Goal: Contribute content: Contribute content

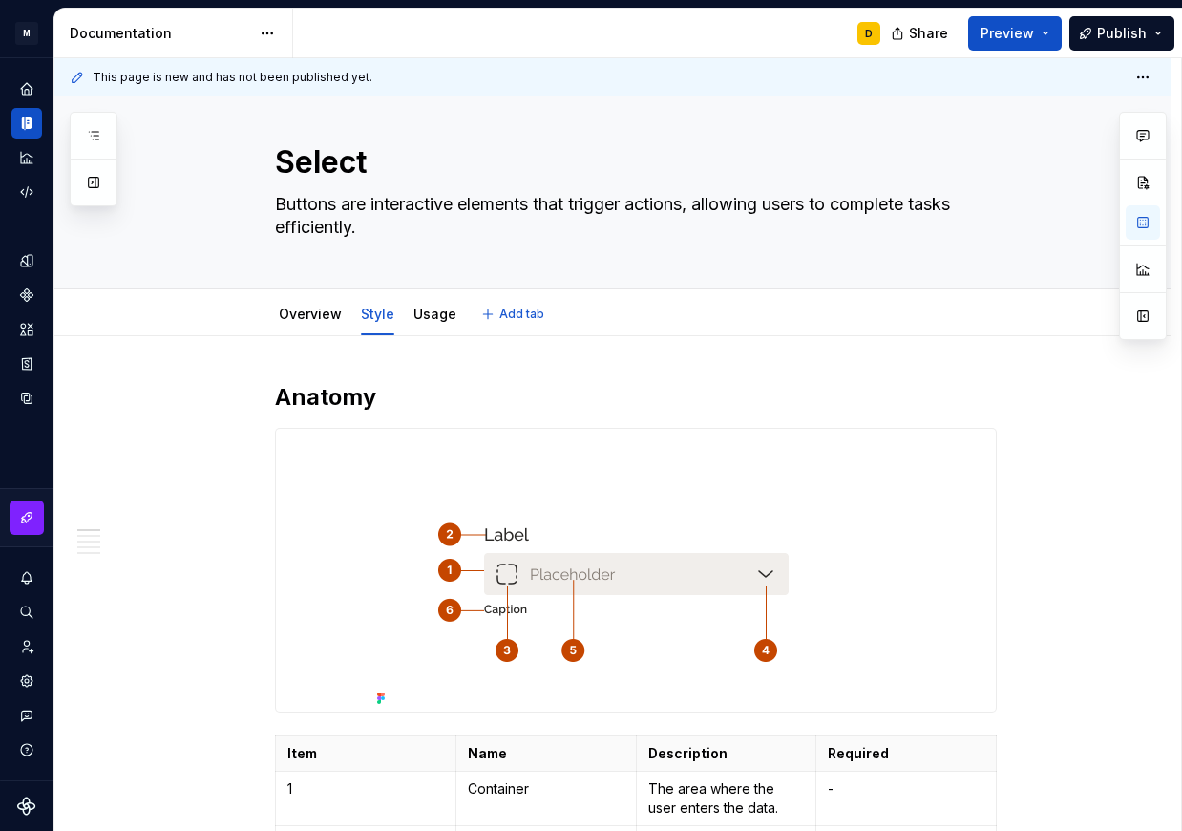
scroll to position [13, 0]
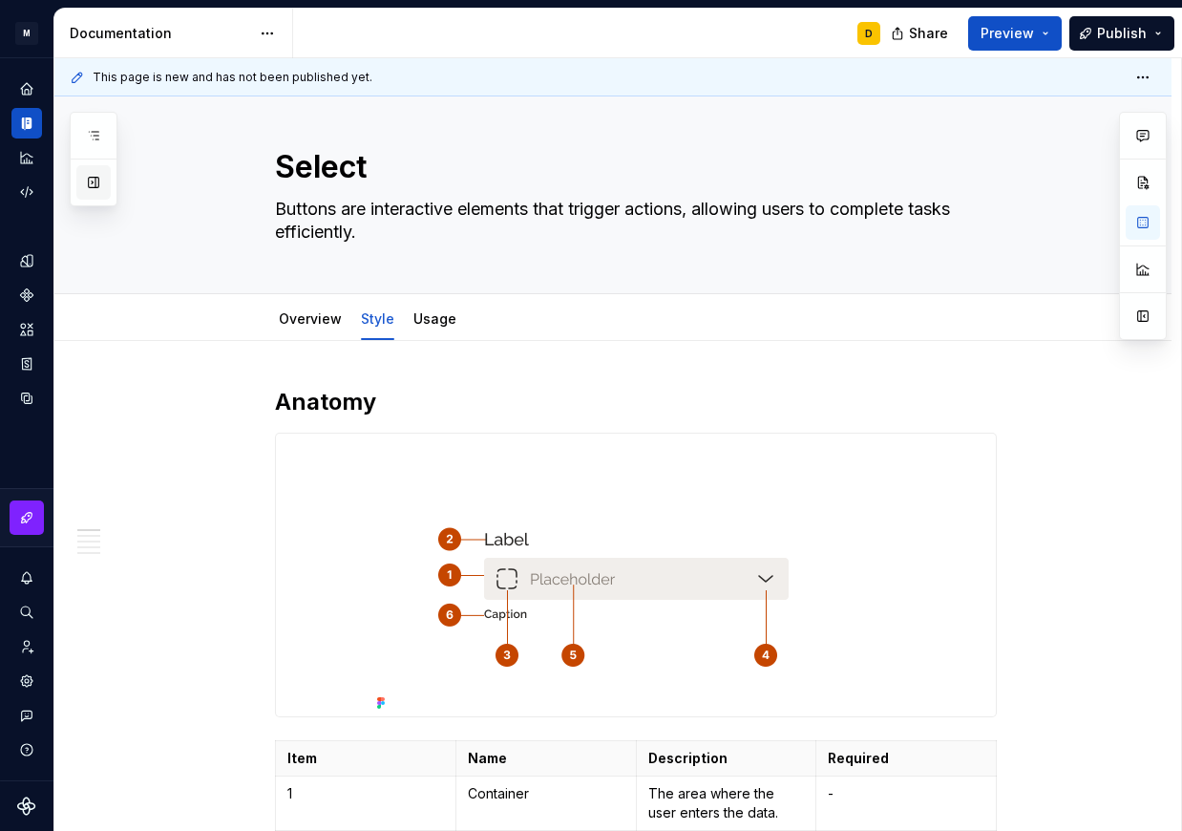
click at [93, 188] on button "button" at bounding box center [93, 182] width 34 height 34
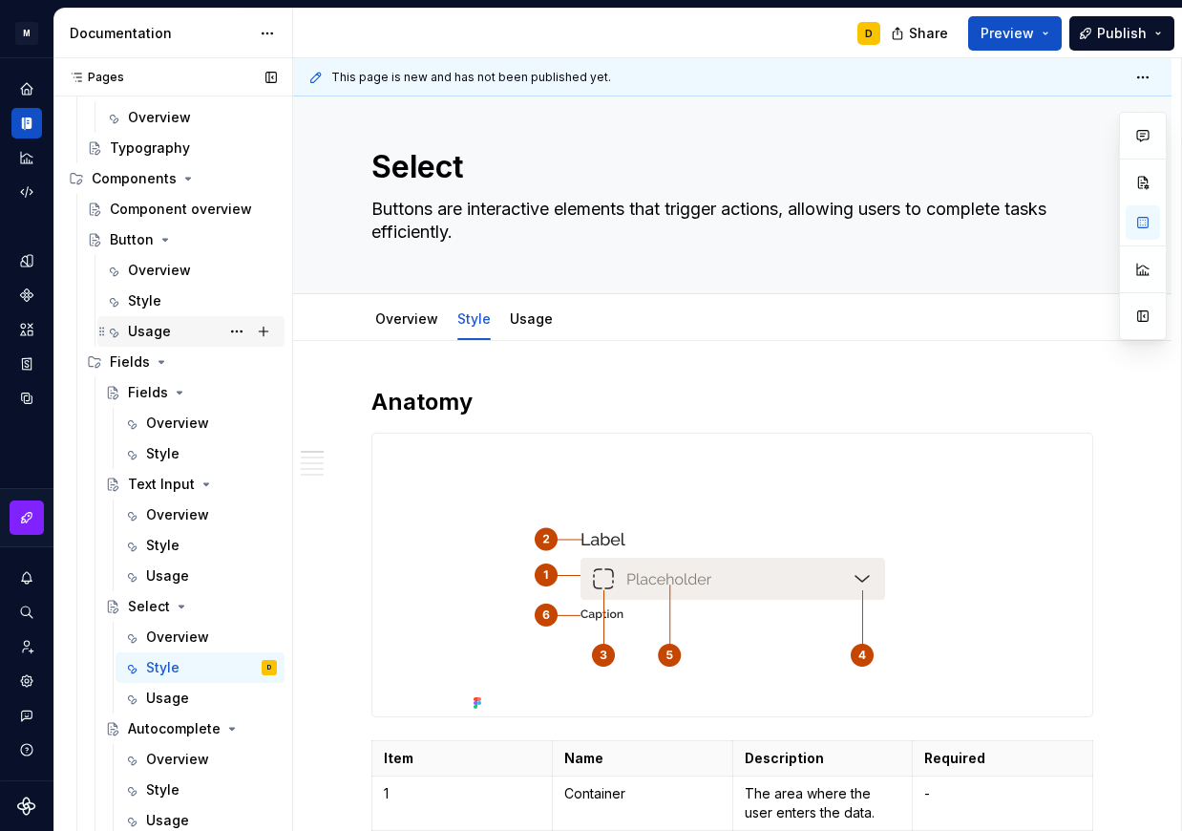
scroll to position [218, 0]
click at [149, 393] on div "Fields" at bounding box center [148, 394] width 40 height 19
type textarea "*"
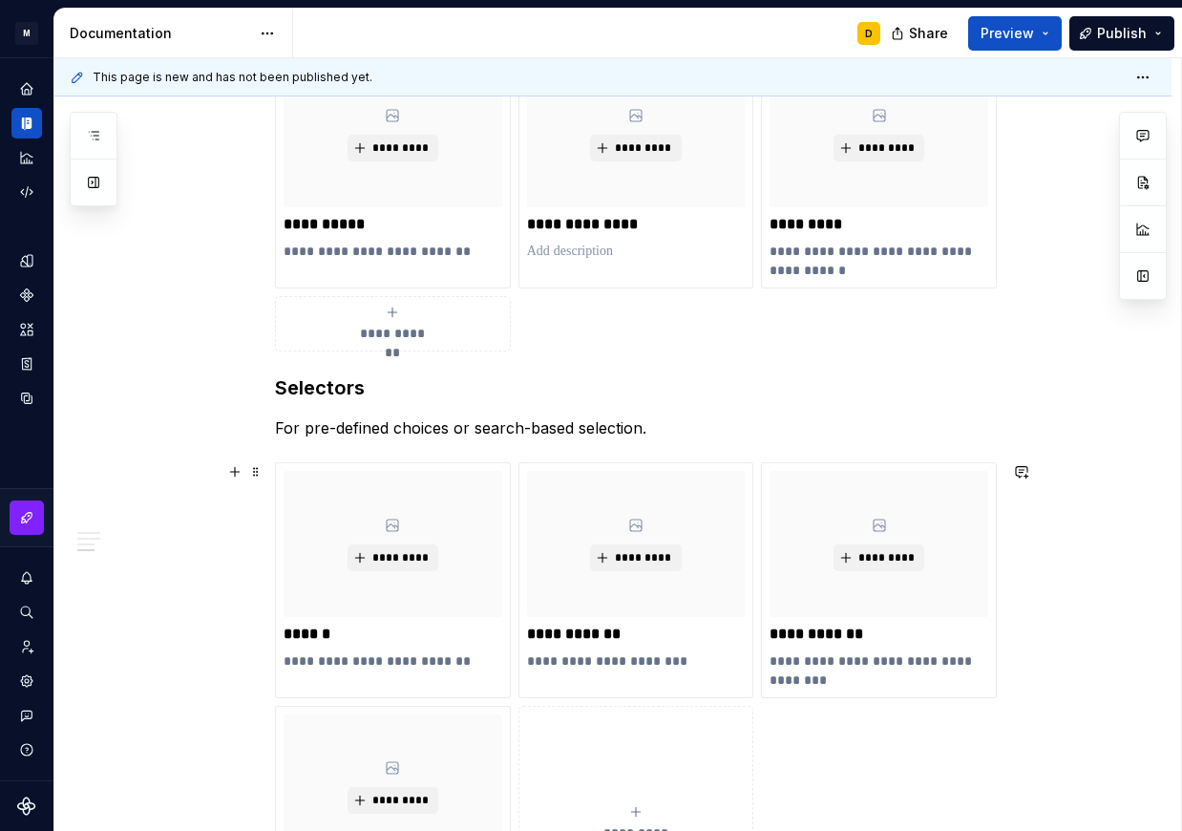
scroll to position [794, 0]
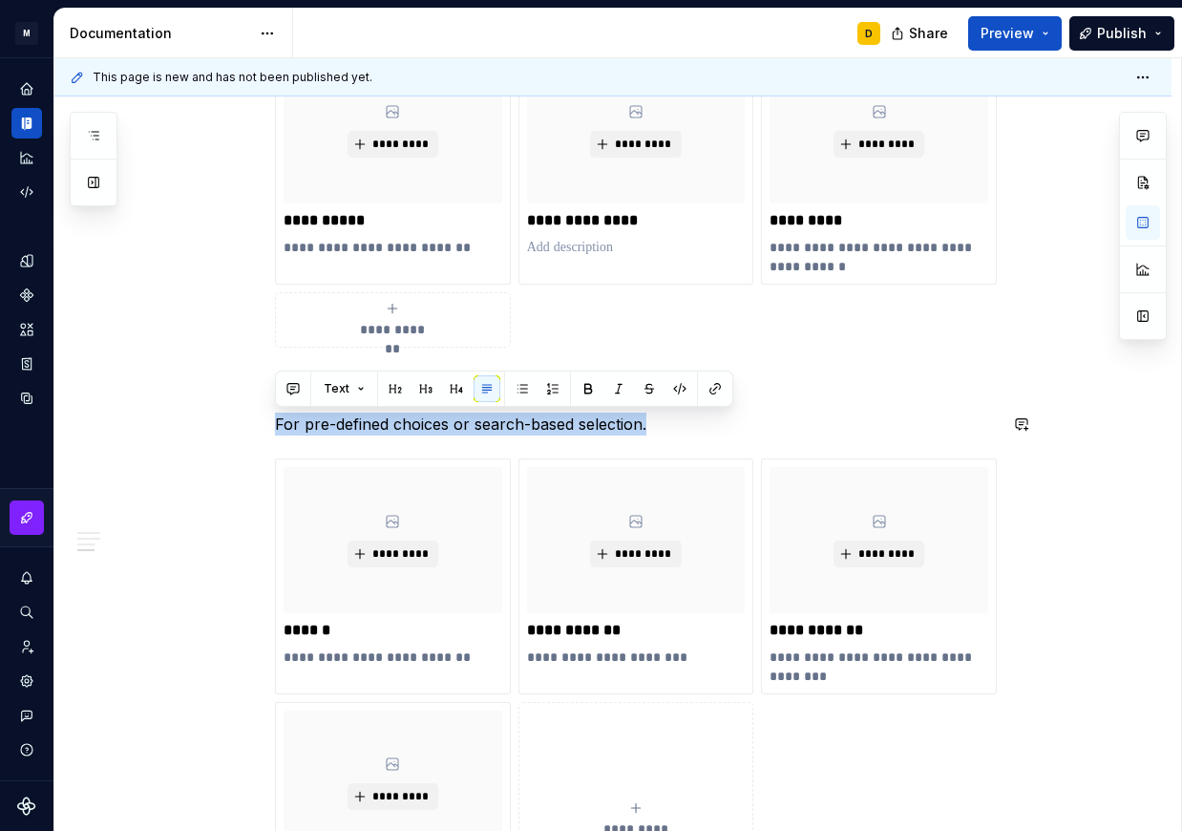
drag, startPoint x: 656, startPoint y: 427, endPoint x: 266, endPoint y: 441, distance: 390.0
click at [266, 441] on div "**********" at bounding box center [612, 396] width 1117 height 1717
copy p "For pre-defined choices or search-based selection."
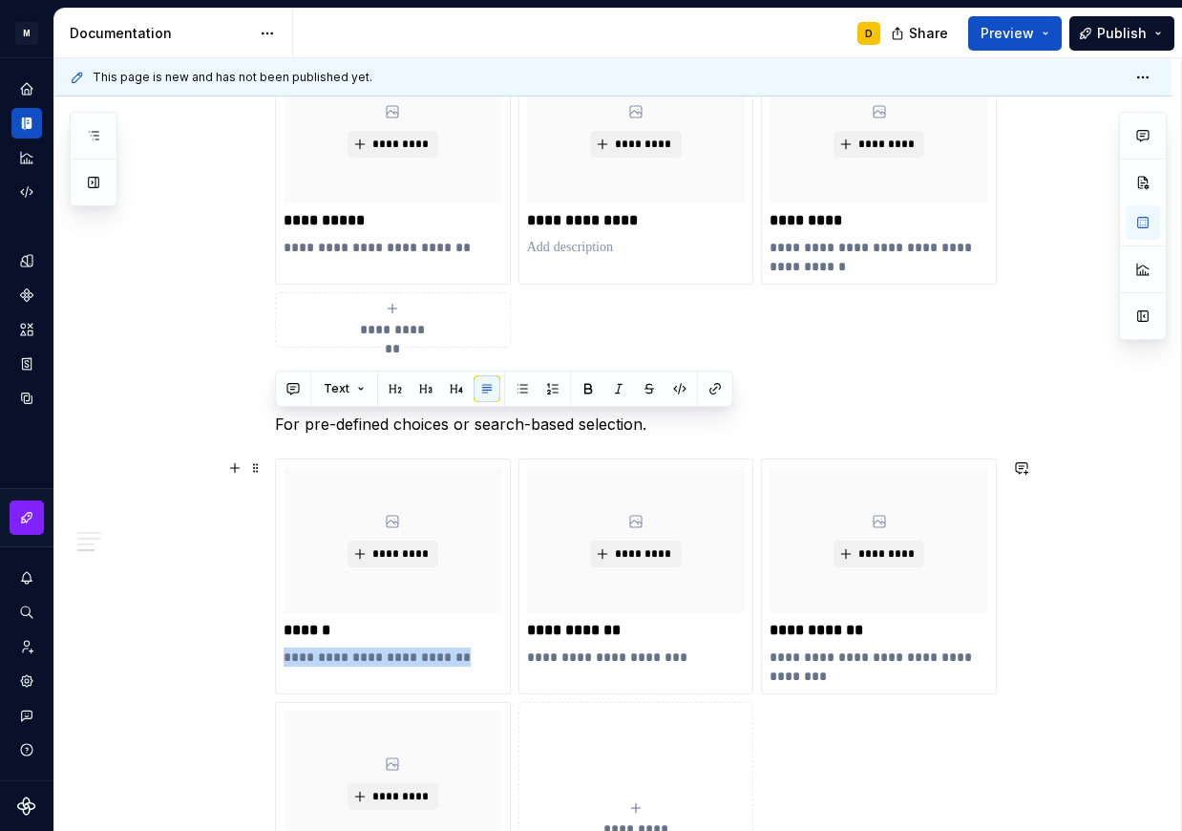
drag, startPoint x: 474, startPoint y: 654, endPoint x: 261, endPoint y: 678, distance: 214.3
click at [261, 678] on div "**********" at bounding box center [612, 396] width 1117 height 1717
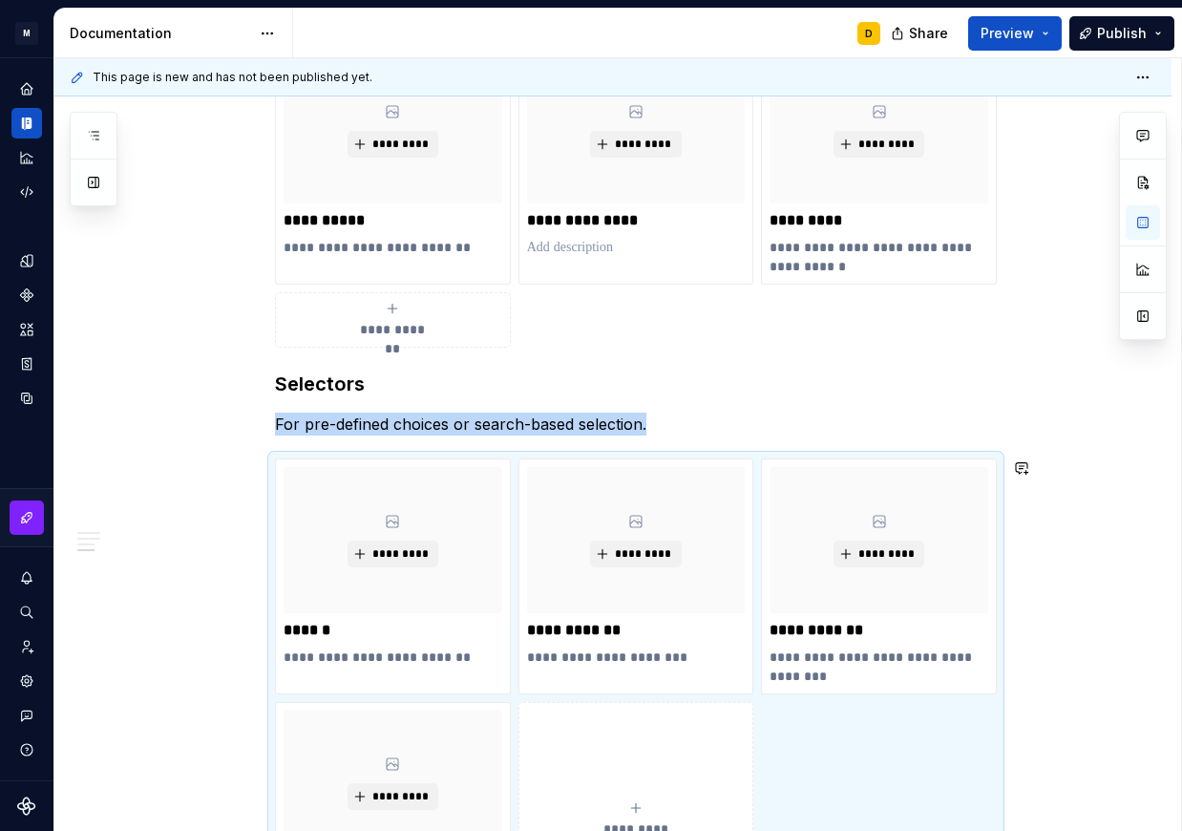
scroll to position [899, 0]
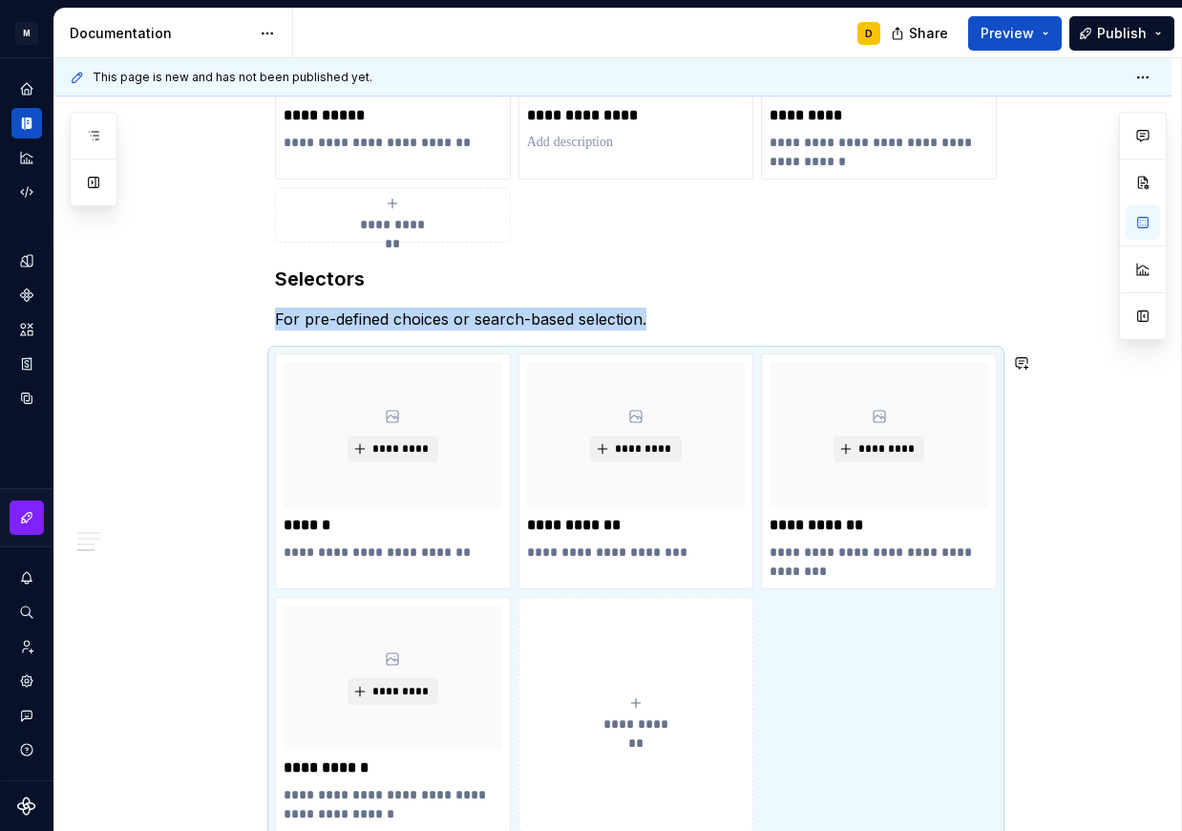
copy p "For pre-defined choices or search-based selection."
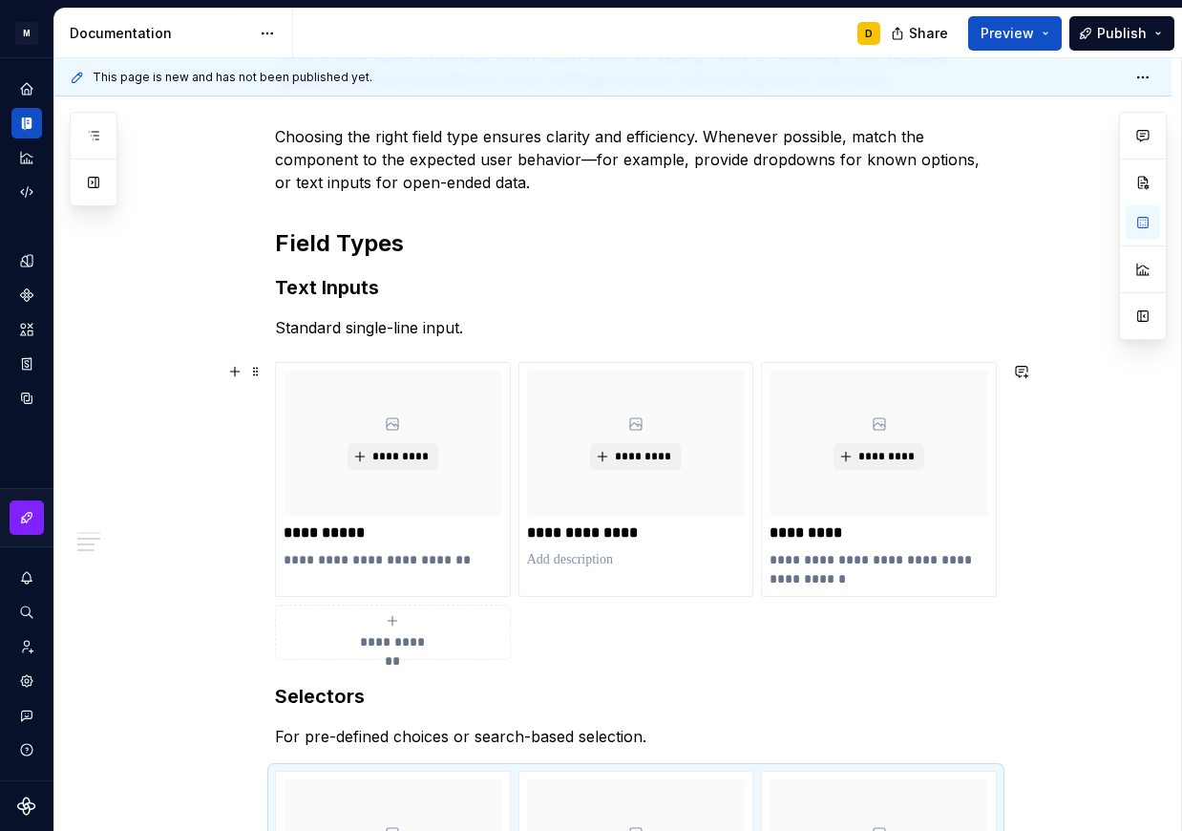
scroll to position [0, 0]
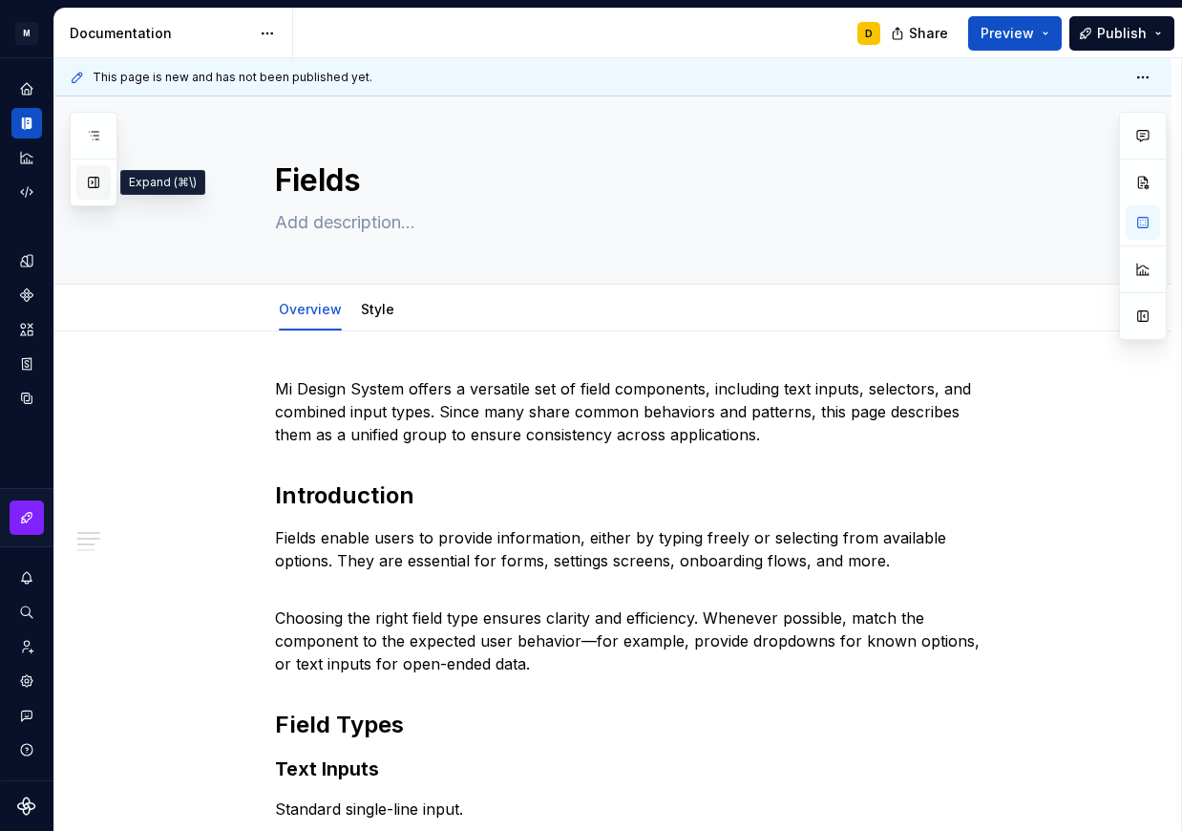
click at [91, 187] on button "button" at bounding box center [93, 182] width 34 height 34
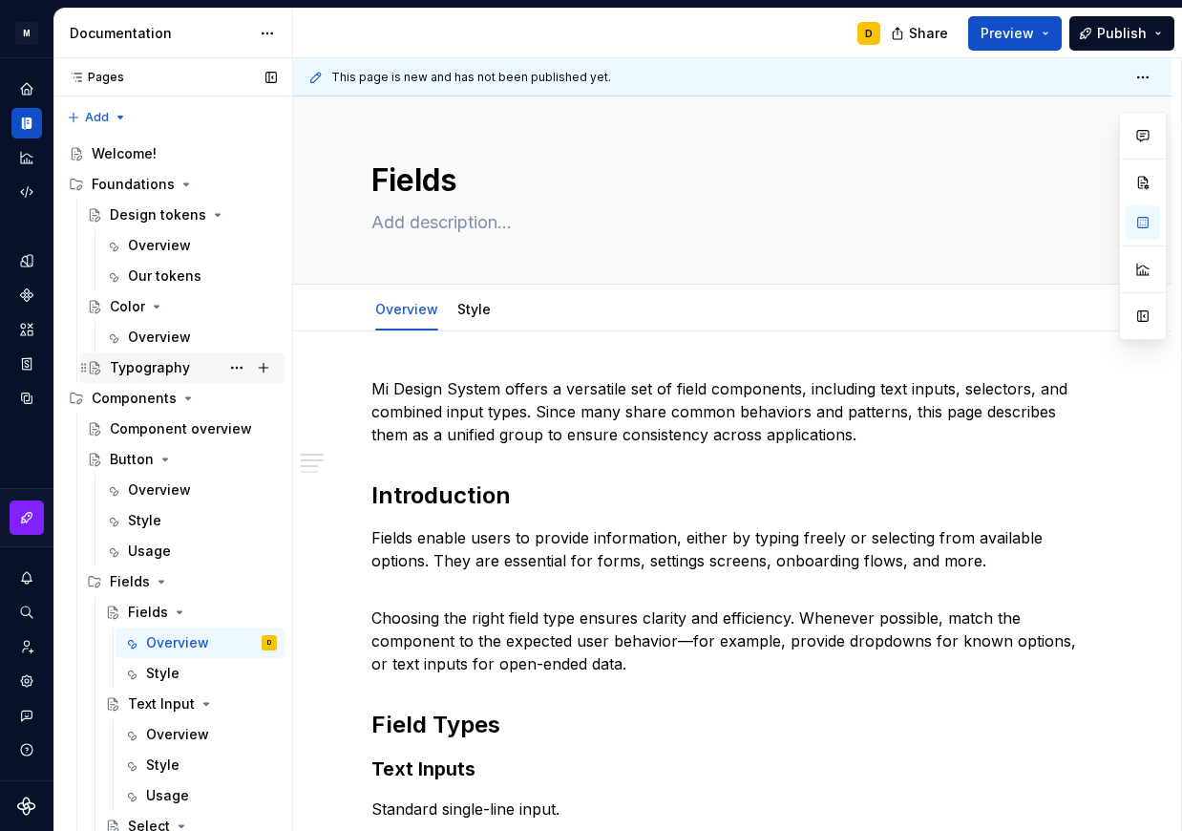
scroll to position [220, 0]
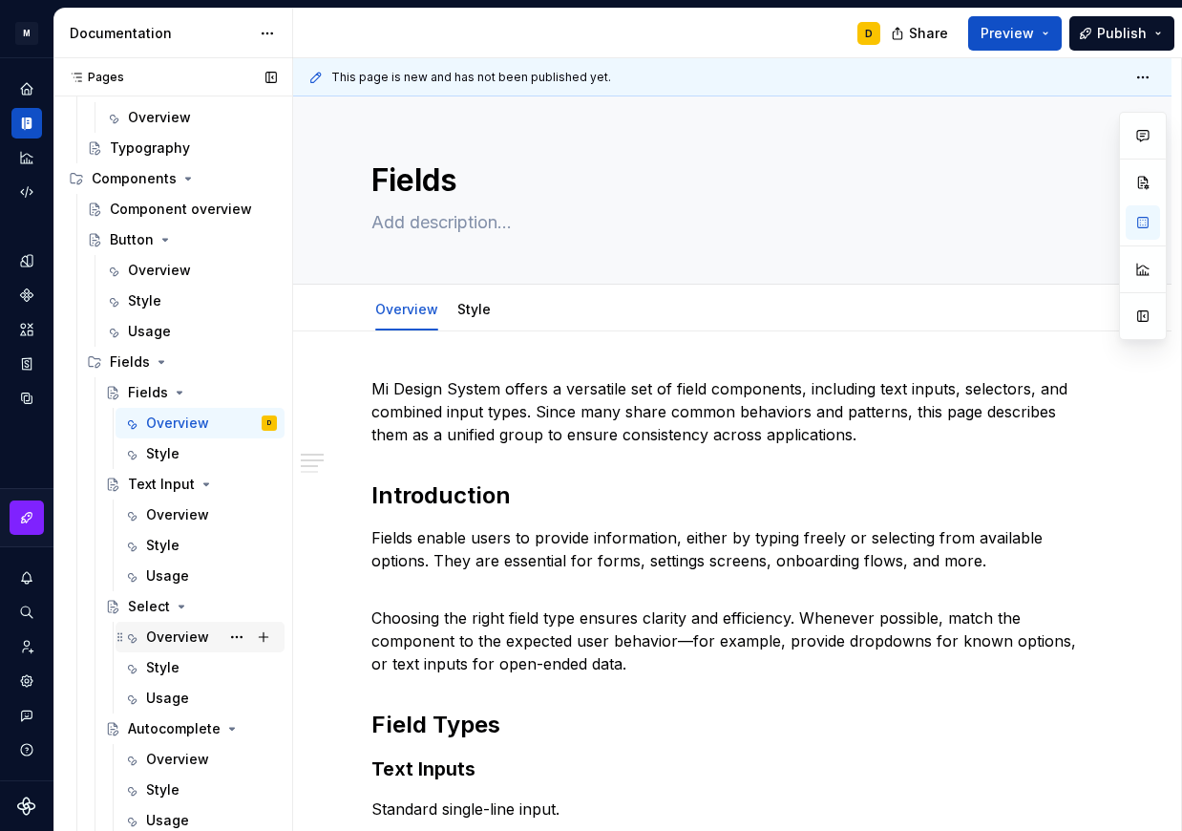
click at [182, 635] on div "Overview" at bounding box center [177, 637] width 63 height 19
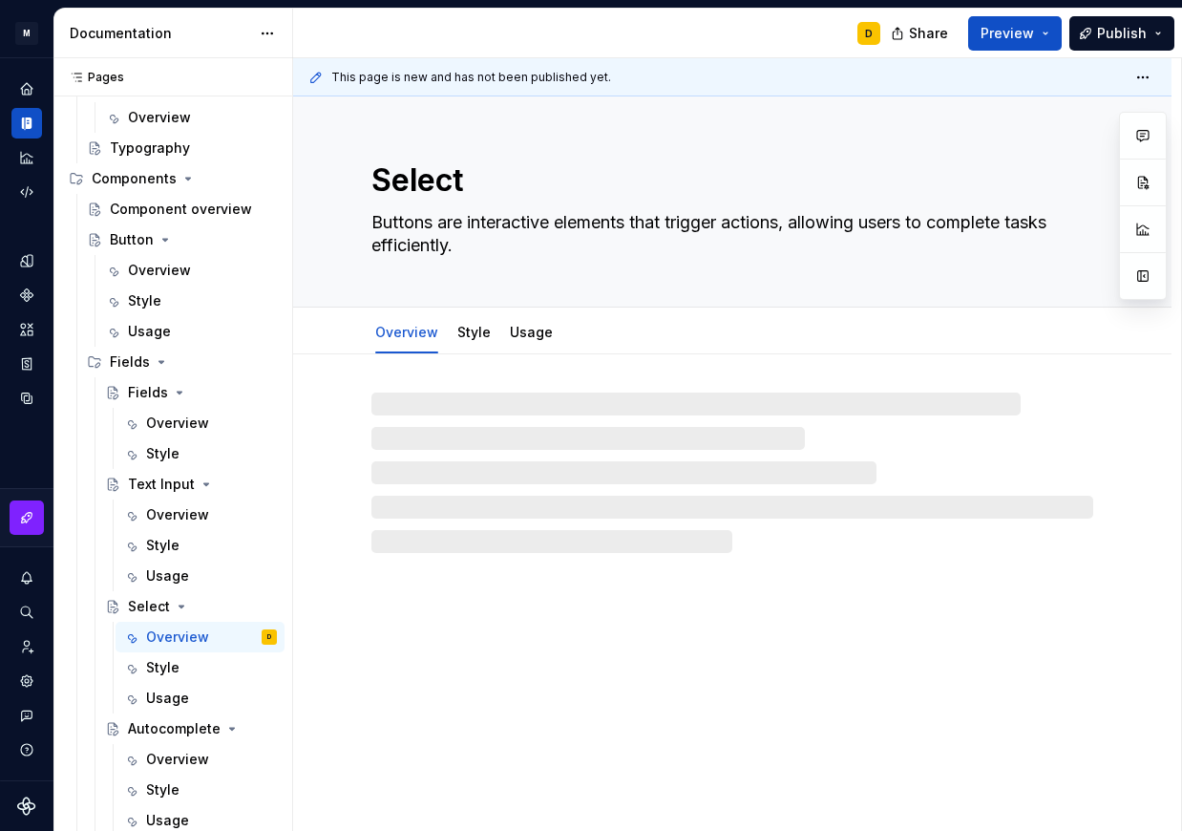
type textarea "*"
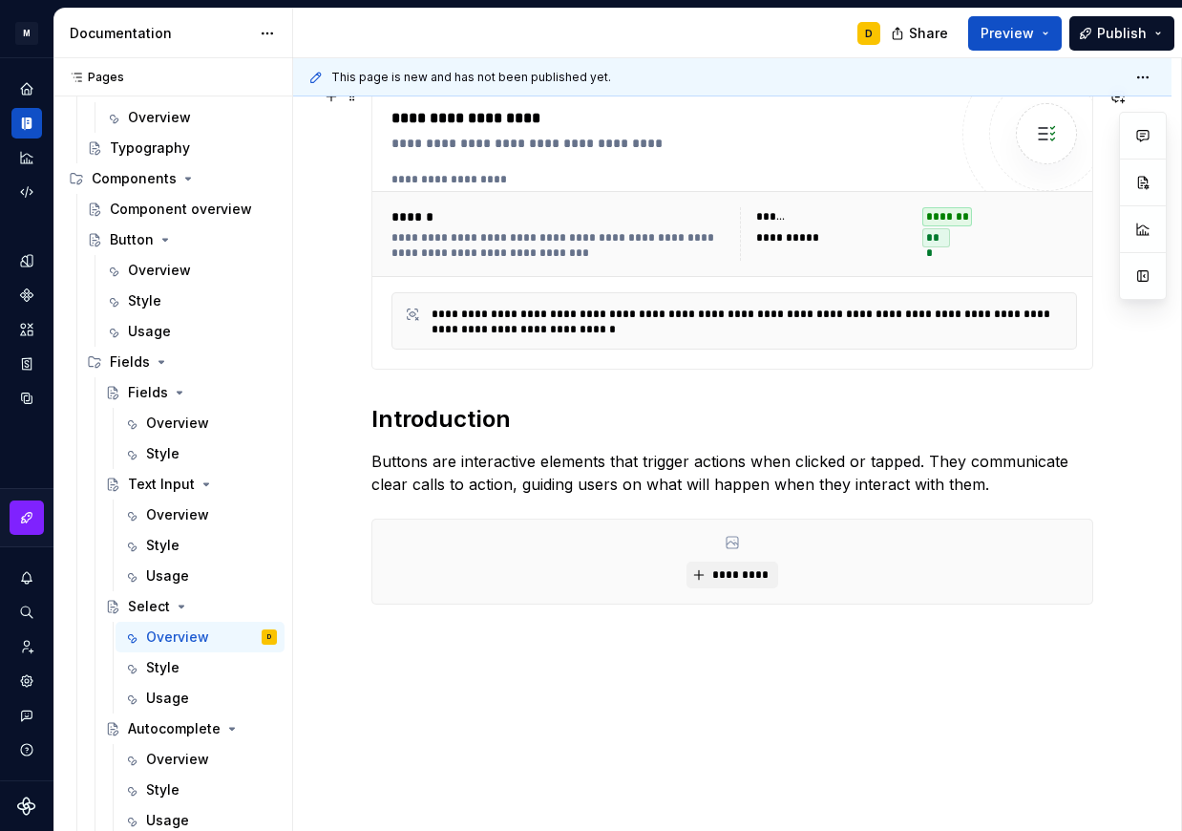
scroll to position [314, 0]
click at [400, 466] on p "Buttons are interactive elements that trigger actions when clicked or tapped. T…" at bounding box center [733, 472] width 722 height 46
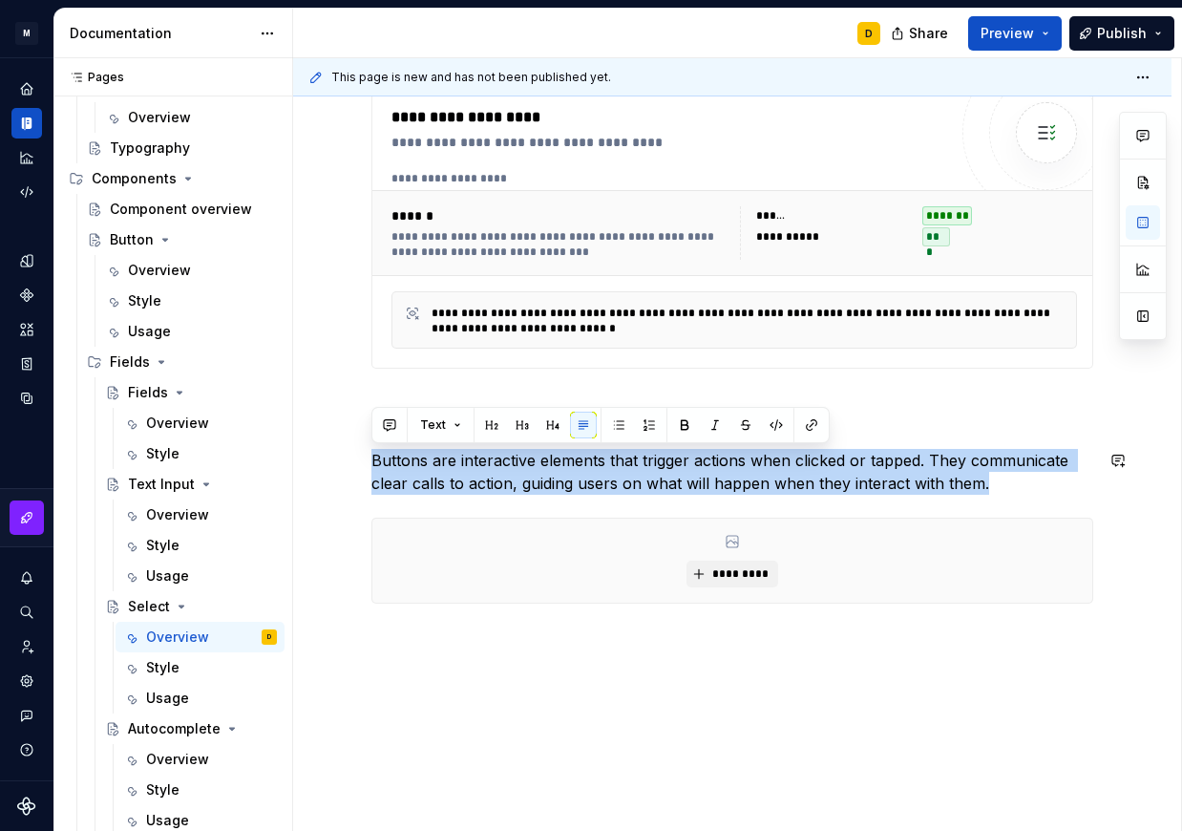
paste div
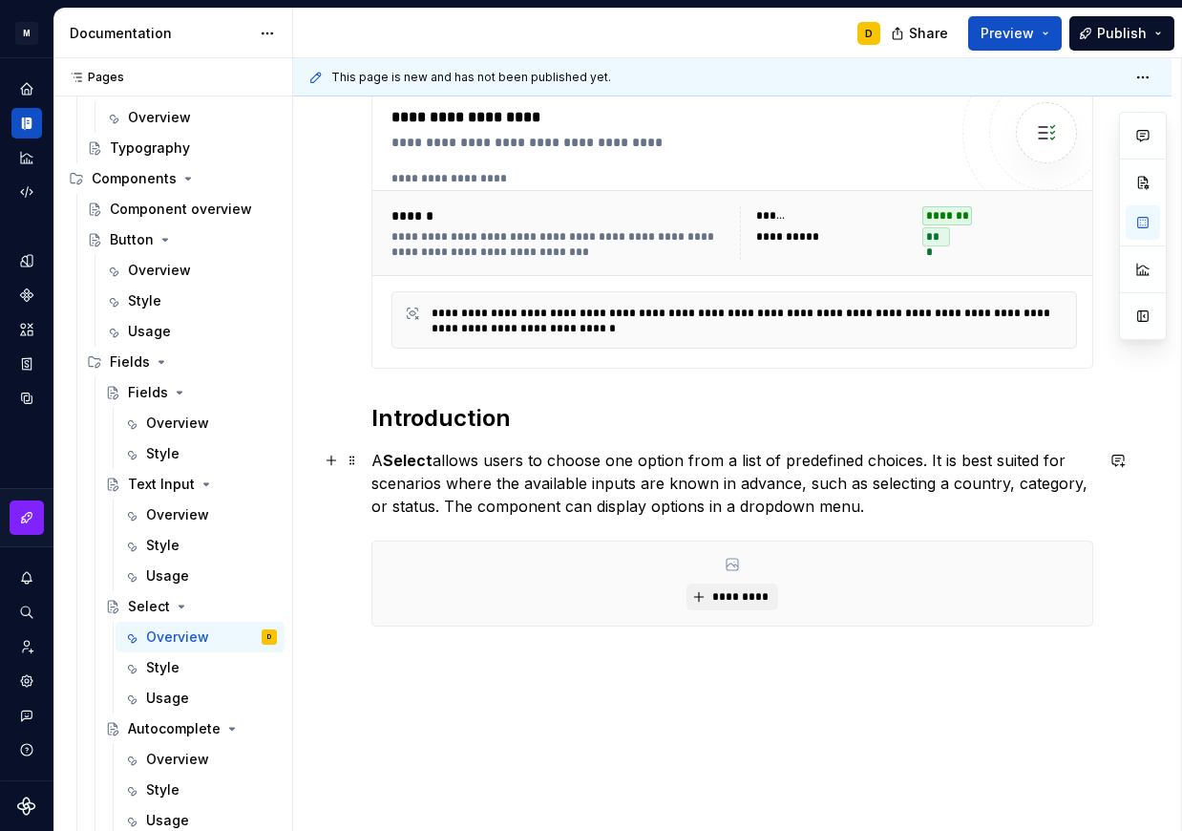
click at [920, 505] on p "A Select allows users to choose one option from a list of predefined choices. I…" at bounding box center [733, 483] width 722 height 69
click at [444, 541] on p at bounding box center [733, 540] width 722 height 23
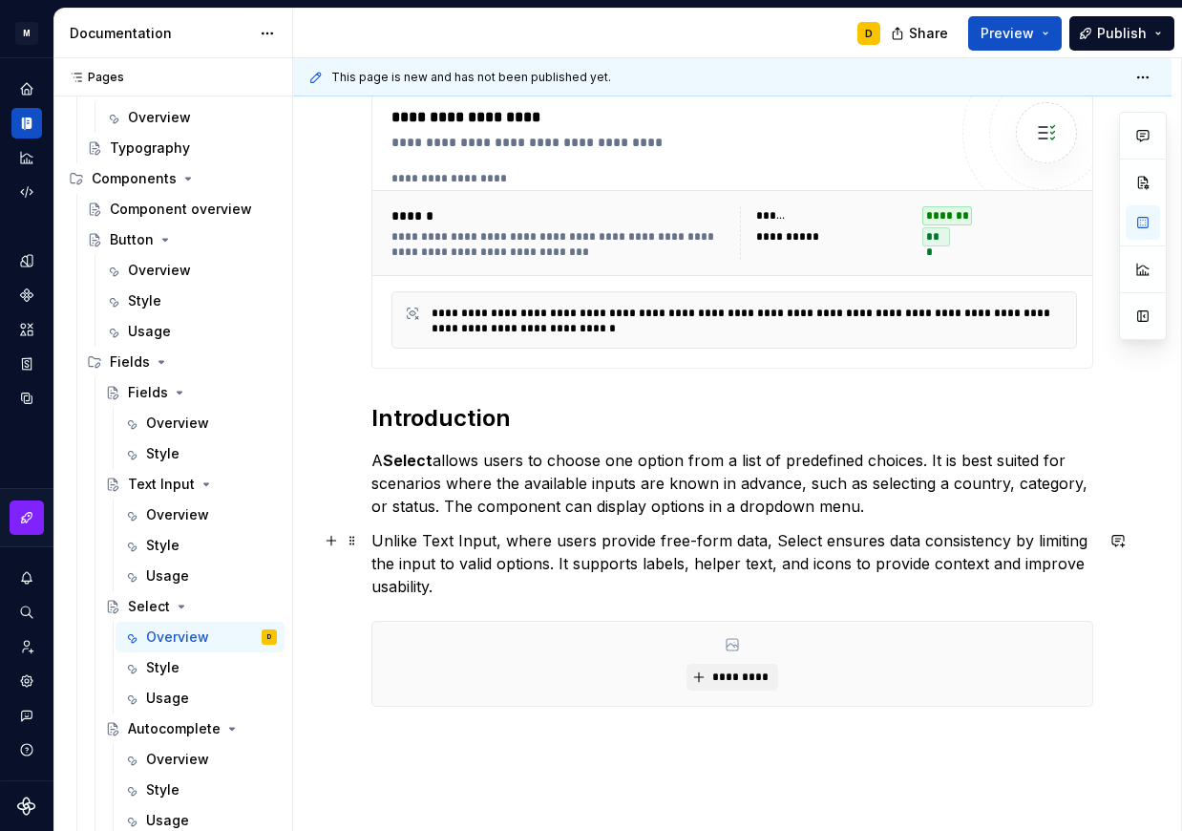
click at [690, 587] on p "Unlike Text Input, where users provide free-form data, Select ensures data cons…" at bounding box center [733, 563] width 722 height 69
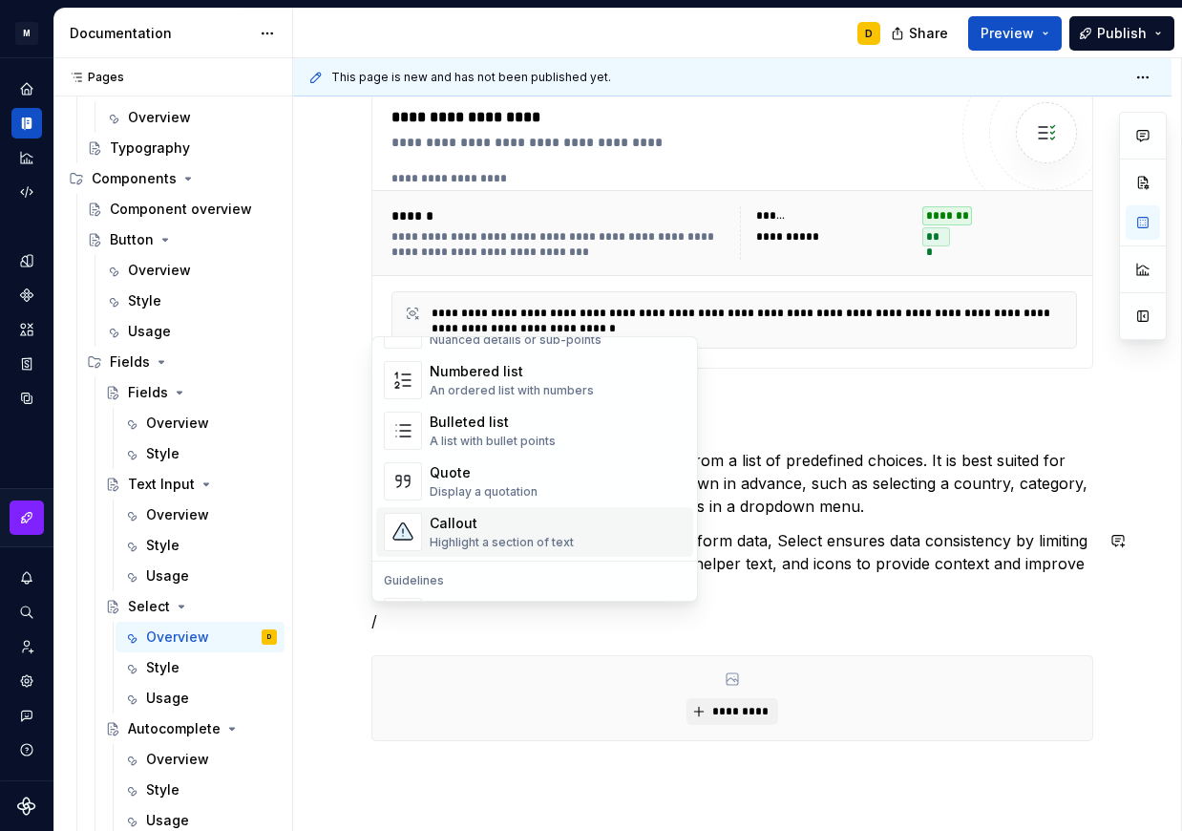
scroll to position [316, 0]
click at [516, 532] on div "Callout" at bounding box center [502, 523] width 144 height 19
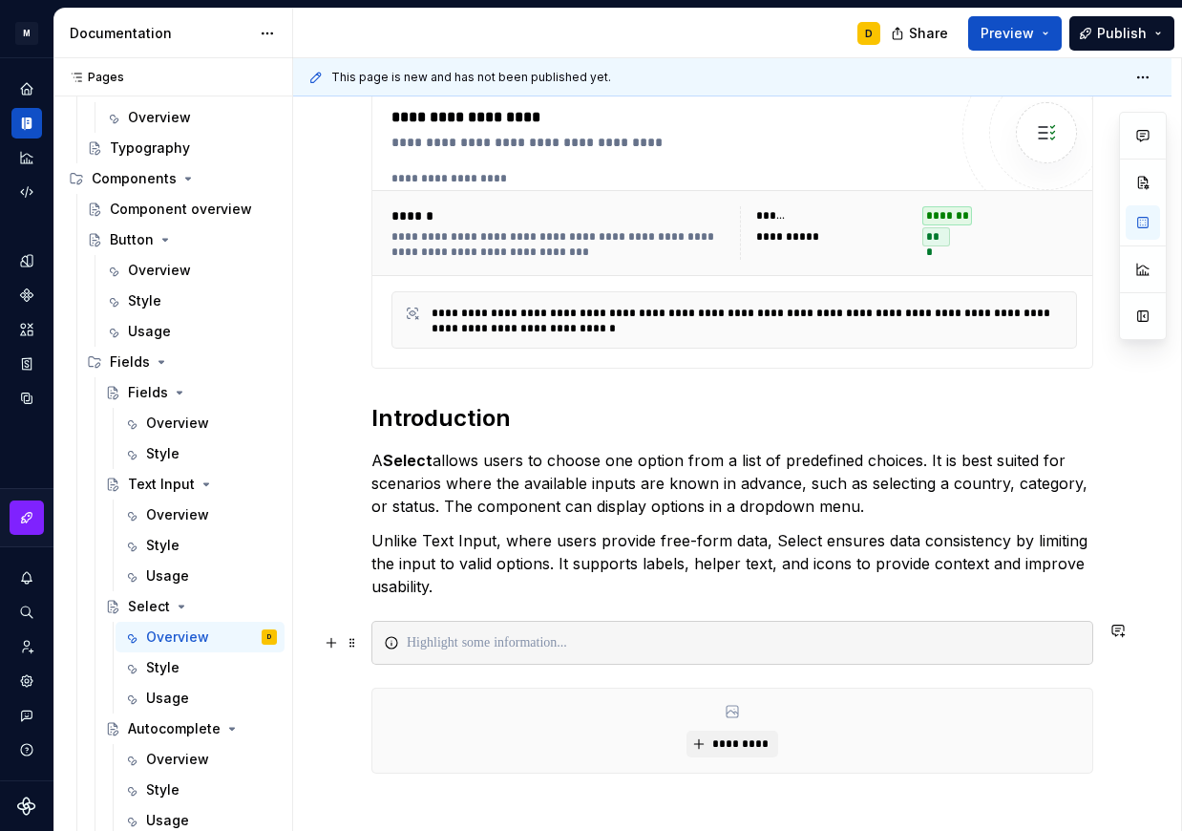
click at [442, 644] on div at bounding box center [744, 642] width 674 height 19
click at [617, 642] on strong "**********" at bounding box center [644, 642] width 76 height 13
click at [713, 649] on div "**********" at bounding box center [744, 642] width 674 height 19
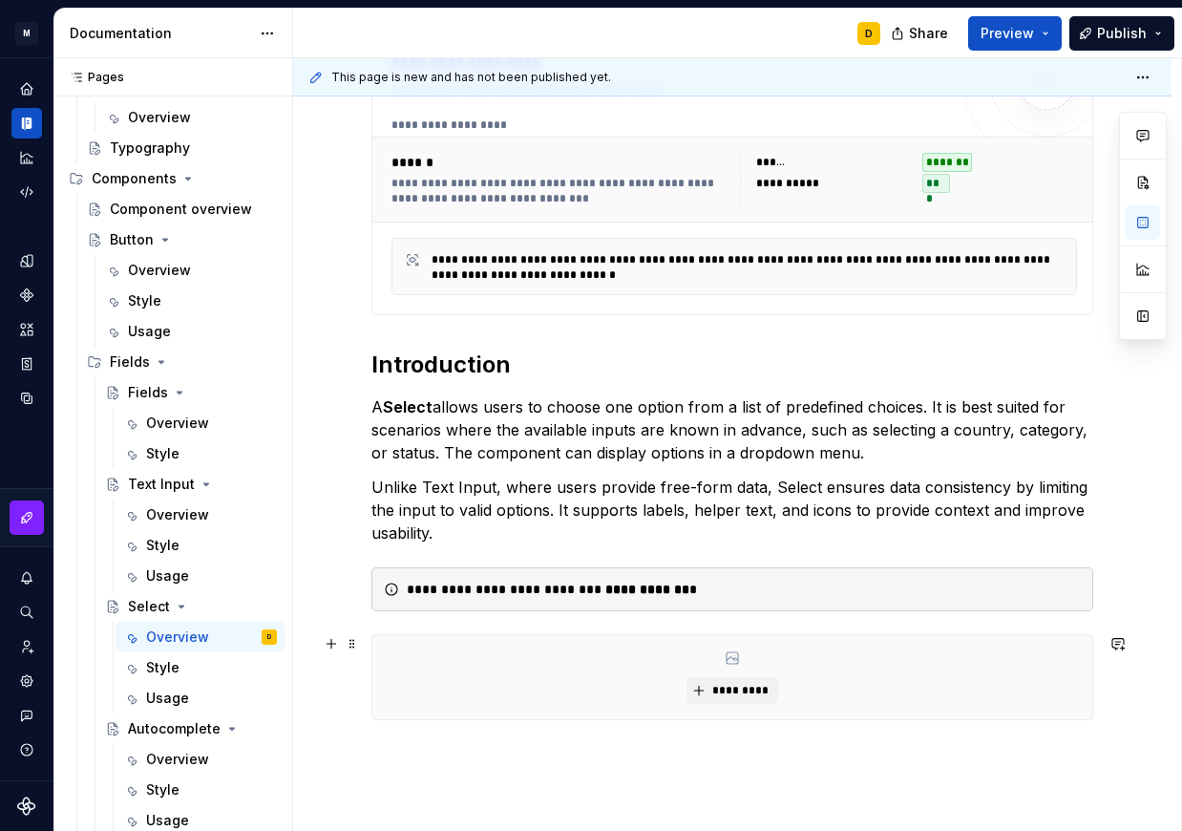
scroll to position [369, 0]
click at [351, 586] on span at bounding box center [352, 588] width 15 height 27
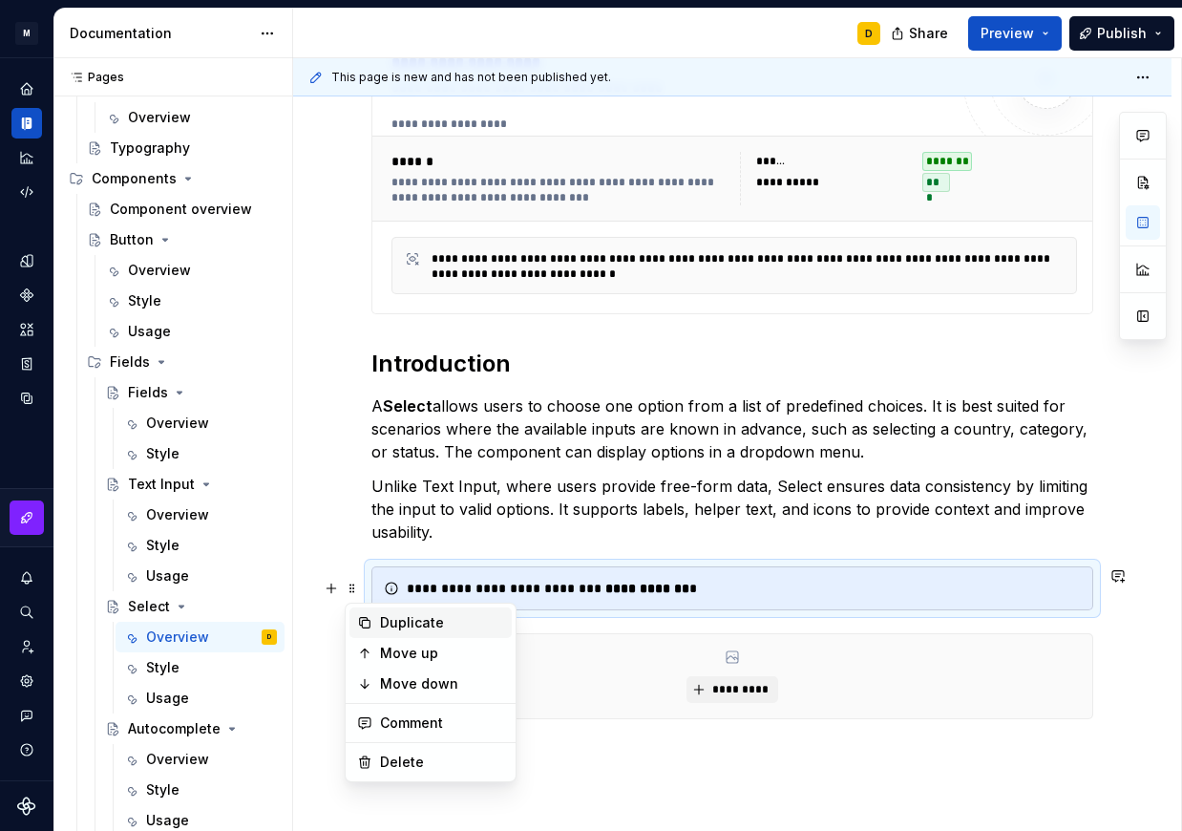
click at [385, 625] on div "Duplicate" at bounding box center [442, 622] width 124 height 19
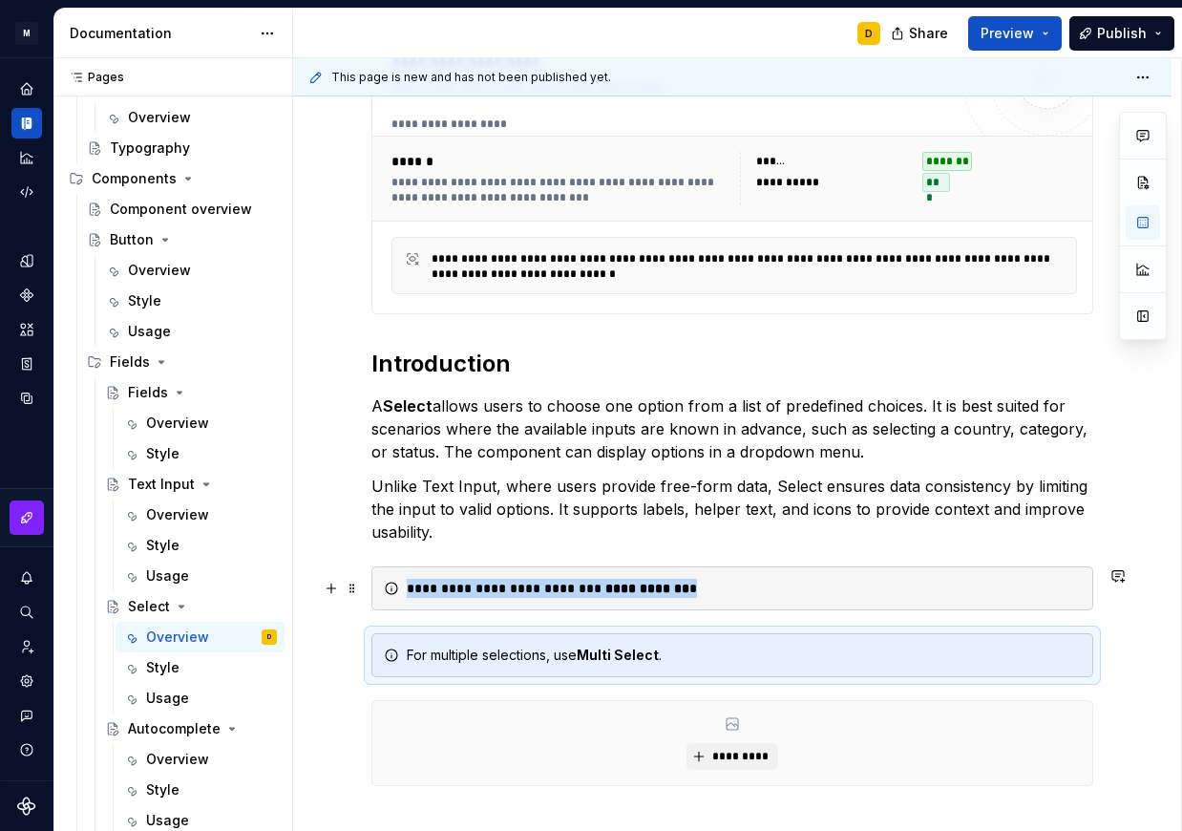
click at [385, 625] on div "**********" at bounding box center [733, 432] width 722 height 800
click at [511, 658] on div "For multiple selections, use Multi Select ." at bounding box center [744, 655] width 674 height 19
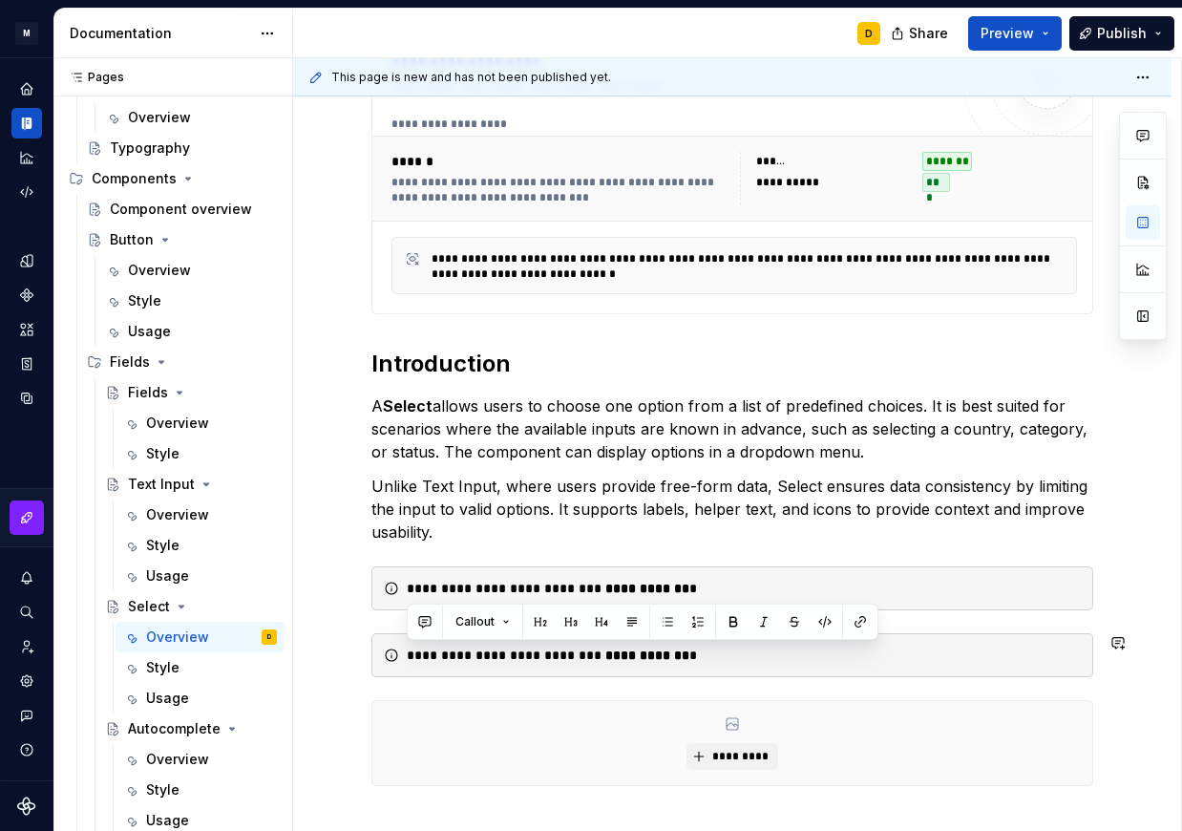
drag, startPoint x: 672, startPoint y: 655, endPoint x: 408, endPoint y: 679, distance: 265.6
click at [408, 679] on div "**********" at bounding box center [733, 432] width 722 height 800
click at [782, 654] on strong "**********" at bounding box center [813, 655] width 73 height 13
click at [699, 584] on div "**********" at bounding box center [744, 588] width 674 height 19
click at [389, 400] on strong "Select" at bounding box center [408, 405] width 50 height 19
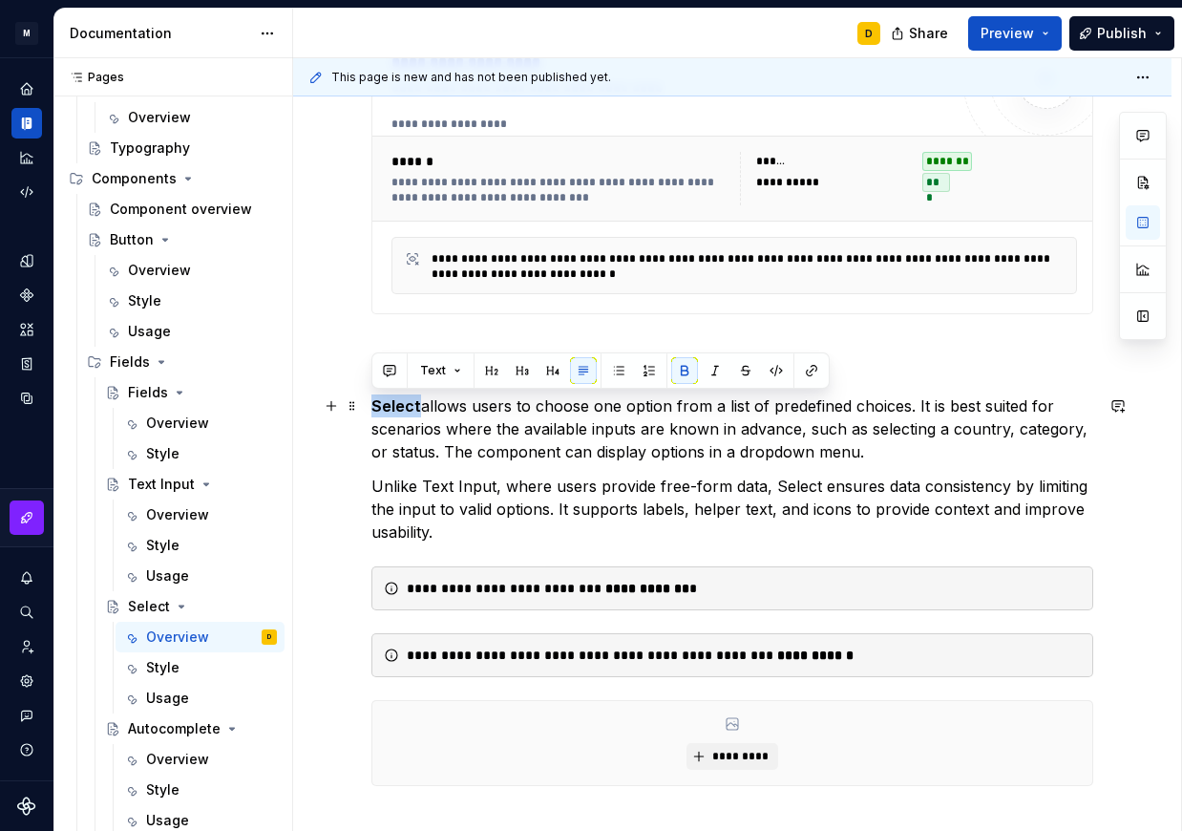
drag, startPoint x: 419, startPoint y: 405, endPoint x: 372, endPoint y: 408, distance: 47.8
click at [372, 408] on p "Select allows users to choose one option from a list of predefined choices. It …" at bounding box center [733, 428] width 722 height 69
click at [687, 367] on button "button" at bounding box center [684, 370] width 27 height 27
click at [895, 451] on p "Select allows users to choose one option from a list of predefined choices. It …" at bounding box center [733, 428] width 722 height 69
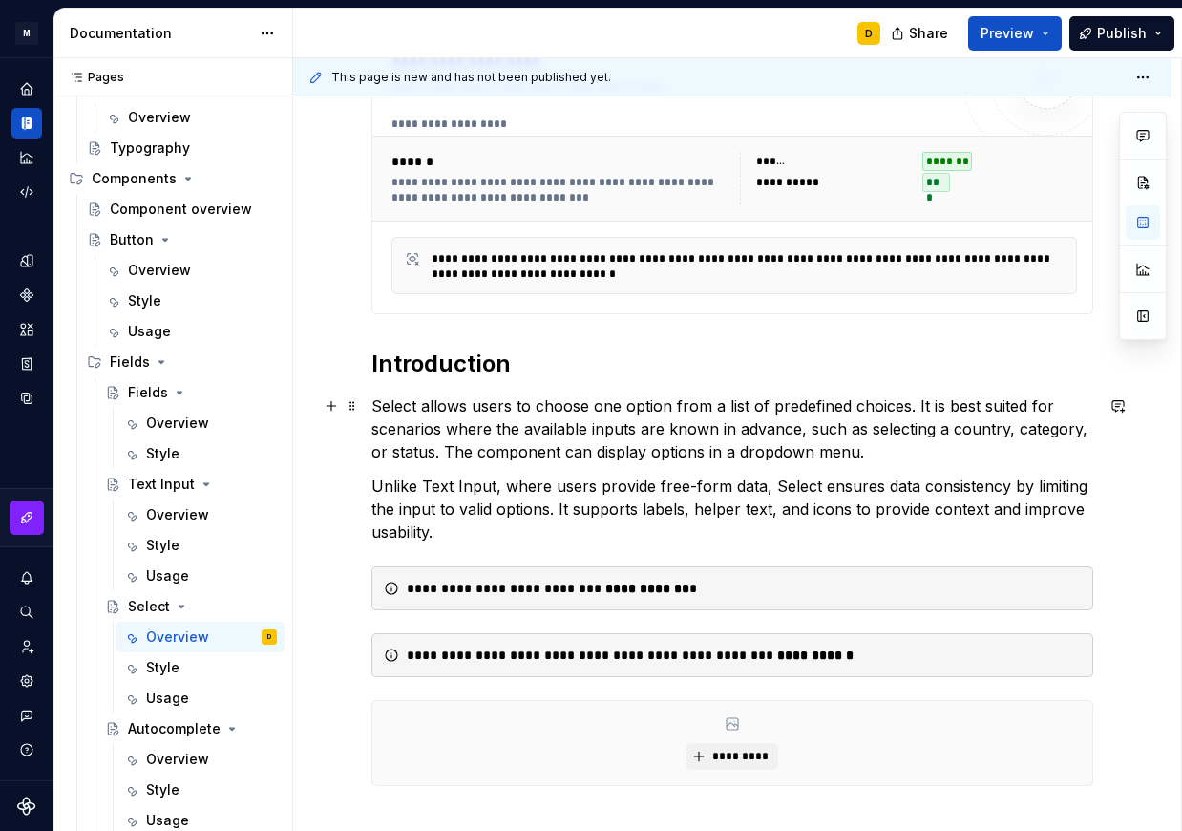
click at [592, 452] on p "Select allows users to choose one option from a list of predefined choices. It …" at bounding box center [733, 428] width 722 height 69
click at [847, 452] on p "Select allows users to choose one option from a list of predefined choices. It …" at bounding box center [733, 428] width 722 height 69
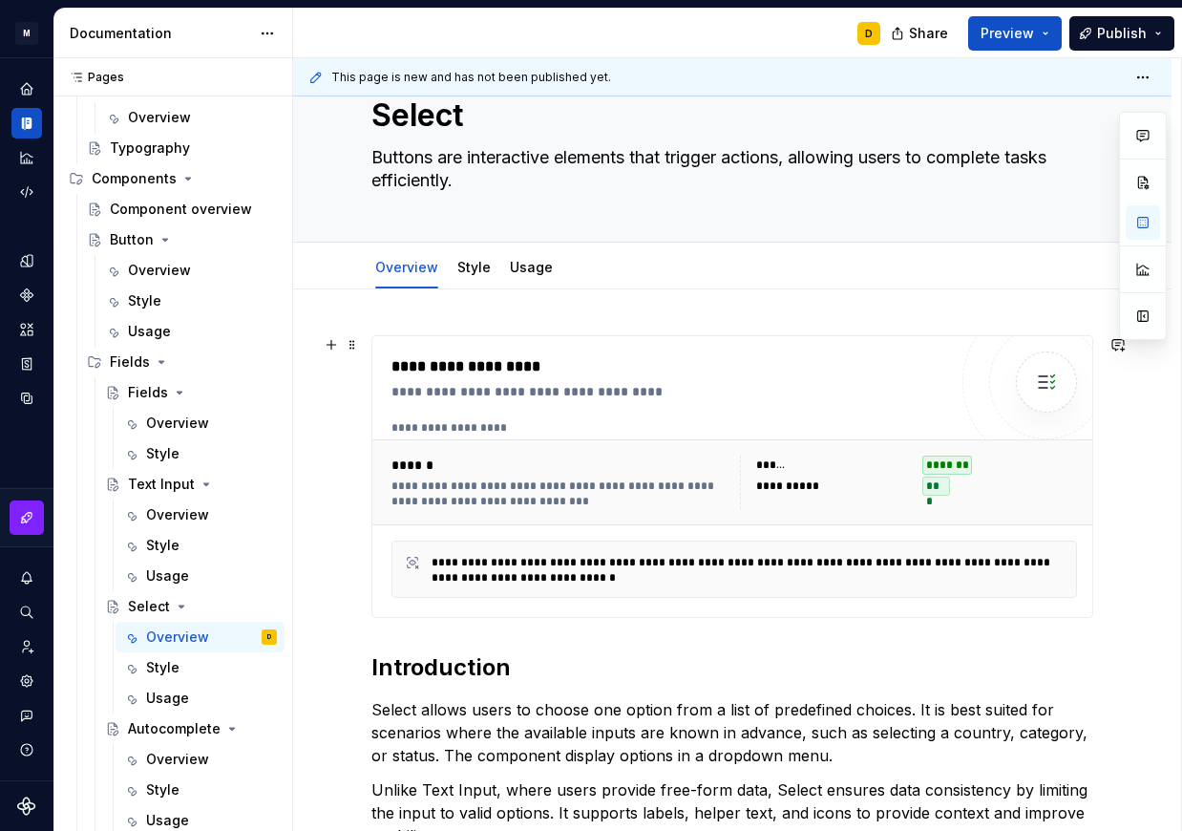
scroll to position [0, 0]
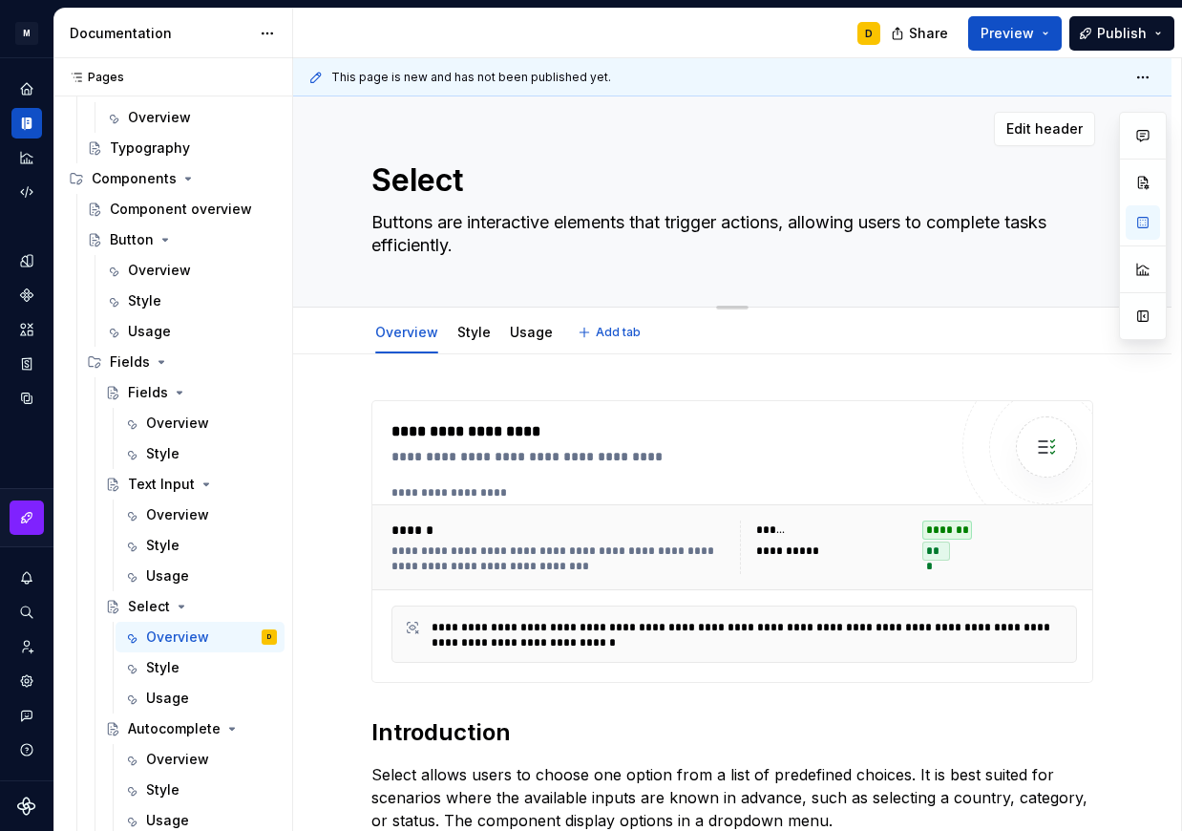
click at [469, 245] on textarea "Buttons are interactive elements that trigger actions, allowing users to comple…" at bounding box center [729, 233] width 722 height 53
paste textarea "Dropdown for choosing a single option from predefined choices"
type textarea "*"
type textarea "Dropdown for choosing a single option from predefined choices."
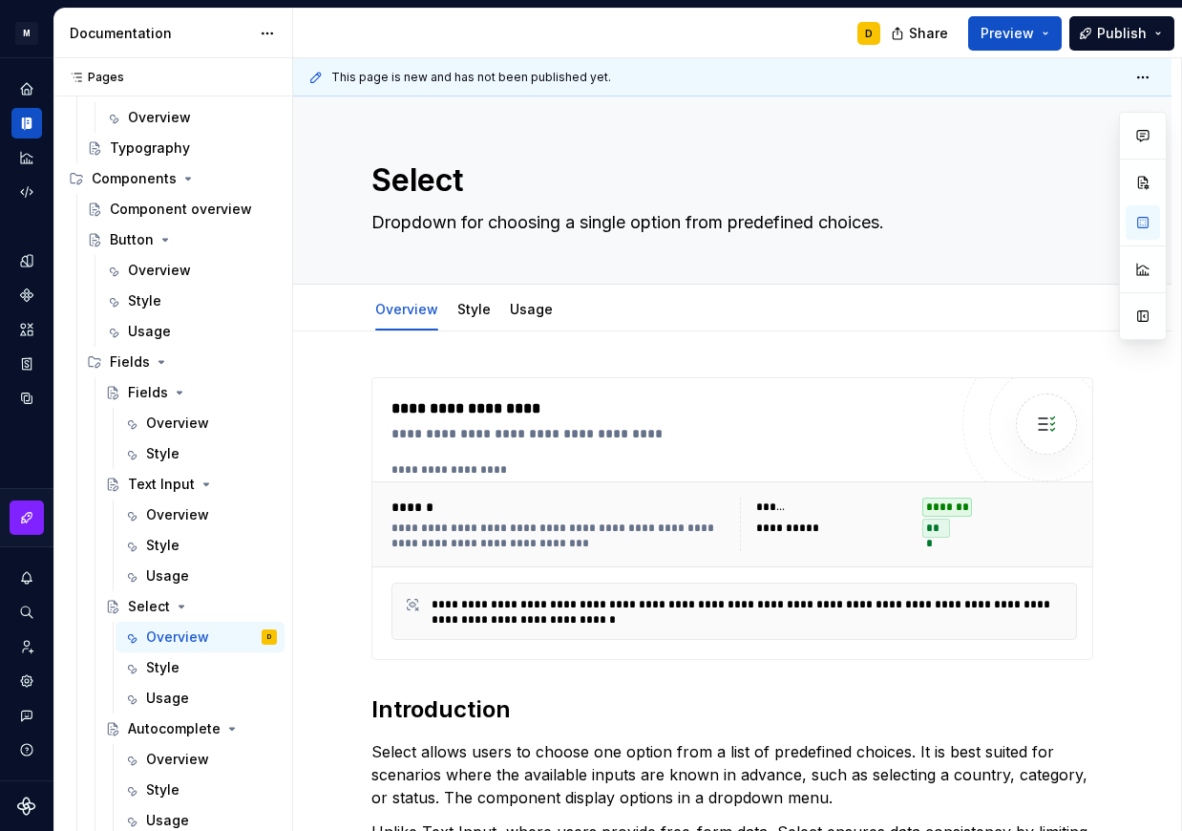
type textarea "*"
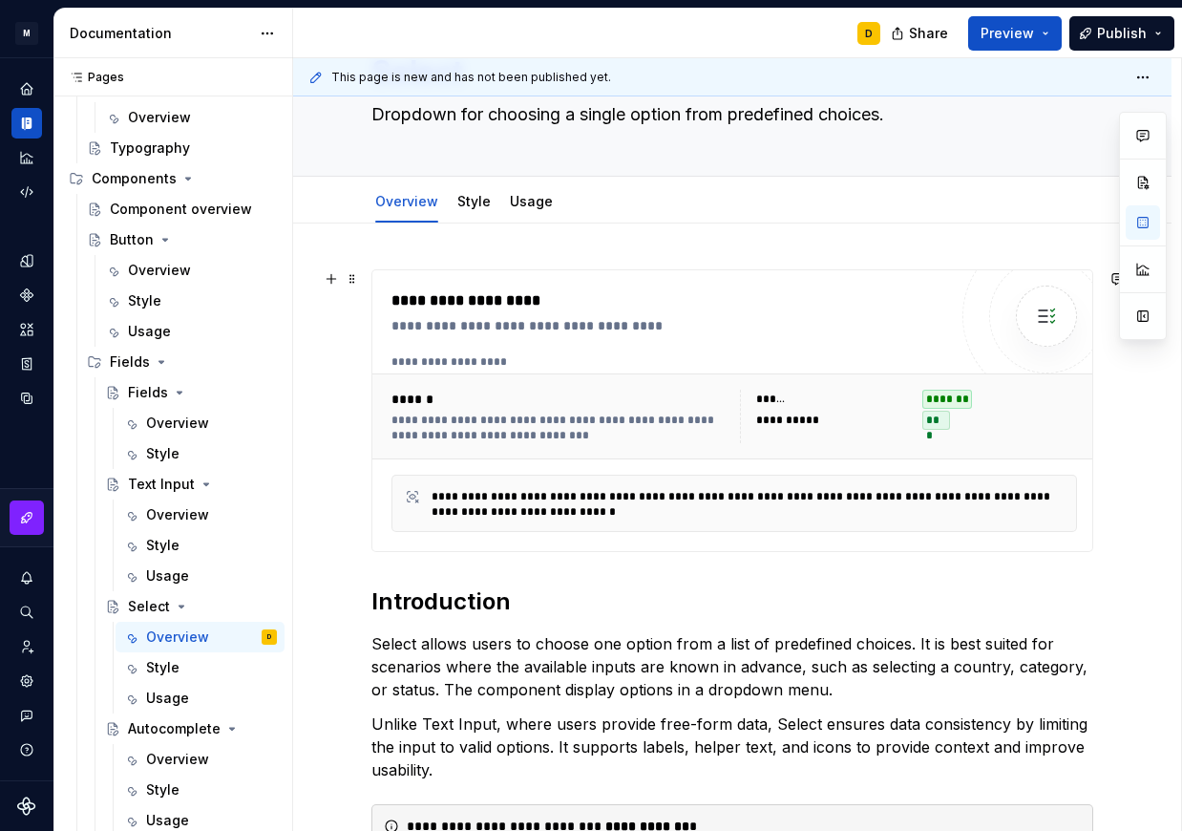
scroll to position [109, 0]
type textarea "Dropdown for choosing a single option from predefined choices."
click at [626, 415] on div "**********" at bounding box center [560, 427] width 337 height 31
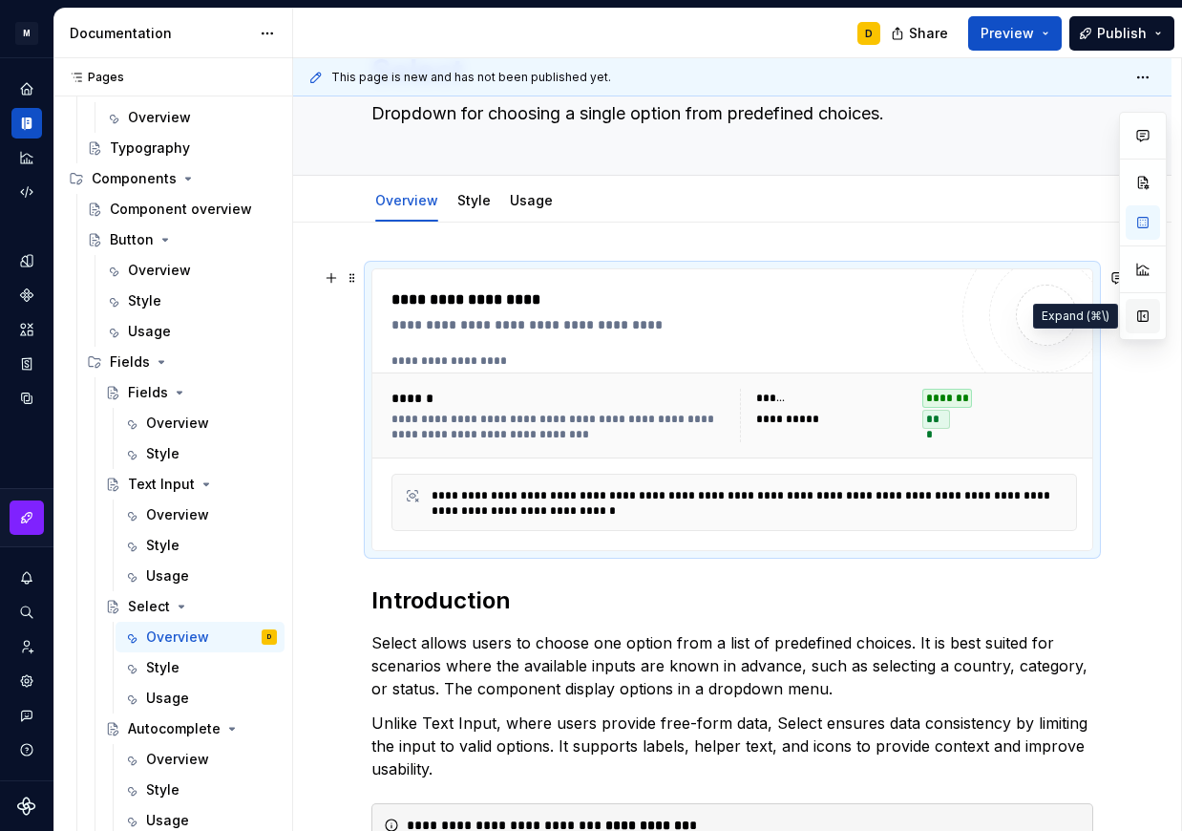
click at [1141, 313] on button "button" at bounding box center [1143, 316] width 34 height 34
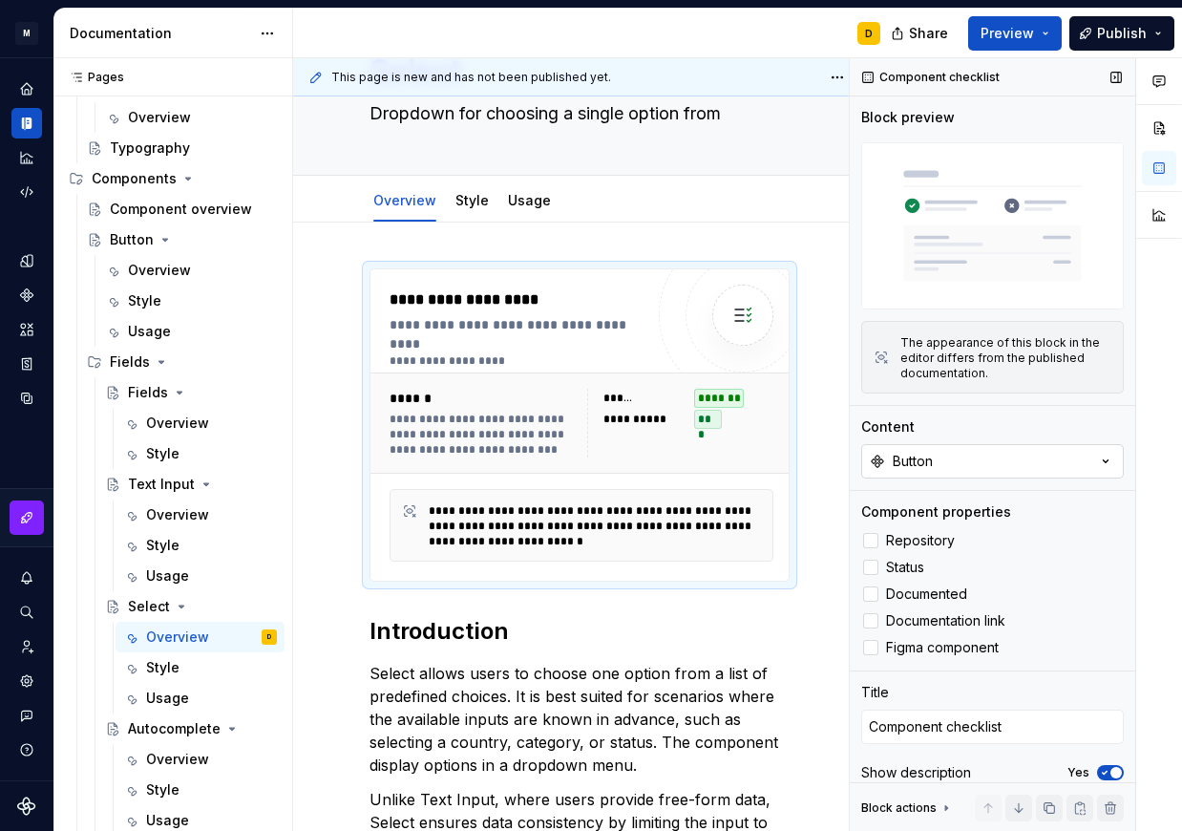
click at [979, 467] on button "Button" at bounding box center [993, 461] width 263 height 34
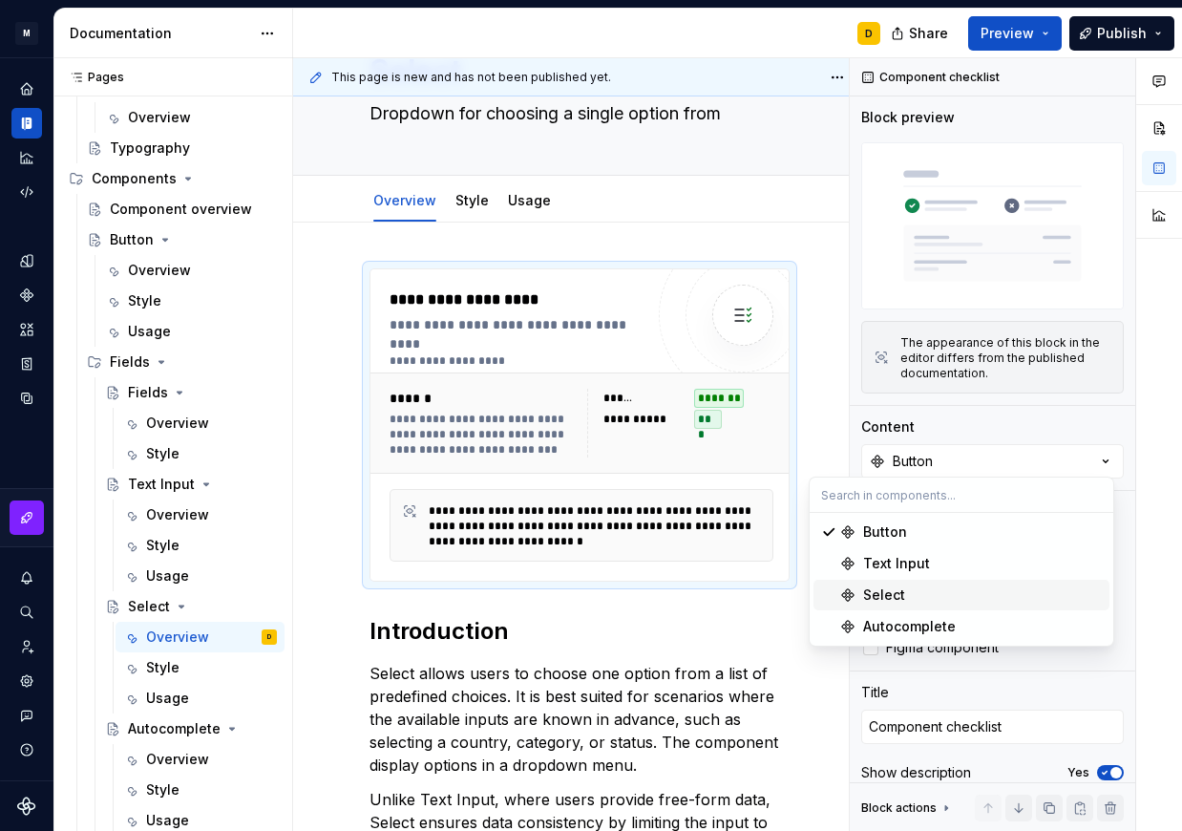
click at [893, 590] on div "Select" at bounding box center [884, 594] width 42 height 19
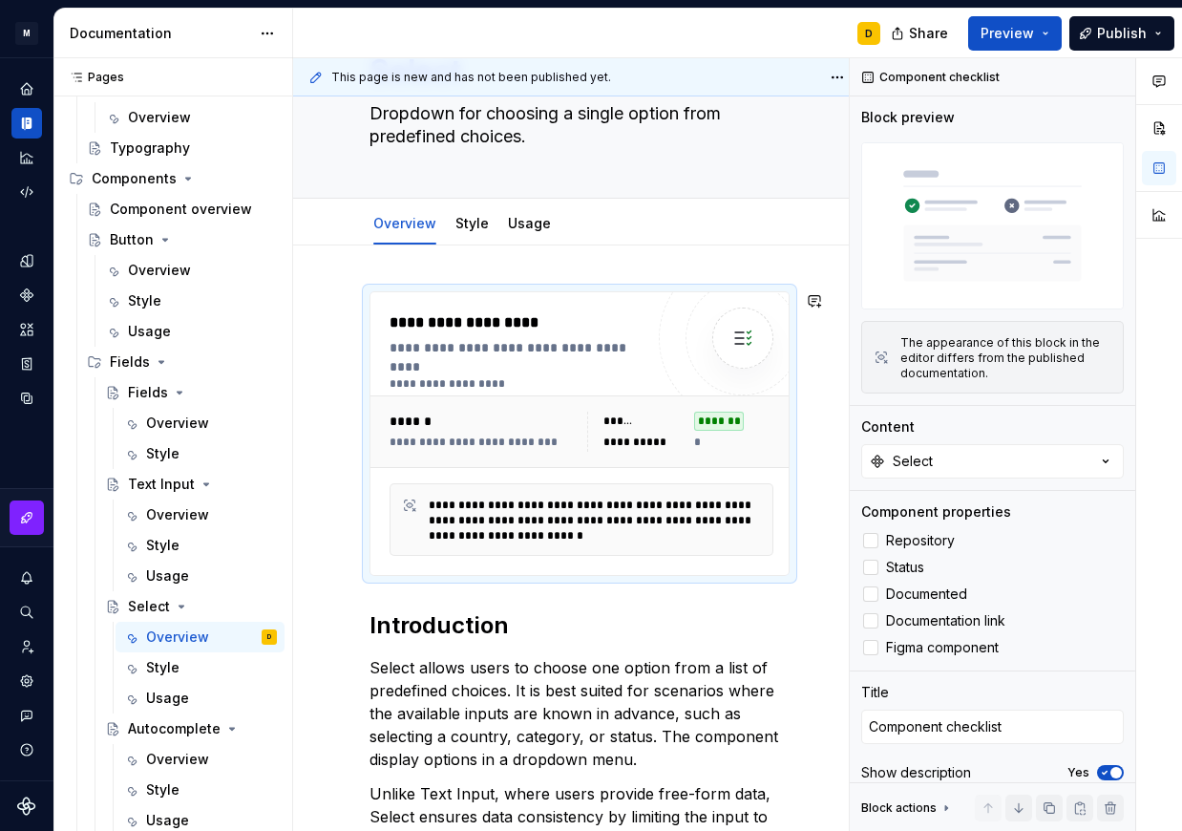
scroll to position [331, 0]
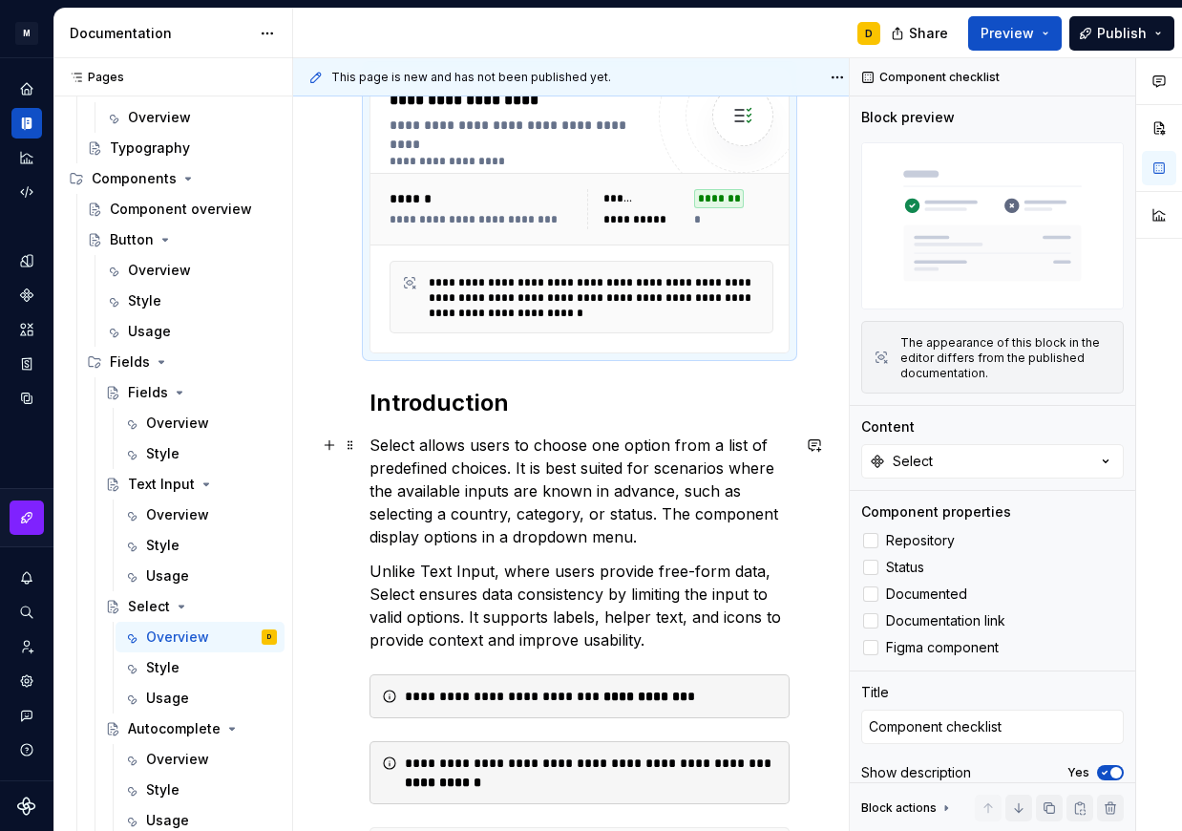
click at [486, 480] on p "Select allows users to choose one option from a list of predefined choices. It …" at bounding box center [580, 491] width 420 height 115
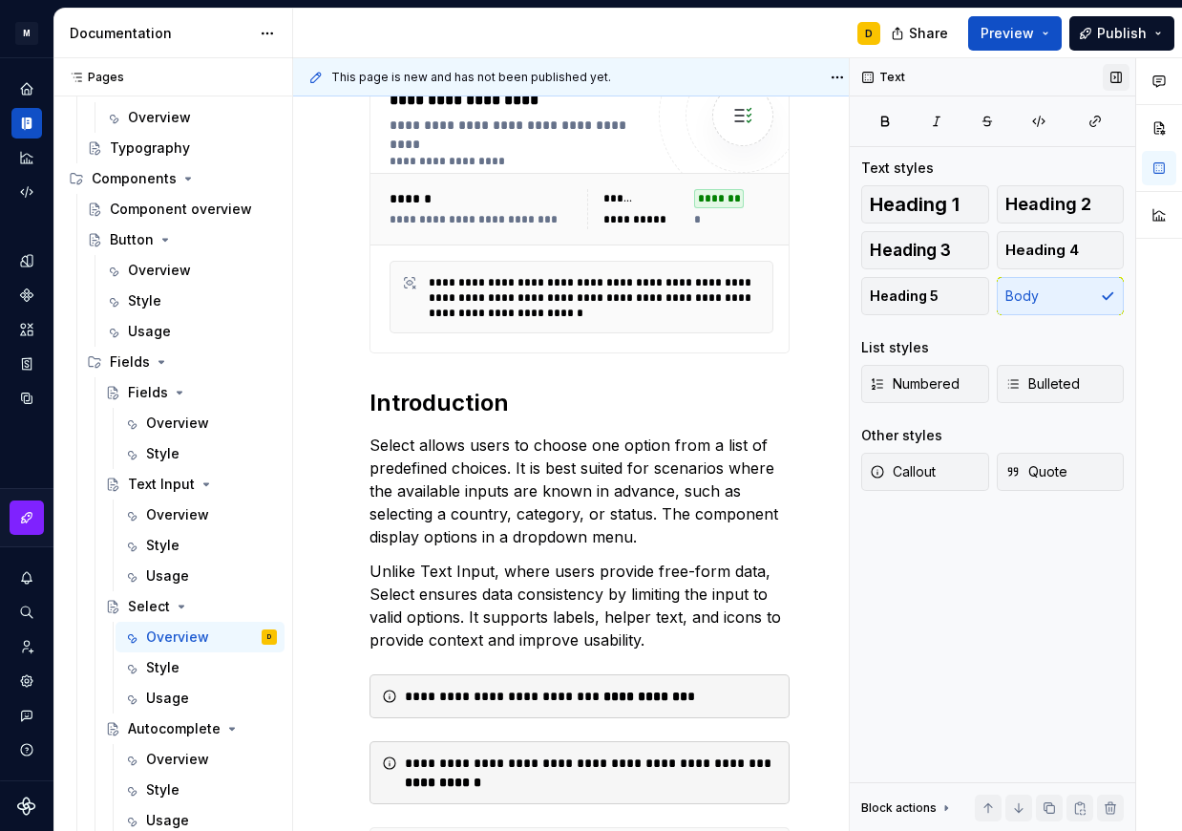
click at [1119, 79] on button "button" at bounding box center [1116, 77] width 27 height 27
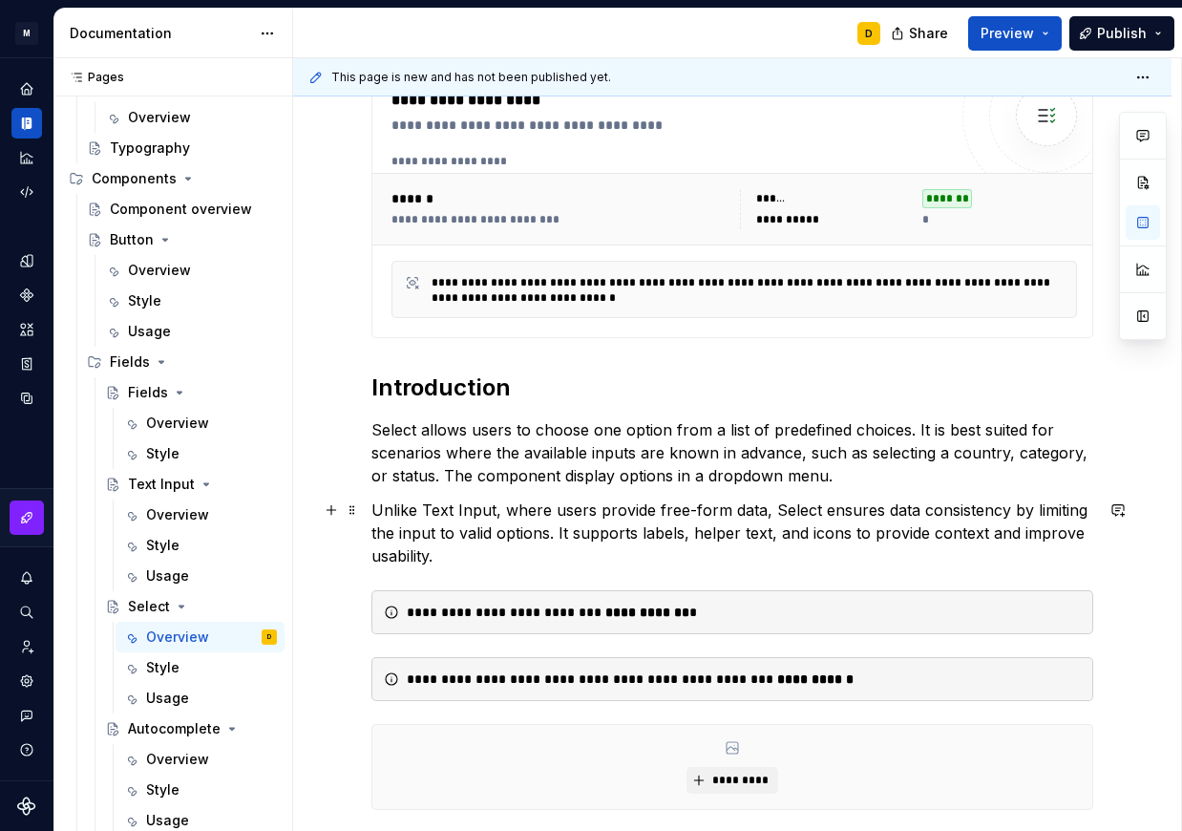
scroll to position [458, 0]
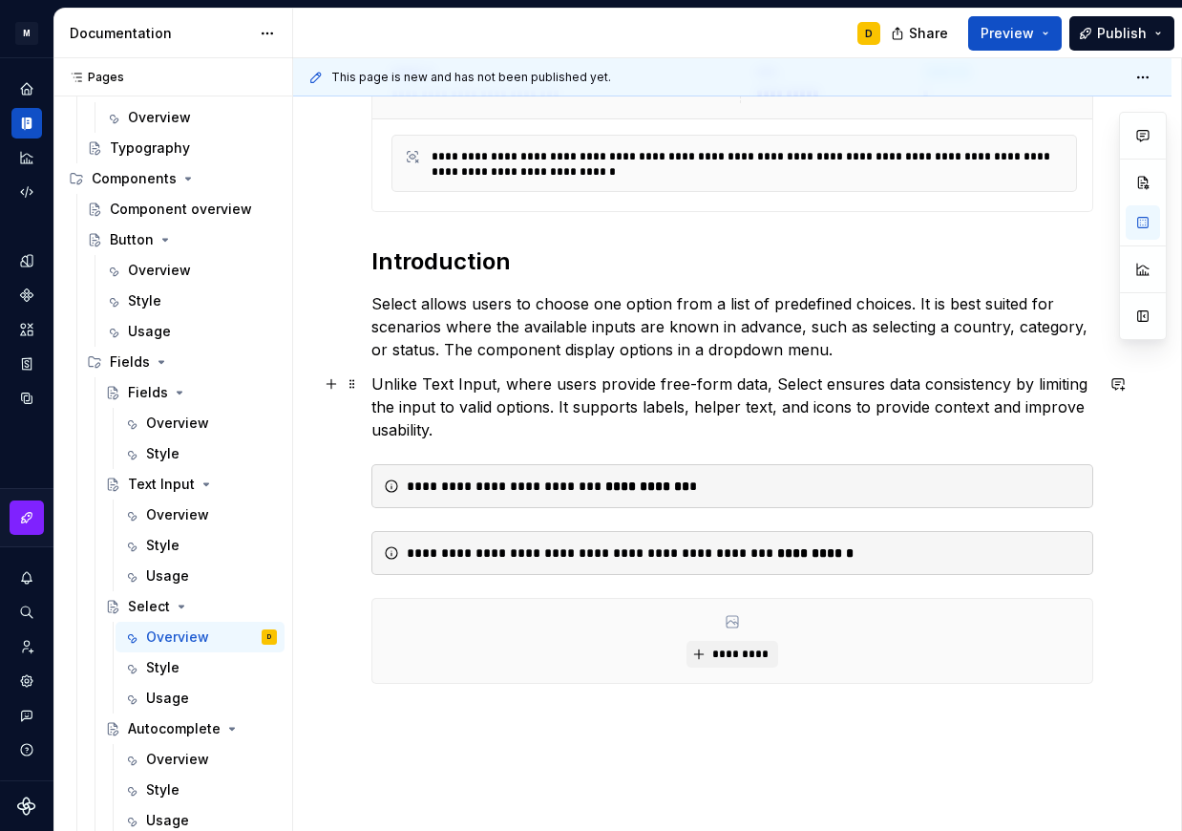
click at [462, 427] on p "Unlike Text Input, where users provide free-form data, Select ensures data cons…" at bounding box center [733, 406] width 722 height 69
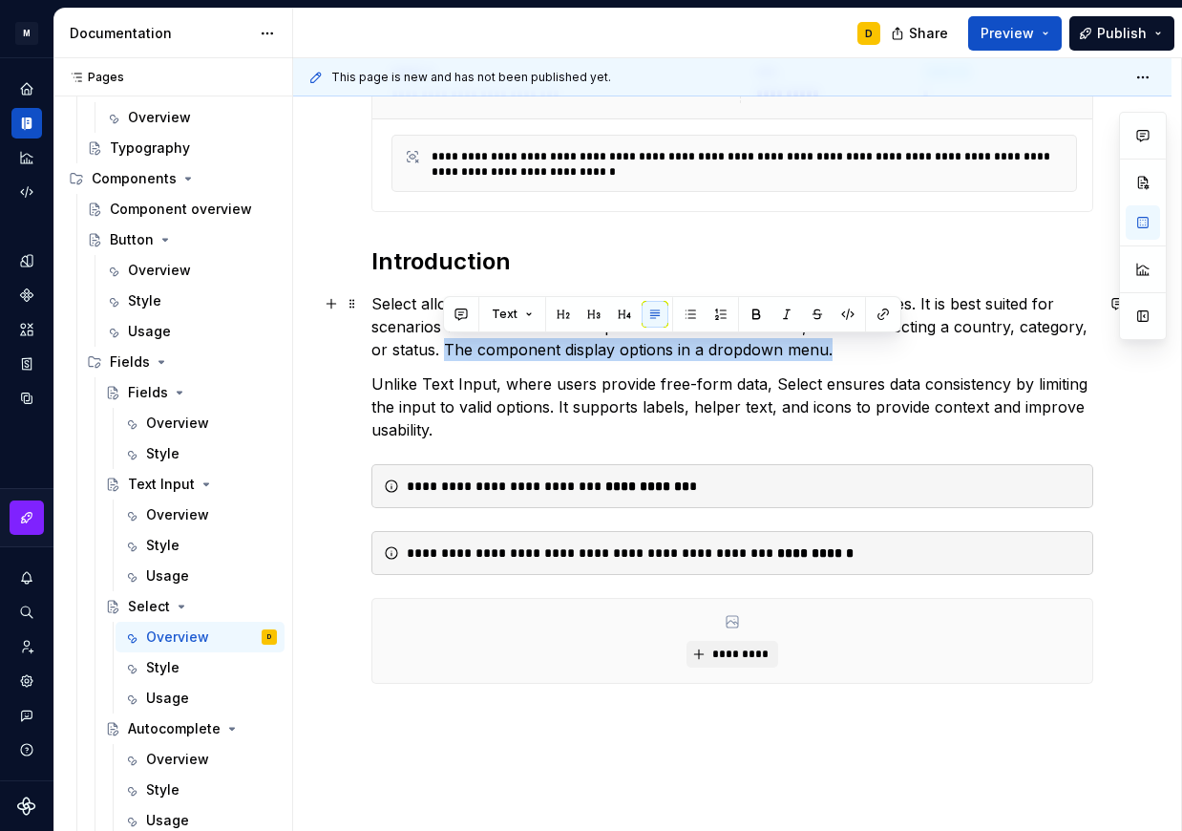
drag, startPoint x: 833, startPoint y: 351, endPoint x: 445, endPoint y: 346, distance: 387.8
click at [445, 346] on p "Select allows users to choose one option from a list of predefined choices. It …" at bounding box center [733, 326] width 722 height 69
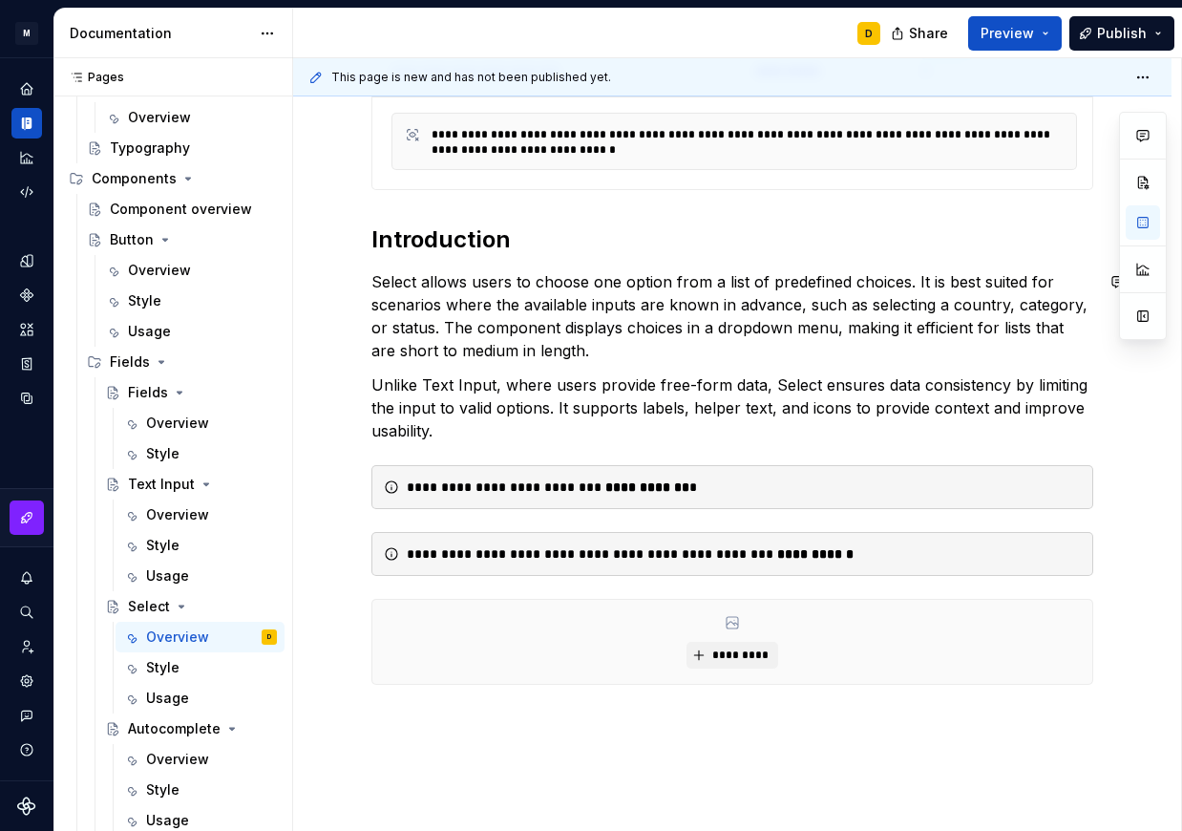
scroll to position [435, 0]
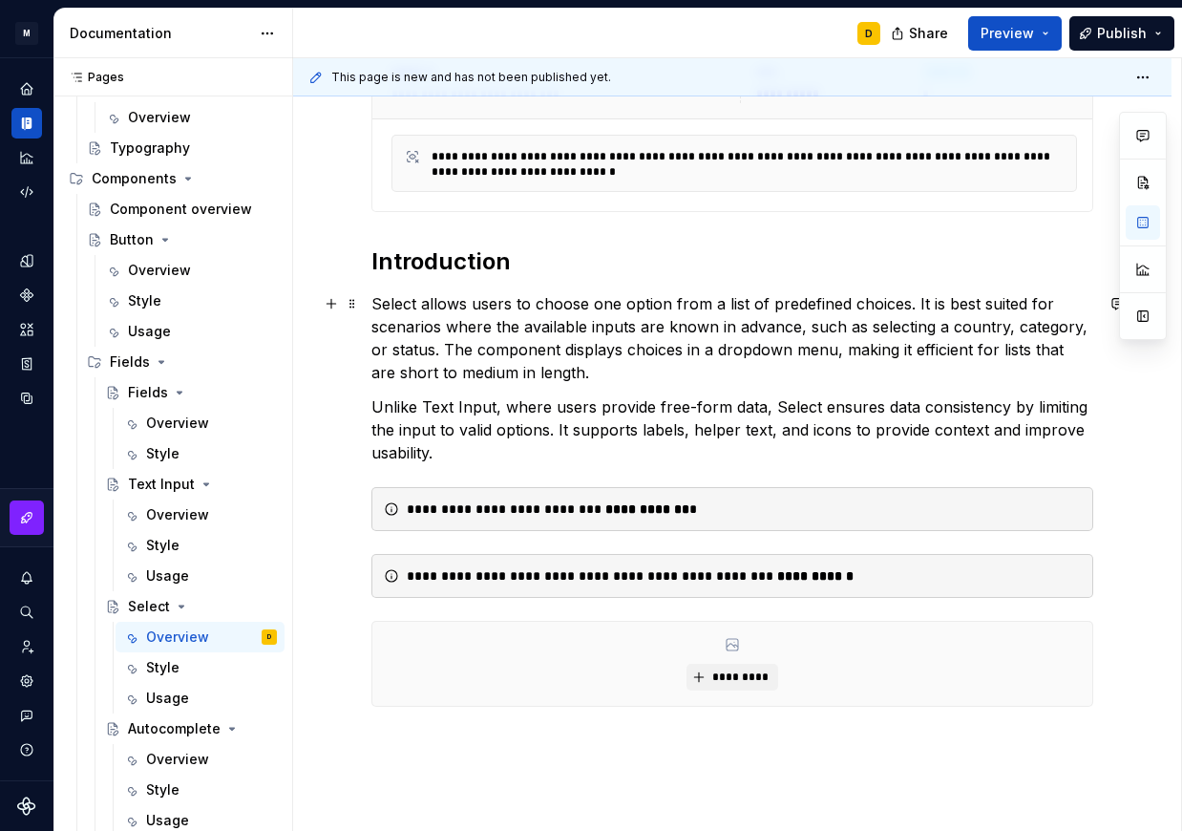
click at [556, 370] on p "Select allows users to choose one option from a list of predefined choices. It …" at bounding box center [733, 338] width 722 height 92
click at [830, 372] on p "Select allows users to choose one option from a list of predefined choices. It …" at bounding box center [733, 338] width 722 height 92
click at [659, 372] on p "Select allows users to choose one option from a list of predefined choices. It …" at bounding box center [733, 338] width 722 height 92
click at [775, 371] on p "Select allows users to choose one option from a list of predefined choices. It …" at bounding box center [733, 338] width 722 height 92
click at [506, 453] on p "Unlike Text Input, where users provide free-form data, Select ensures data cons…" at bounding box center [733, 429] width 722 height 69
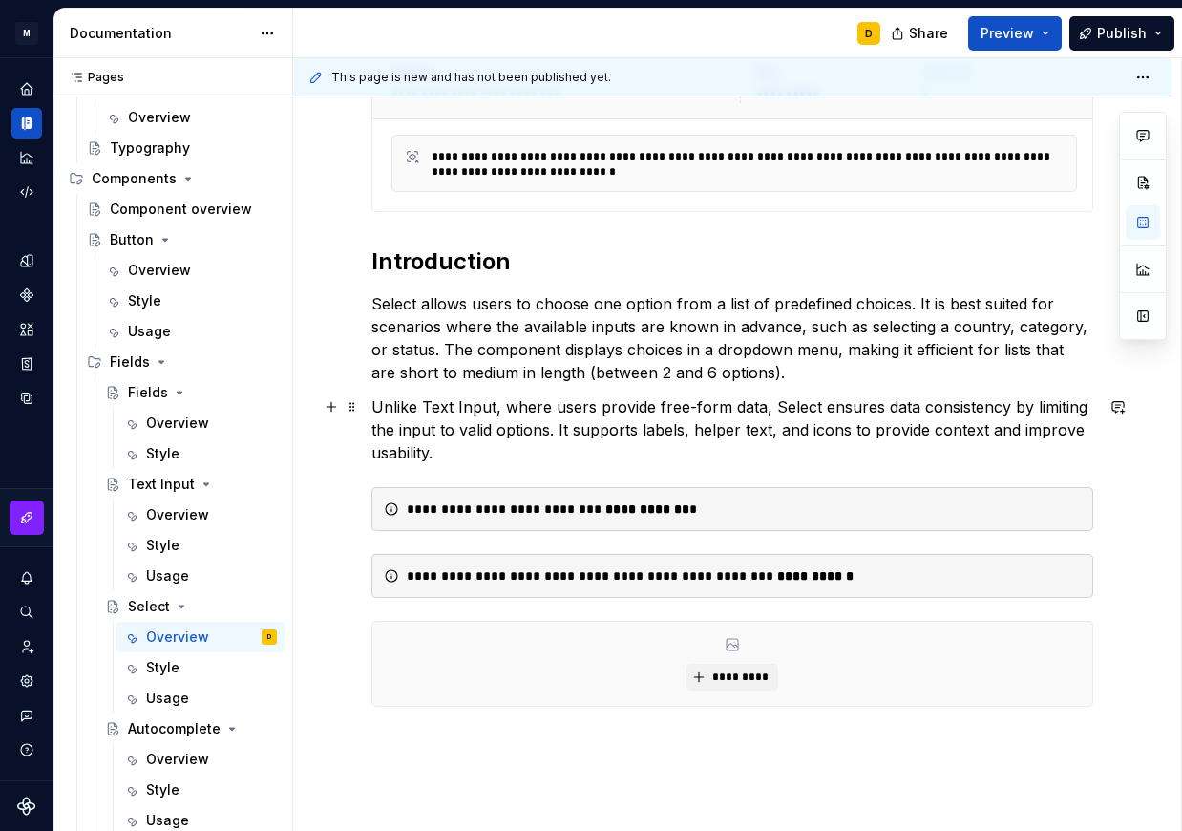
click at [451, 455] on p "Unlike Text Input, where users provide free-form data, Select ensures data cons…" at bounding box center [733, 429] width 722 height 69
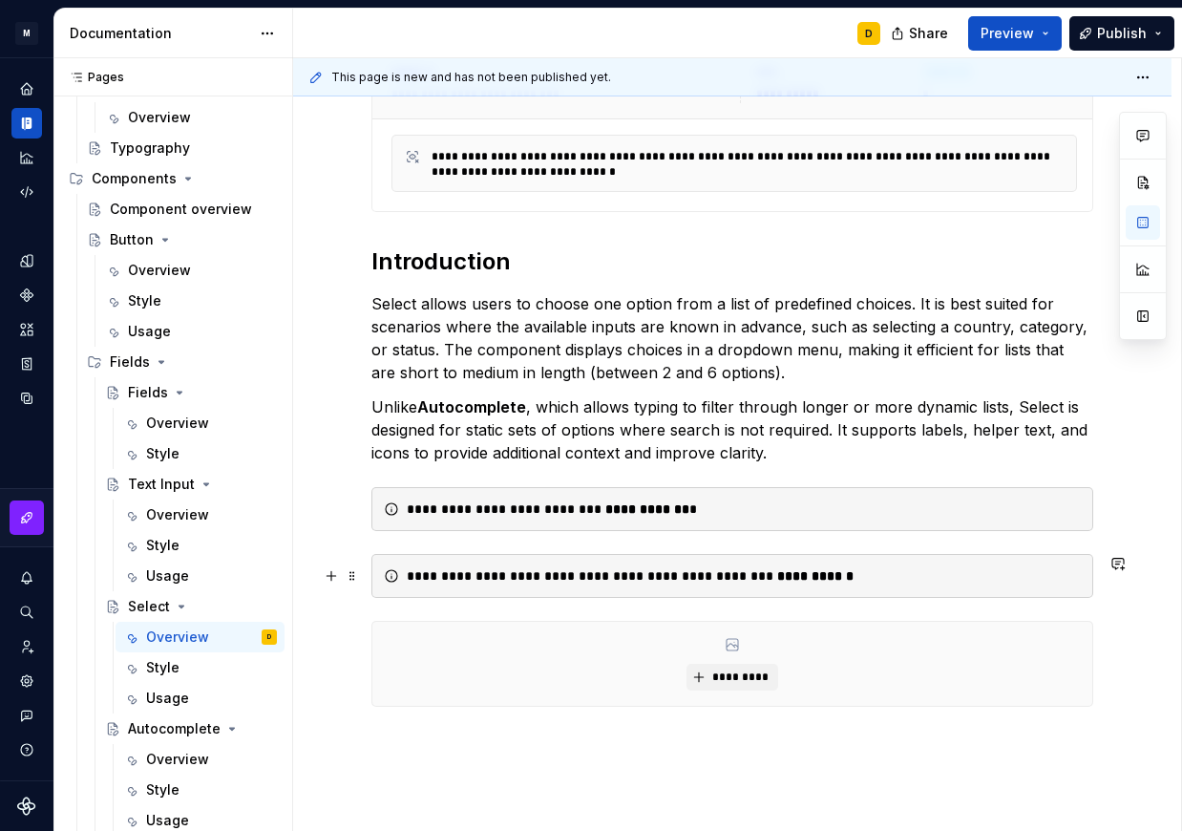
click at [846, 563] on div "**********" at bounding box center [733, 576] width 722 height 44
click at [804, 453] on p "Unlike Autocomplete , which allows typing to filter through longer or more dyna…" at bounding box center [733, 429] width 722 height 69
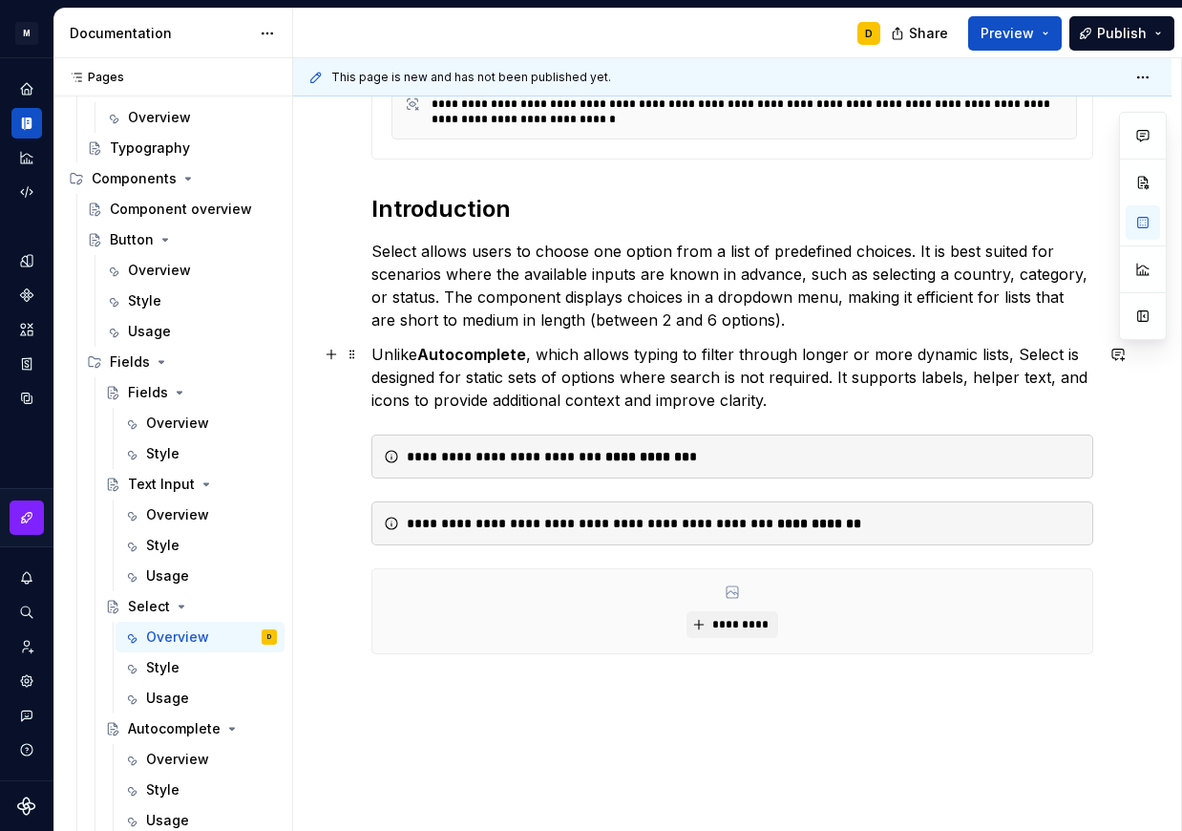
scroll to position [484, 0]
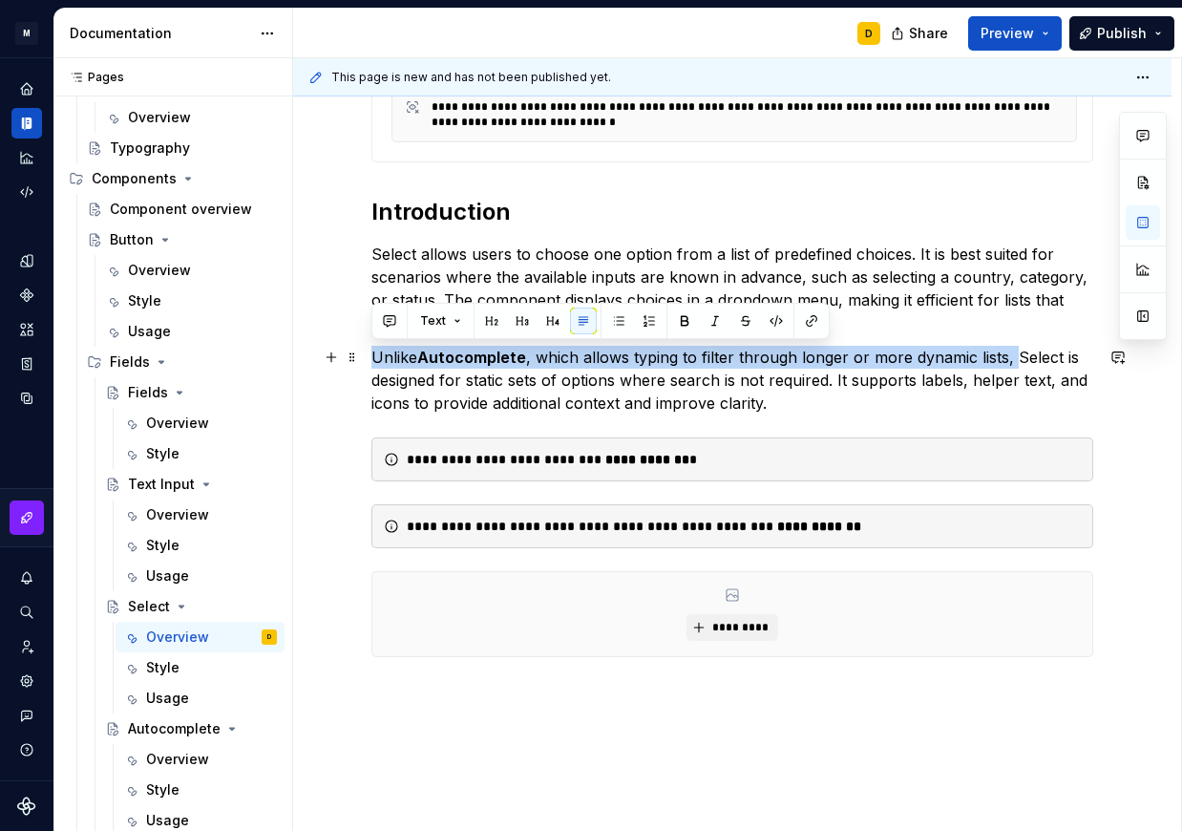
drag, startPoint x: 1011, startPoint y: 354, endPoint x: 376, endPoint y: 351, distance: 635.2
click at [376, 351] on p "Unlike Autocomplete , which allows typing to filter through longer or more dyna…" at bounding box center [733, 380] width 722 height 69
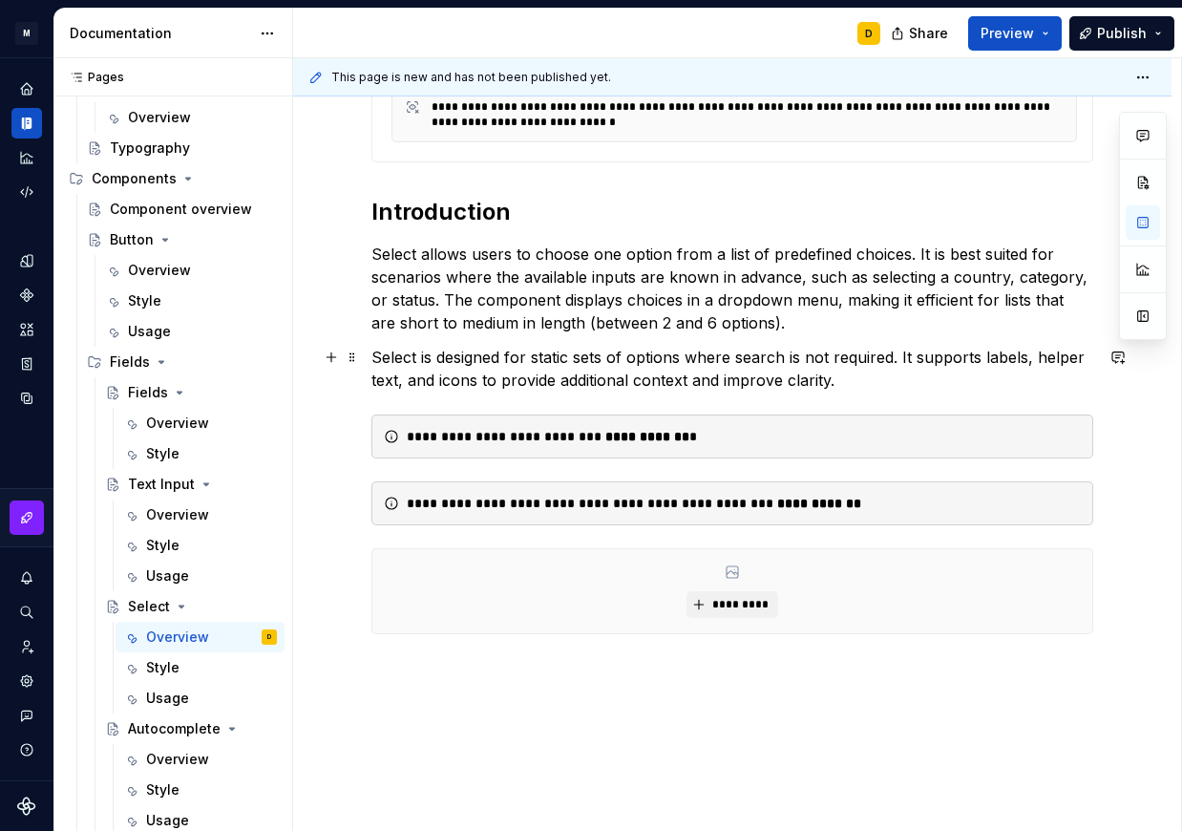
click at [882, 377] on p "Select is designed for static sets of options where search is not required. It …" at bounding box center [733, 369] width 722 height 46
click at [840, 503] on div "**********" at bounding box center [744, 503] width 674 height 19
drag, startPoint x: 502, startPoint y: 507, endPoint x: 701, endPoint y: 484, distance: 200.0
click at [701, 484] on div "**********" at bounding box center [733, 503] width 722 height 44
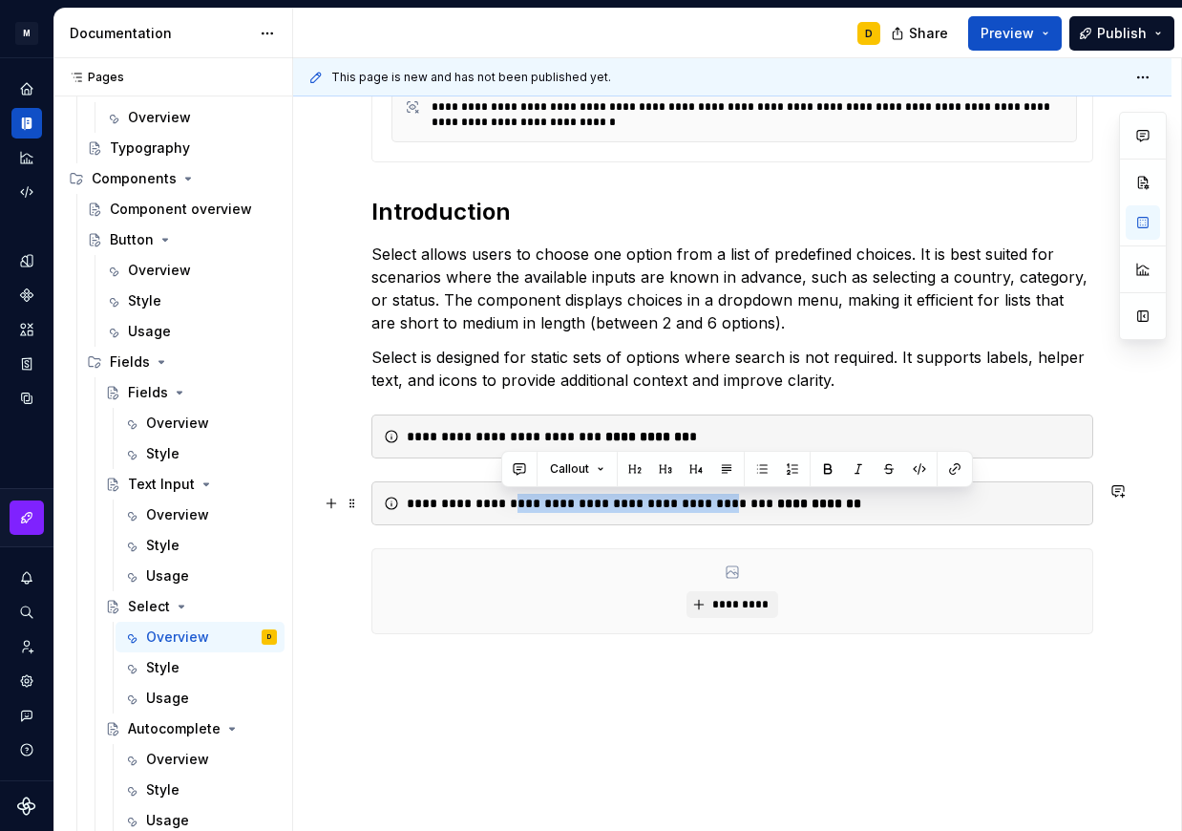
click at [842, 498] on div "**********" at bounding box center [744, 503] width 674 height 19
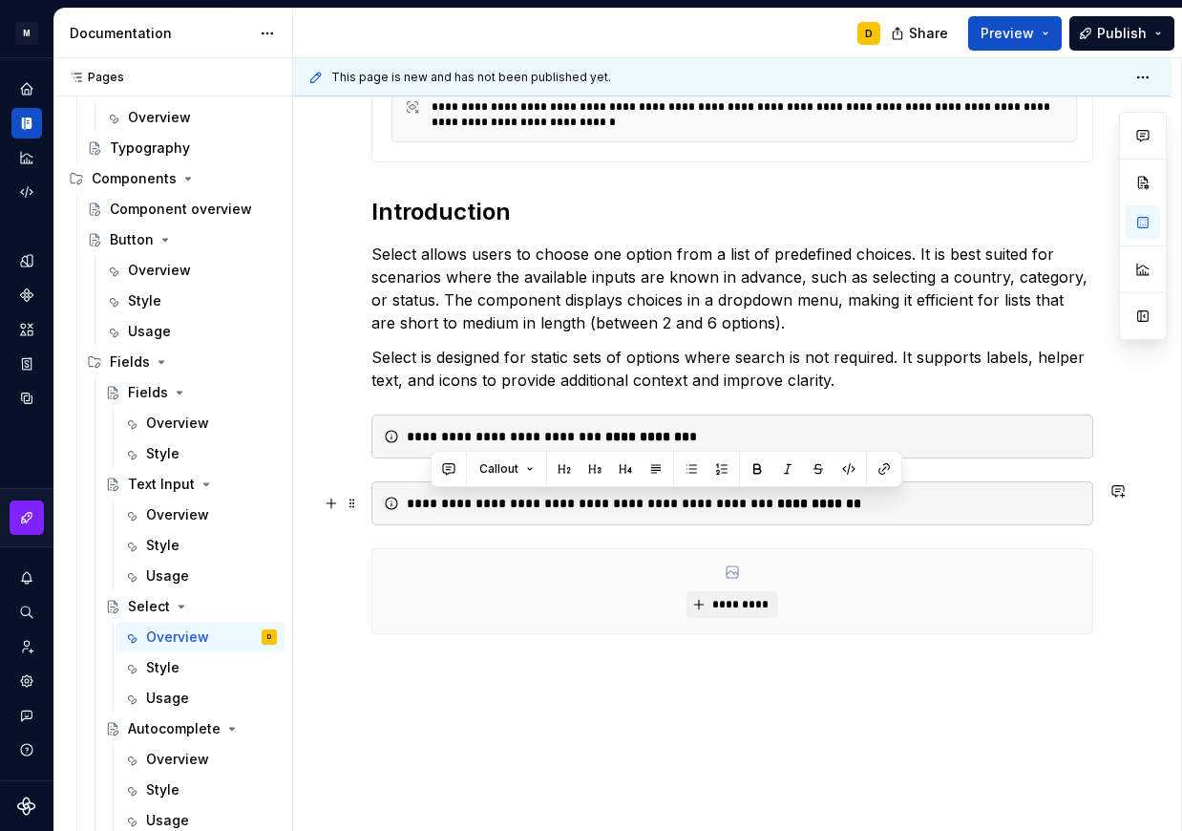
drag, startPoint x: 430, startPoint y: 501, endPoint x: 834, endPoint y: 485, distance: 404.3
click at [834, 485] on div "**********" at bounding box center [733, 503] width 722 height 44
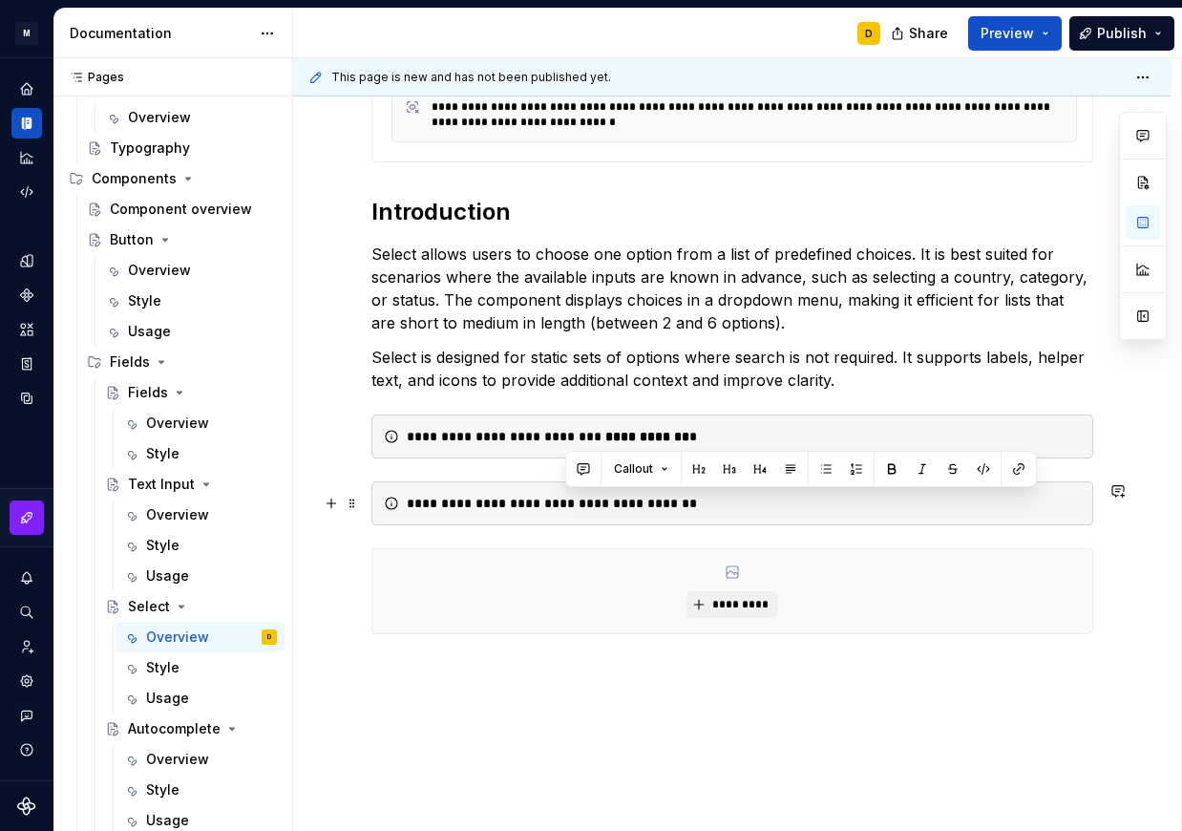
drag, startPoint x: 698, startPoint y: 503, endPoint x: 568, endPoint y: 496, distance: 130.1
click at [568, 496] on div "**********" at bounding box center [744, 503] width 674 height 19
click at [883, 471] on button "button" at bounding box center [892, 469] width 27 height 27
click at [764, 502] on div "**********" at bounding box center [744, 503] width 674 height 19
drag, startPoint x: 587, startPoint y: 504, endPoint x: 563, endPoint y: 501, distance: 25.0
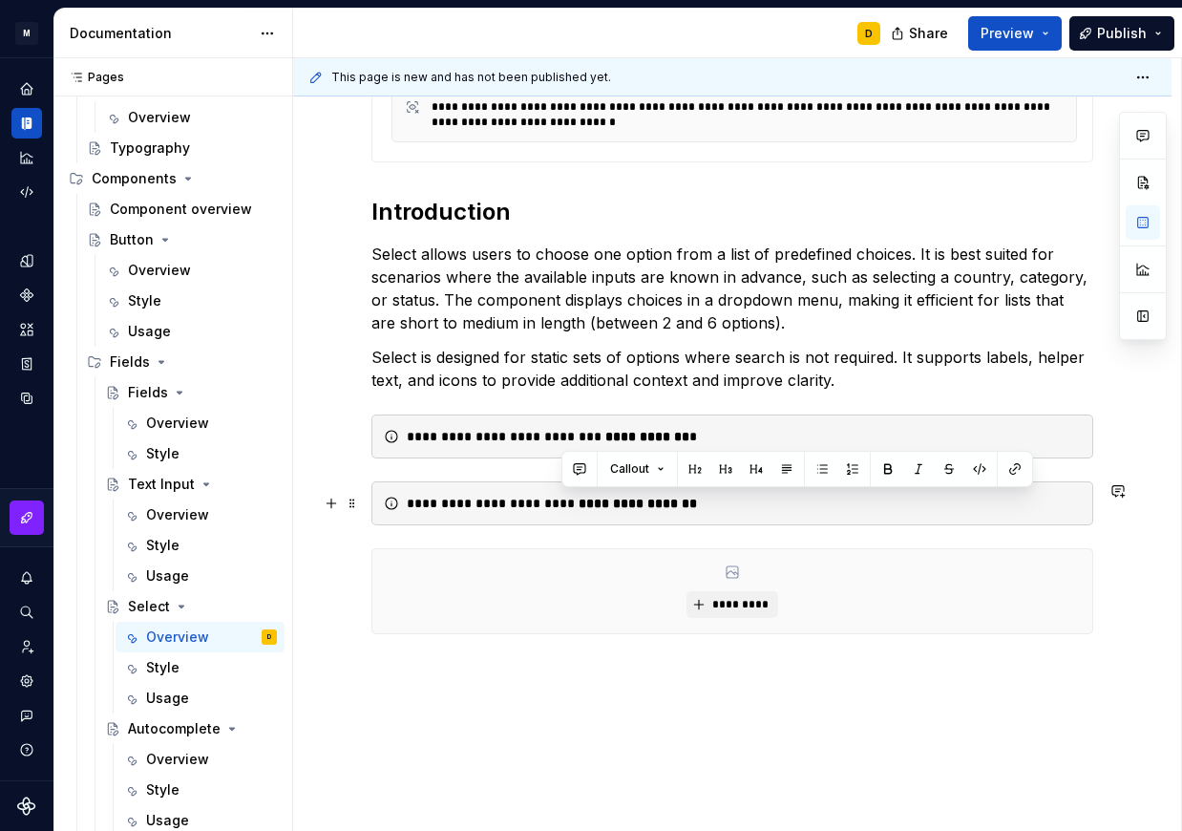
click at [563, 501] on div "**********" at bounding box center [744, 503] width 674 height 19
click at [884, 472] on button "button" at bounding box center [888, 469] width 27 height 27
click at [789, 515] on div "**********" at bounding box center [733, 503] width 722 height 44
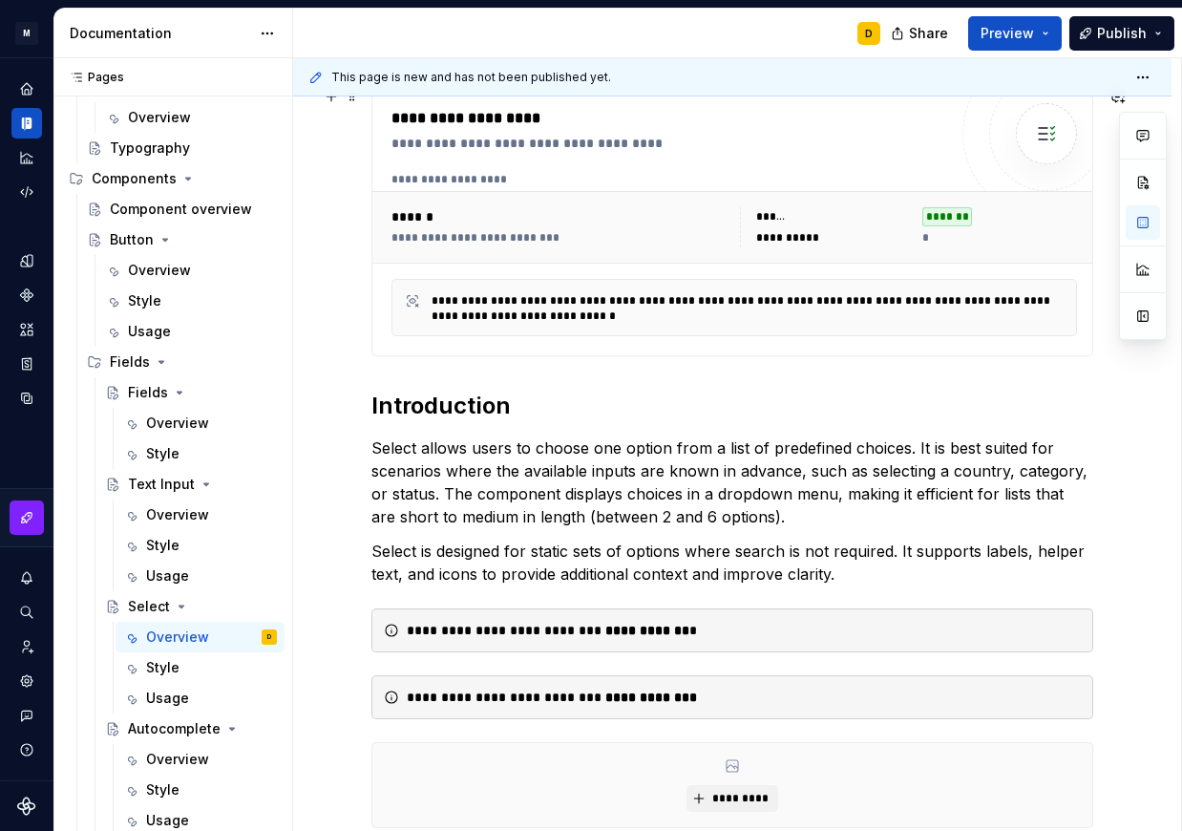
scroll to position [0, 0]
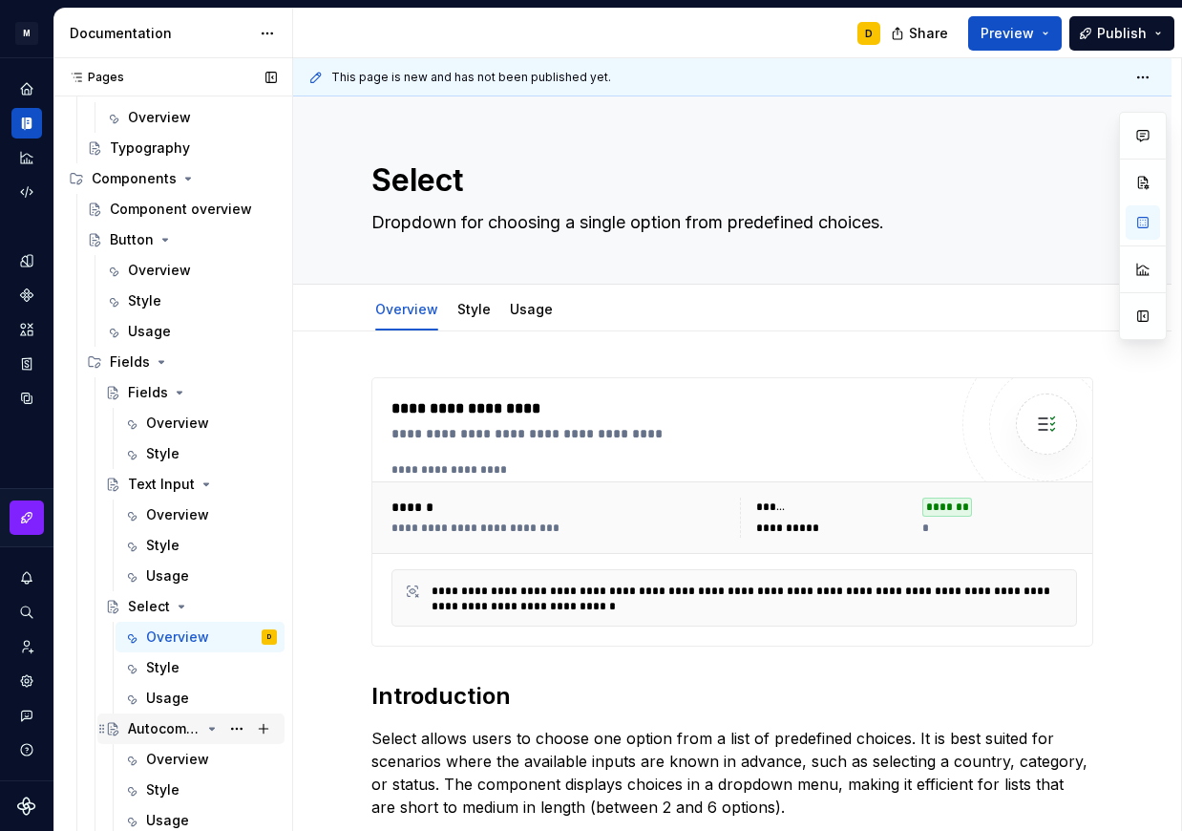
click at [178, 728] on div "Autocomplete" at bounding box center [164, 728] width 73 height 19
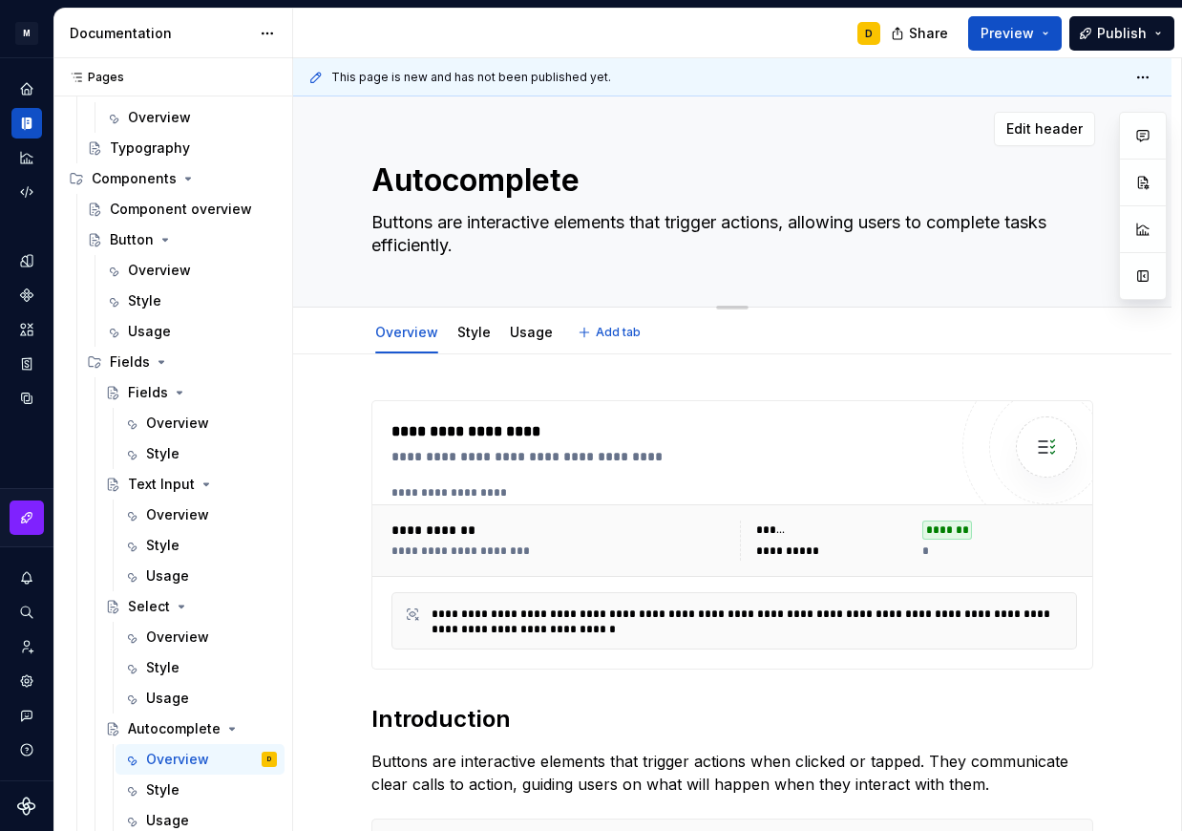
click at [460, 245] on textarea "Buttons are interactive elements that trigger actions, allowing users to comple…" at bounding box center [729, 233] width 722 height 53
click at [467, 245] on textarea "Buttons are interactive elements that trigger actions, allowing users to comple…" at bounding box center [729, 233] width 722 height 53
paste textarea "Input field with type-ahead search for selecting a single option"
type textarea "*"
type textarea "Input field with type-ahead search for selecting a single option."
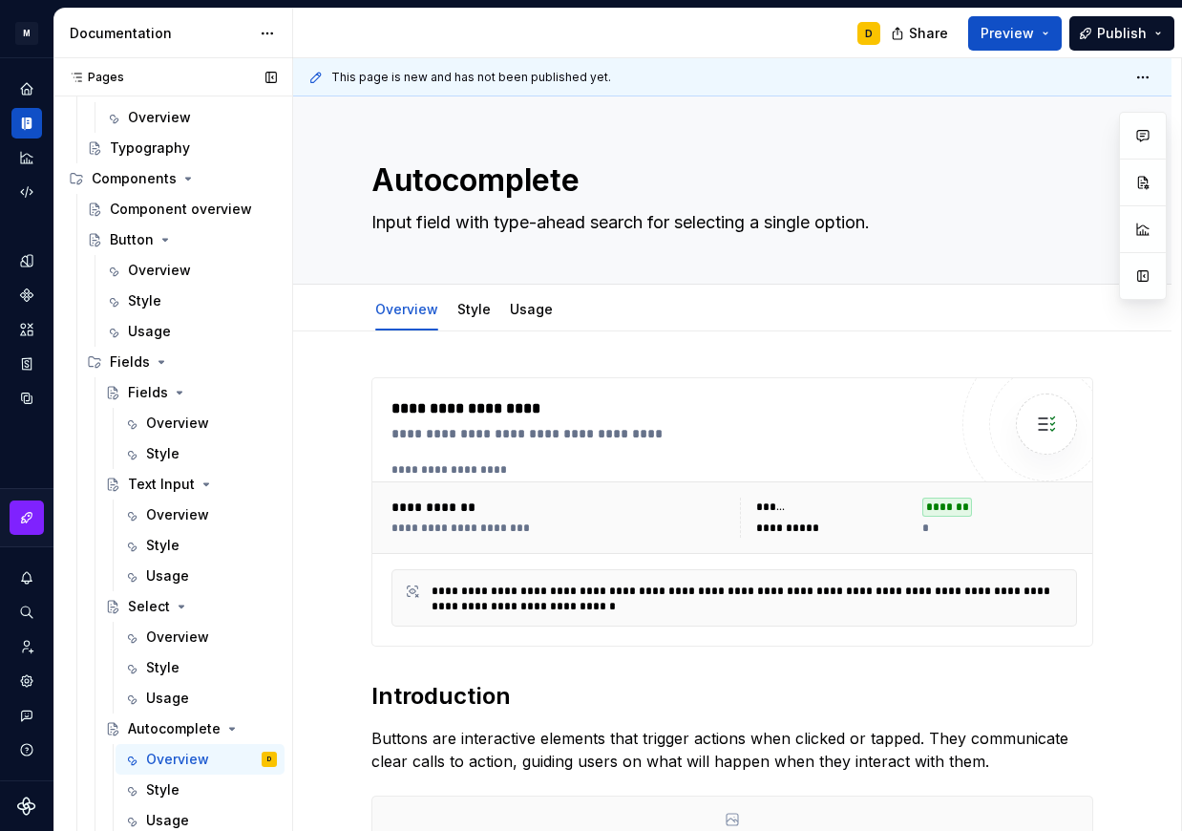
type textarea "*"
type textarea "Input field with type-ahead search for selecting a single option."
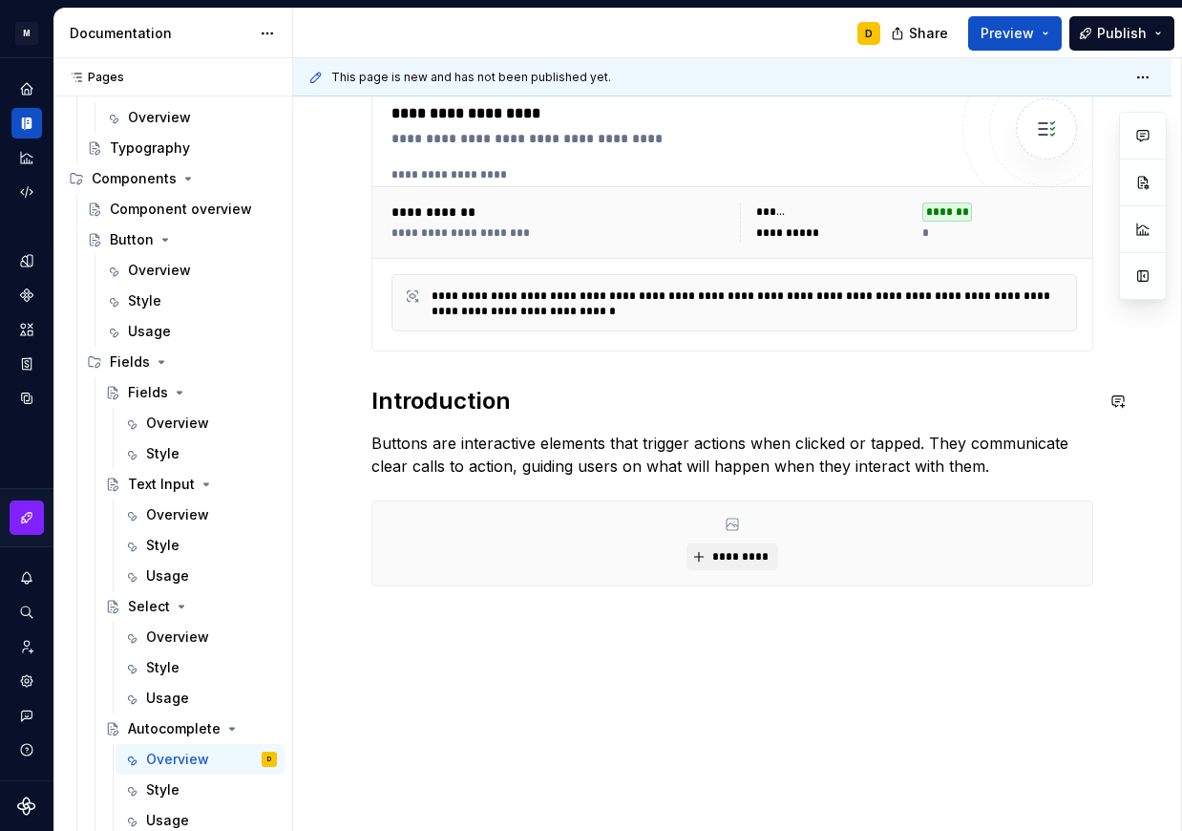
scroll to position [323, 0]
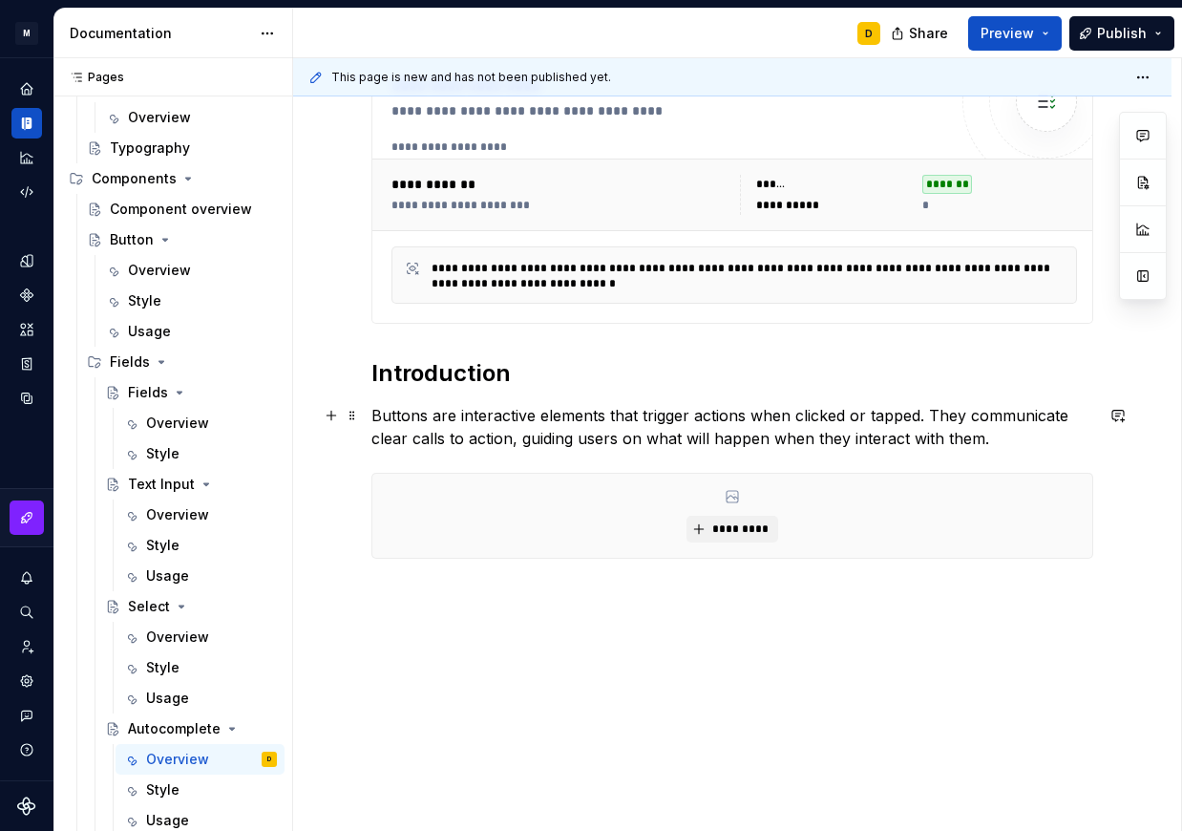
click at [442, 418] on p "Buttons are interactive elements that trigger actions when clicked or tapped. T…" at bounding box center [733, 427] width 722 height 46
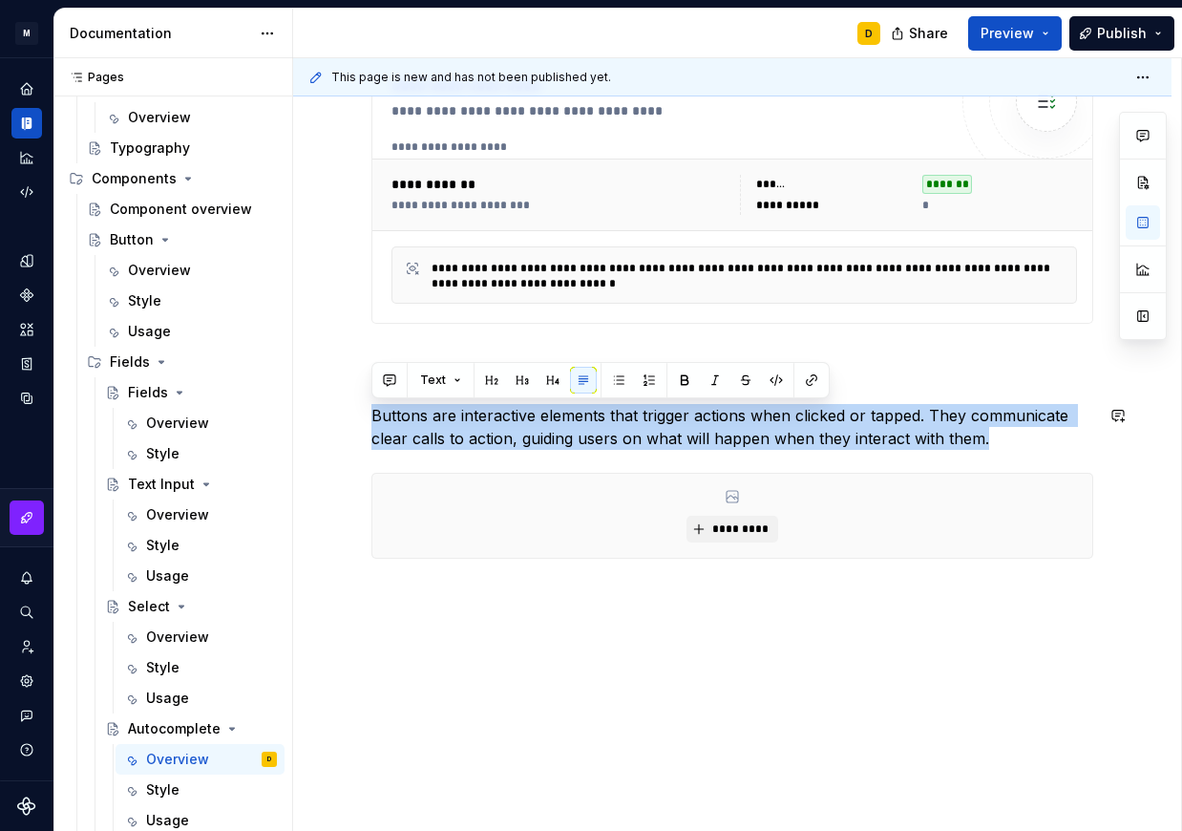
paste div
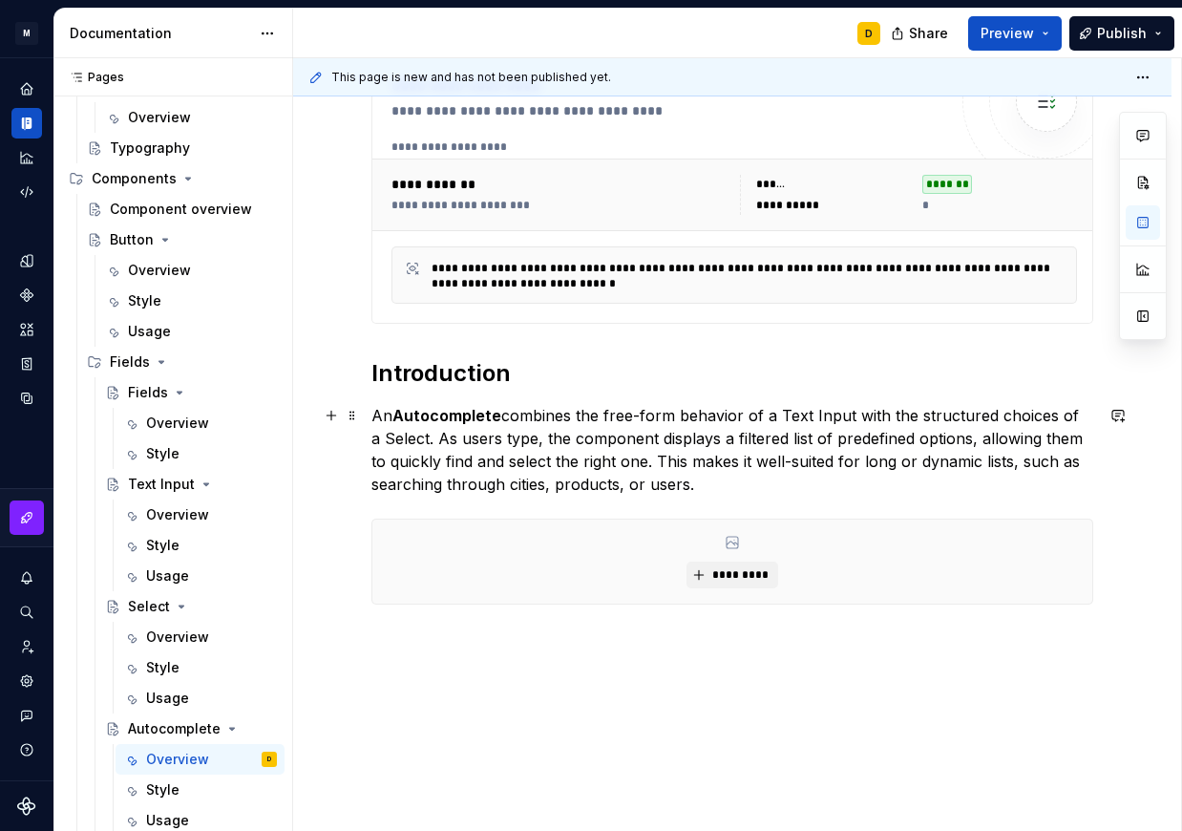
click at [395, 412] on strong "Autocomplete" at bounding box center [447, 415] width 109 height 19
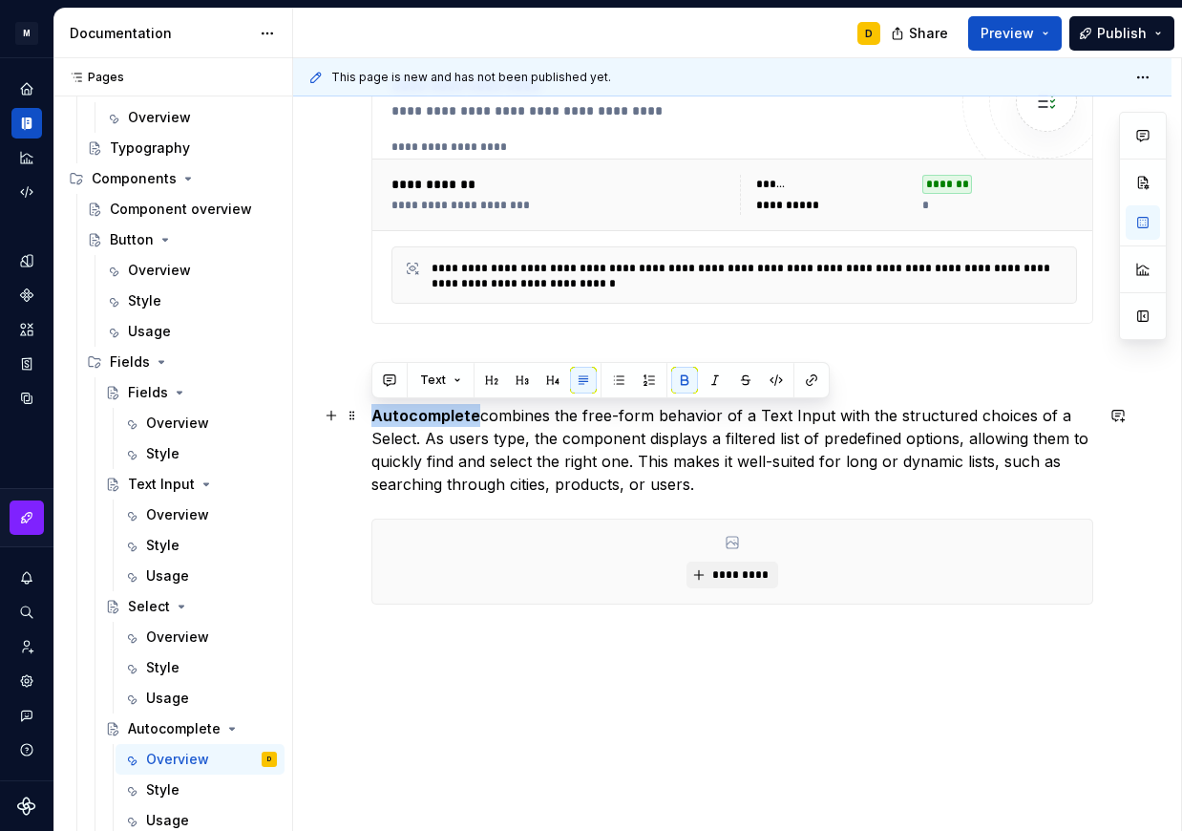
drag, startPoint x: 475, startPoint y: 416, endPoint x: 370, endPoint y: 419, distance: 105.1
click at [370, 419] on div "**********" at bounding box center [732, 466] width 879 height 914
click at [676, 377] on button "button" at bounding box center [684, 380] width 27 height 27
click at [716, 490] on p "Autocomplete combines the free-form behavior of a Text Input with the structure…" at bounding box center [733, 450] width 722 height 92
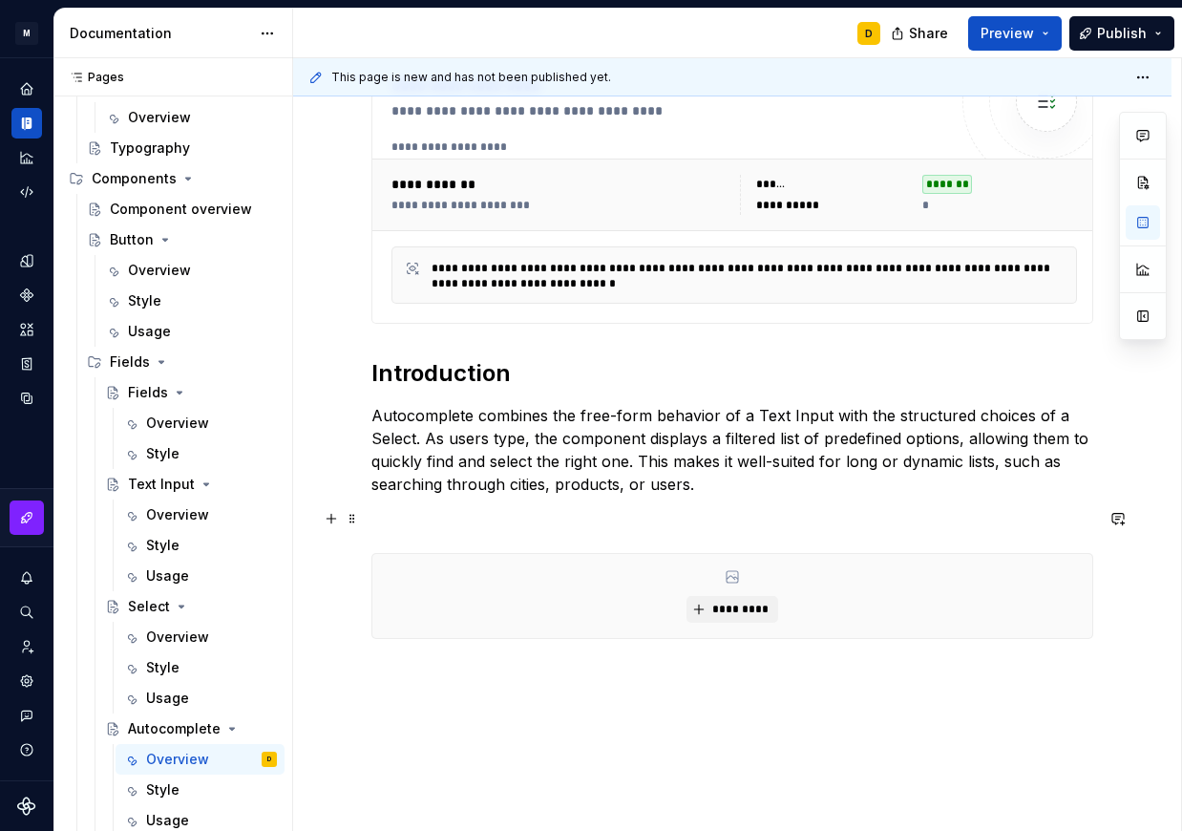
click at [389, 524] on p at bounding box center [733, 518] width 722 height 23
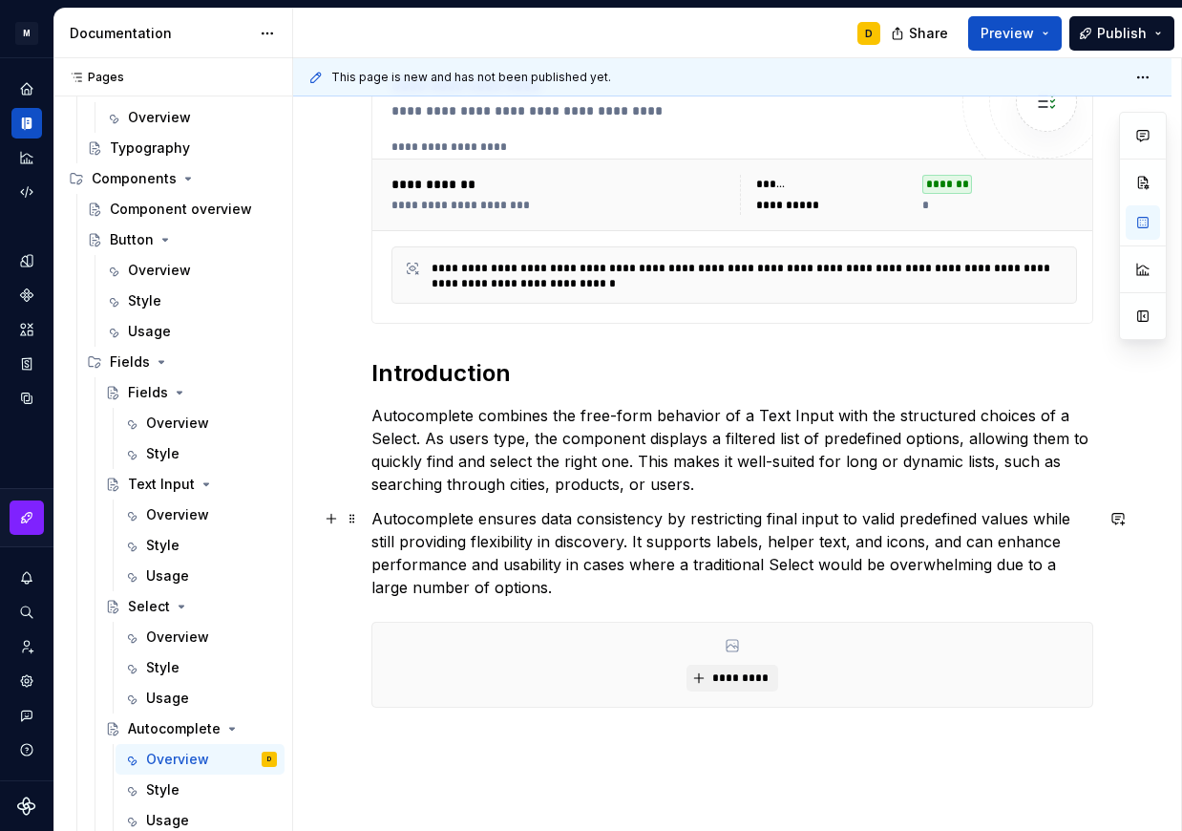
click at [923, 541] on p "Autocomplete ensures data consistency by restricting final input to valid prede…" at bounding box center [733, 553] width 722 height 92
click at [834, 583] on p "Autocomplete ensures data consistency by restricting final input to valid prede…" at bounding box center [733, 553] width 722 height 92
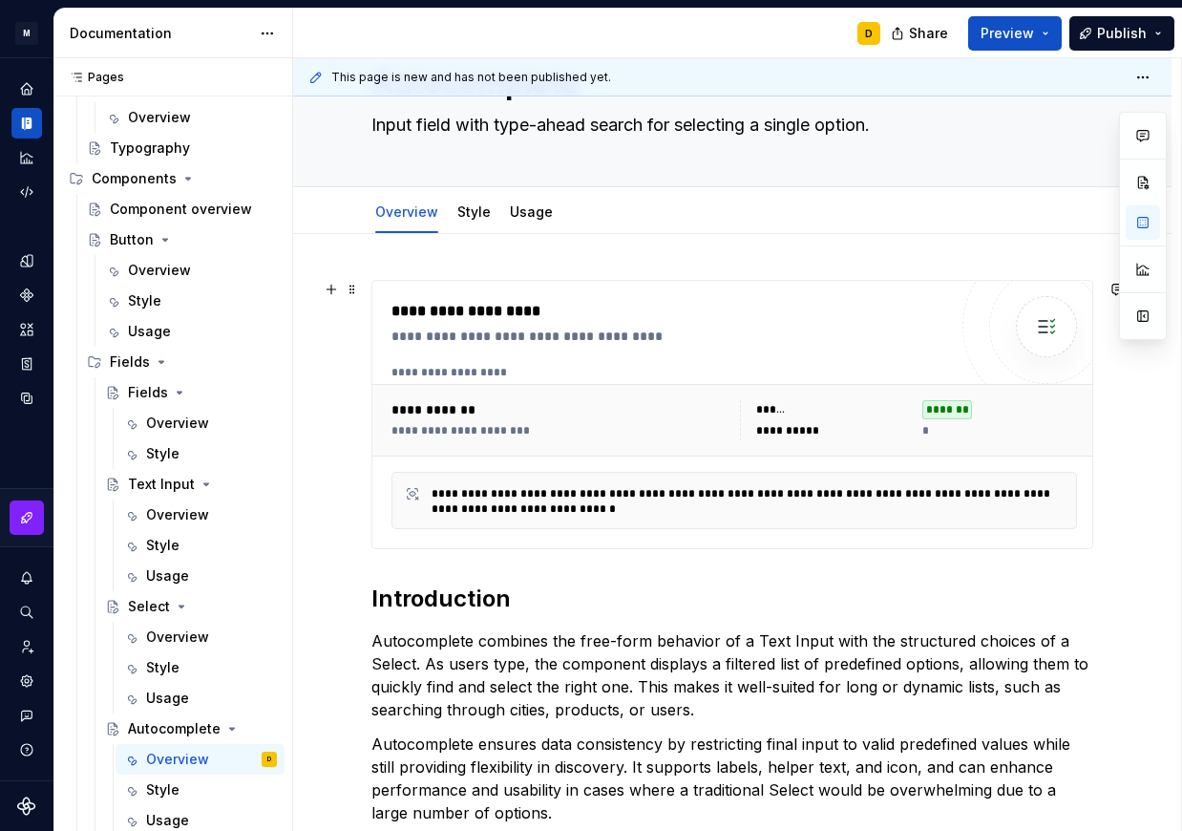
scroll to position [0, 0]
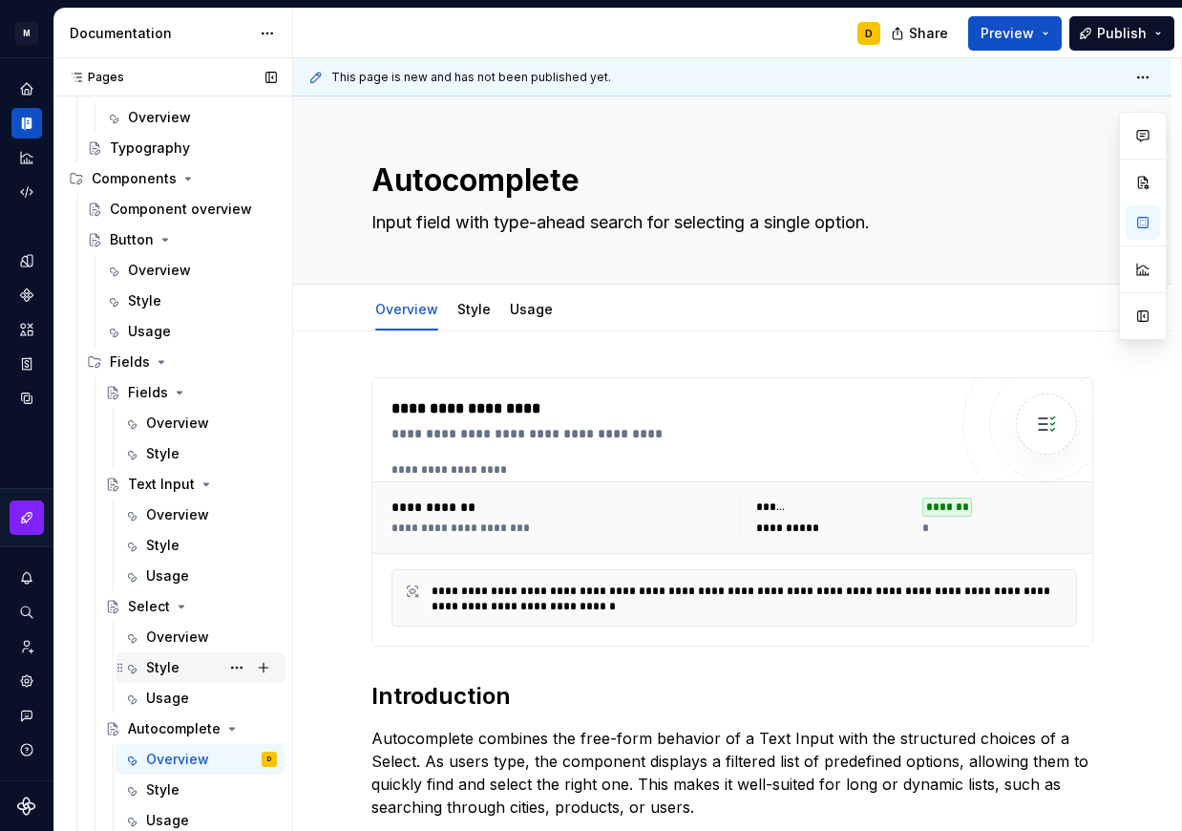
click at [165, 672] on div "Style" at bounding box center [162, 667] width 33 height 19
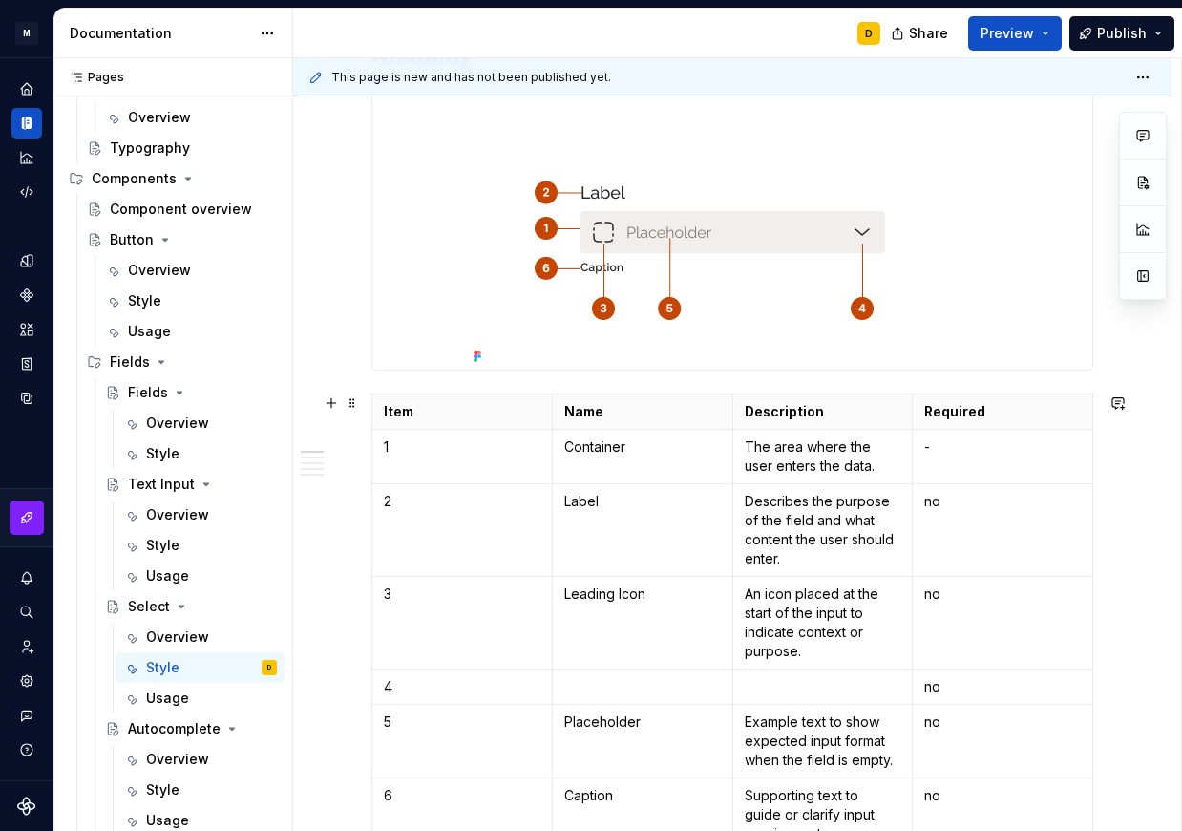
scroll to position [338, 0]
type textarea "*"
click at [767, 683] on p at bounding box center [823, 685] width 157 height 19
paste div
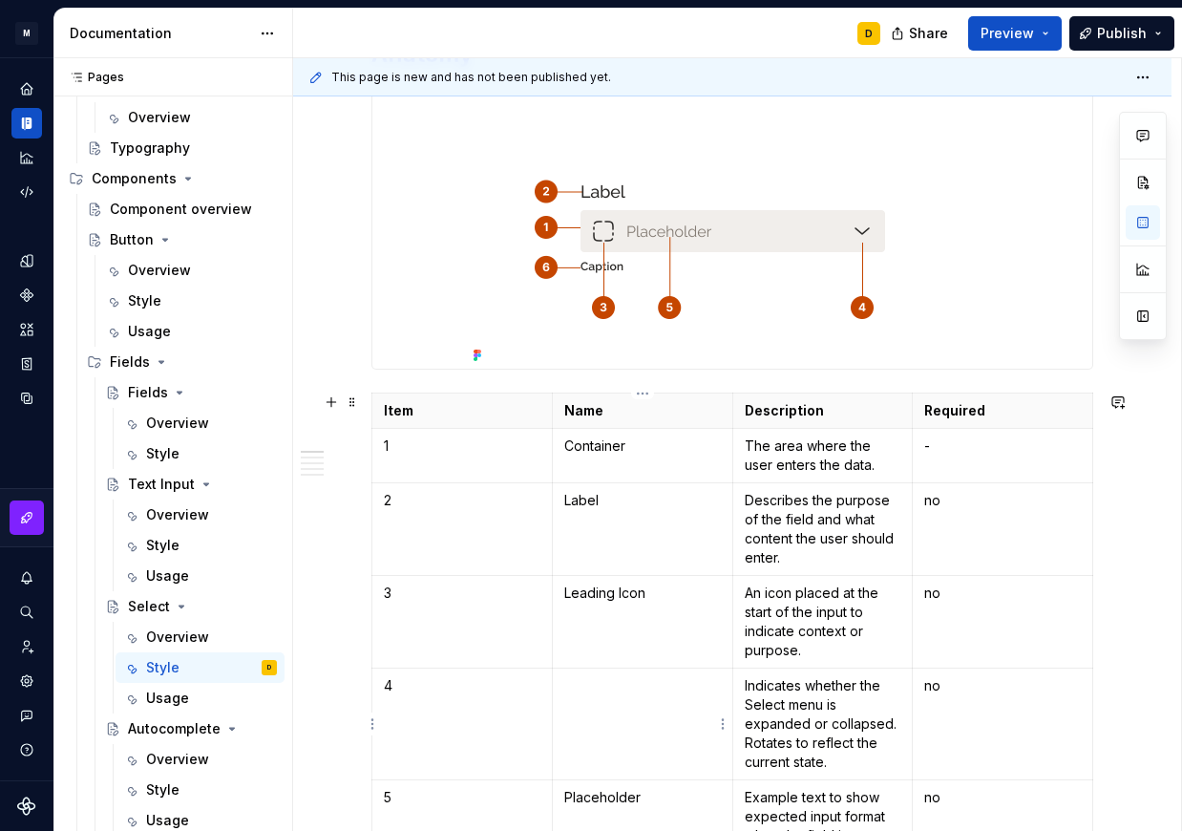
click at [634, 694] on p at bounding box center [642, 685] width 157 height 19
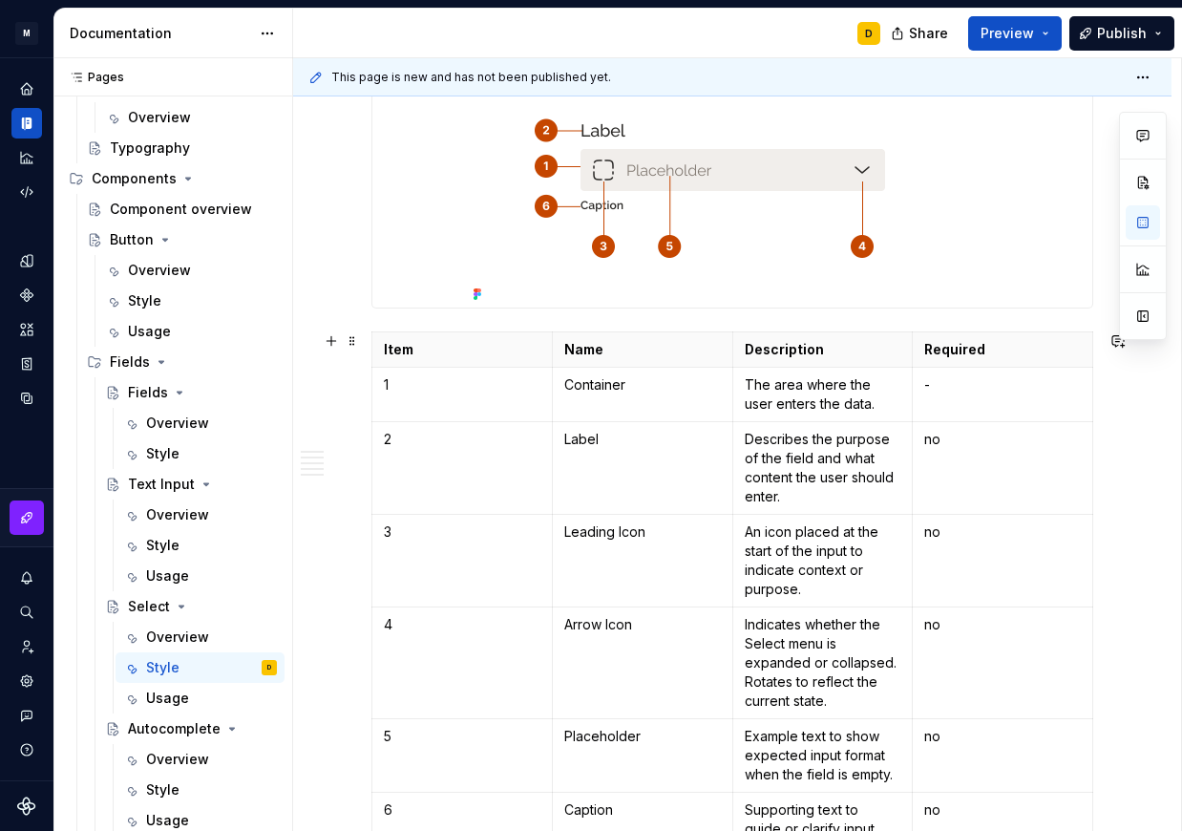
scroll to position [402, 0]
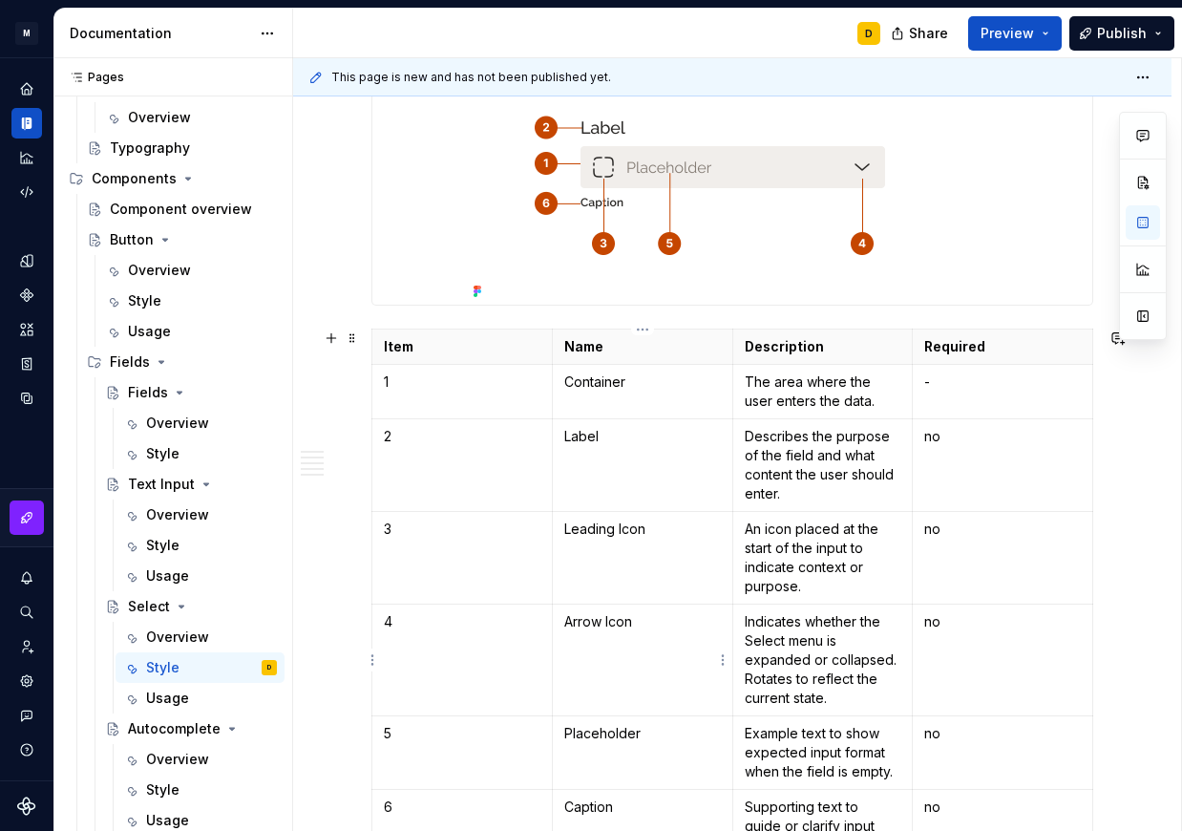
click at [602, 624] on p "Arrow Icon" at bounding box center [642, 621] width 157 height 19
click at [684, 621] on p "Chevron Icon" at bounding box center [642, 621] width 157 height 19
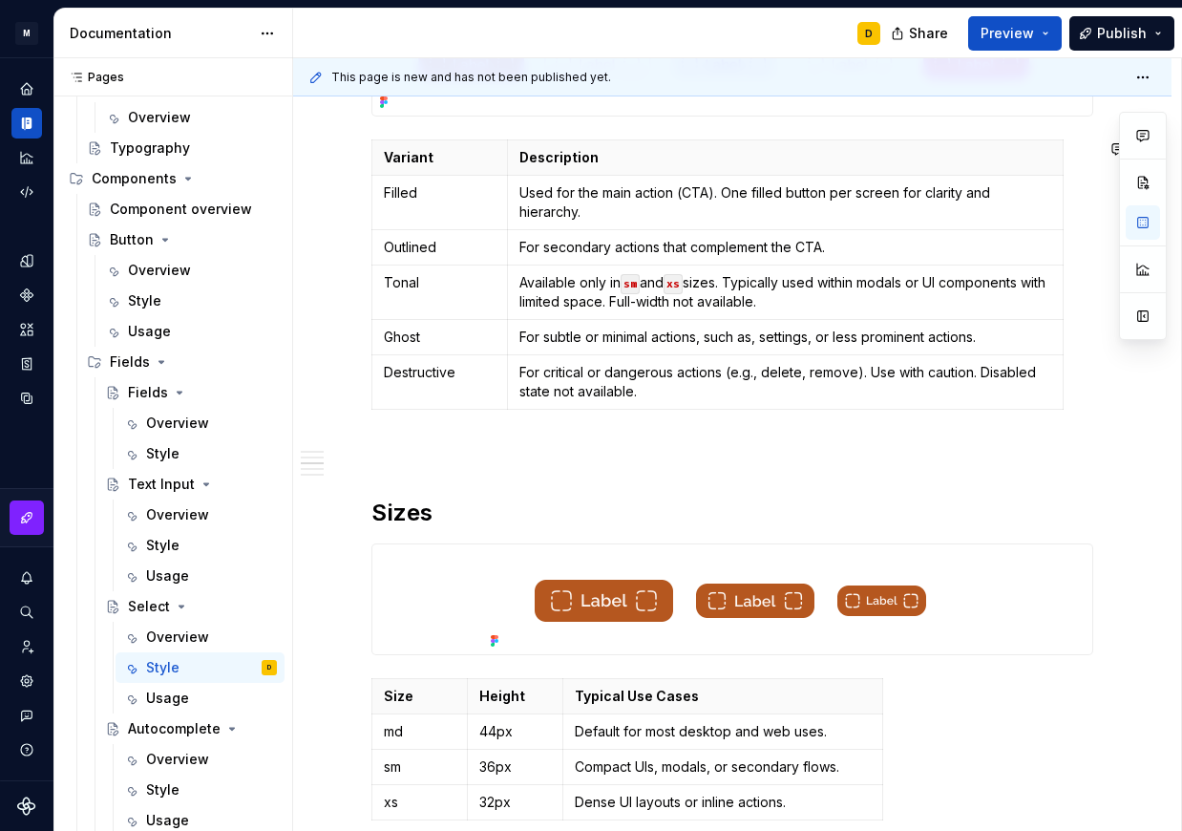
scroll to position [1384, 0]
click at [166, 786] on div "Style" at bounding box center [162, 789] width 33 height 19
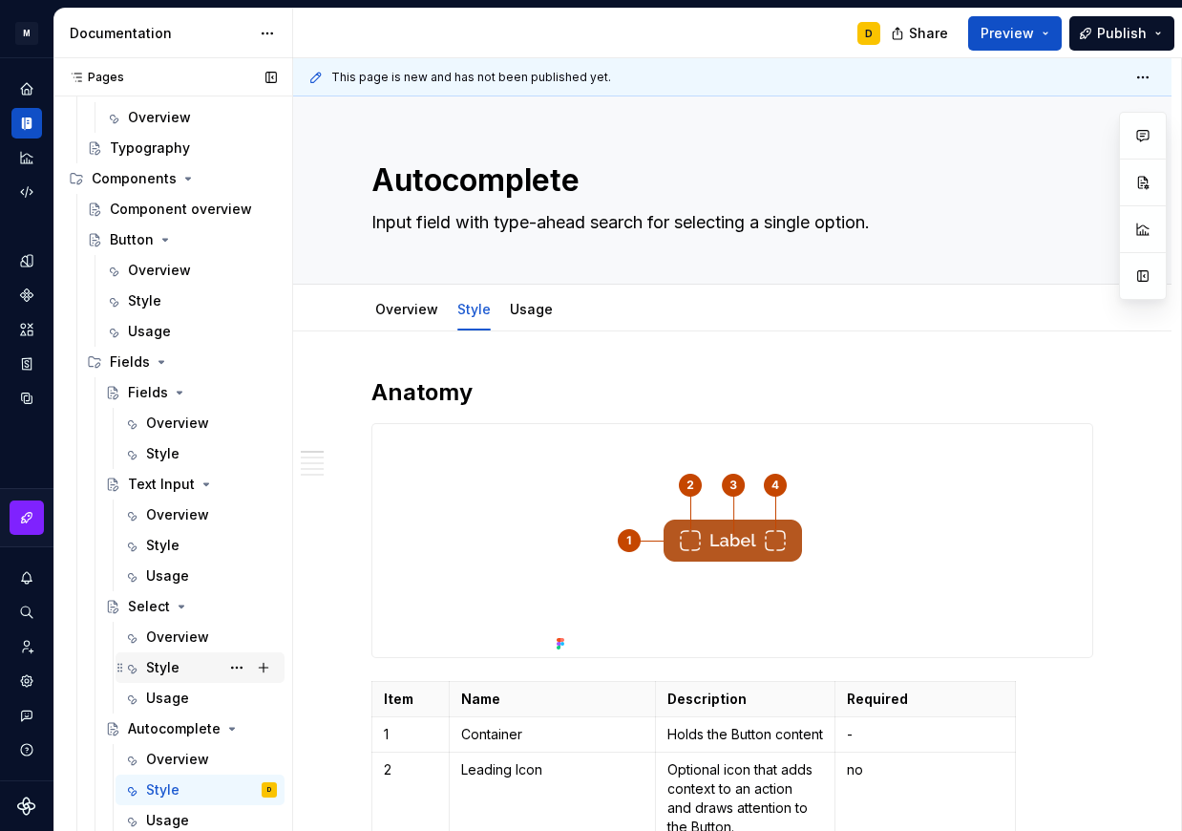
click at [166, 668] on div "Style" at bounding box center [162, 667] width 33 height 19
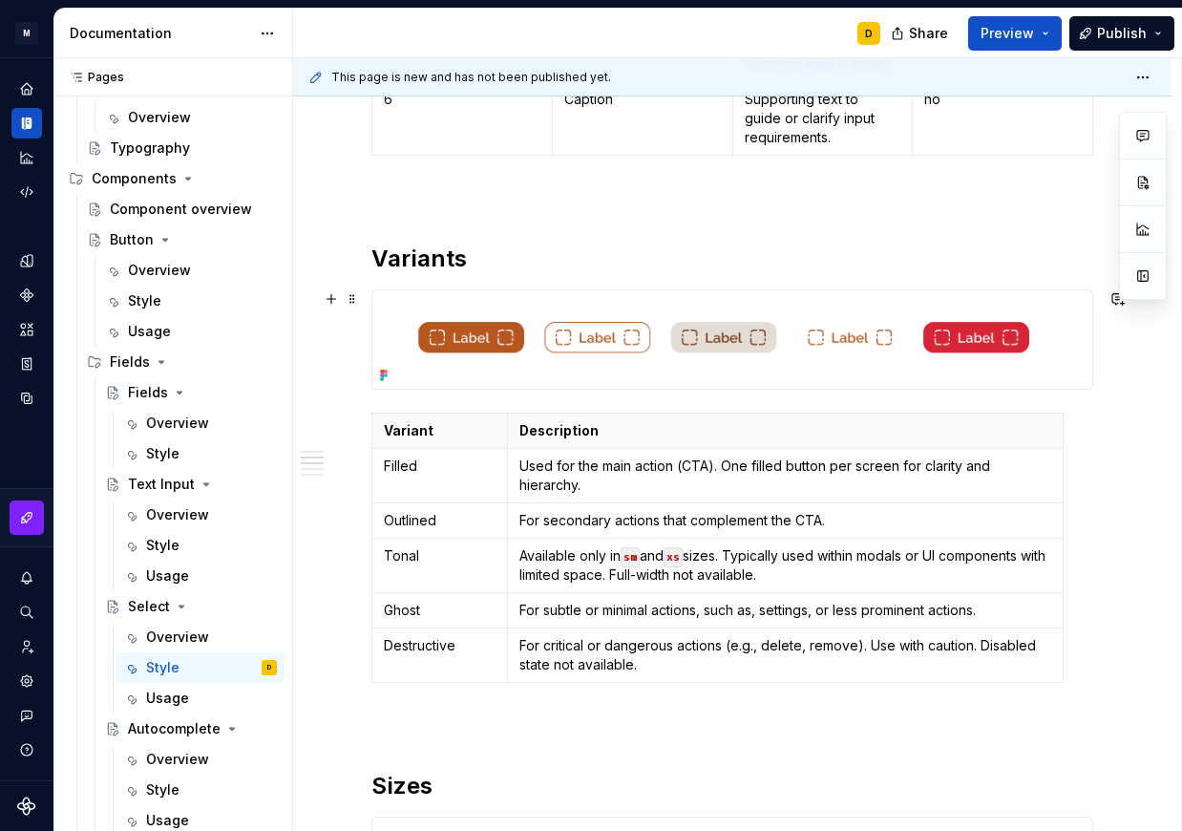
scroll to position [1111, 0]
click at [354, 258] on span at bounding box center [352, 258] width 15 height 27
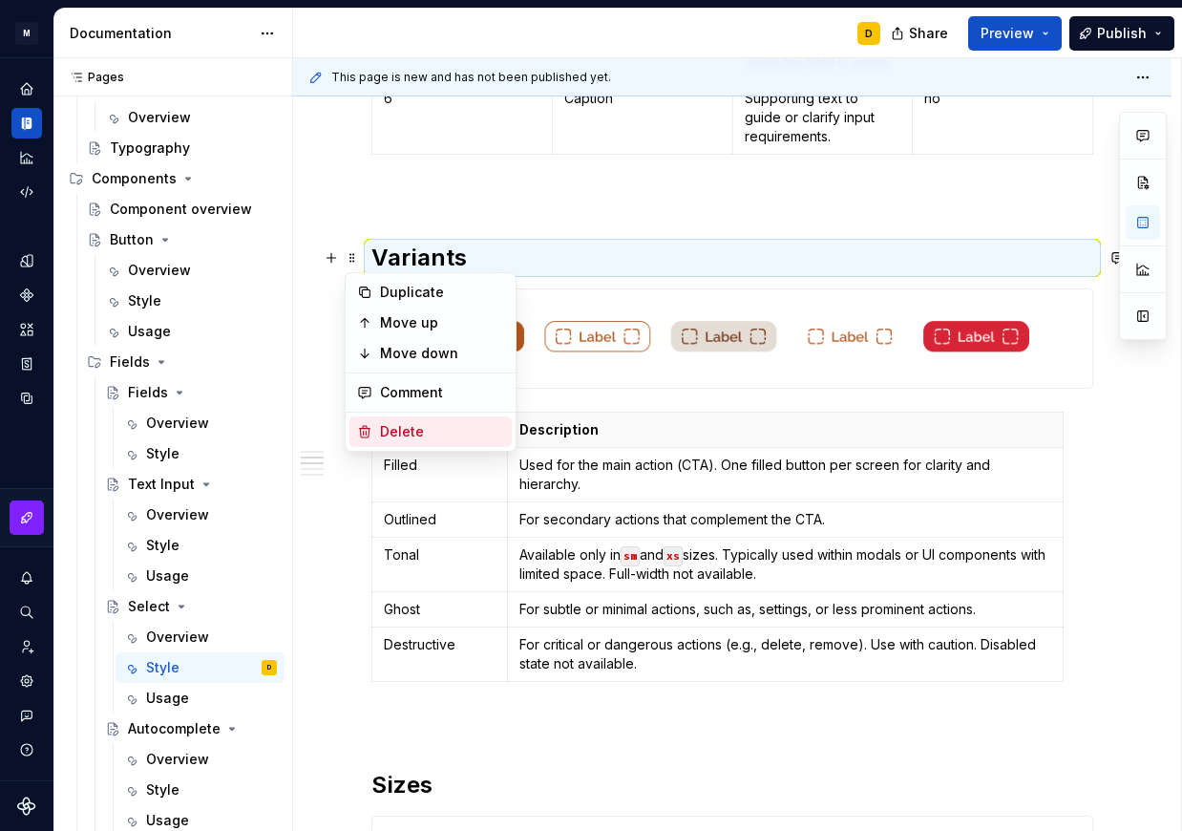
click at [415, 429] on div "Delete" at bounding box center [442, 431] width 124 height 19
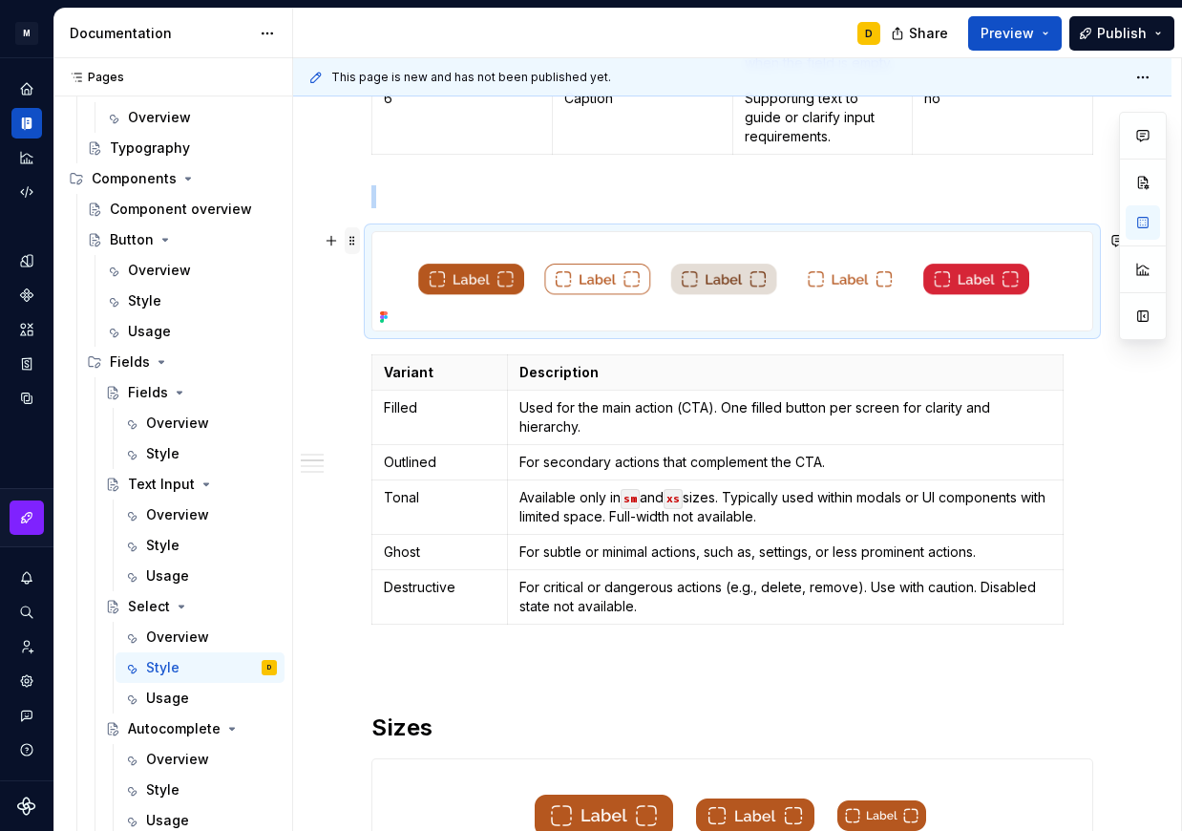
click at [348, 241] on span at bounding box center [352, 240] width 15 height 27
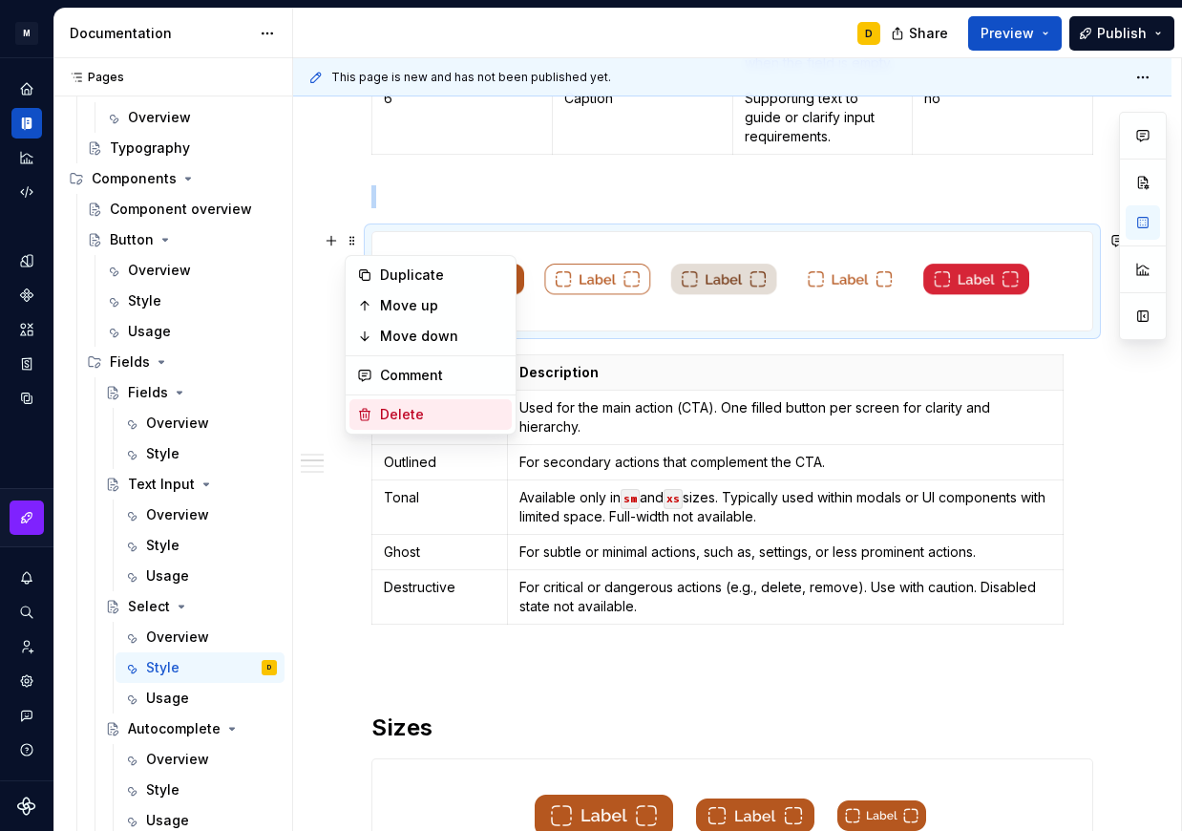
click at [405, 404] on div "Delete" at bounding box center [431, 414] width 162 height 31
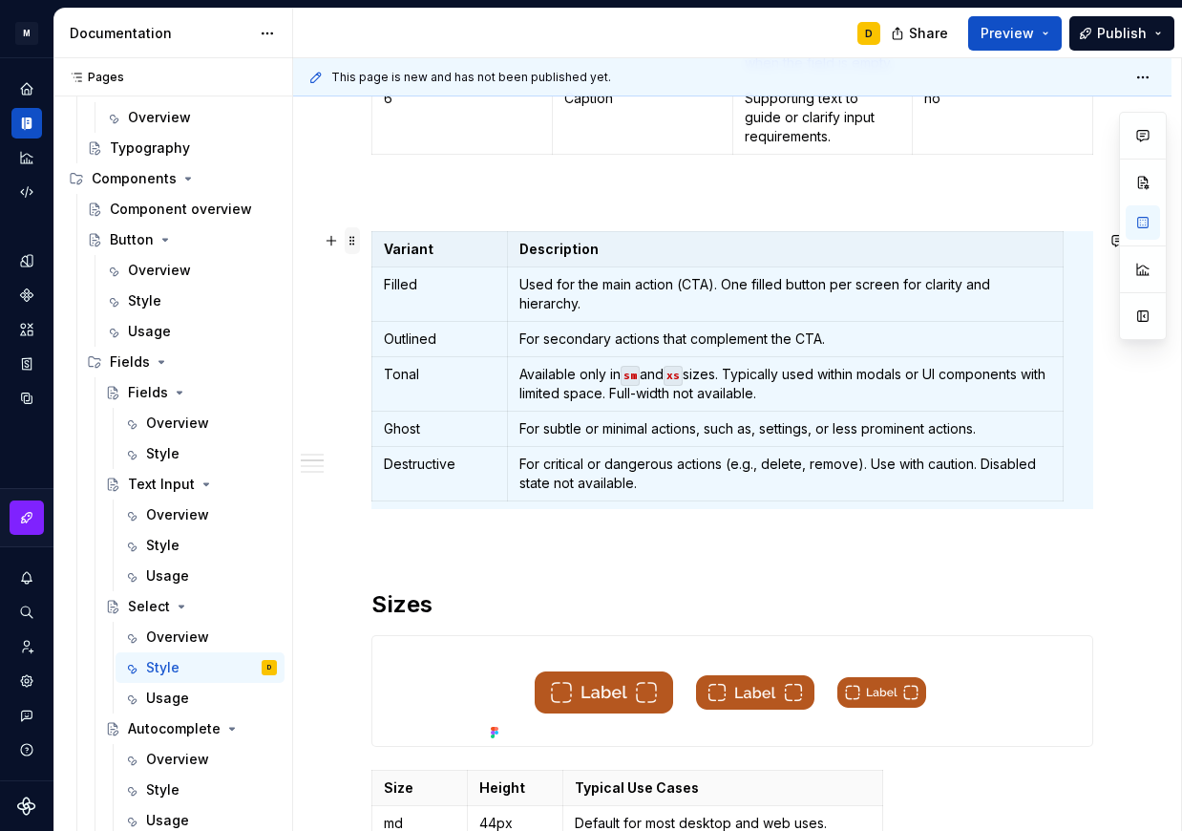
click at [351, 241] on span at bounding box center [352, 240] width 15 height 27
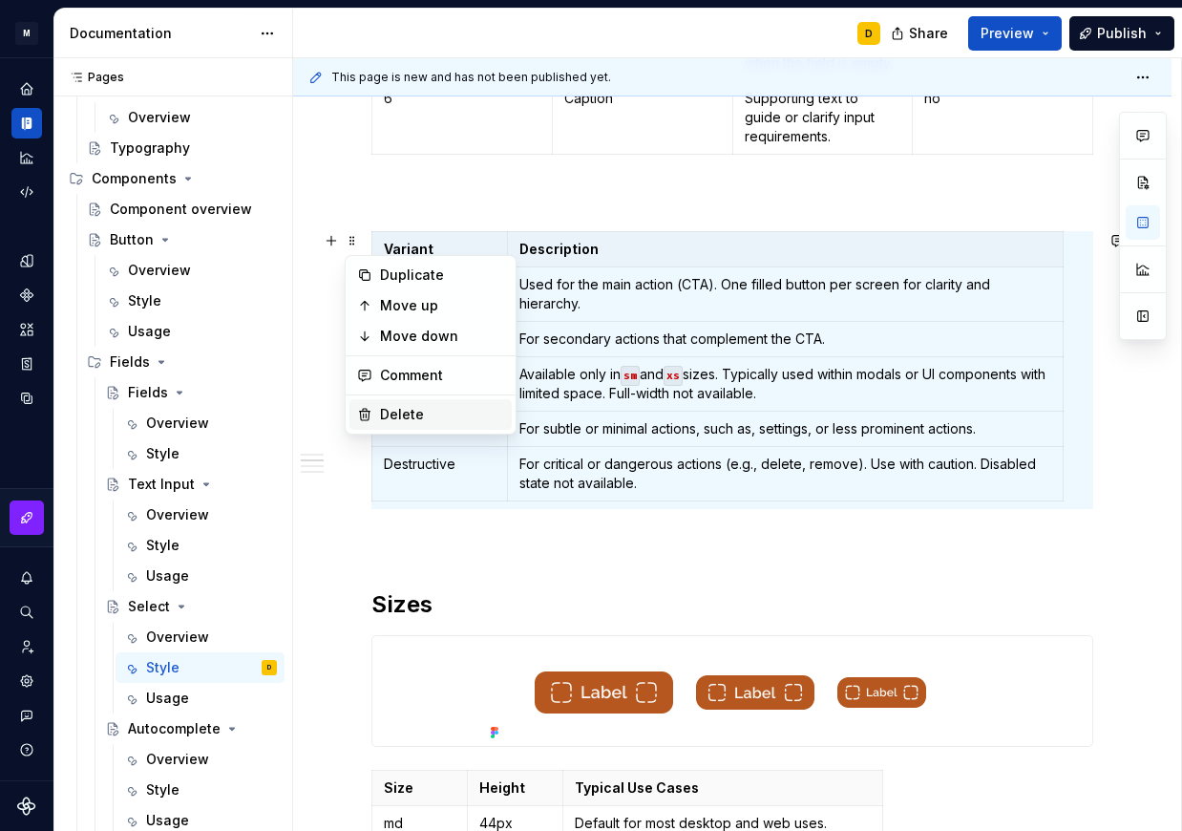
click at [403, 405] on div "Delete" at bounding box center [442, 414] width 124 height 19
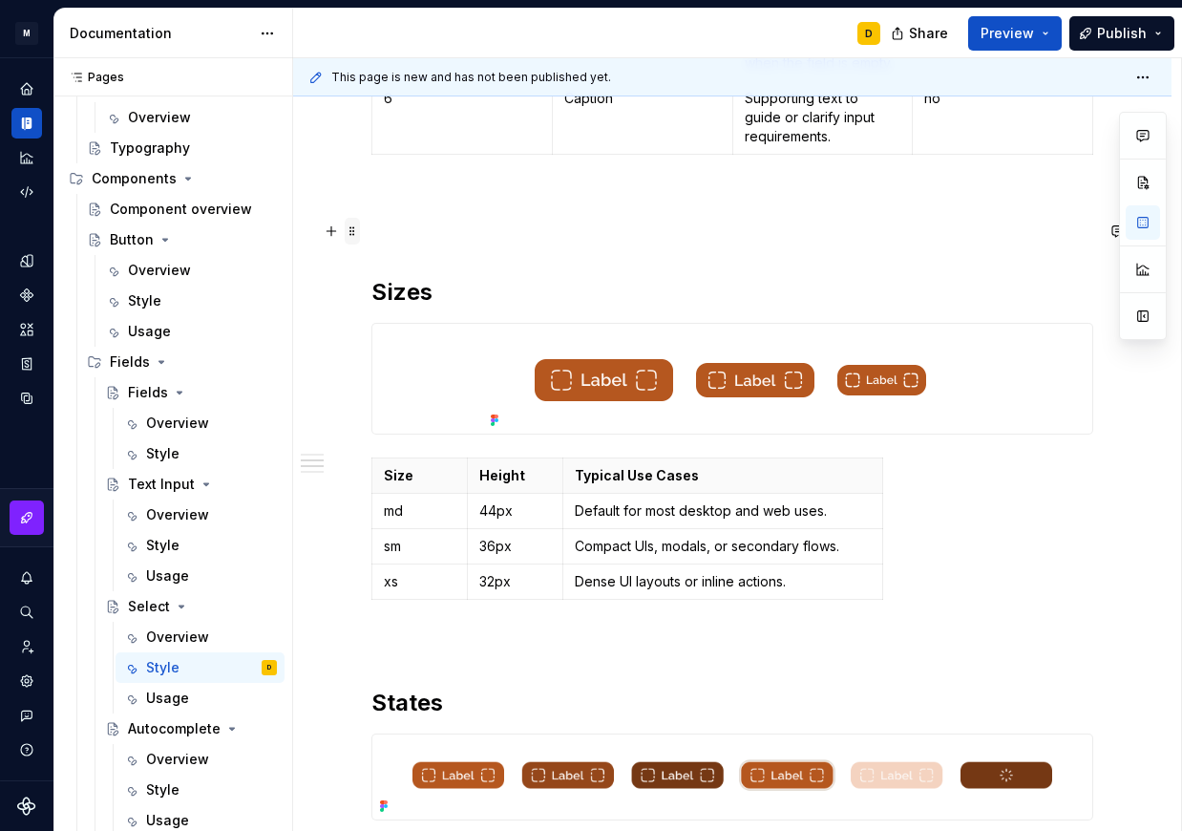
click at [356, 230] on span at bounding box center [352, 231] width 15 height 27
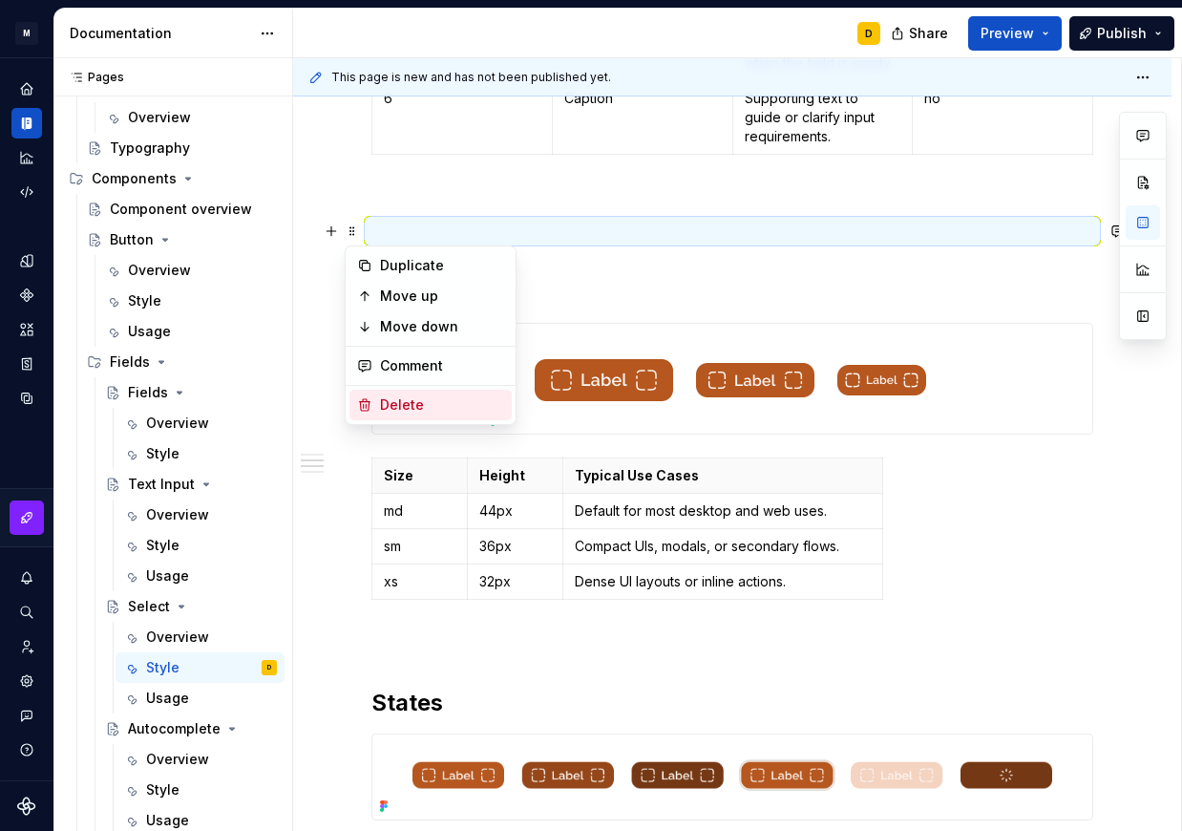
click at [441, 401] on div "Delete" at bounding box center [442, 404] width 124 height 19
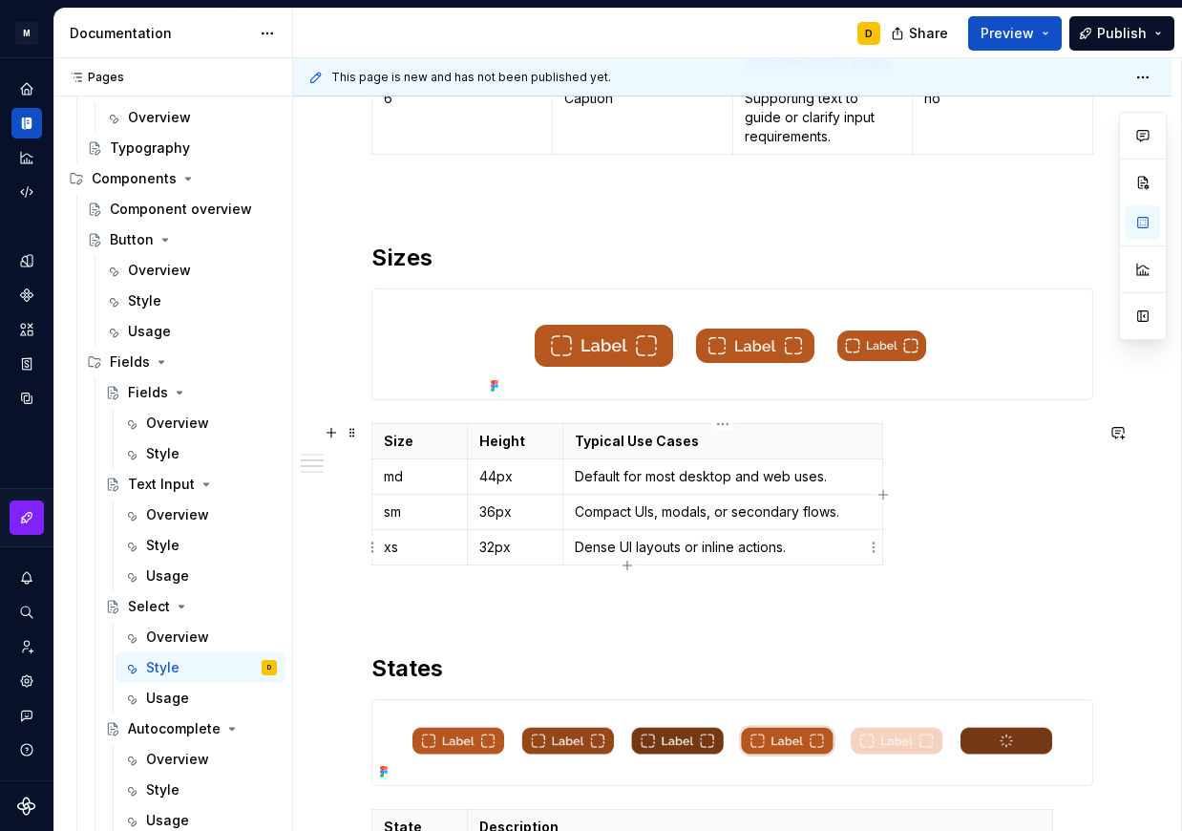
click at [829, 547] on p "Dense UI layouts or inline actions." at bounding box center [723, 547] width 296 height 19
click at [167, 455] on div "Style" at bounding box center [162, 453] width 33 height 19
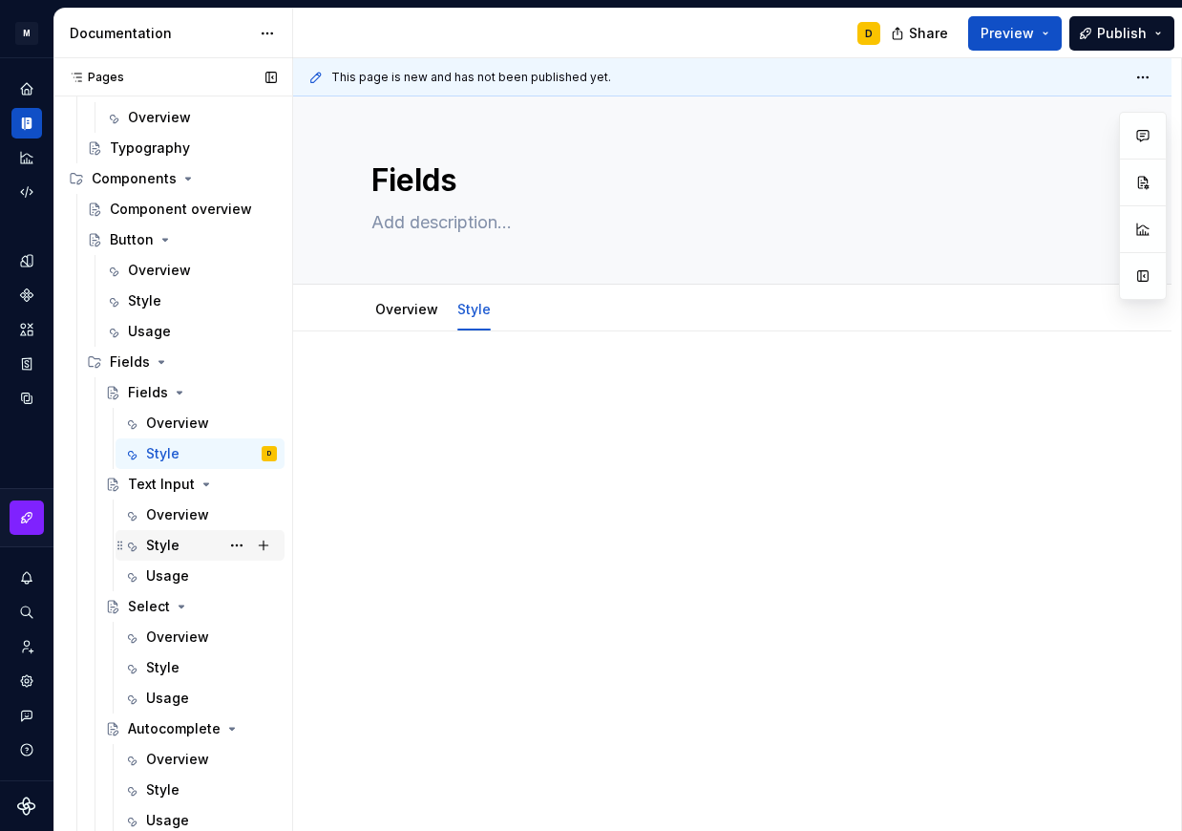
click at [166, 542] on div "Style" at bounding box center [162, 545] width 33 height 19
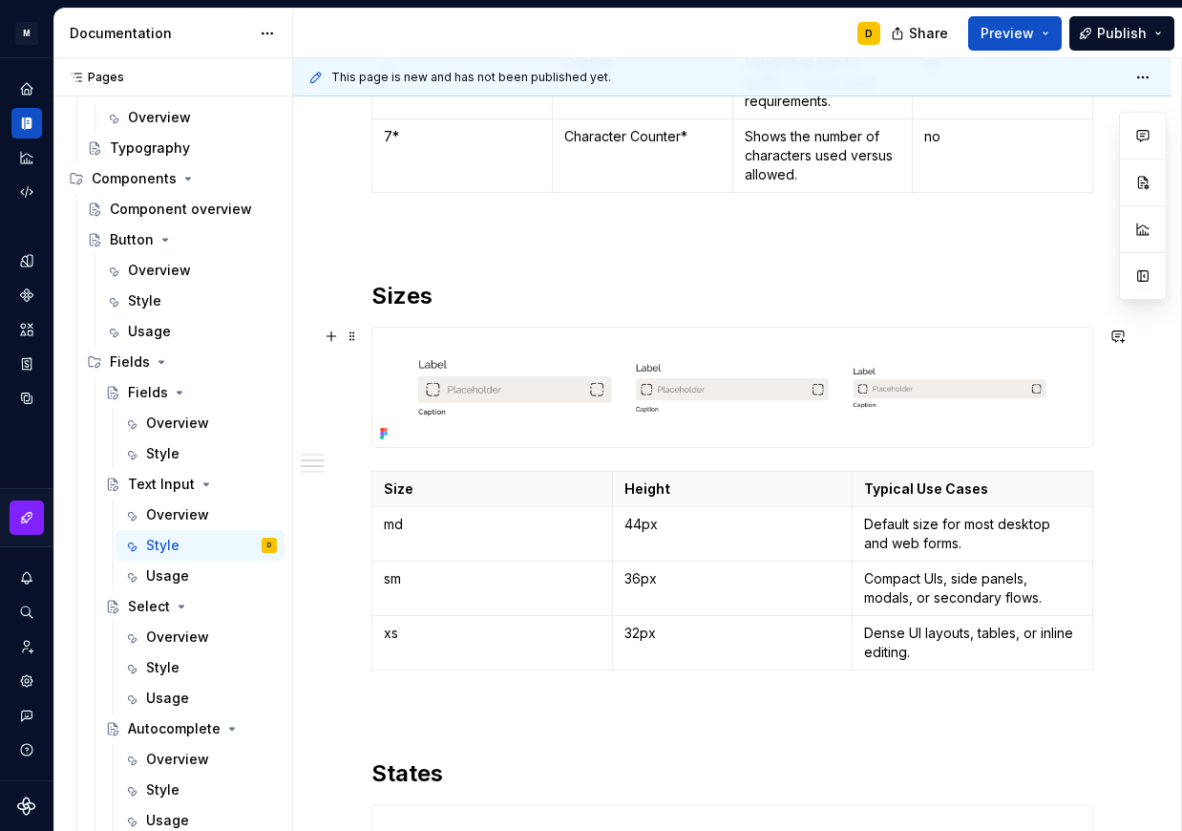
scroll to position [1128, 0]
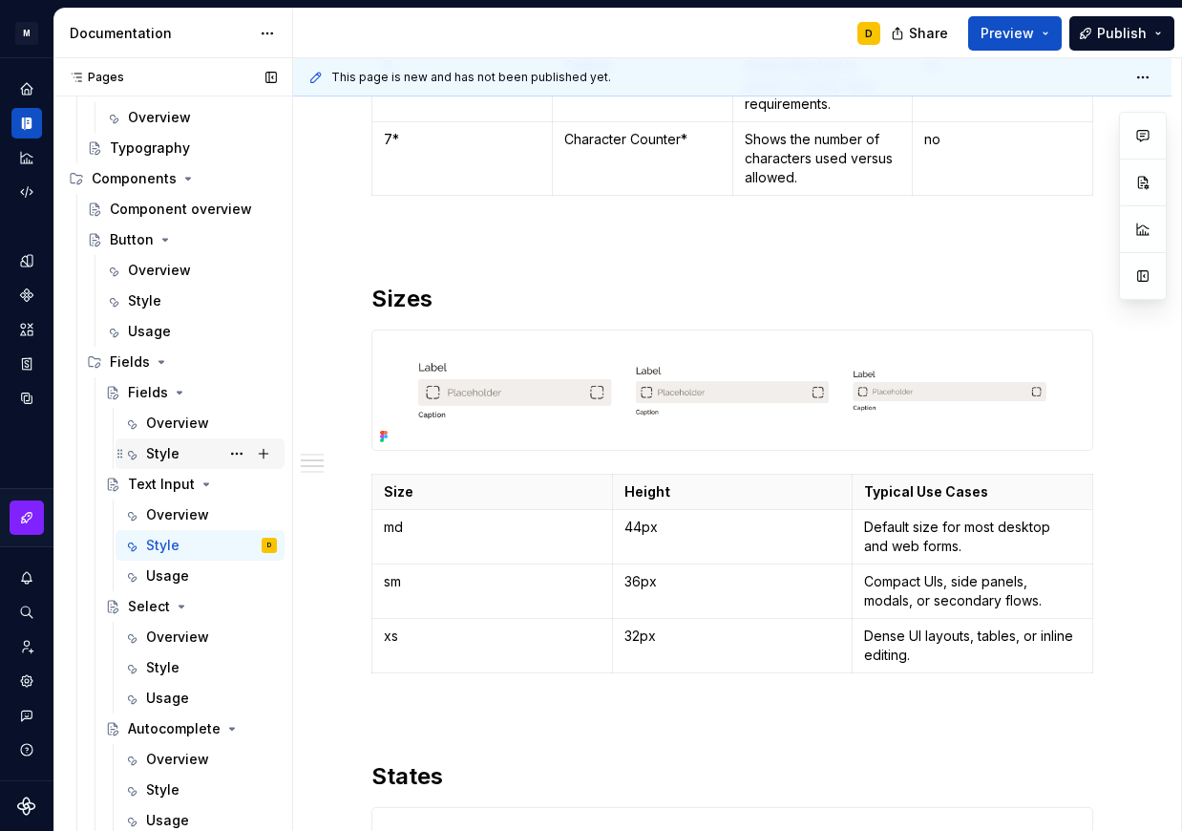
click at [180, 449] on div "Style" at bounding box center [211, 453] width 131 height 27
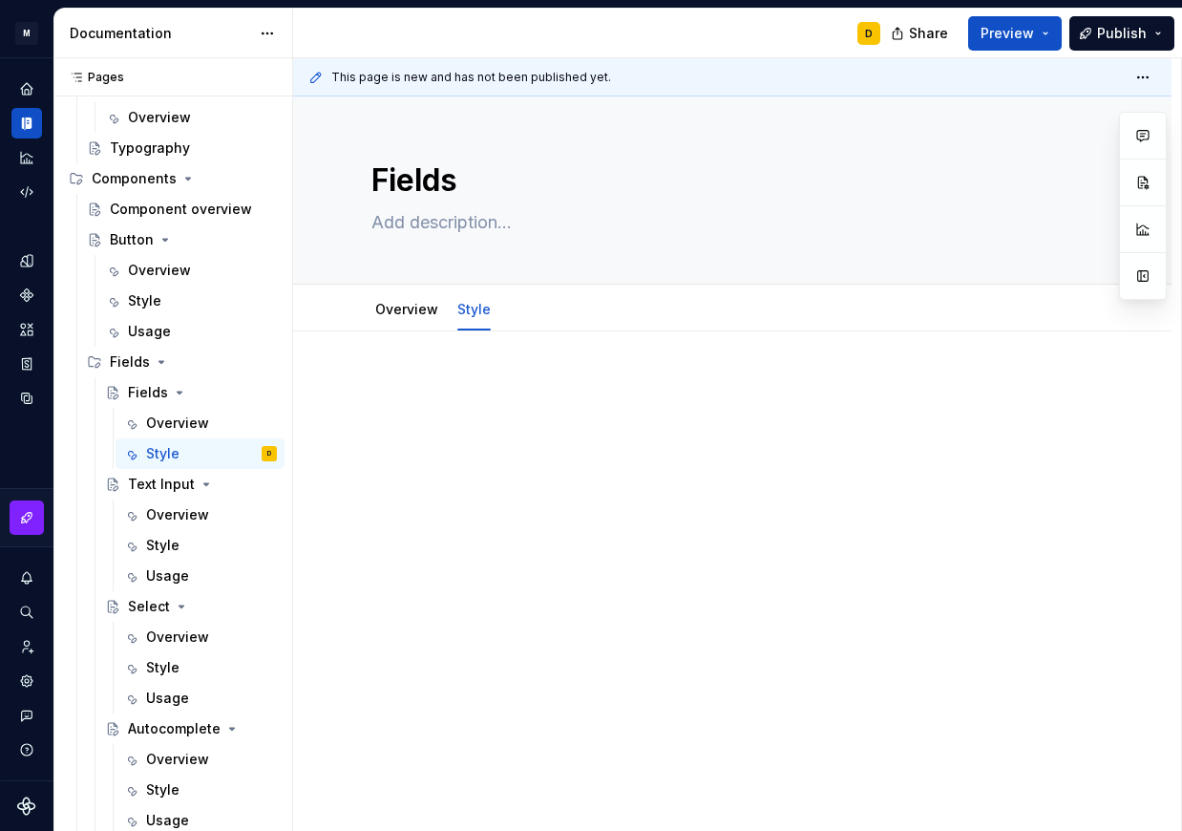
click at [399, 387] on p at bounding box center [733, 388] width 722 height 23
type textarea "*"
click at [477, 381] on p "Sizes" at bounding box center [733, 388] width 722 height 23
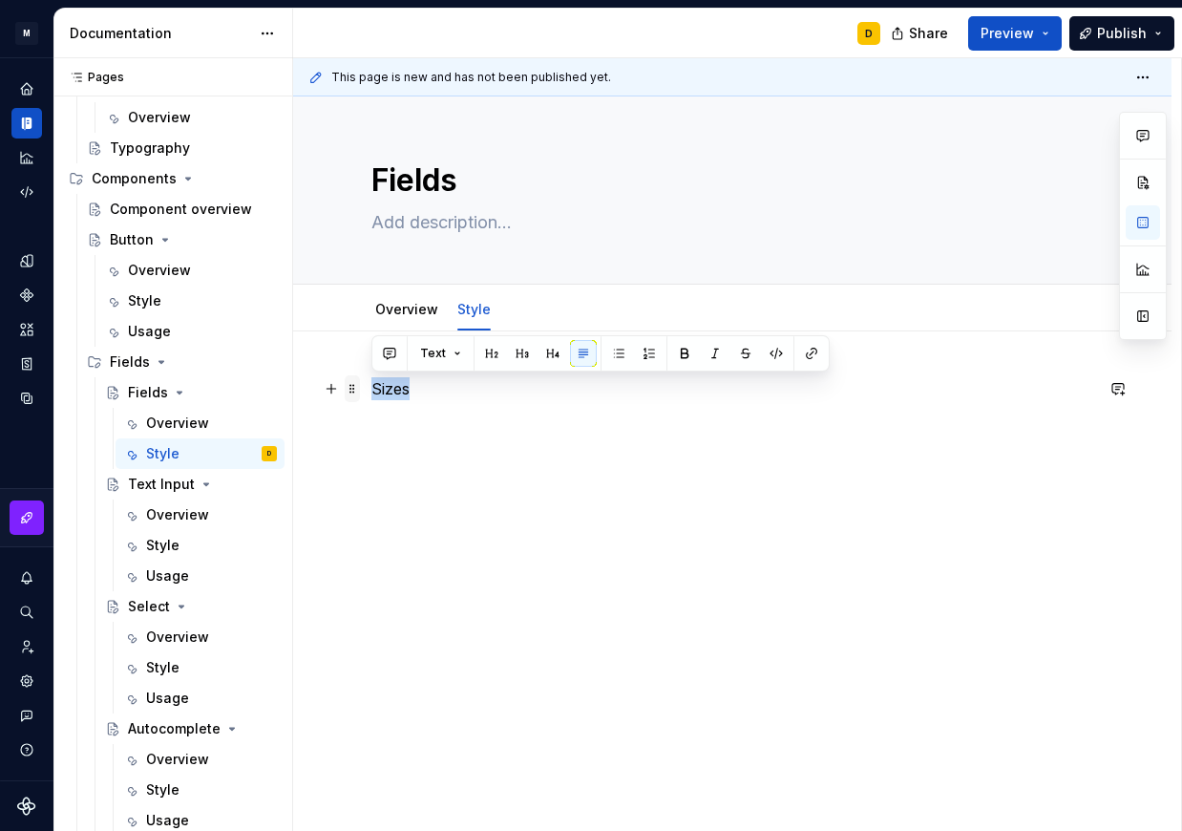
drag, startPoint x: 419, startPoint y: 390, endPoint x: 345, endPoint y: 393, distance: 74.6
click at [372, 393] on div "Sizes" at bounding box center [733, 425] width 722 height 96
click at [489, 351] on button "button" at bounding box center [492, 353] width 27 height 27
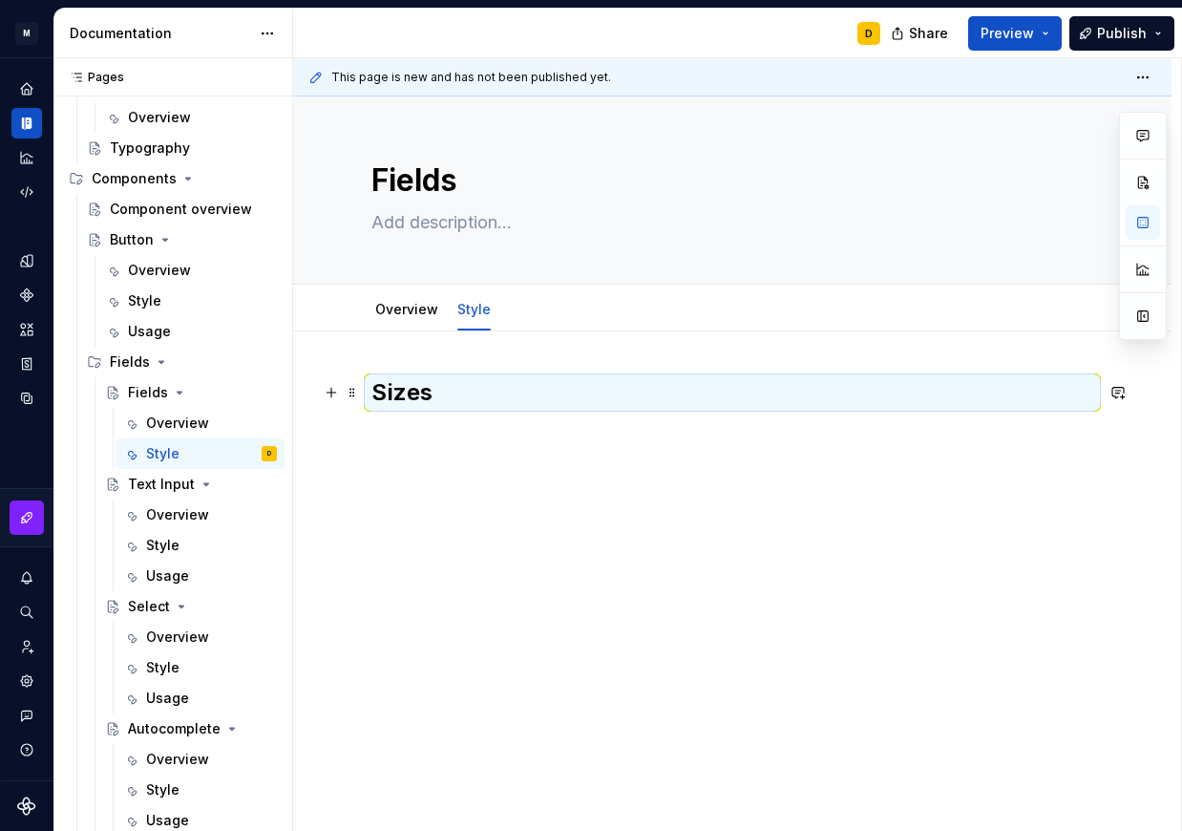
click at [429, 394] on h2 "Sizes" at bounding box center [733, 392] width 722 height 31
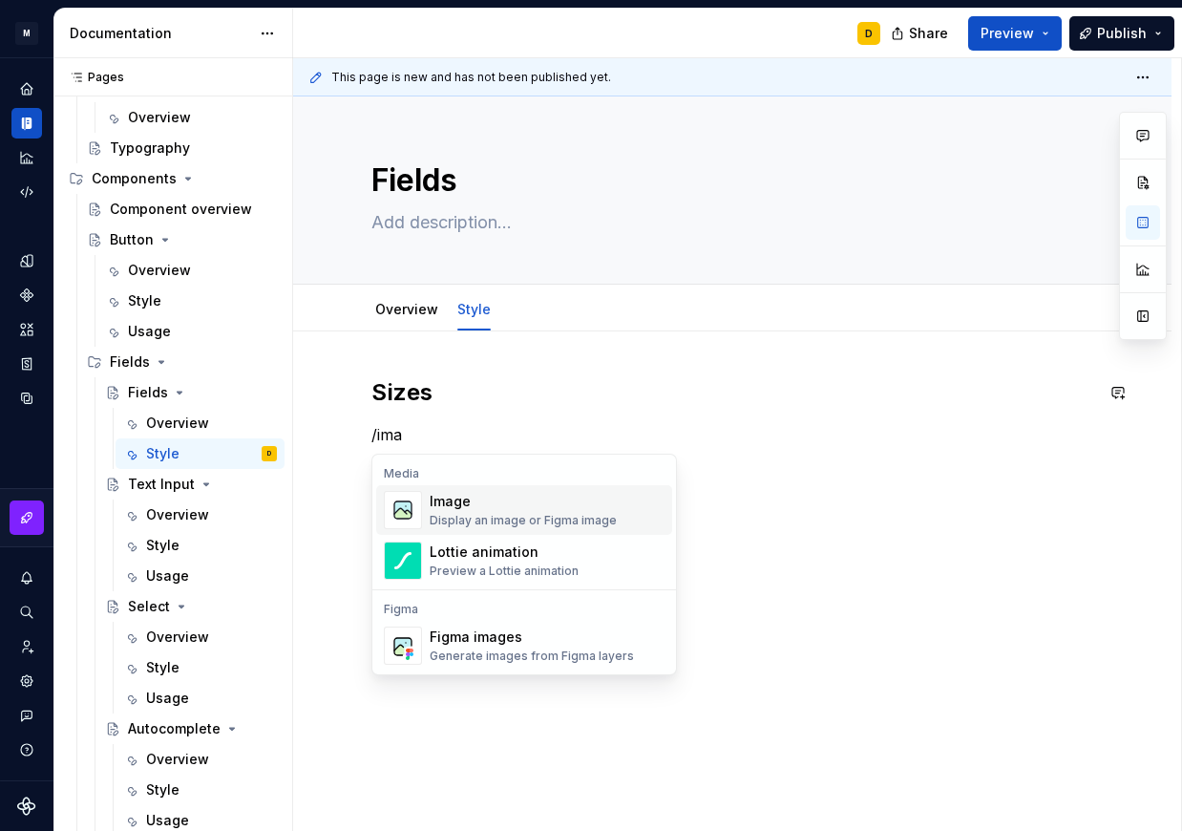
click at [543, 513] on div "Display an image or Figma image" at bounding box center [523, 520] width 187 height 15
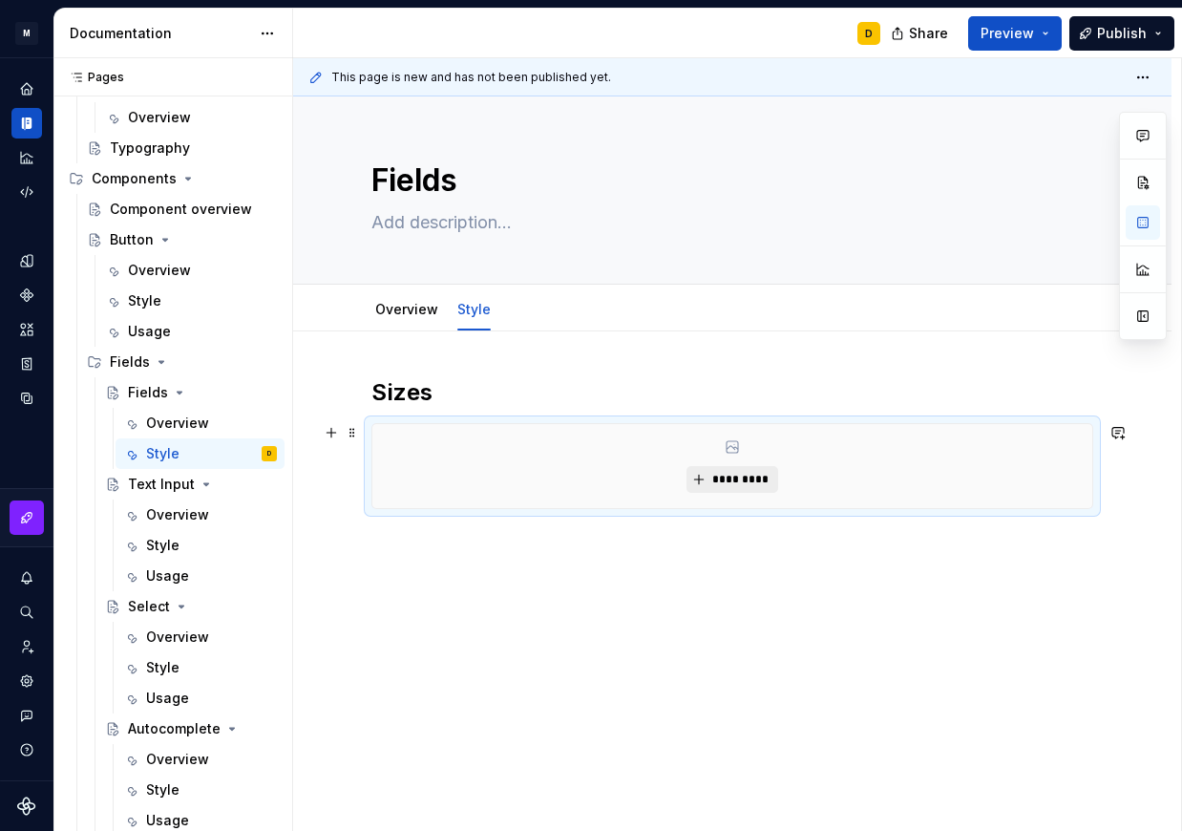
click at [727, 485] on span "*********" at bounding box center [740, 479] width 58 height 15
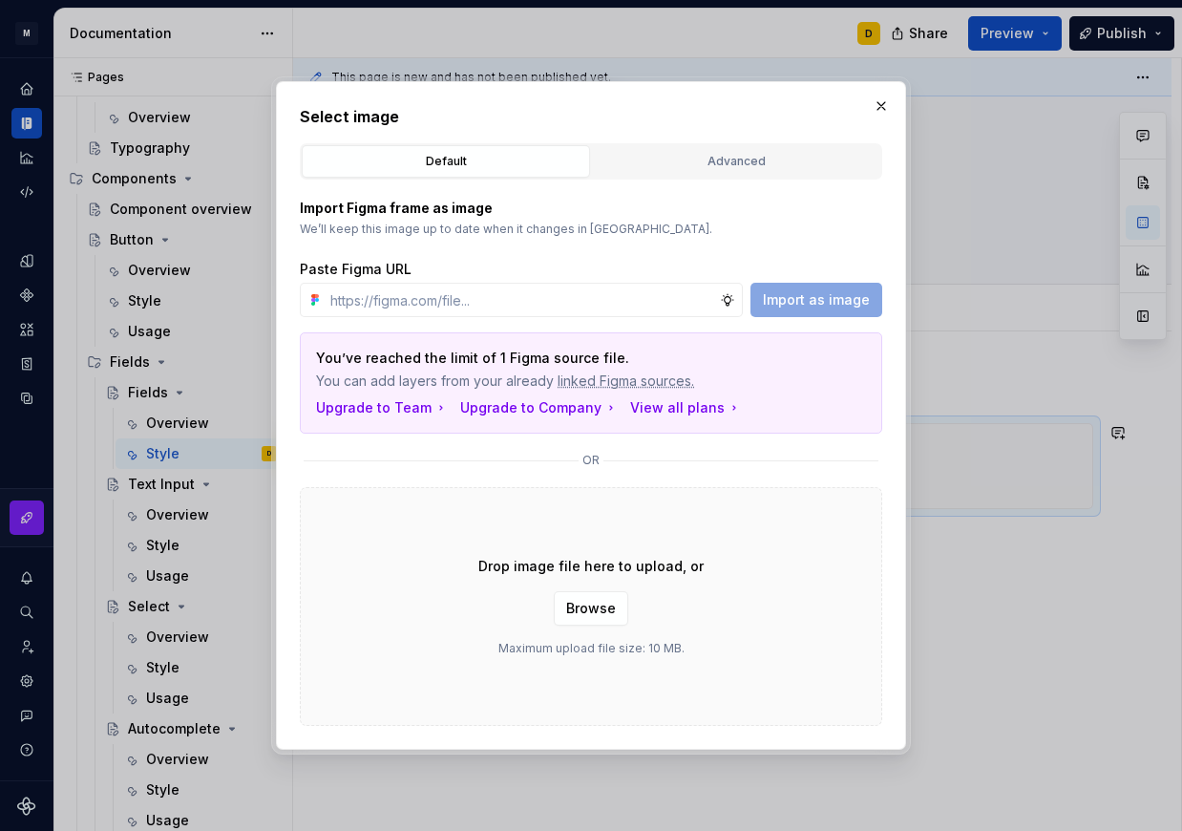
scroll to position [220, 0]
click at [685, 164] on div "Advanced" at bounding box center [736, 161] width 275 height 19
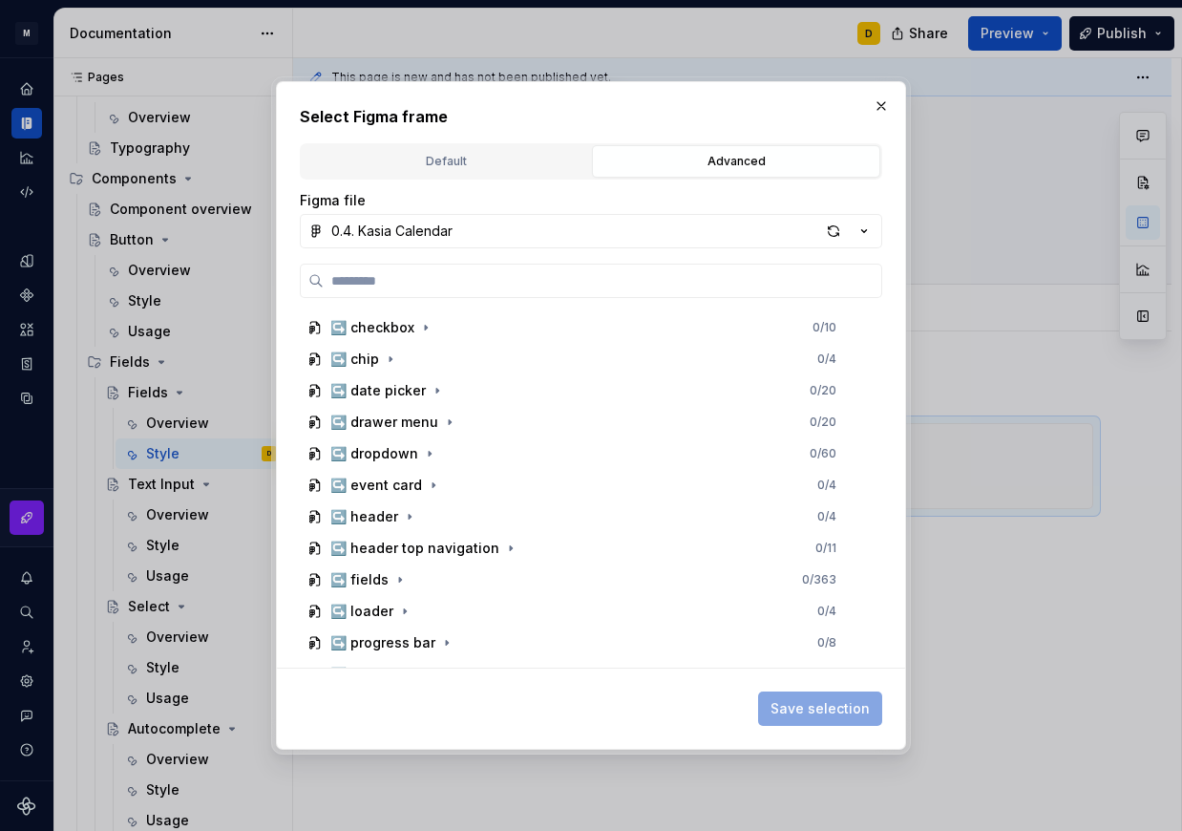
scroll to position [883, 0]
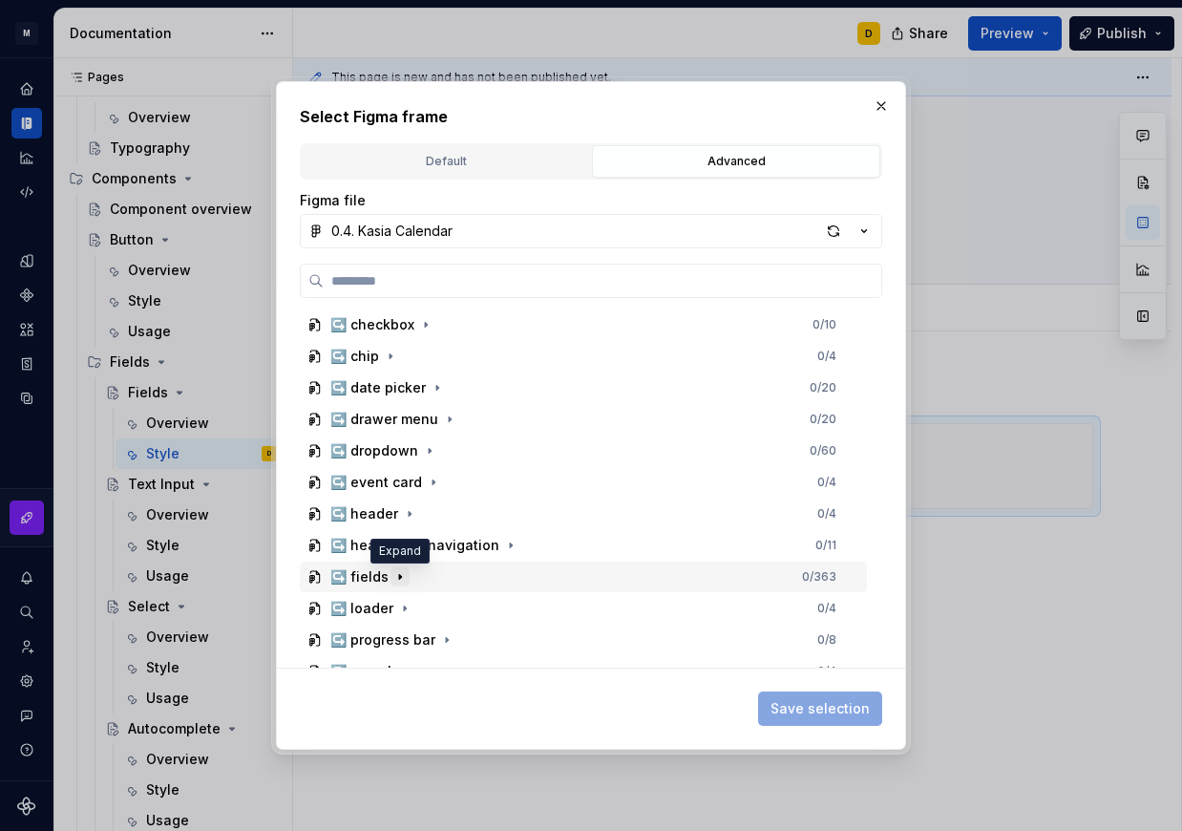
click at [403, 575] on icon "button" at bounding box center [400, 576] width 15 height 15
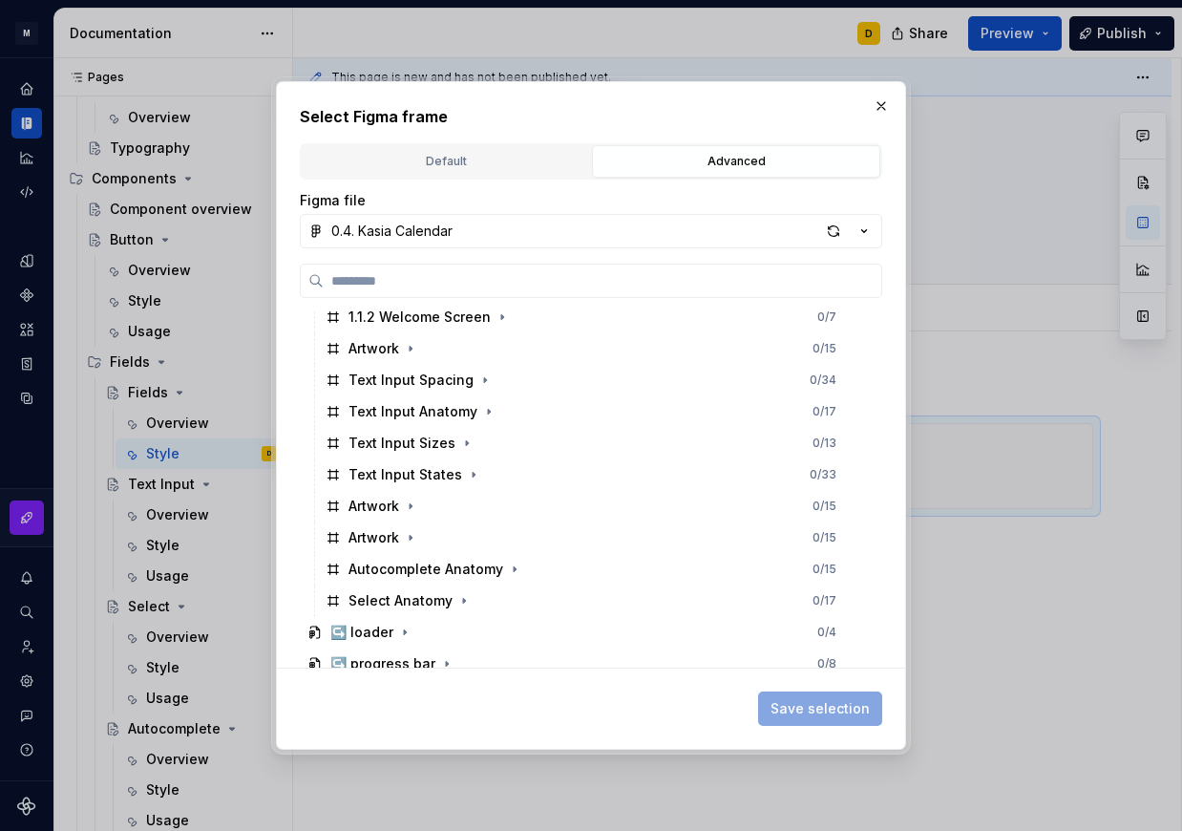
scroll to position [1394, 0]
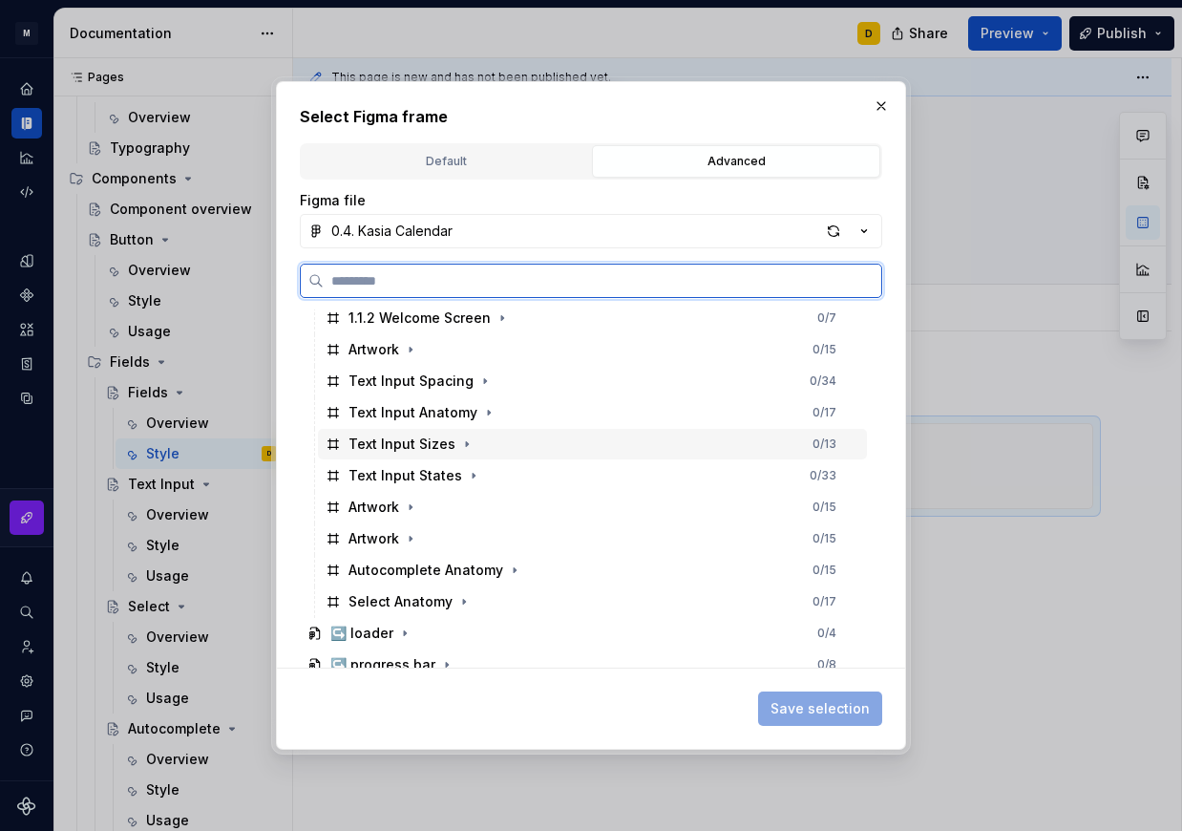
click at [487, 440] on div "Text Input Sizes 0 / 13" at bounding box center [592, 444] width 549 height 31
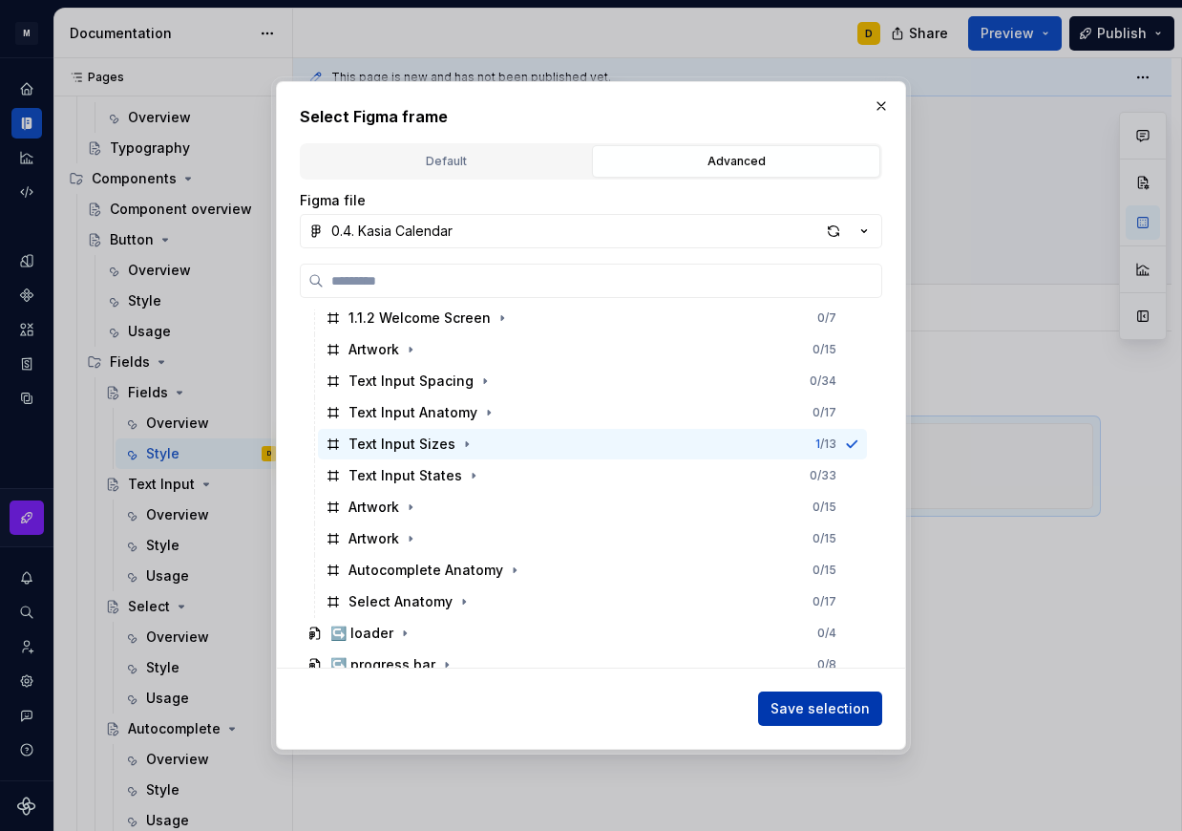
click at [837, 708] on span "Save selection" at bounding box center [820, 708] width 99 height 19
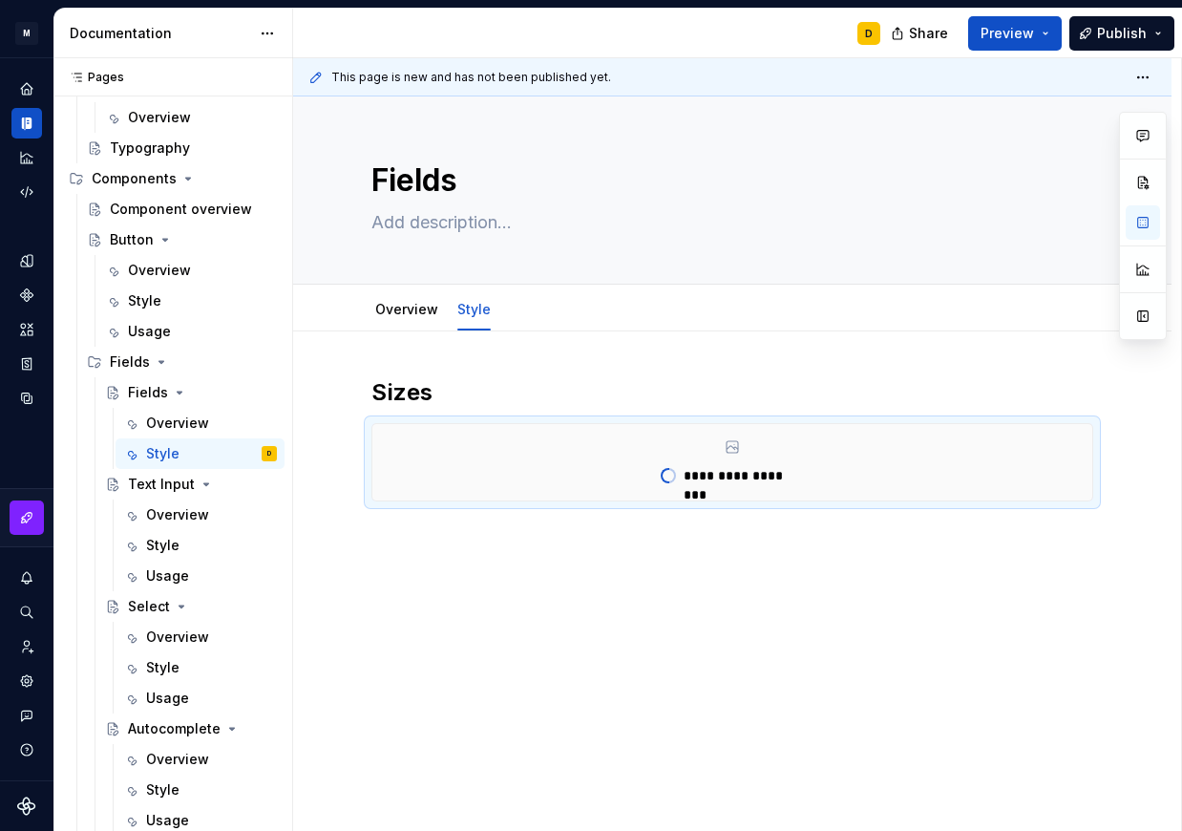
scroll to position [220, 0]
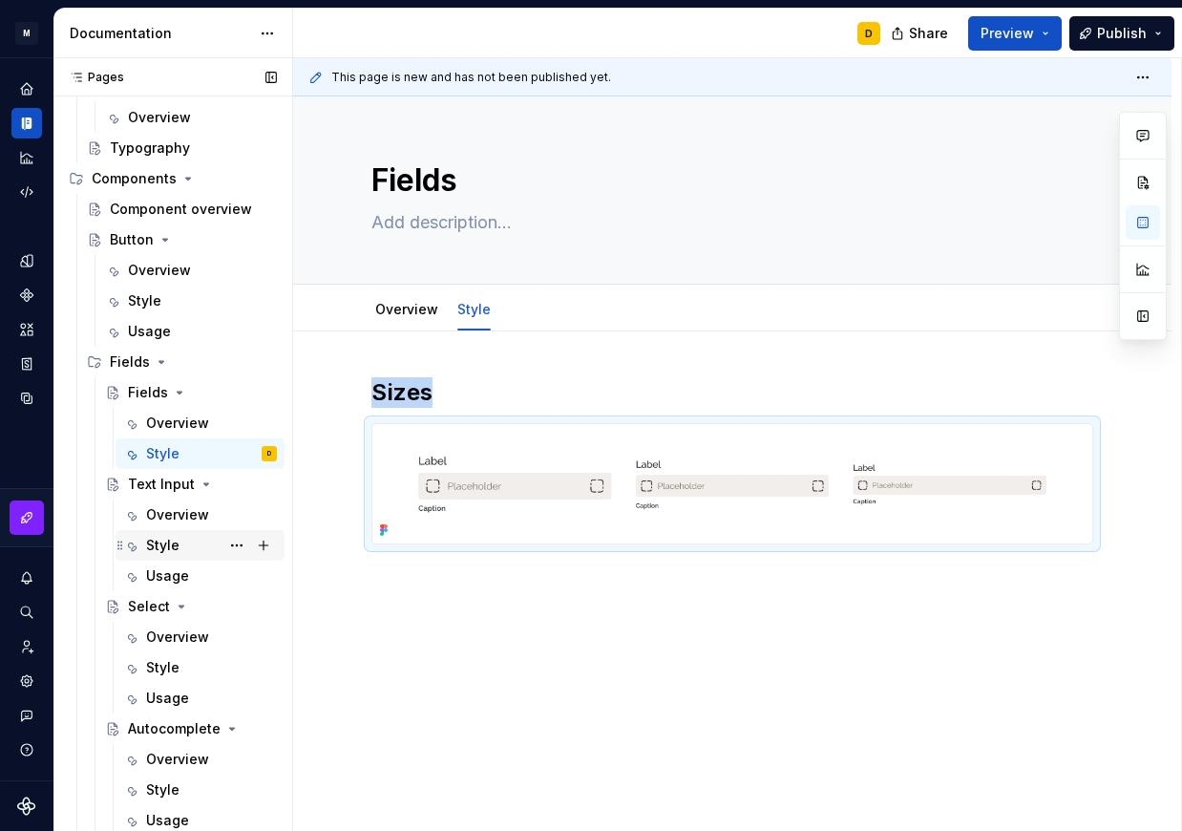
click at [175, 544] on div "Style" at bounding box center [162, 545] width 33 height 19
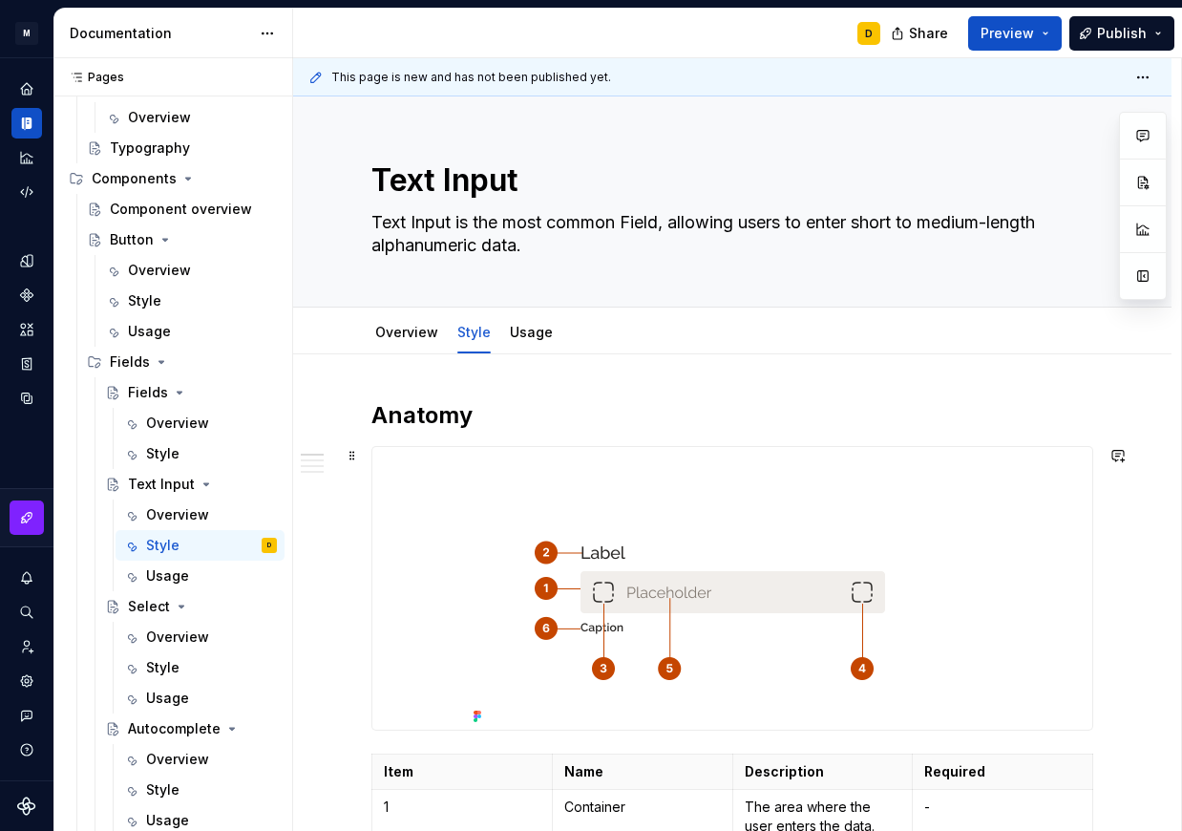
scroll to position [149, 0]
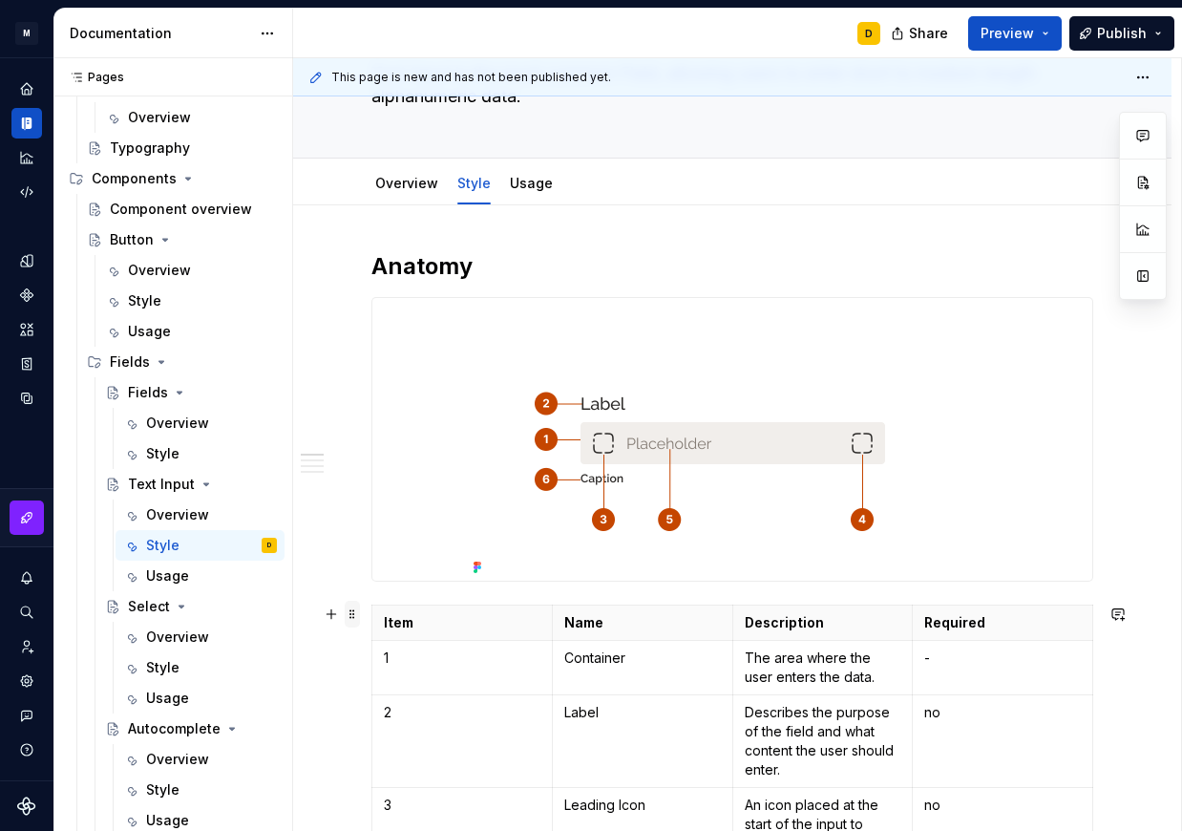
click at [355, 618] on span at bounding box center [352, 614] width 15 height 27
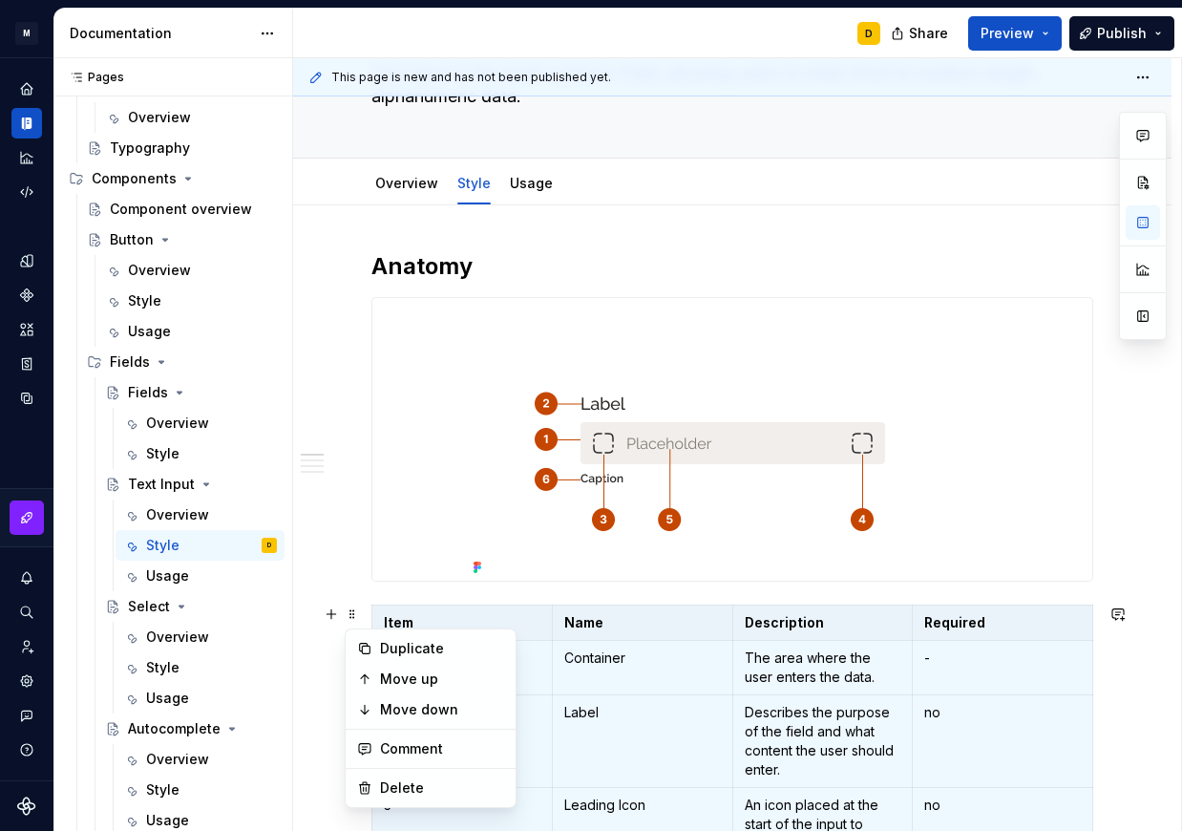
click at [487, 625] on p "Item" at bounding box center [462, 622] width 157 height 19
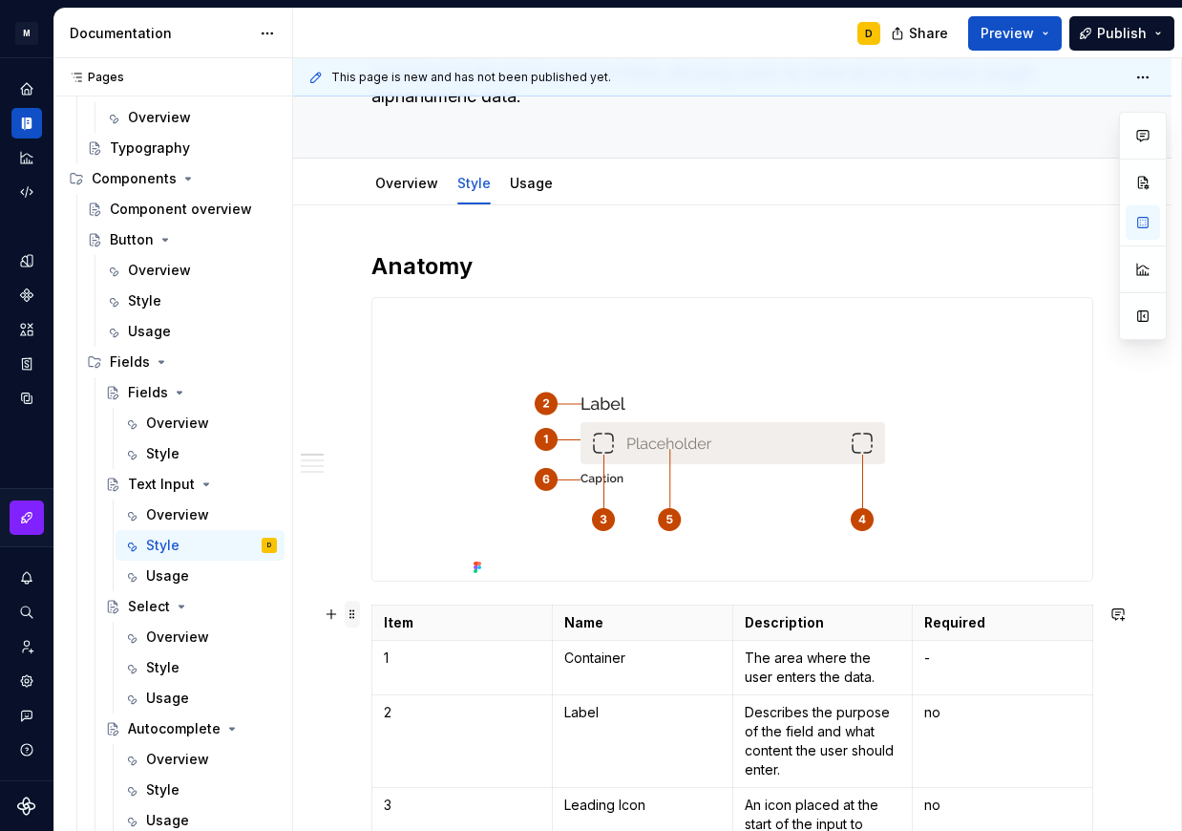
click at [353, 618] on span at bounding box center [352, 614] width 15 height 27
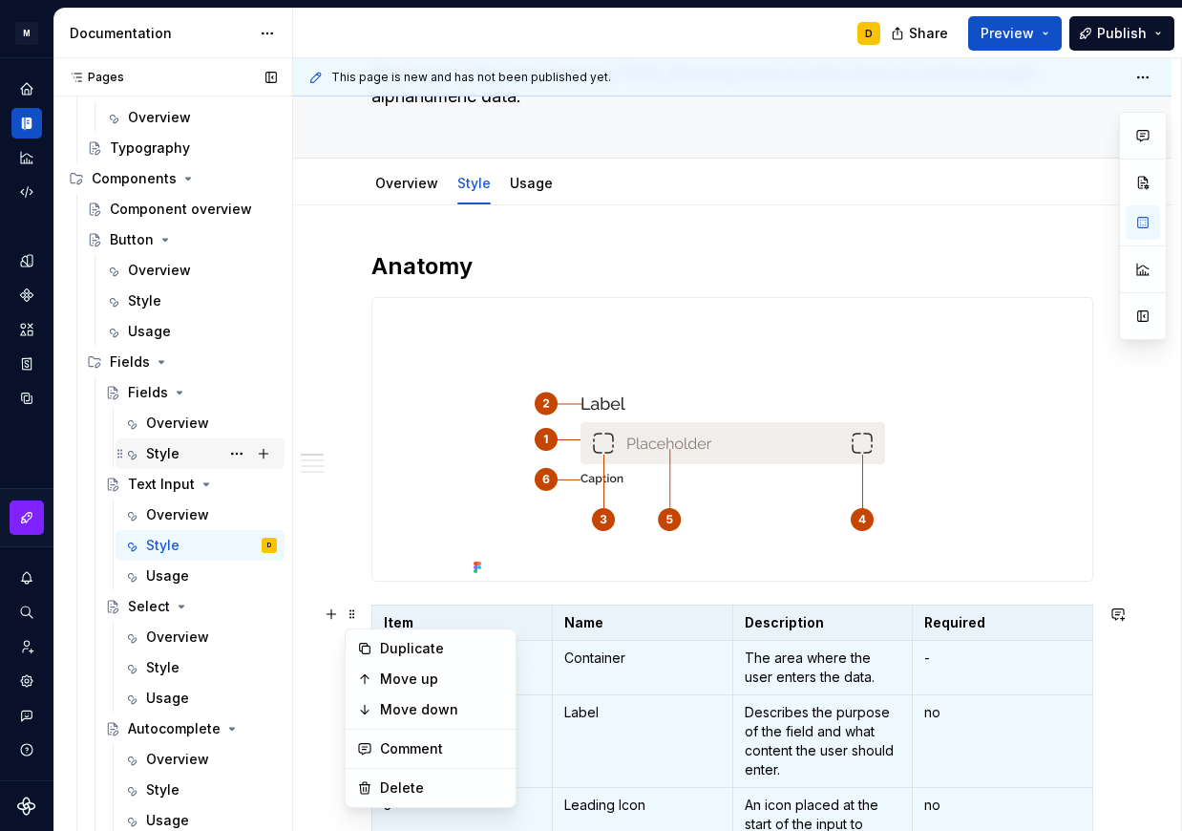
click at [165, 443] on div "Style" at bounding box center [211, 453] width 131 height 27
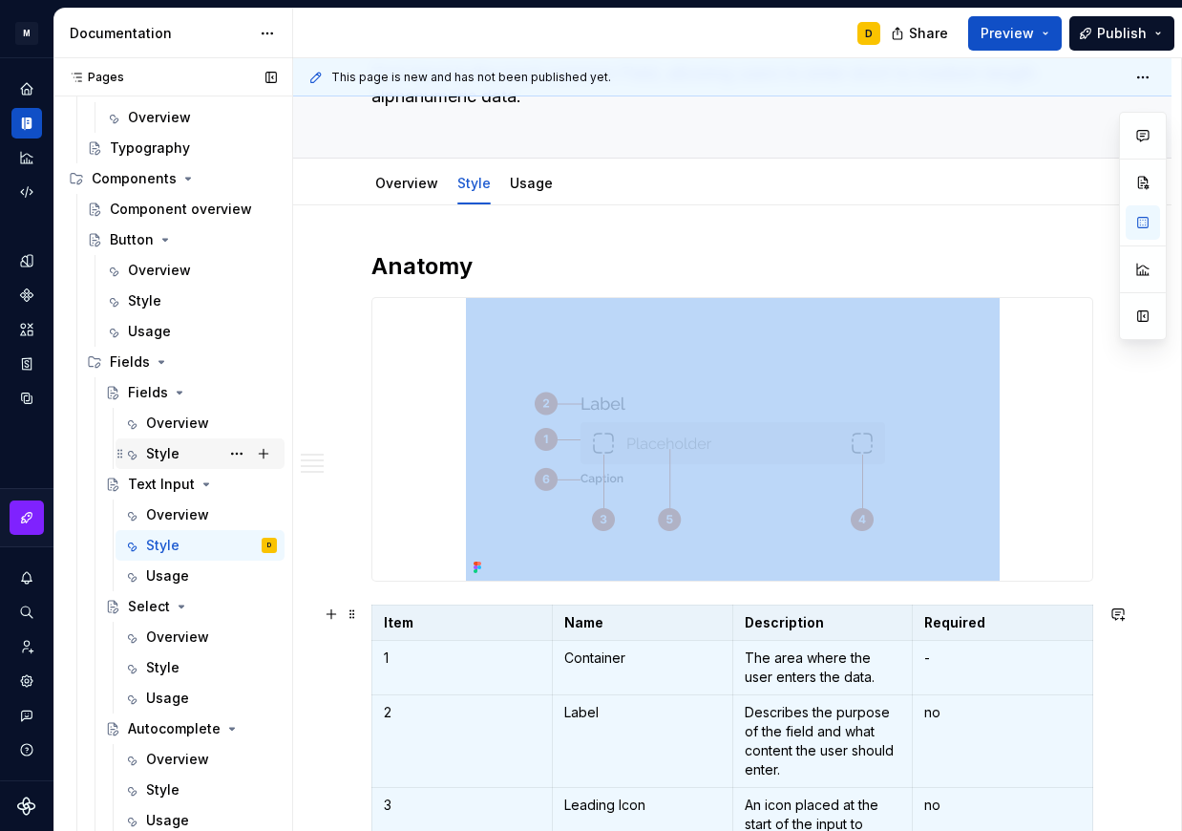
scroll to position [540, 0]
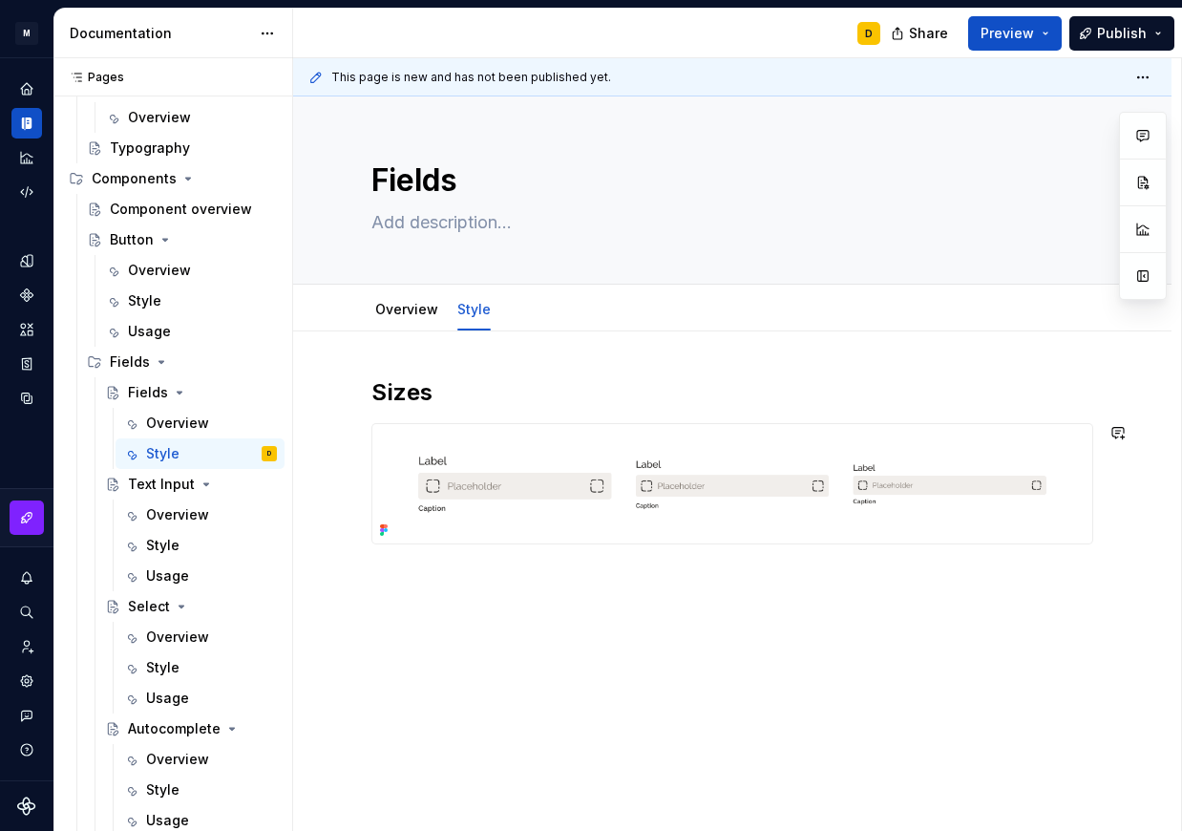
click at [354, 574] on div "Sizes" at bounding box center [732, 573] width 879 height 485
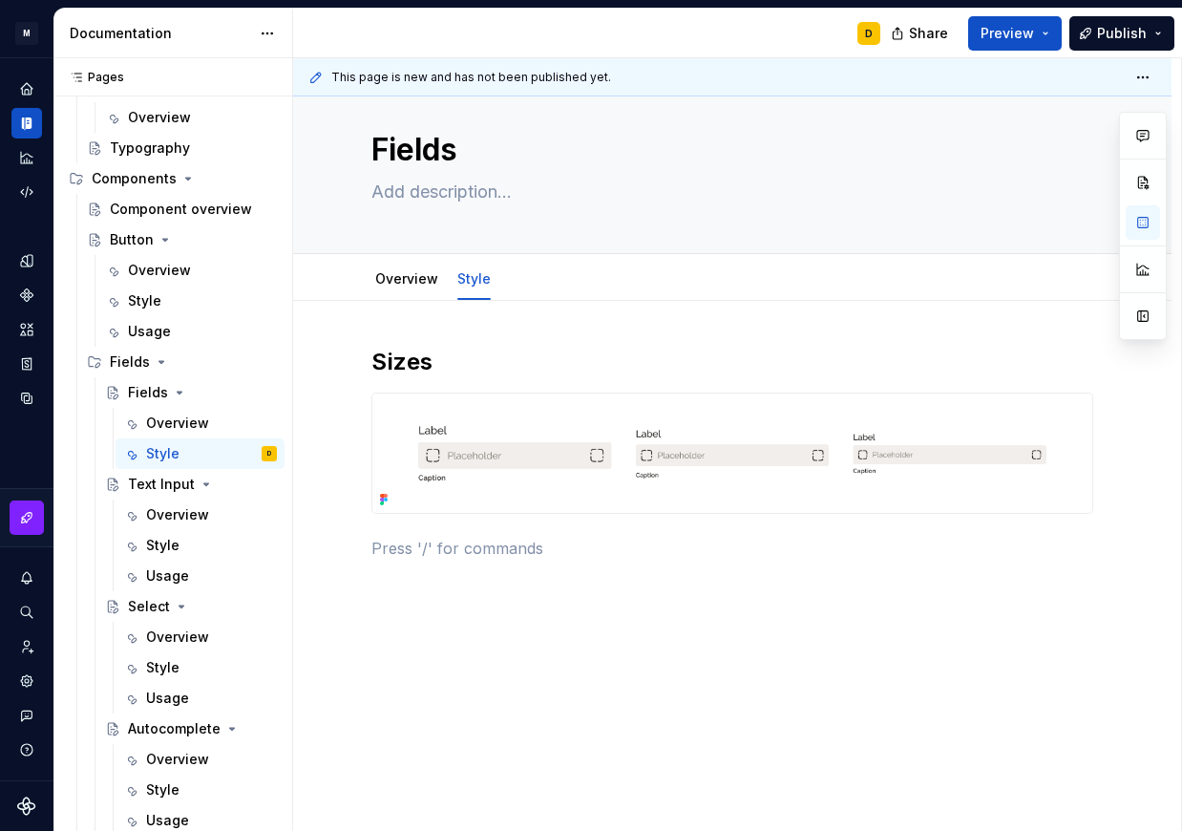
scroll to position [31, 0]
click at [170, 536] on div "Style" at bounding box center [162, 545] width 33 height 19
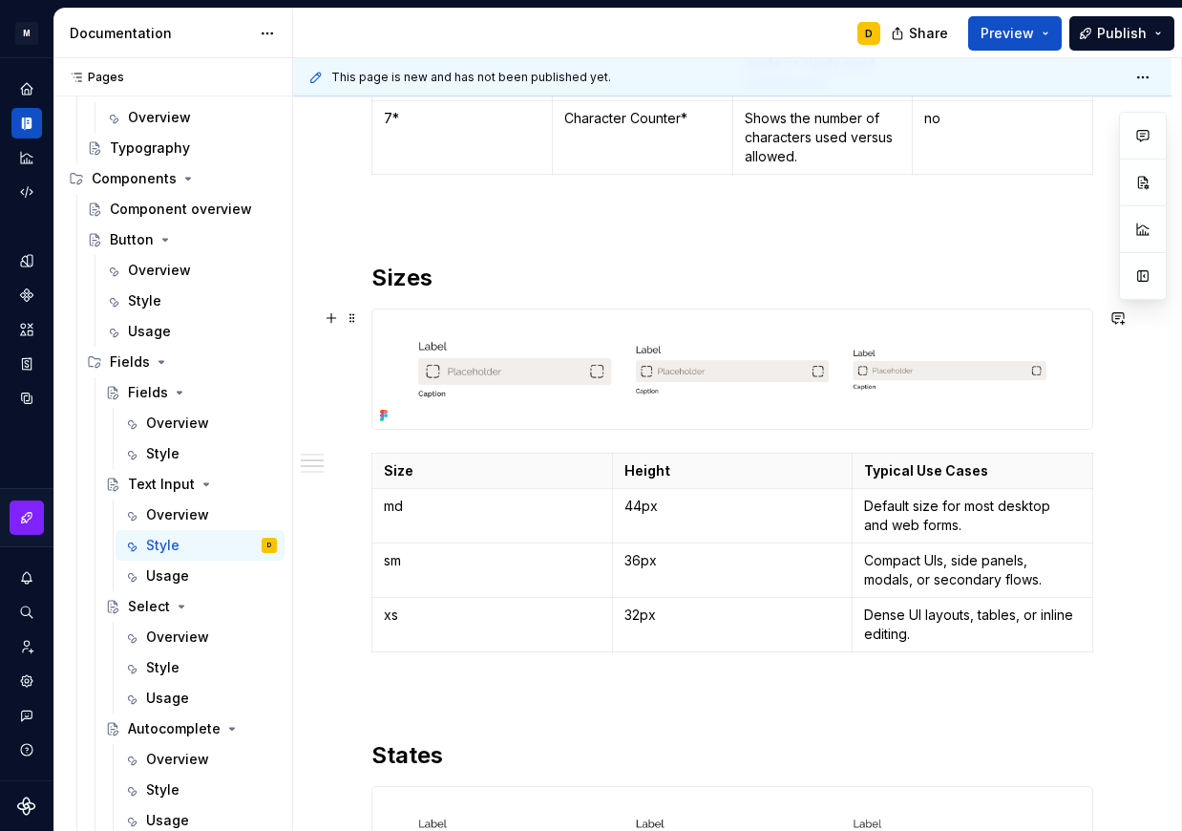
scroll to position [1189, 0]
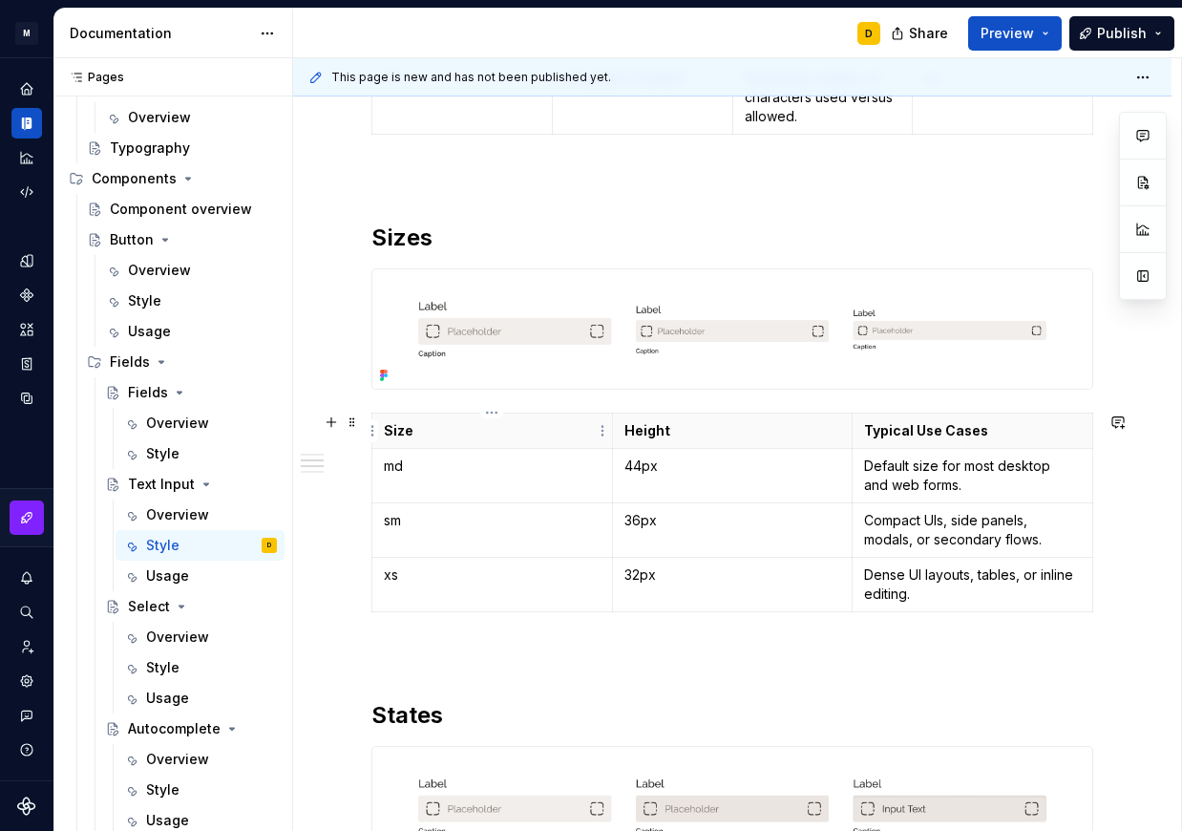
click at [493, 435] on p "Size" at bounding box center [492, 430] width 217 height 19
click at [348, 426] on span at bounding box center [352, 422] width 15 height 27
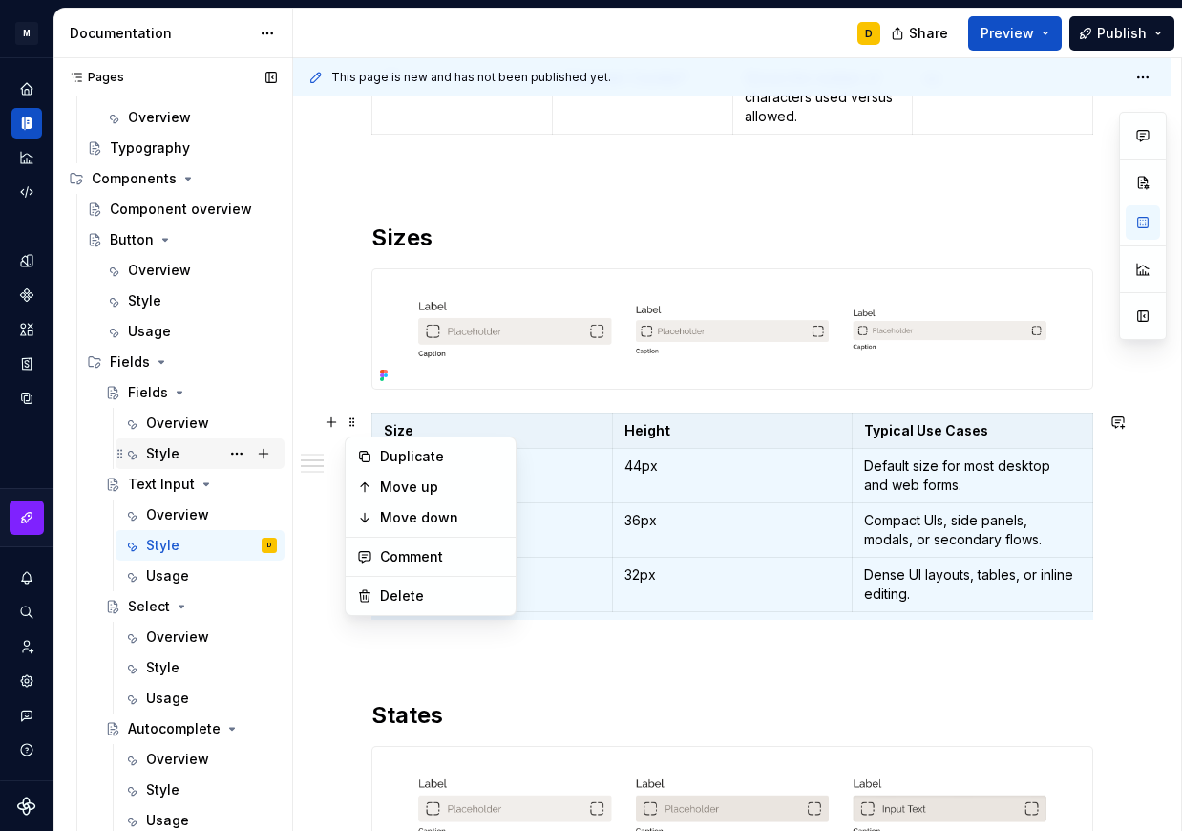
click at [174, 445] on div "Style" at bounding box center [162, 453] width 33 height 19
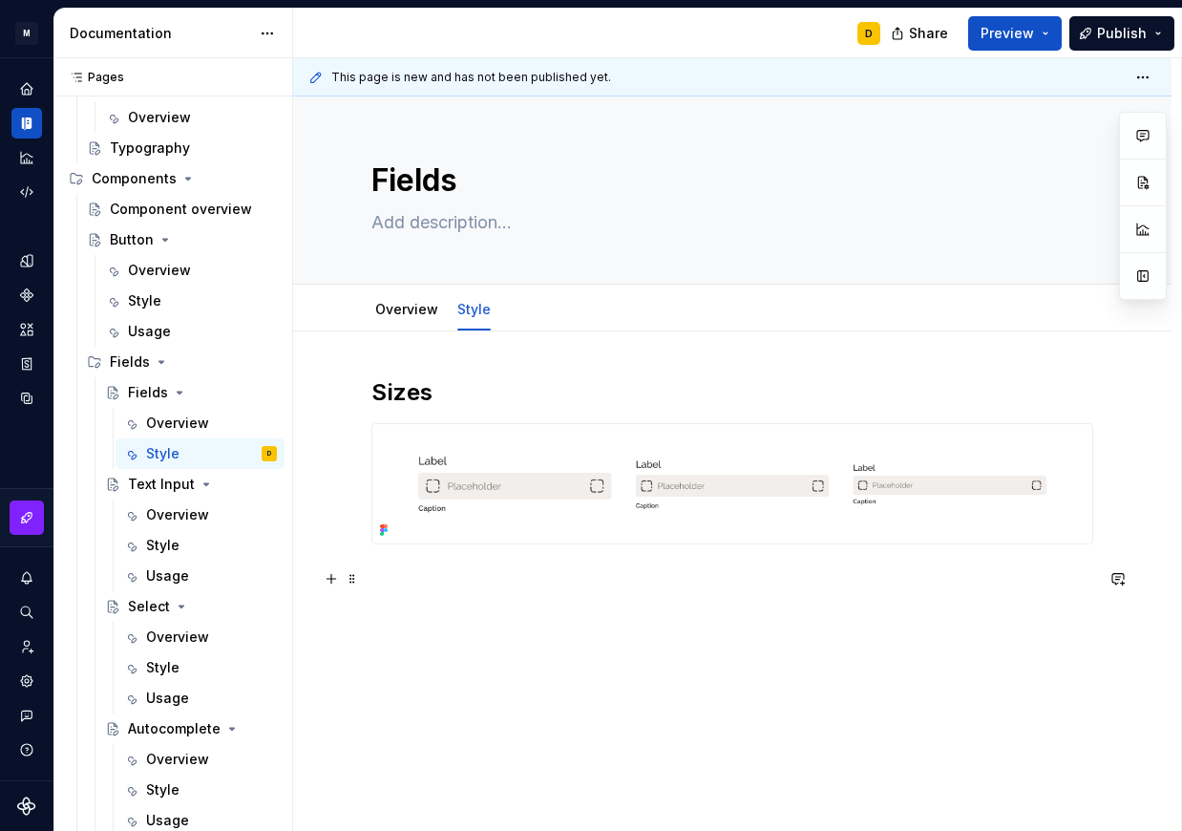
scroll to position [31, 0]
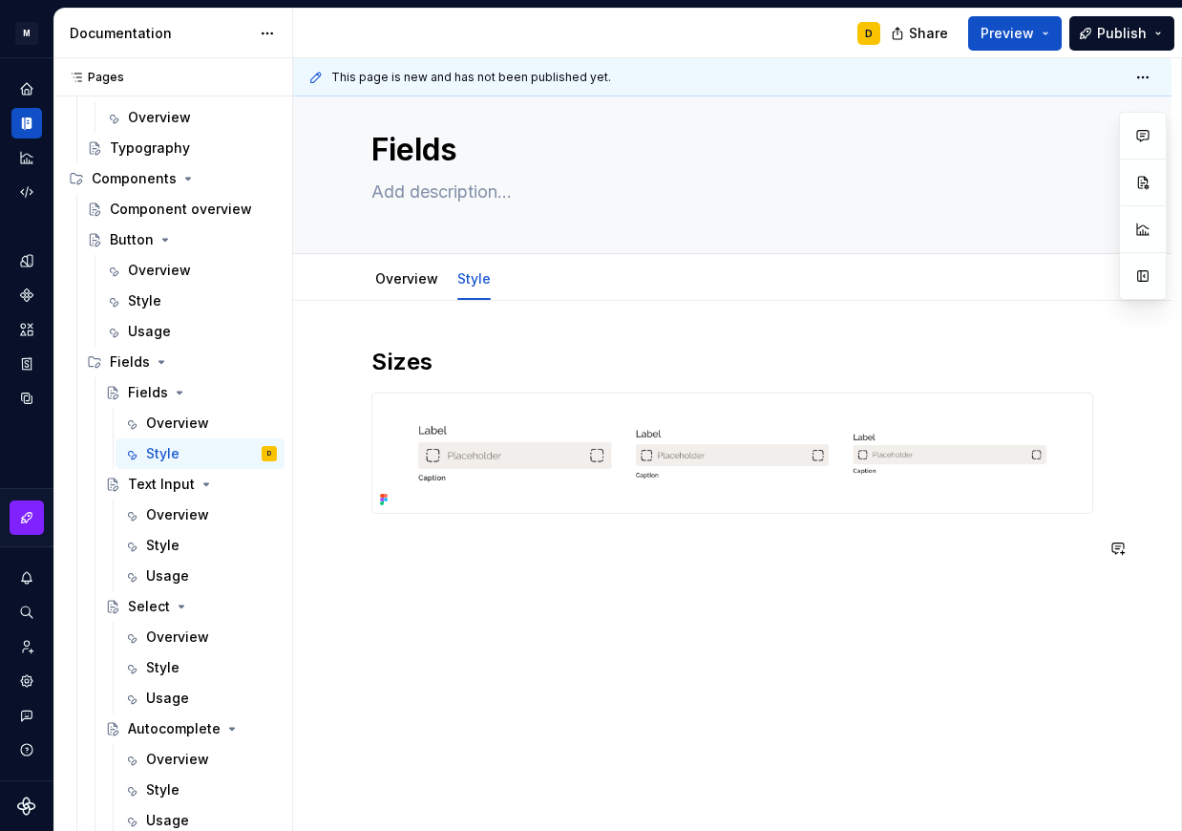
click at [414, 533] on div "Sizes" at bounding box center [733, 453] width 722 height 213
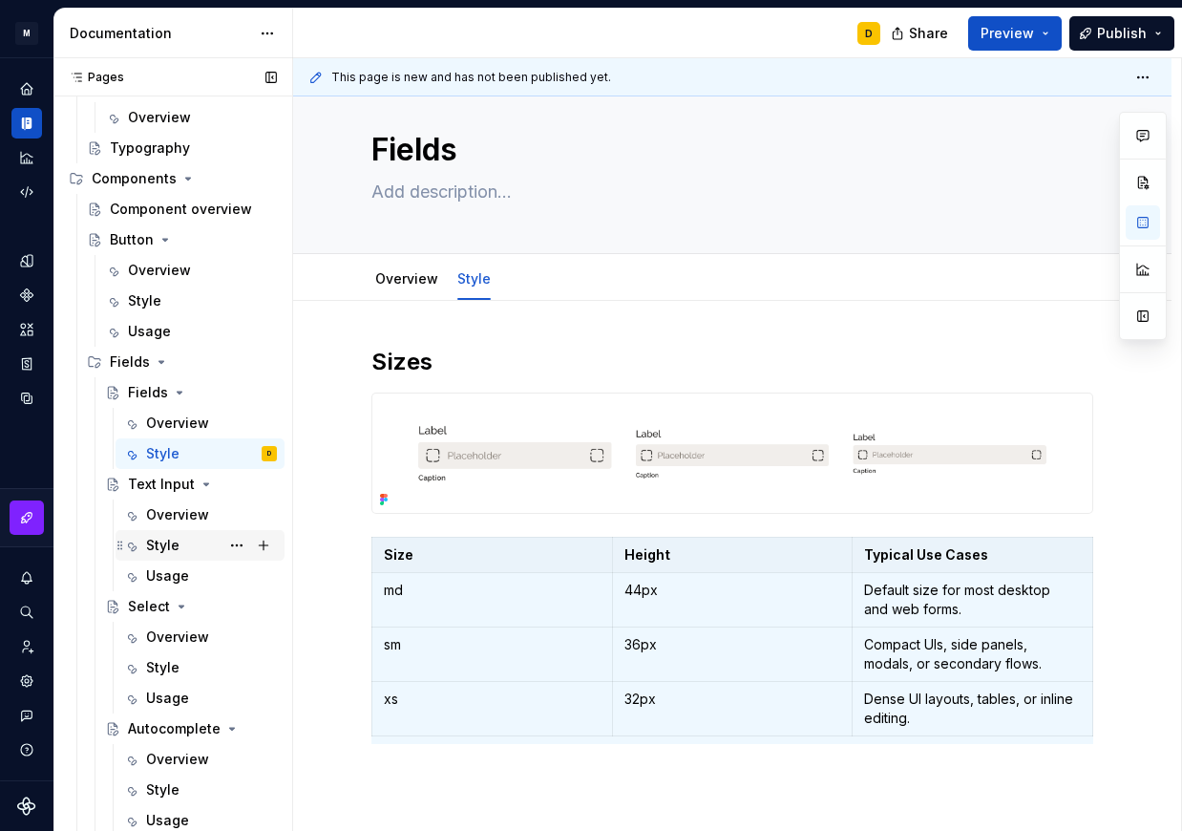
click at [185, 540] on div "Style" at bounding box center [211, 545] width 131 height 27
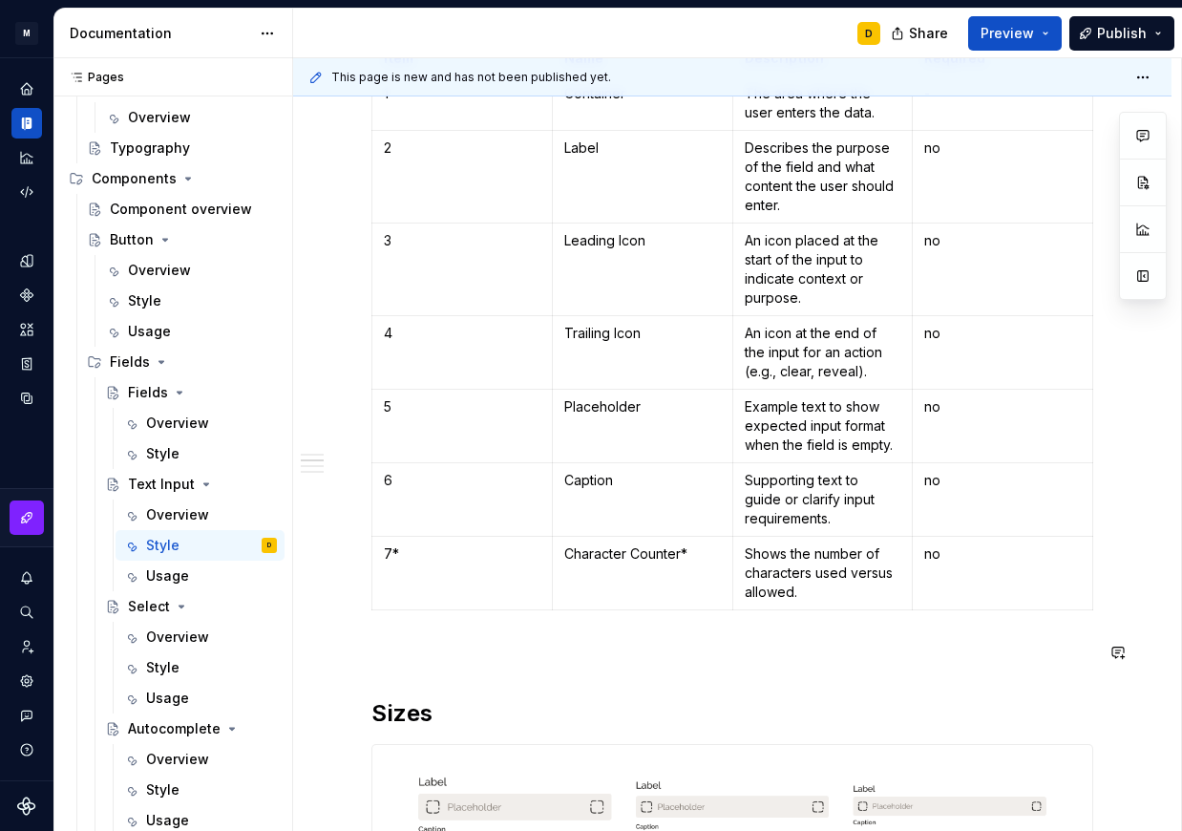
scroll to position [1020, 0]
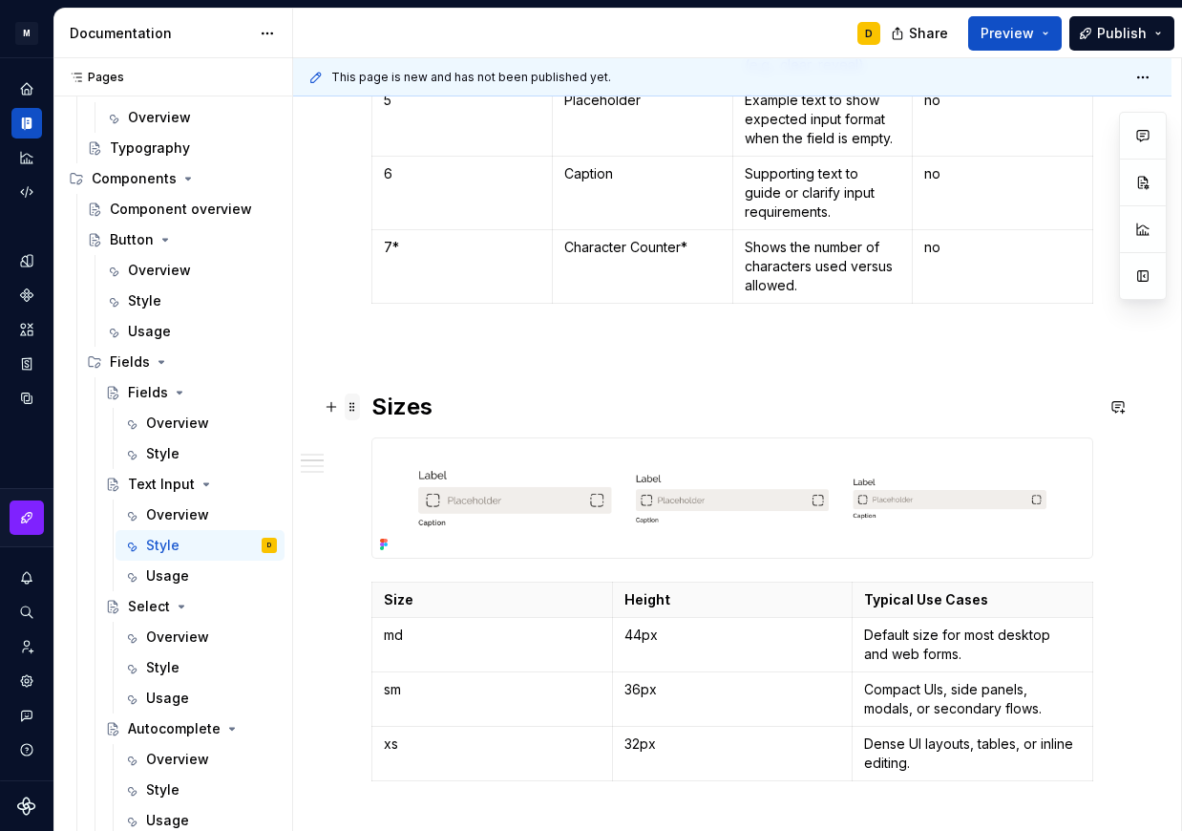
click at [351, 406] on span at bounding box center [352, 407] width 15 height 27
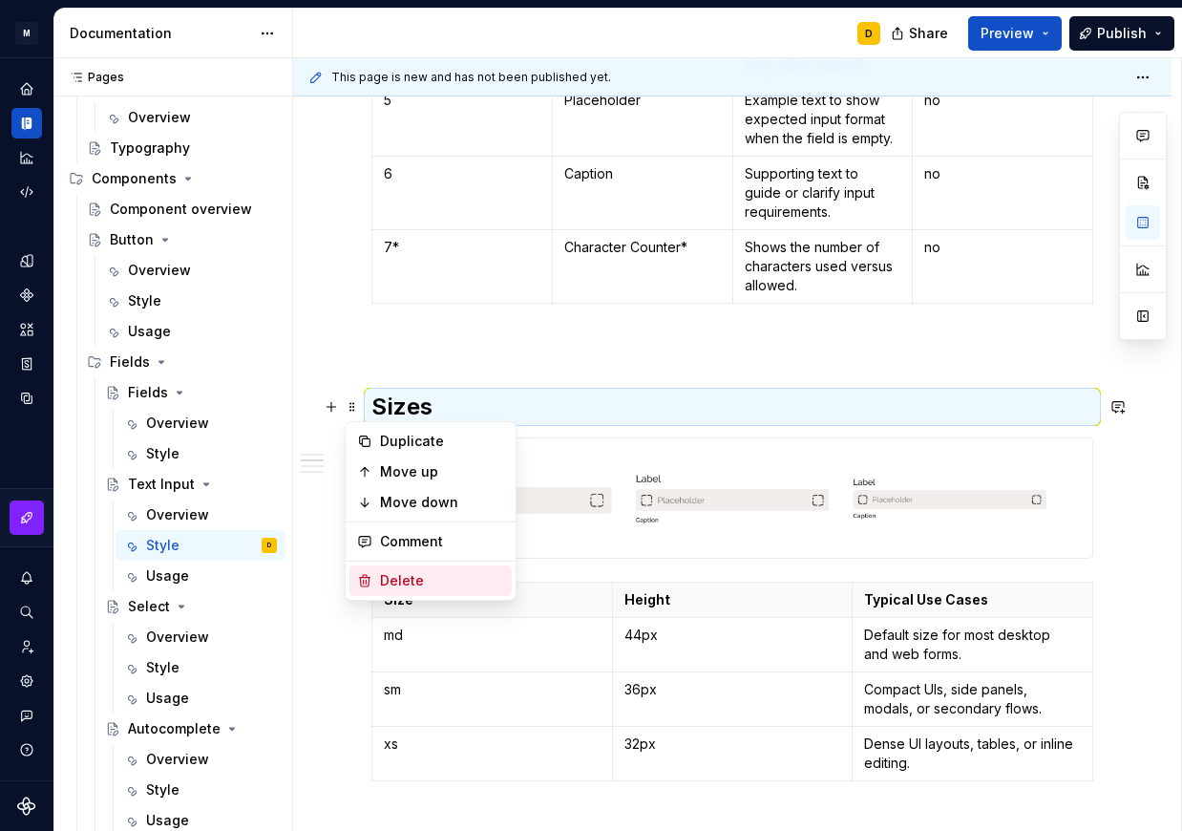
click at [392, 574] on div "Delete" at bounding box center [442, 580] width 124 height 19
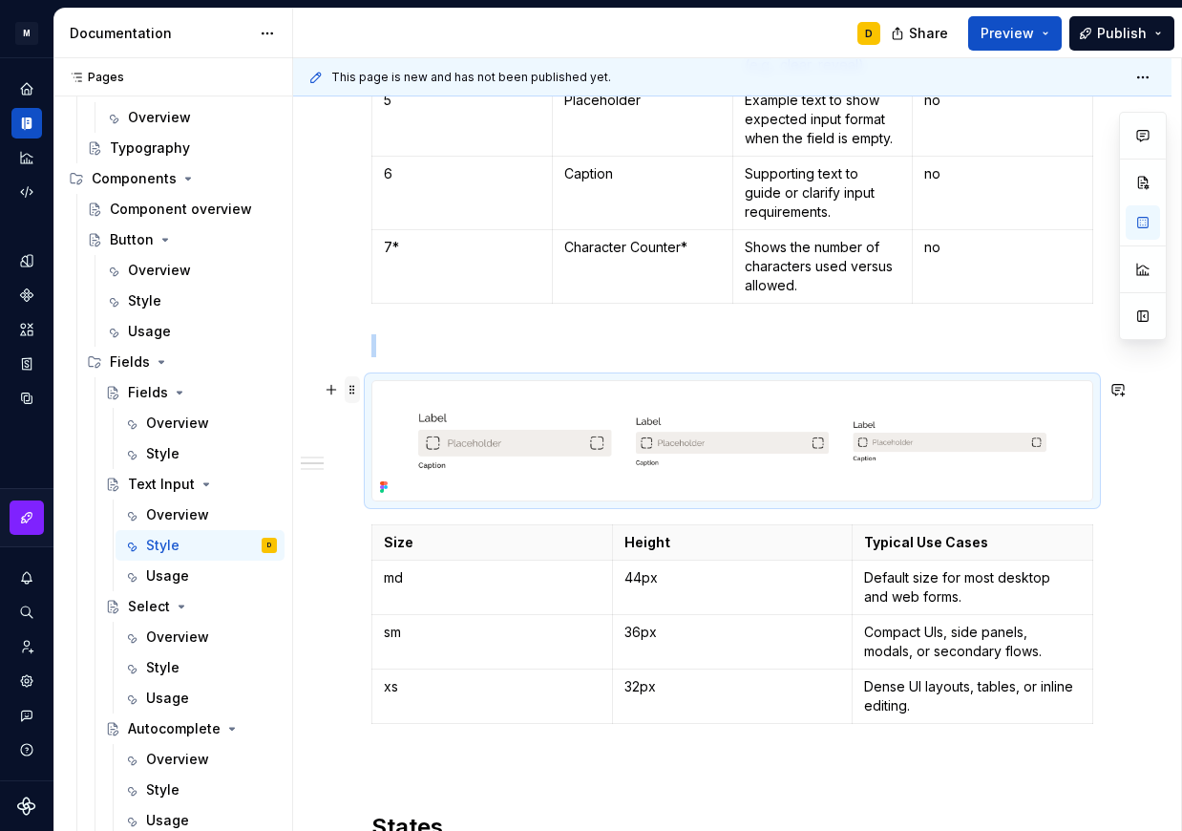
click at [351, 393] on span at bounding box center [352, 389] width 15 height 27
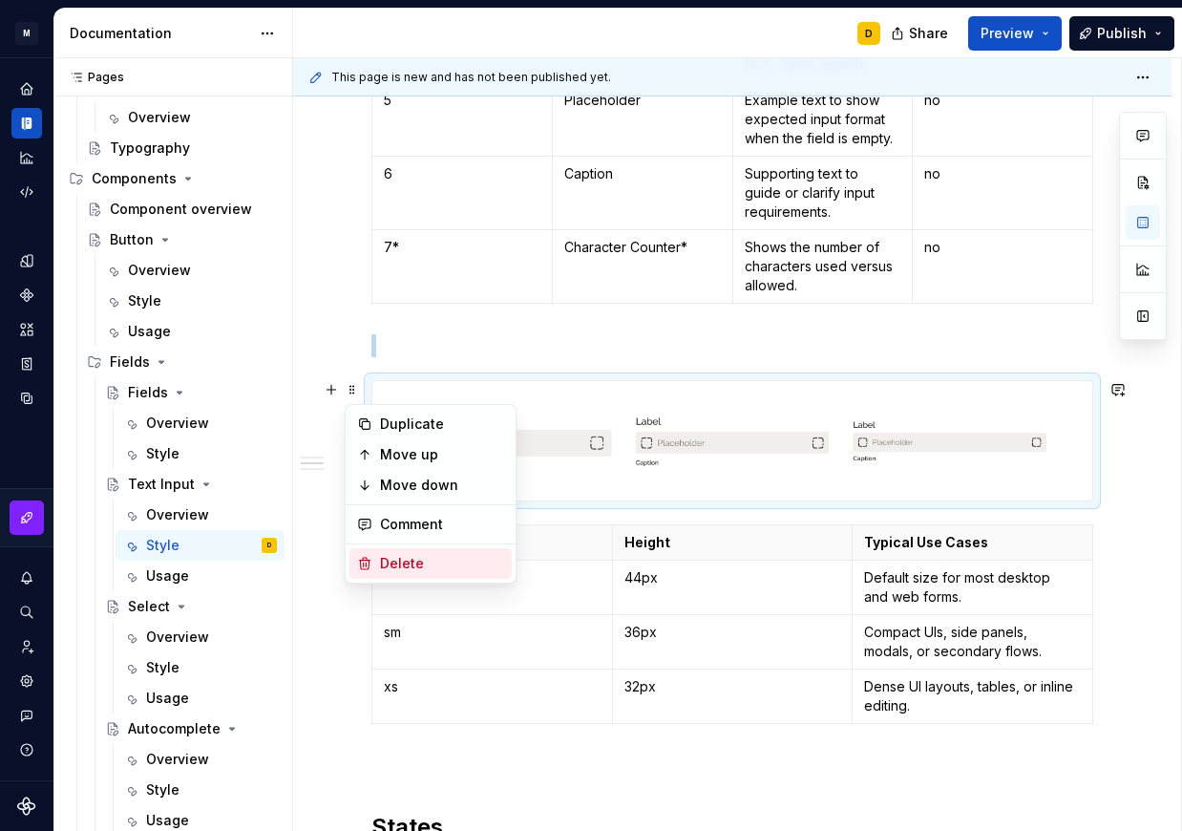
click at [376, 557] on div "Delete" at bounding box center [431, 563] width 162 height 31
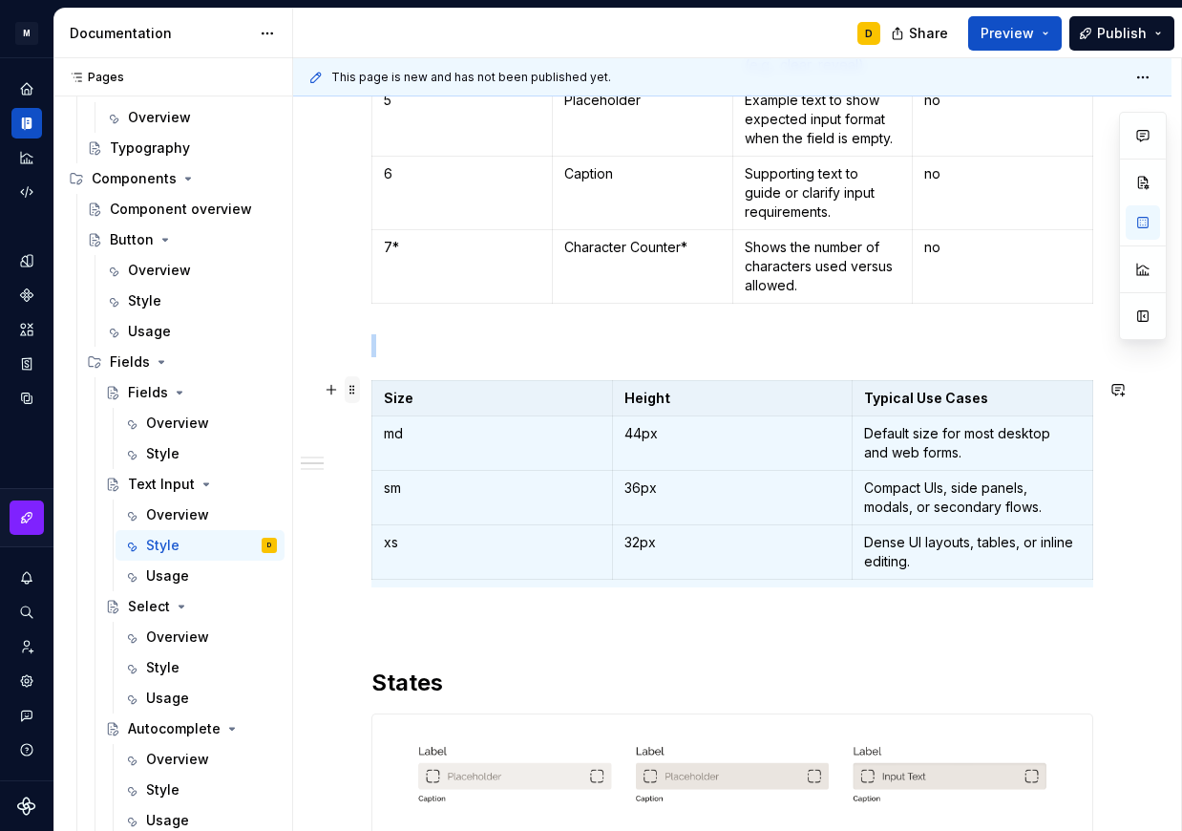
click at [351, 385] on span at bounding box center [352, 389] width 15 height 27
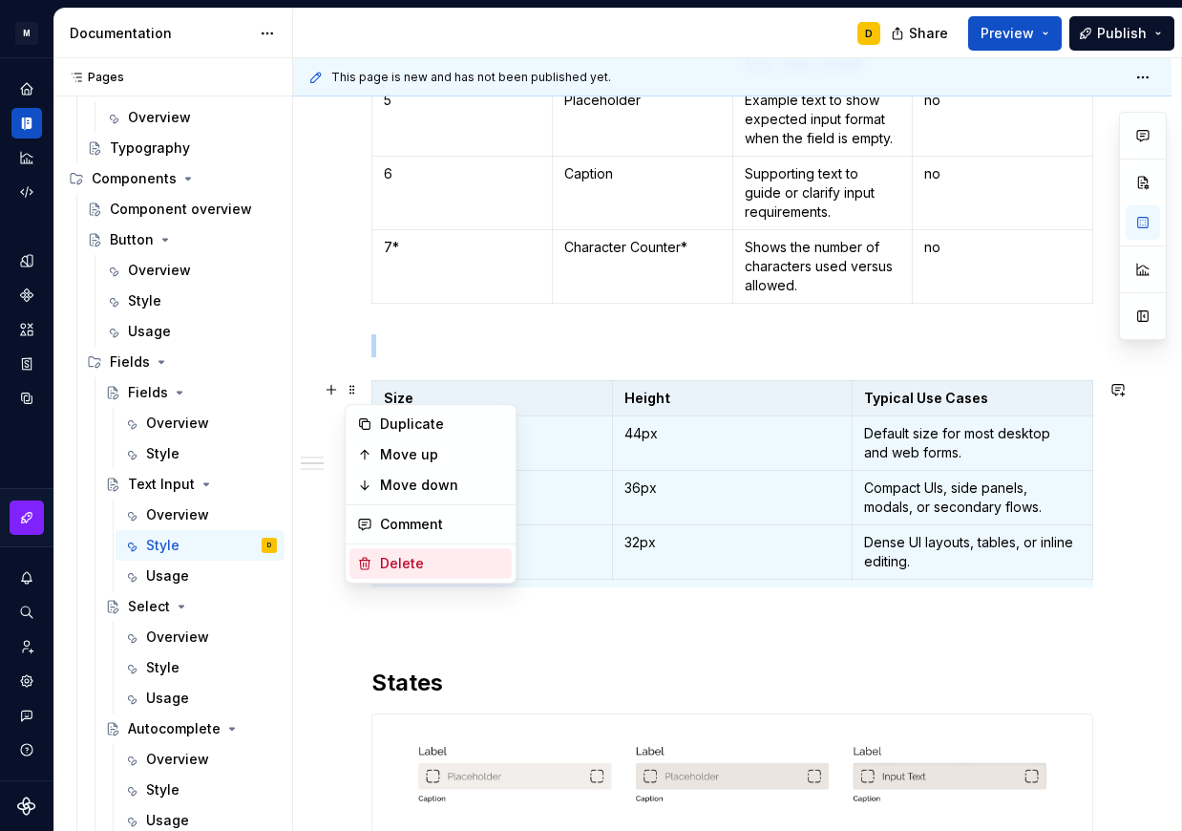
click at [402, 558] on div "Delete" at bounding box center [442, 563] width 124 height 19
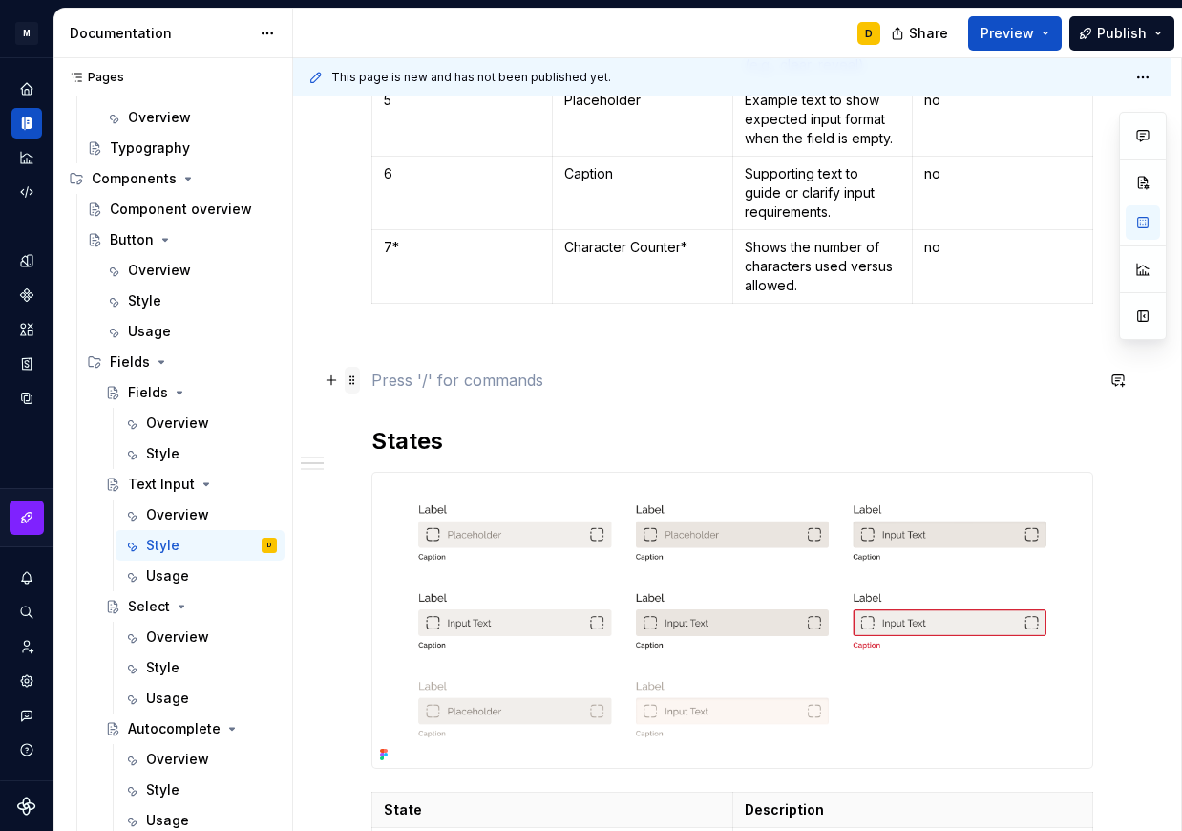
click at [351, 386] on span at bounding box center [352, 380] width 15 height 27
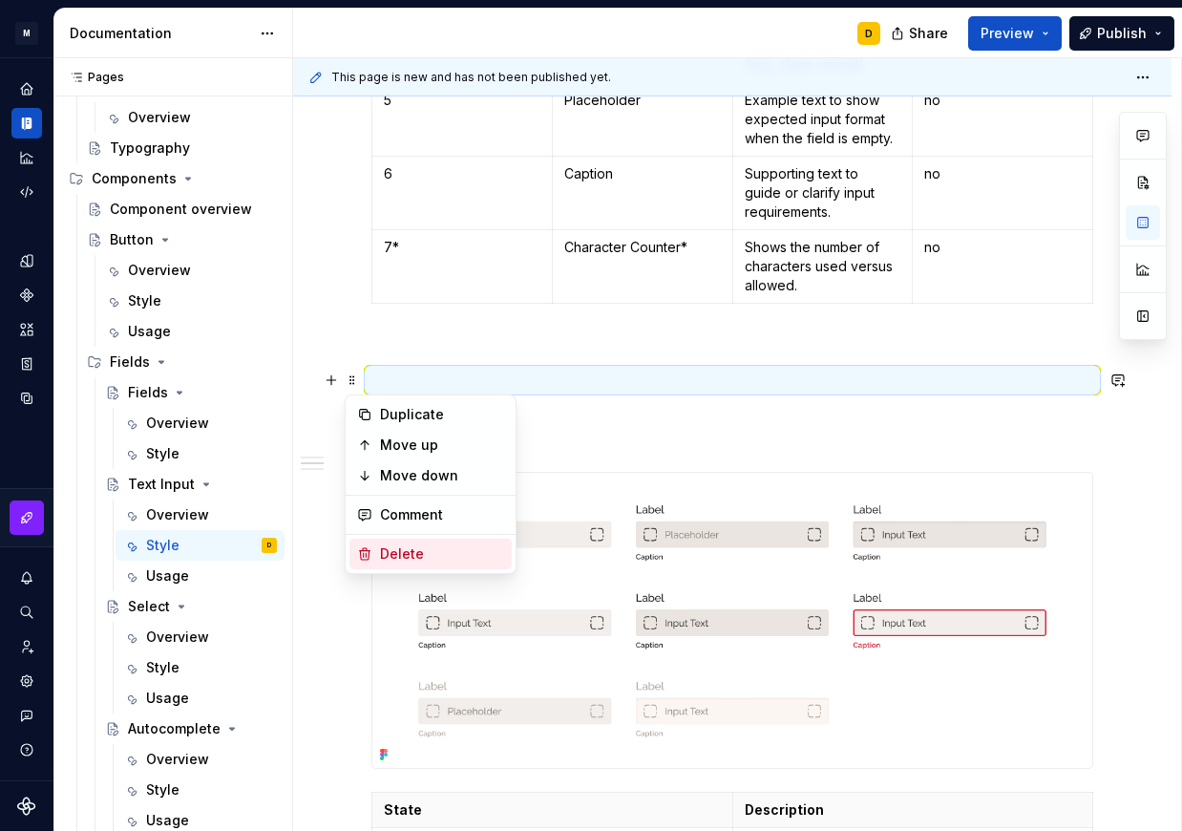
click at [402, 542] on div "Delete" at bounding box center [431, 554] width 162 height 31
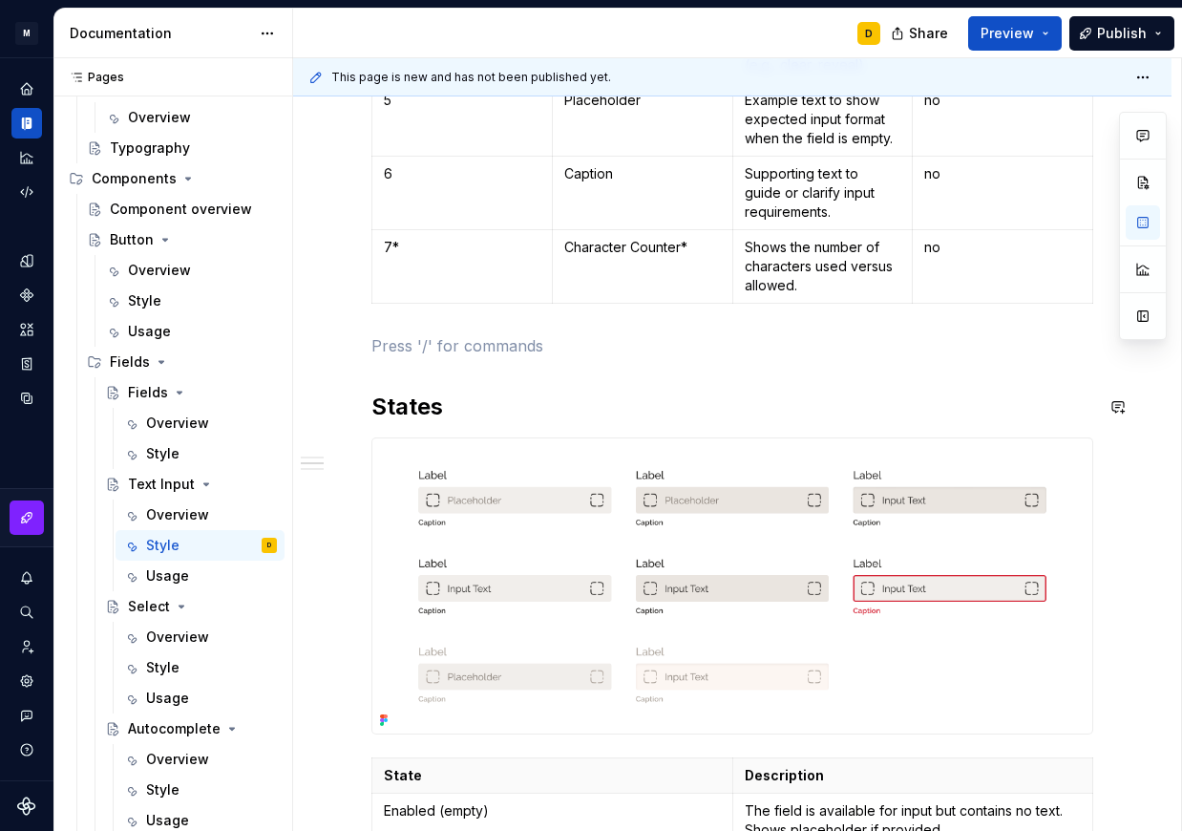
click at [415, 369] on div "Anatomy Item Name Description Required 1 Container The area where the user ente…" at bounding box center [733, 582] width 722 height 2405
click at [171, 456] on div "Style" at bounding box center [162, 453] width 33 height 19
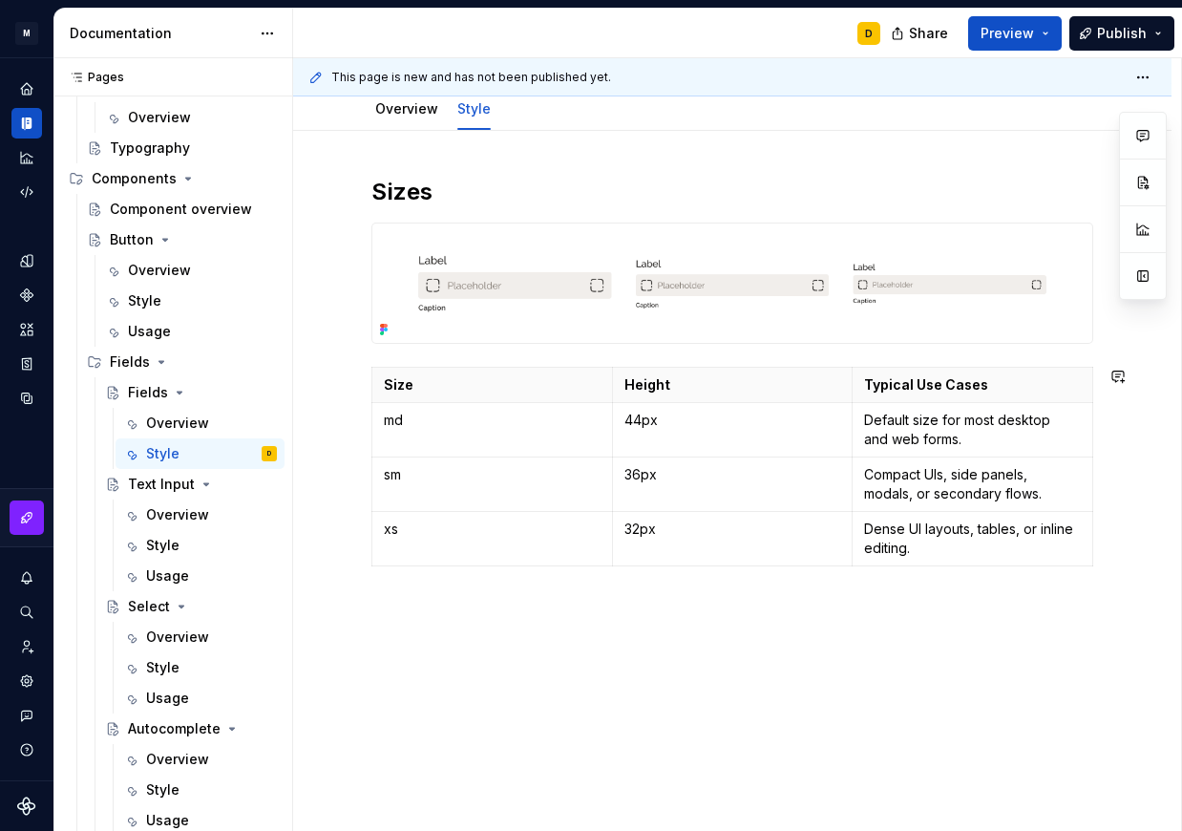
scroll to position [199, 0]
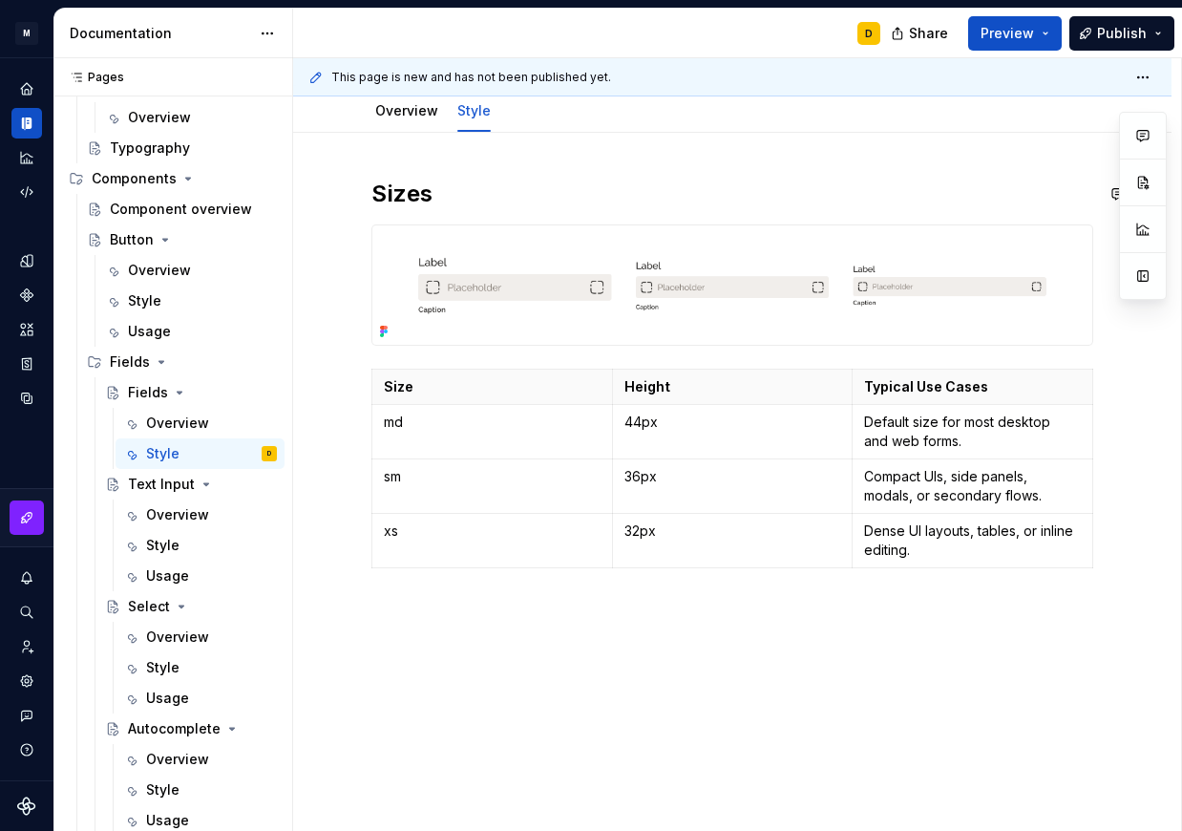
click at [450, 157] on div "Sizes Size Height Typical Use Cases md 44px Default size for most desktop and w…" at bounding box center [732, 490] width 879 height 715
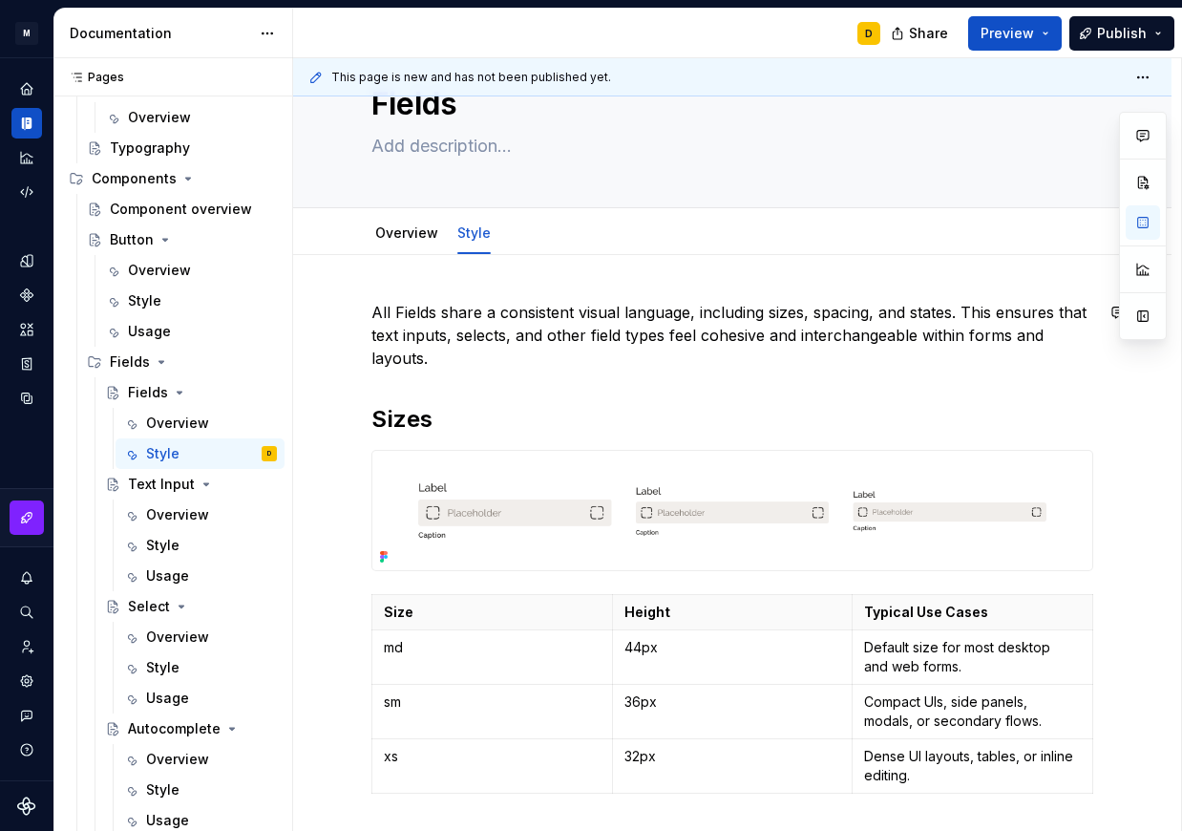
scroll to position [68, 0]
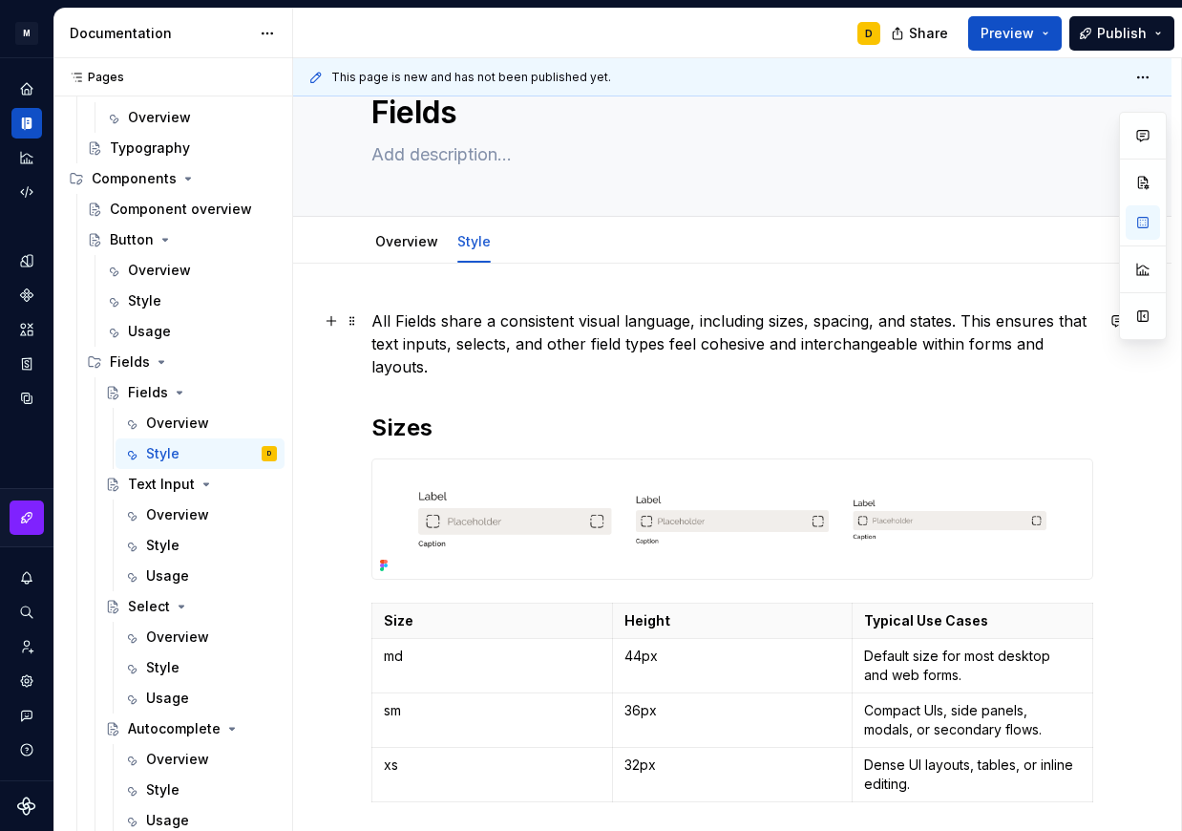
click at [954, 319] on p "All Fields share a consistent visual language, including sizes, spacing, and st…" at bounding box center [733, 343] width 722 height 69
click at [827, 351] on p "All Fields share a consistent visual language, including sizes, spacing, and st…" at bounding box center [733, 343] width 722 height 69
click at [804, 356] on p "All Fields share a consistent visual language, including sizes, spacing, and st…" at bounding box center [733, 343] width 722 height 69
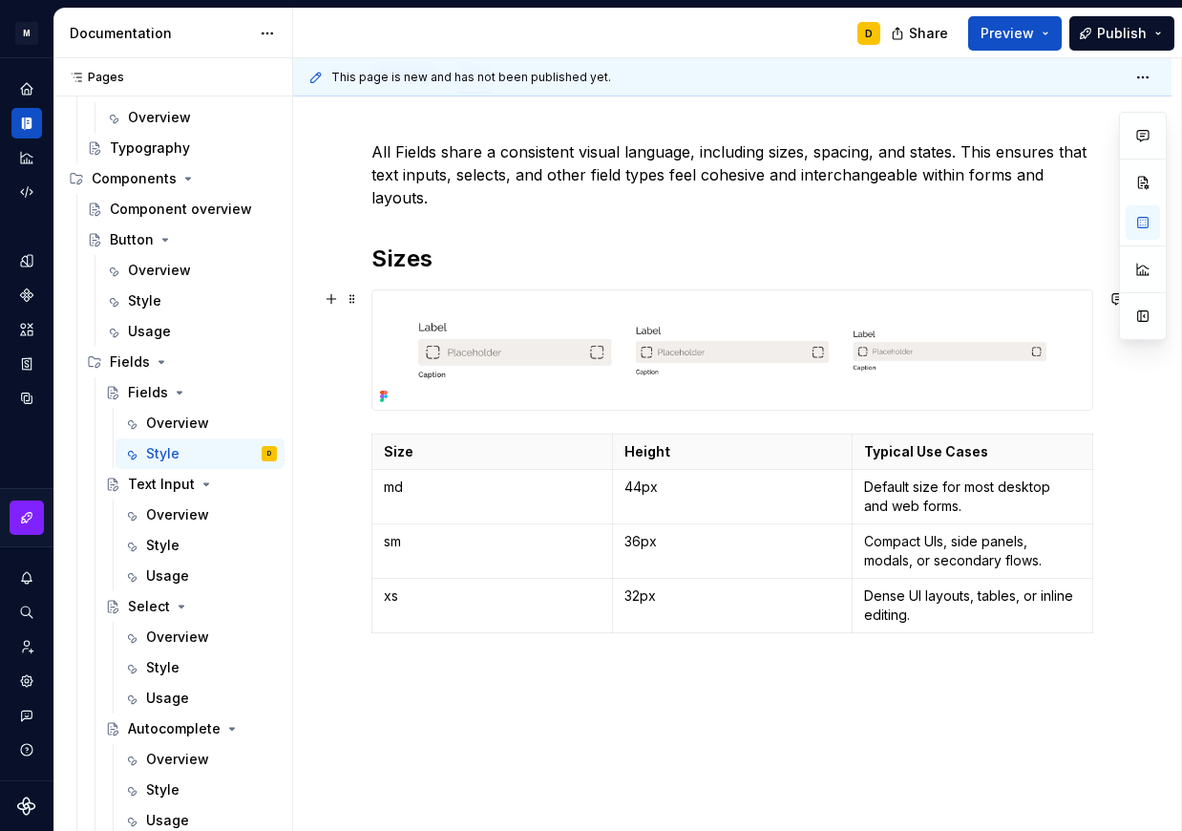
scroll to position [235, 0]
click at [450, 263] on h2 "Sizes" at bounding box center [733, 260] width 722 height 31
click at [564, 197] on p "All Fields share a consistent visual language, including sizes, spacing, and st…" at bounding box center [733, 176] width 722 height 69
click at [533, 259] on h2 "Sizes" at bounding box center [733, 260] width 722 height 31
click at [416, 670] on div "All Fields share a consistent visual language, including sizes, spacing, and st…" at bounding box center [732, 505] width 879 height 819
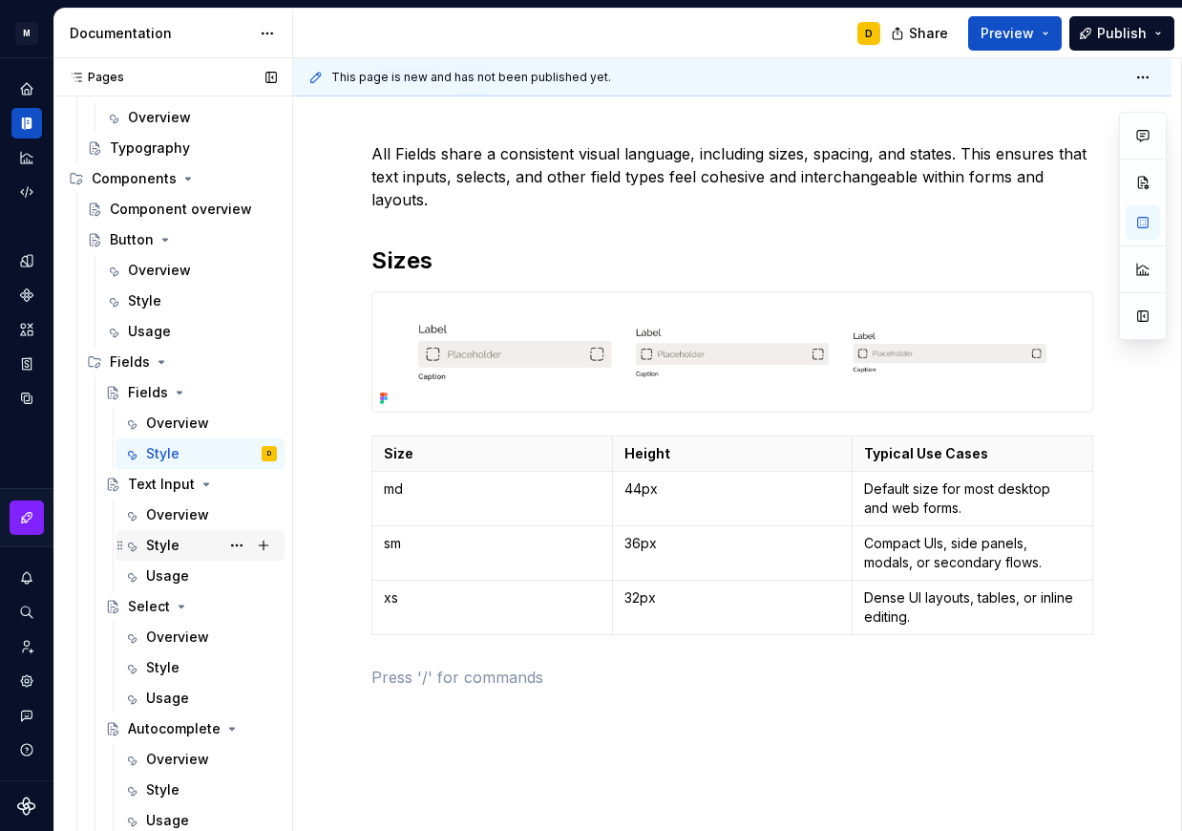
click at [177, 538] on div "Style" at bounding box center [162, 545] width 33 height 19
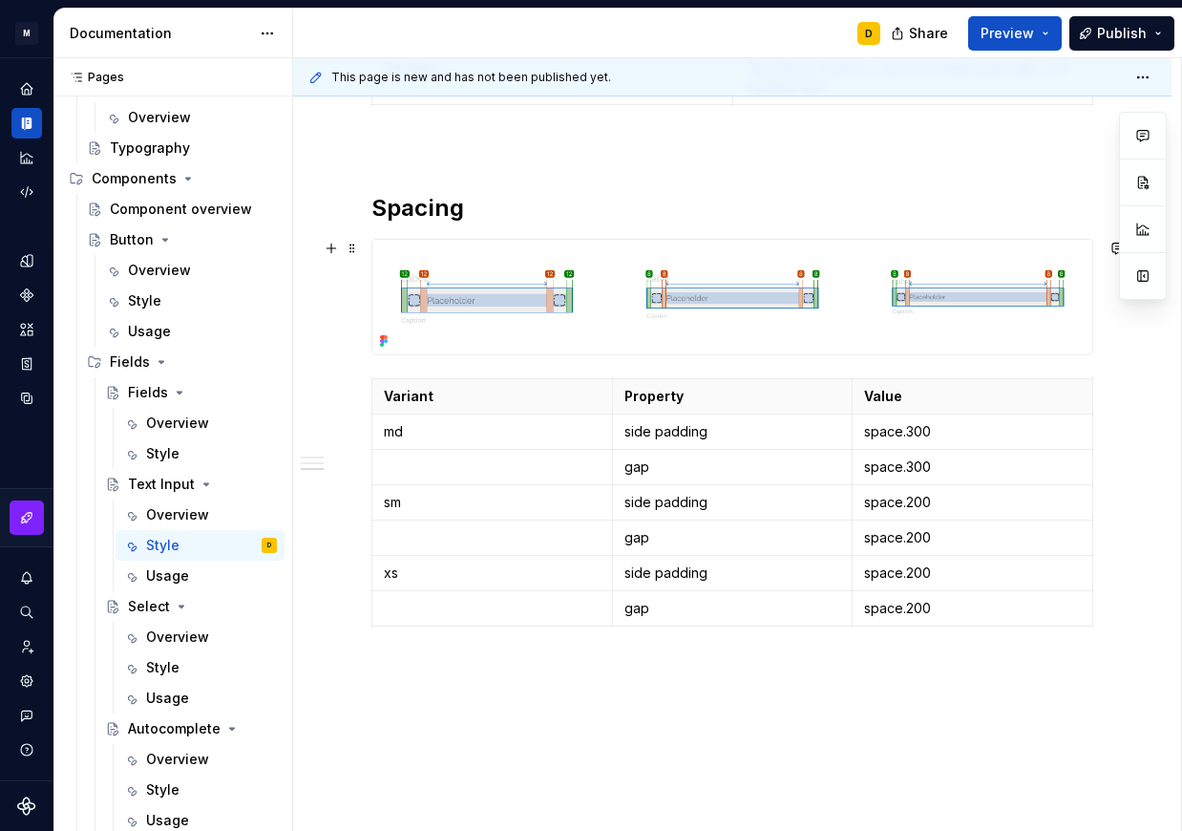
scroll to position [2126, 0]
click at [624, 280] on img at bounding box center [732, 296] width 720 height 114
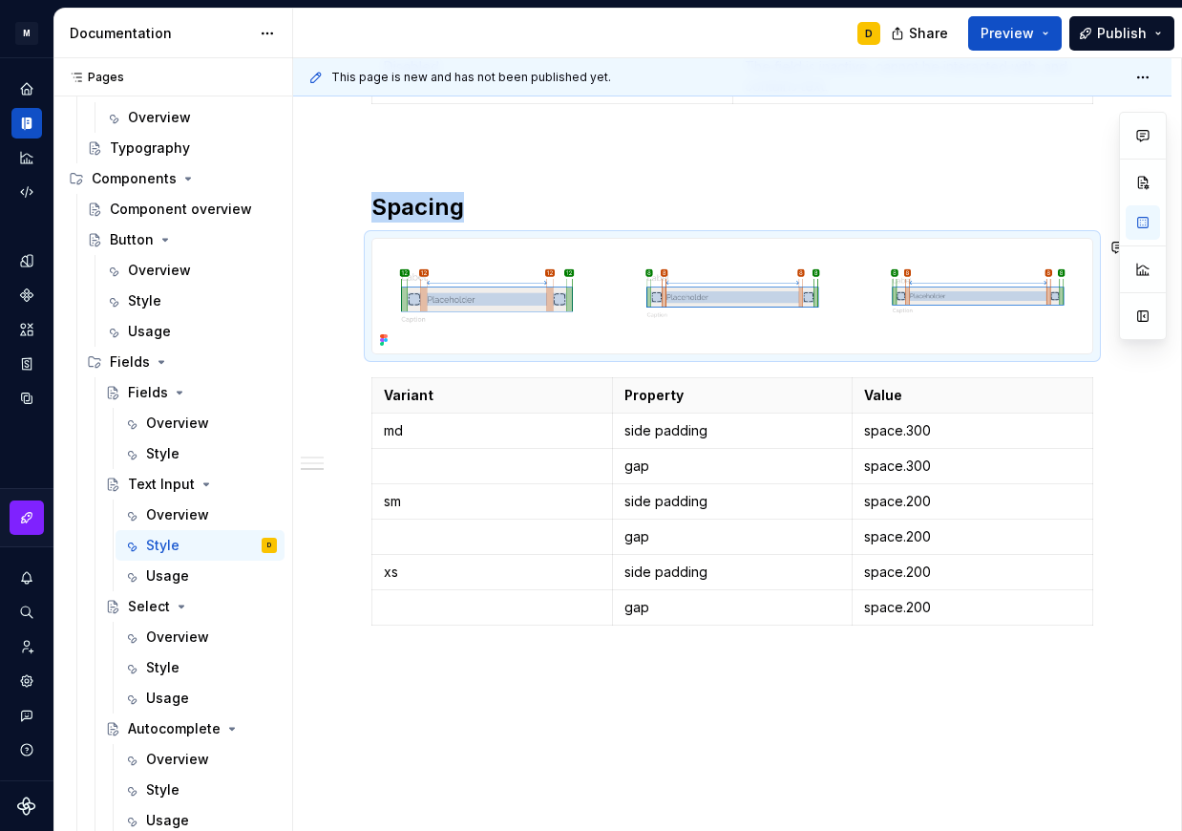
copy h2 "Spacing"
click at [168, 453] on div "Style" at bounding box center [162, 453] width 33 height 19
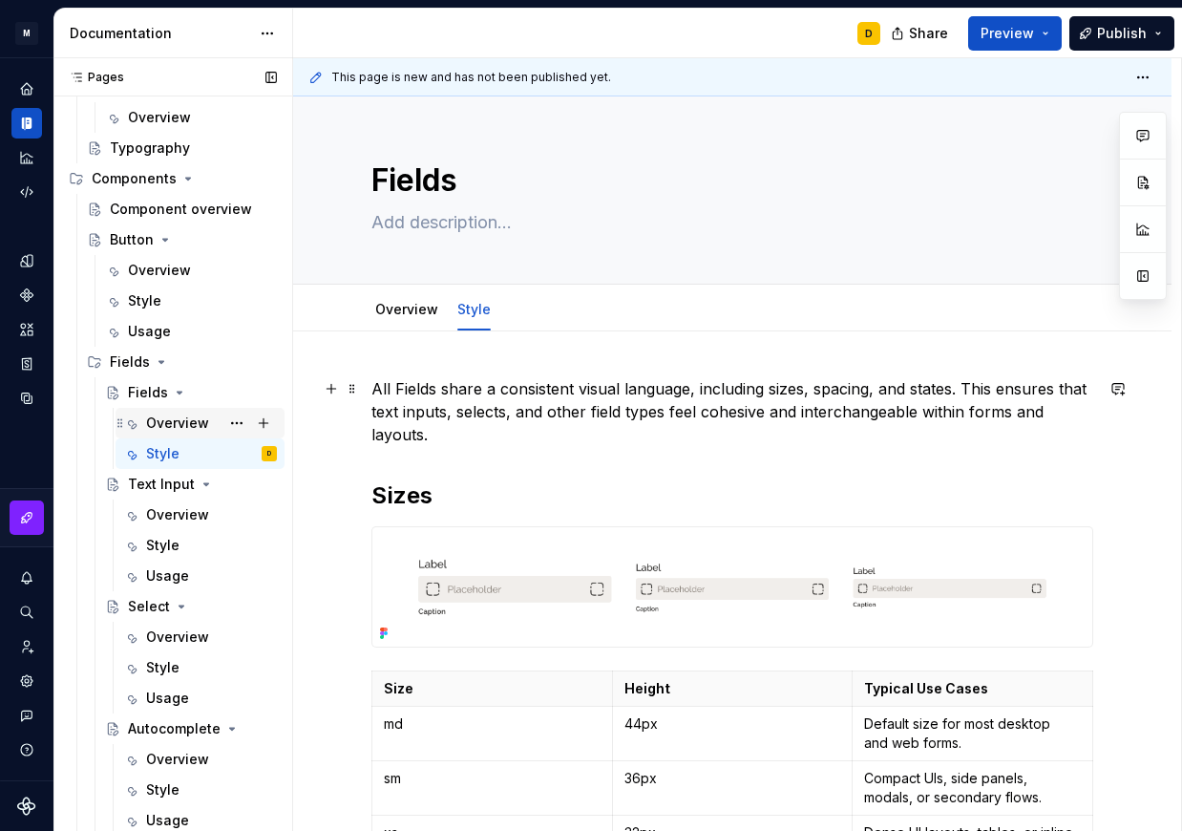
scroll to position [364, 0]
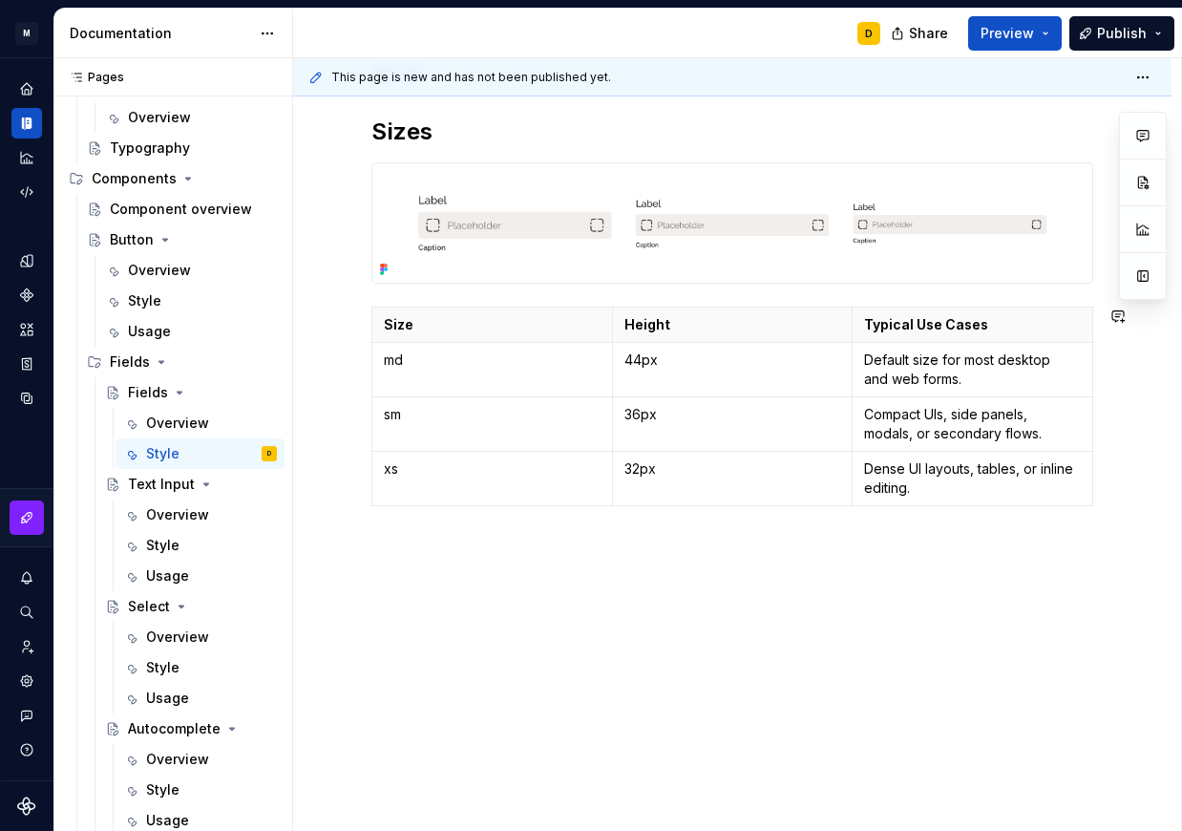
click at [499, 533] on div "All Fields share a consistent visual language, including sizes, spacing, and st…" at bounding box center [733, 286] width 722 height 546
type textarea "*"
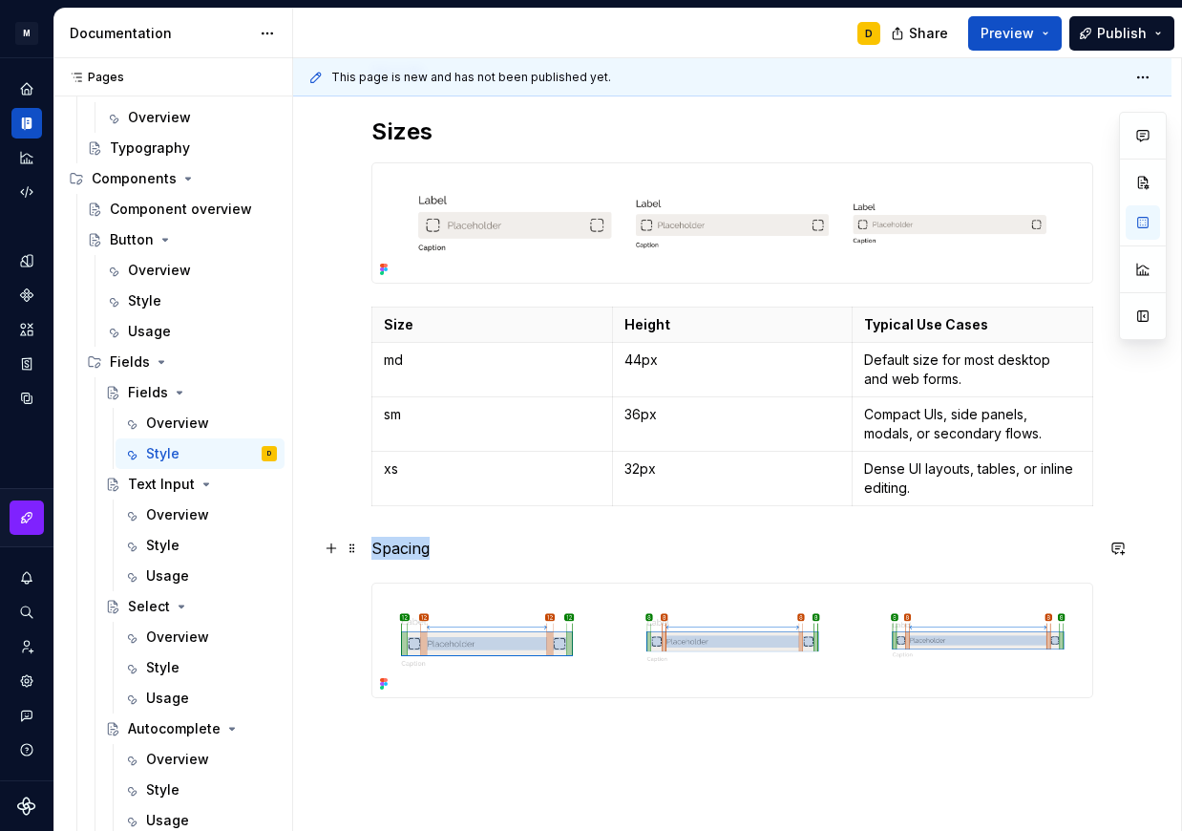
click at [462, 549] on p "Spacing" at bounding box center [733, 548] width 722 height 23
drag, startPoint x: 462, startPoint y: 549, endPoint x: 355, endPoint y: 561, distance: 107.6
click at [355, 561] on div "All Fields share a consistent visual language, including sizes, spacing, and st…" at bounding box center [732, 469] width 879 height 1003
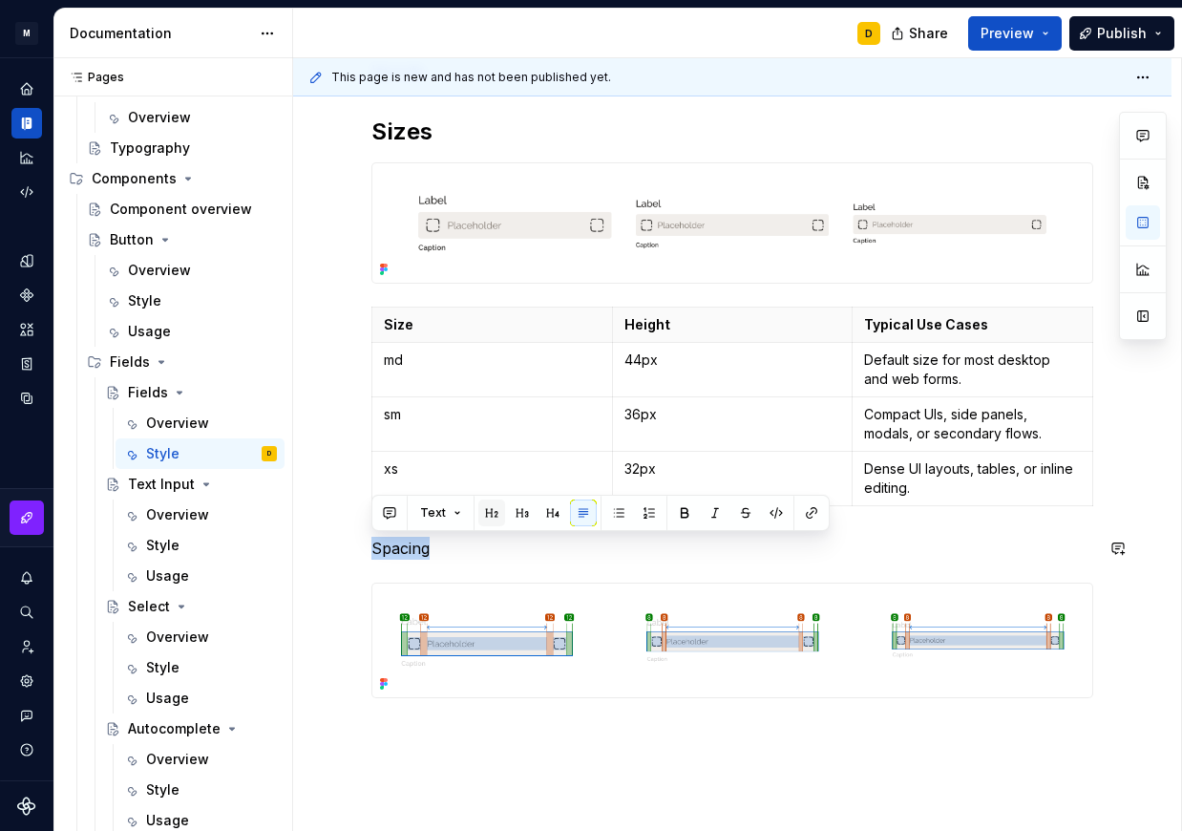
click at [491, 515] on button "button" at bounding box center [492, 513] width 27 height 27
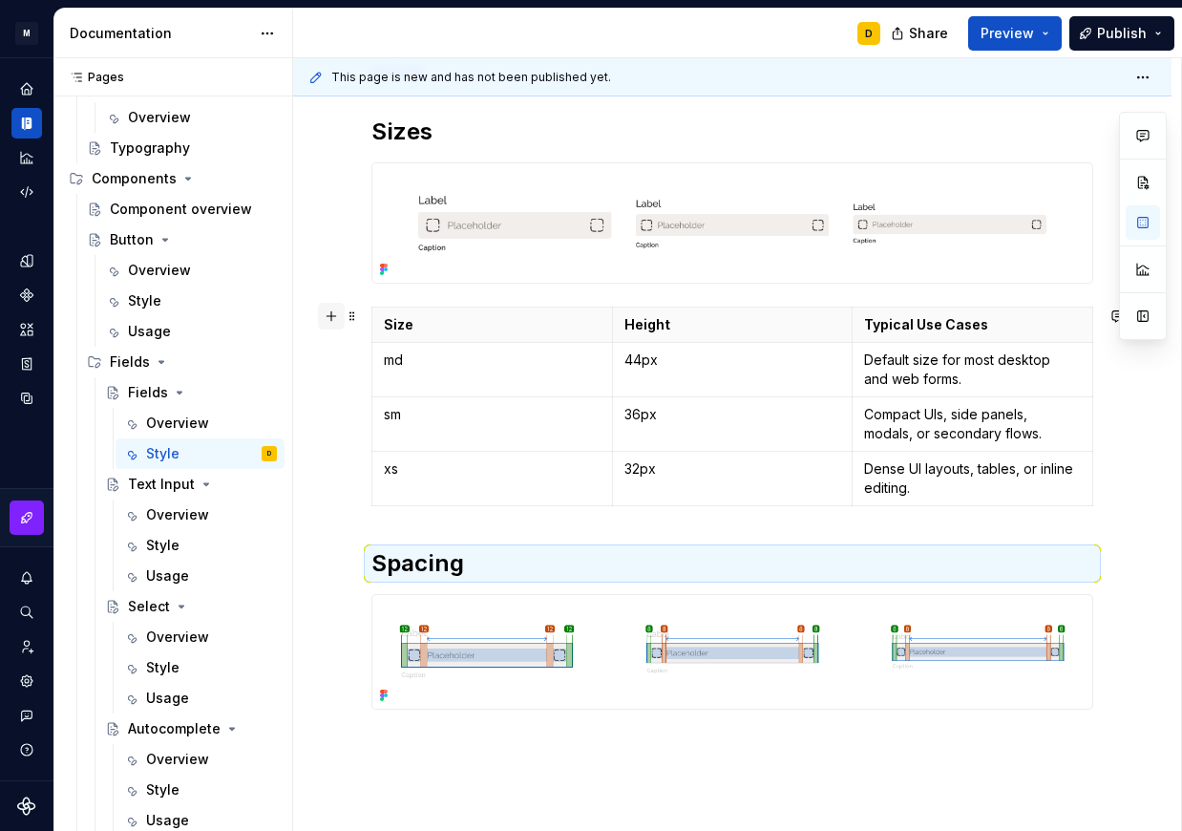
click at [334, 319] on button "button" at bounding box center [331, 316] width 27 height 27
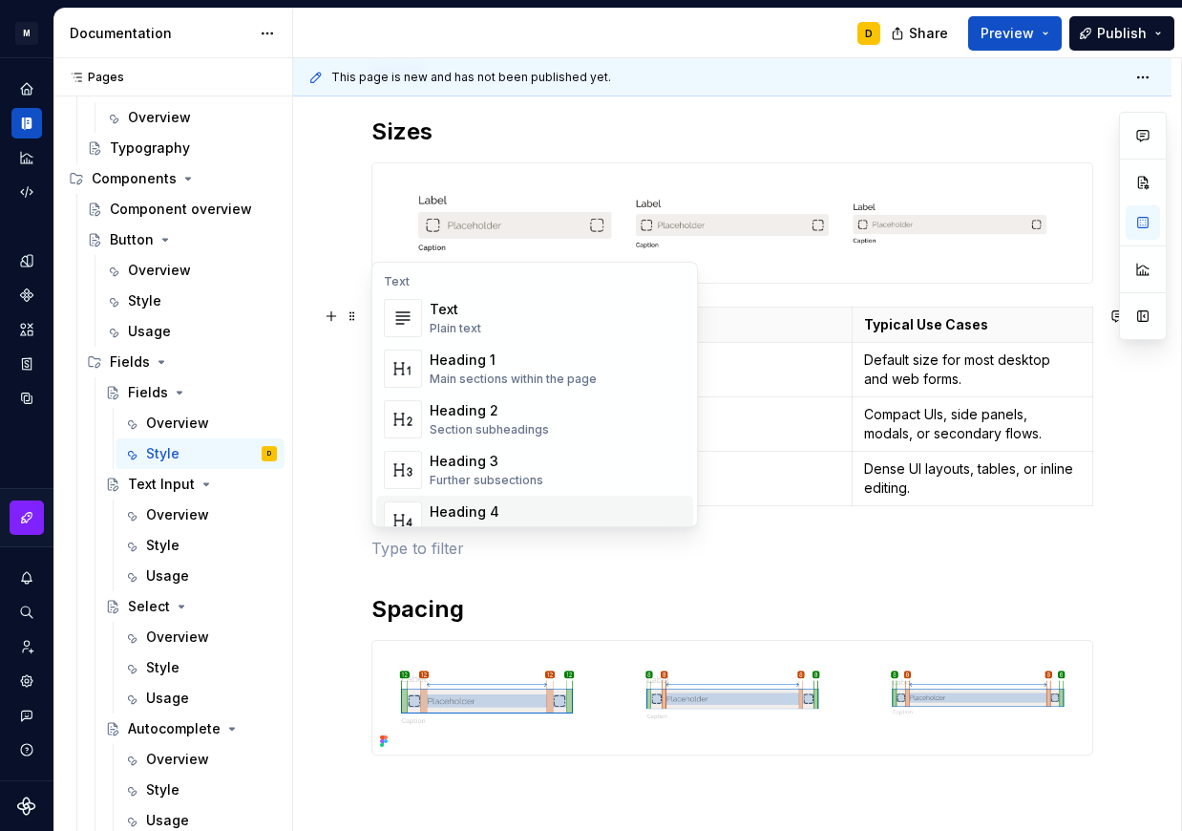
scroll to position [560, 0]
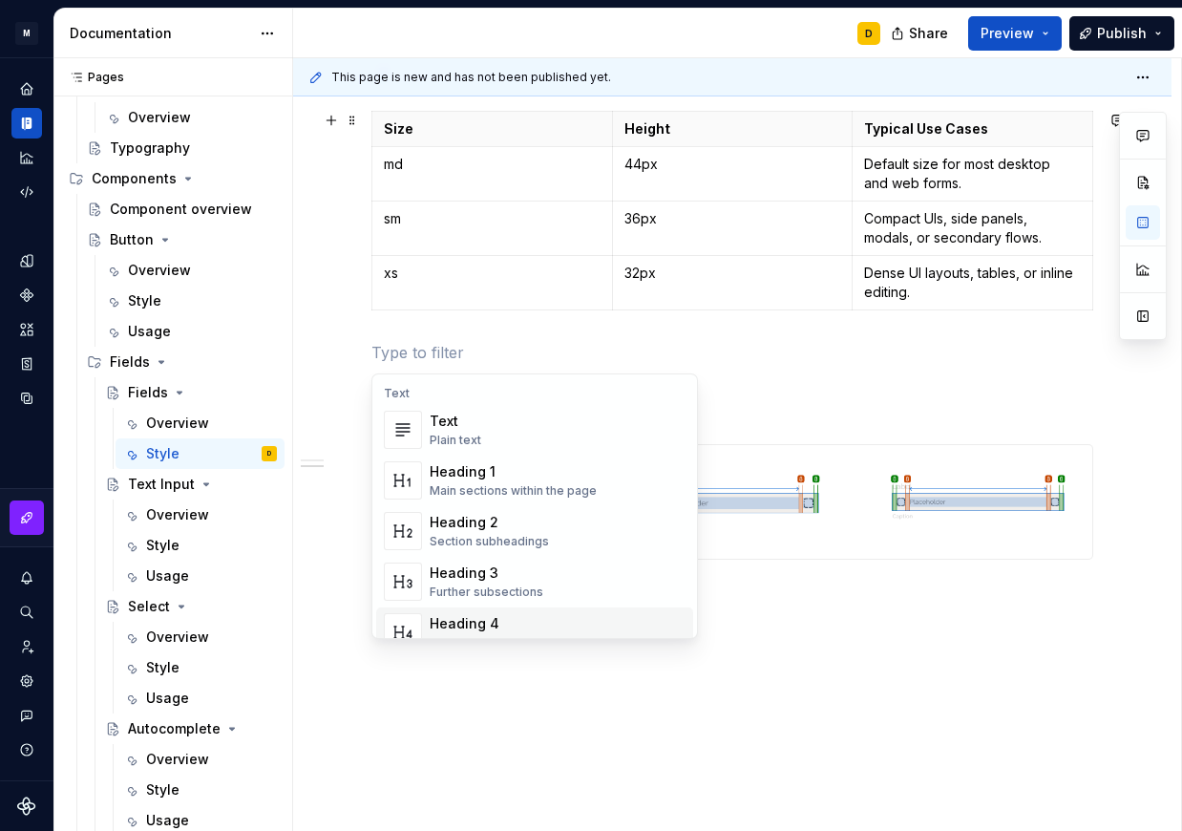
click at [783, 594] on div "All Fields share a consistent visual language, including sizes, spacing, and st…" at bounding box center [732, 302] width 879 height 1060
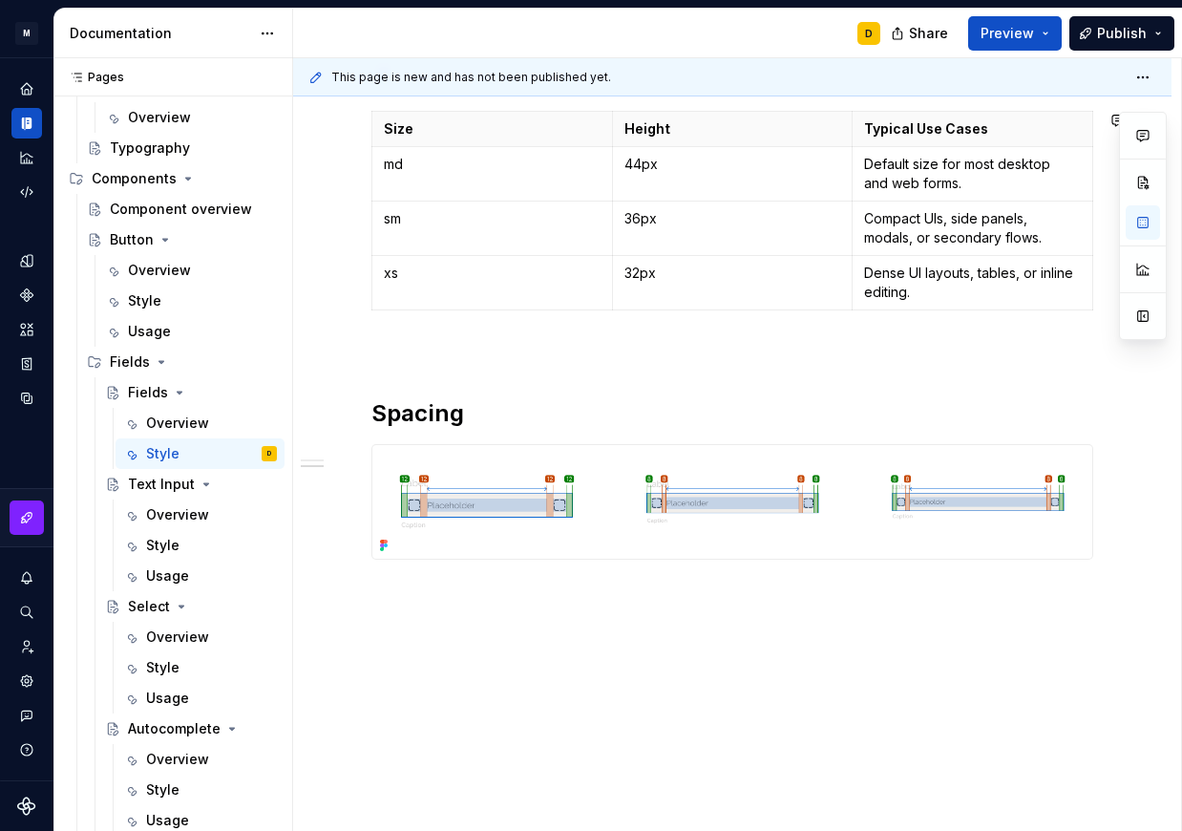
click at [510, 603] on div "All Fields share a consistent visual language, including sizes, spacing, and st…" at bounding box center [732, 302] width 879 height 1060
click at [165, 543] on div "Style" at bounding box center [162, 545] width 33 height 19
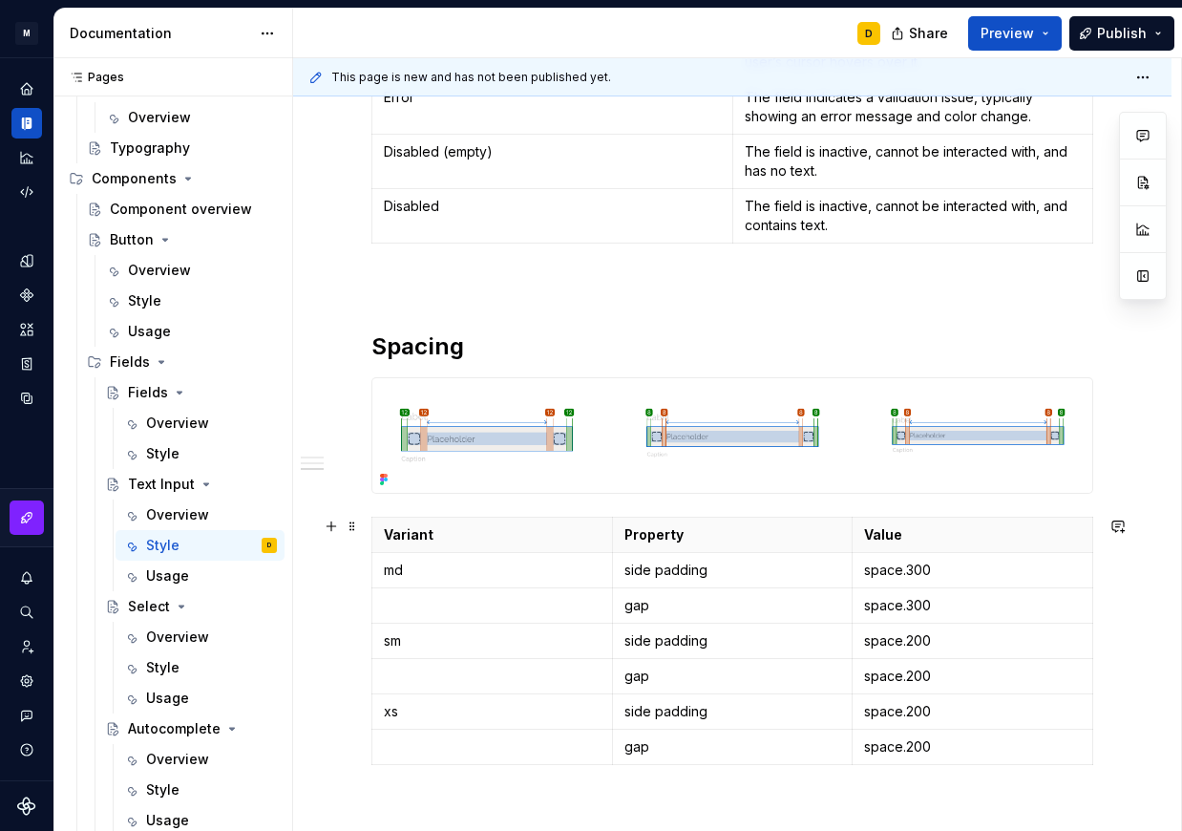
scroll to position [2132, 0]
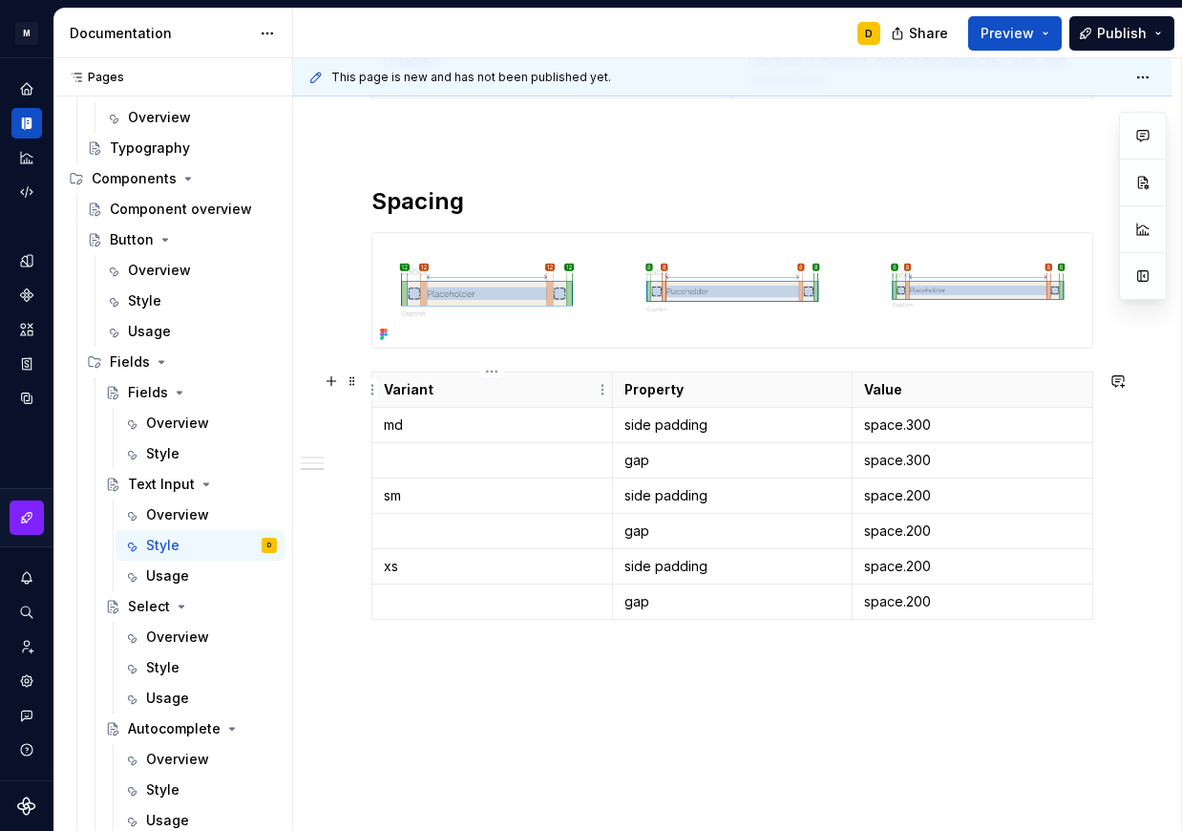
click at [552, 392] on p "Variant" at bounding box center [492, 389] width 217 height 19
click at [353, 383] on span at bounding box center [352, 381] width 15 height 27
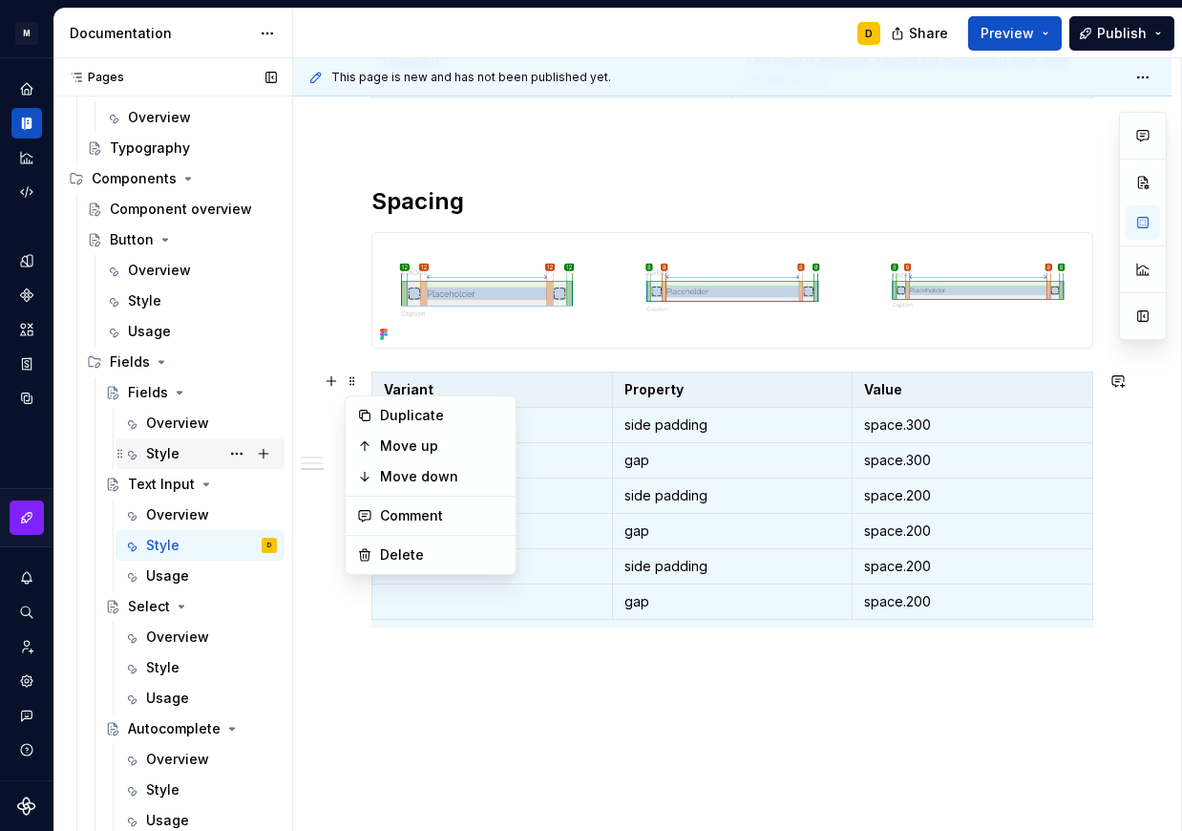
click at [179, 449] on div "Style" at bounding box center [211, 453] width 131 height 27
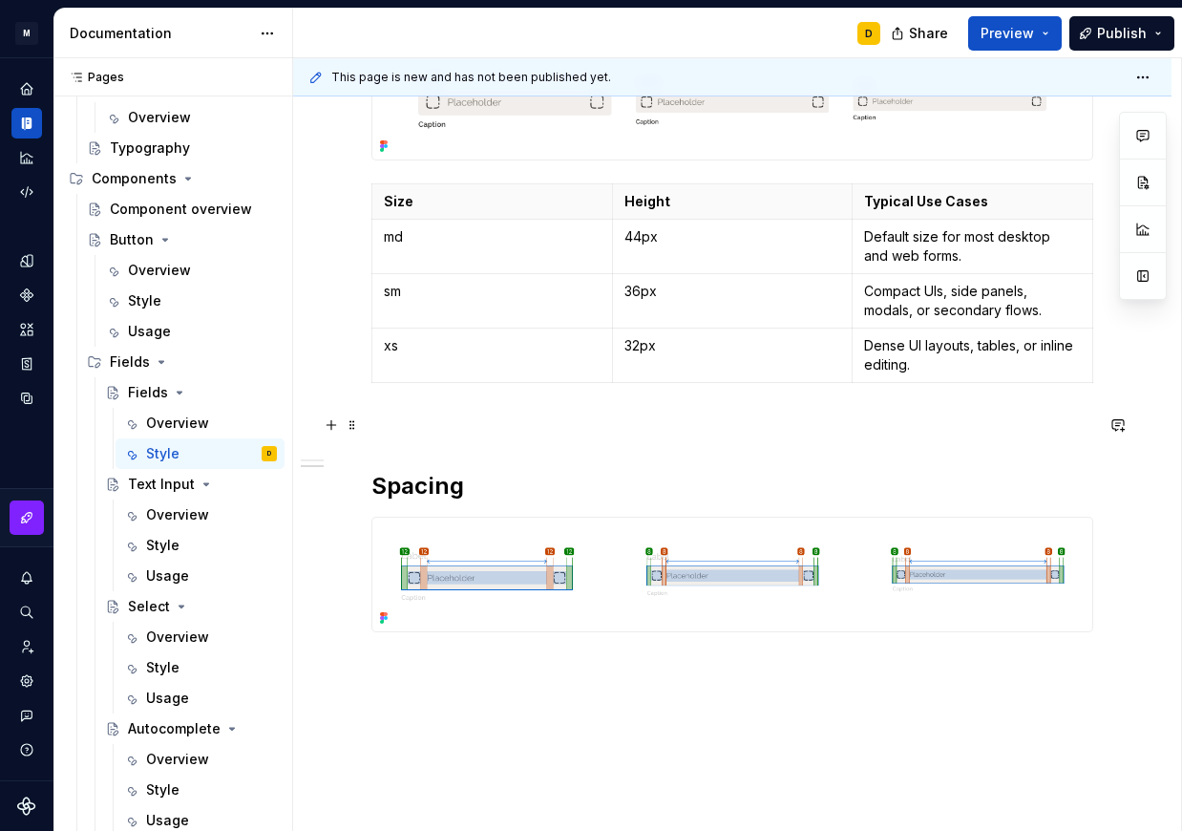
scroll to position [606, 0]
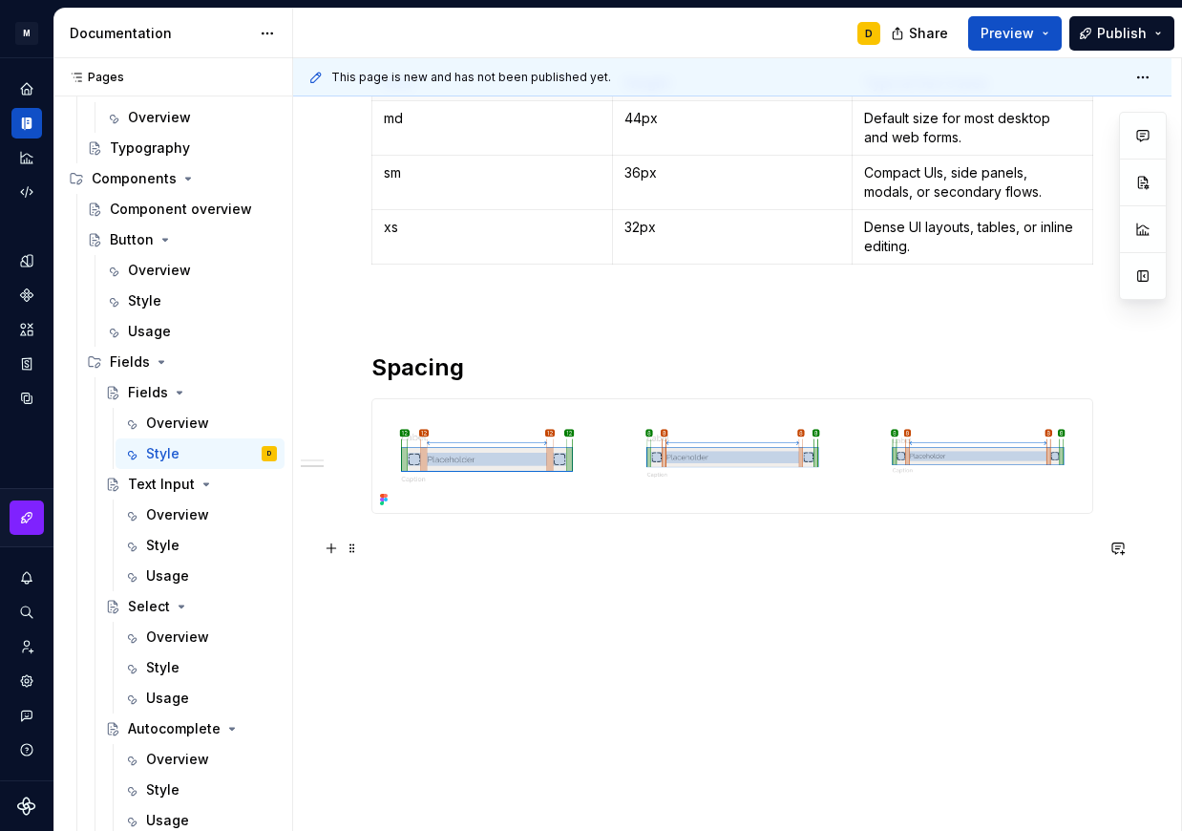
click at [397, 540] on p at bounding box center [733, 548] width 722 height 23
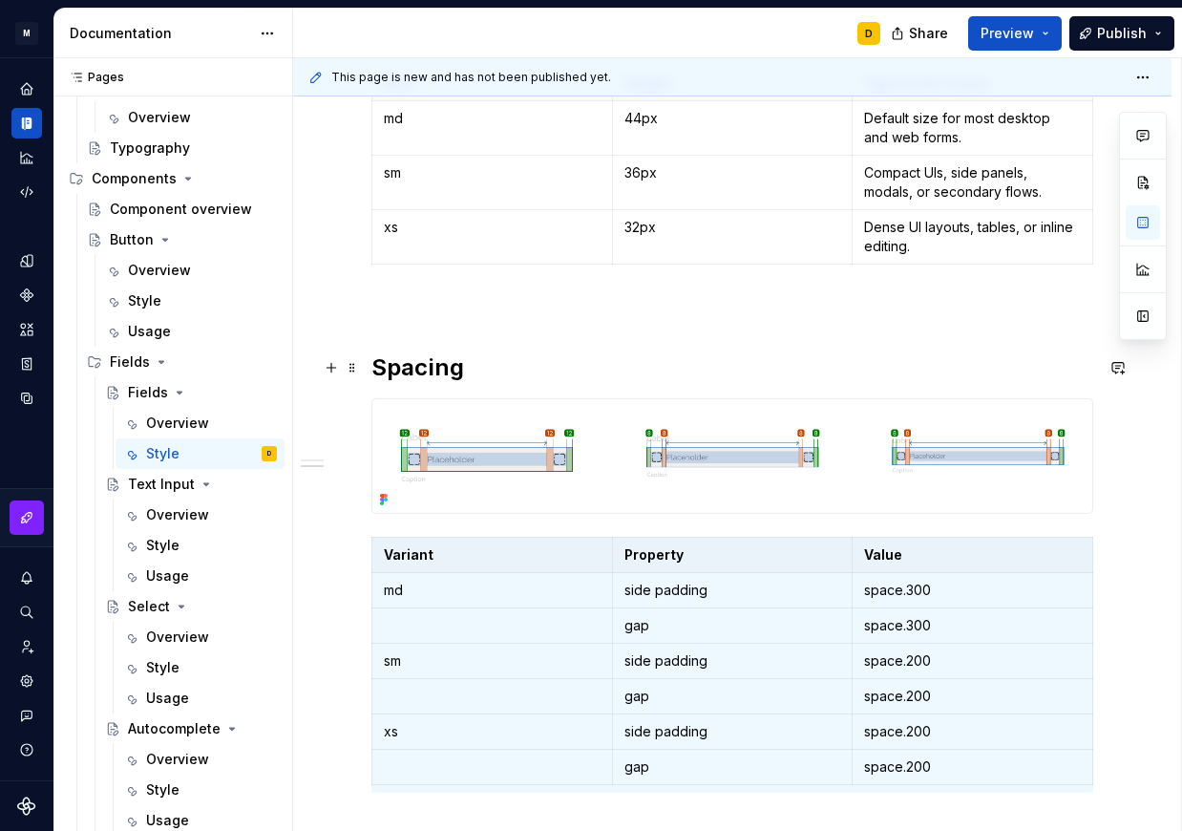
click at [483, 372] on h2 "Spacing" at bounding box center [733, 367] width 722 height 31
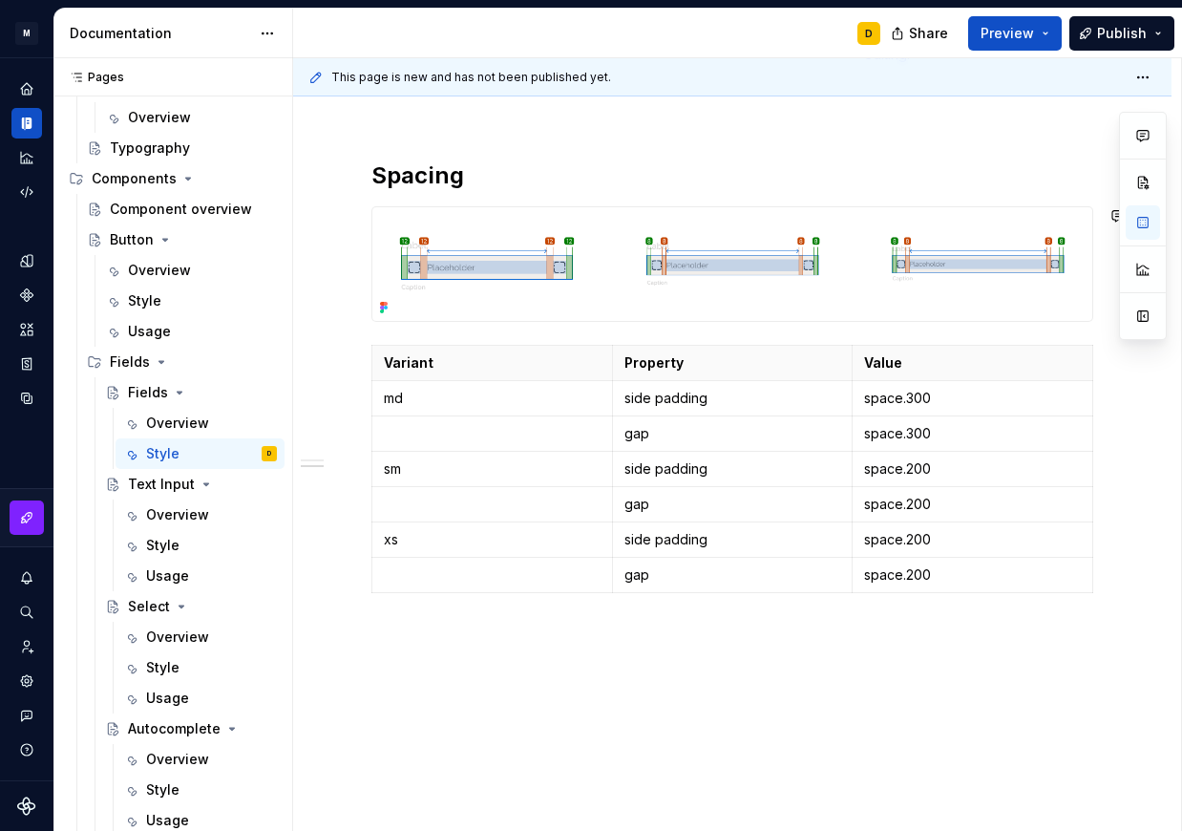
scroll to position [839, 0]
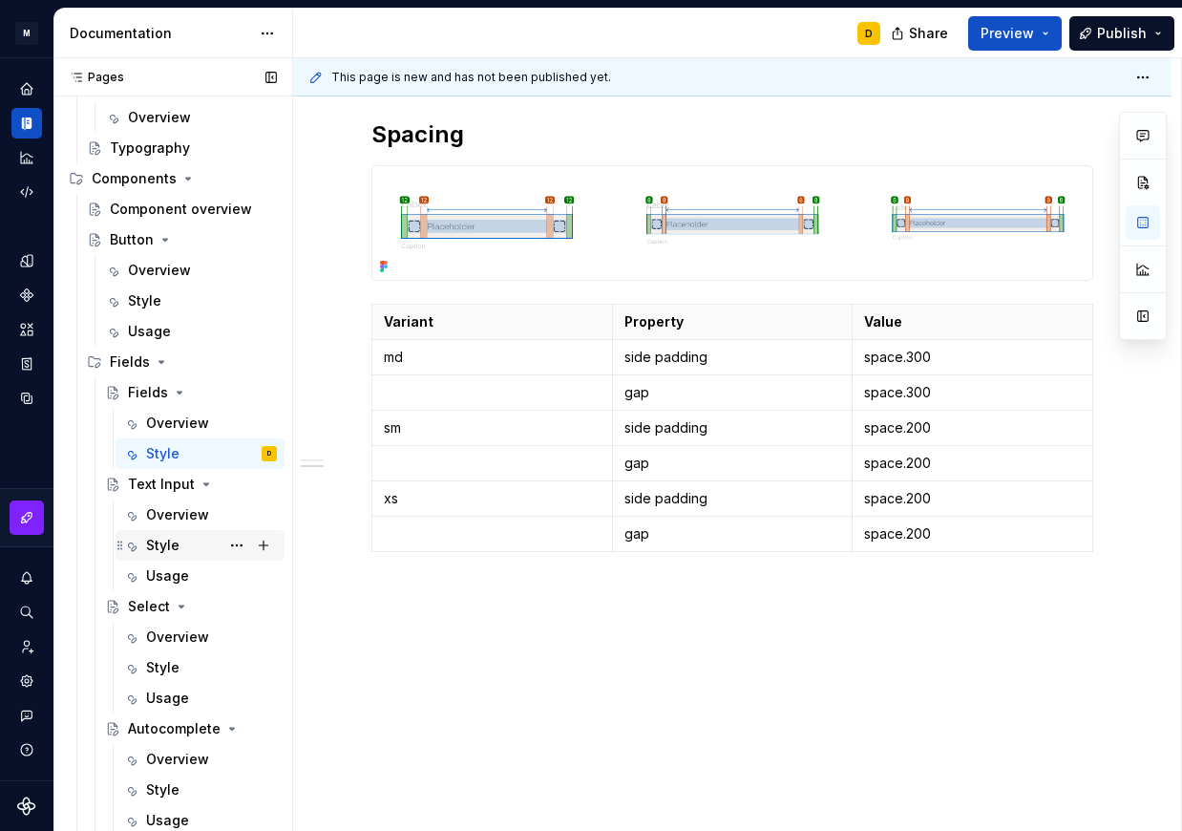
click at [184, 544] on div "Style" at bounding box center [211, 545] width 131 height 27
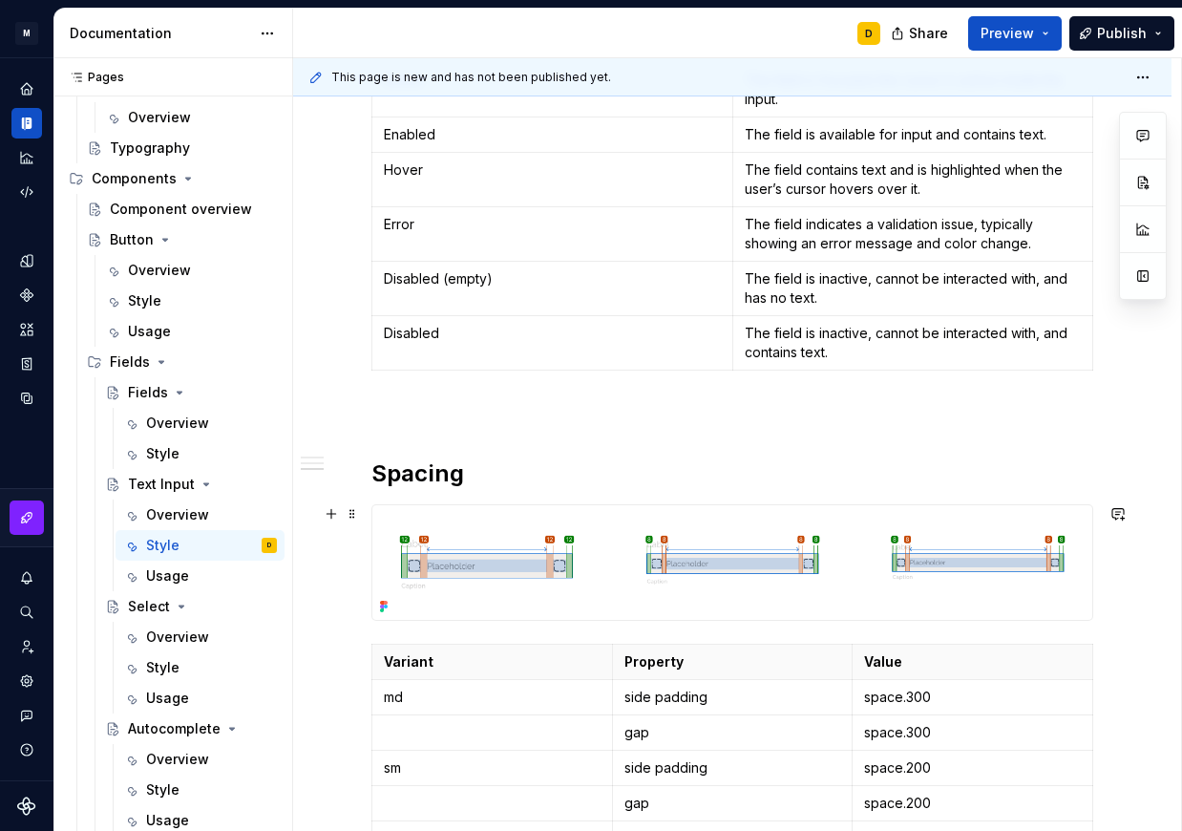
scroll to position [1859, 0]
click at [353, 481] on span at bounding box center [352, 474] width 15 height 27
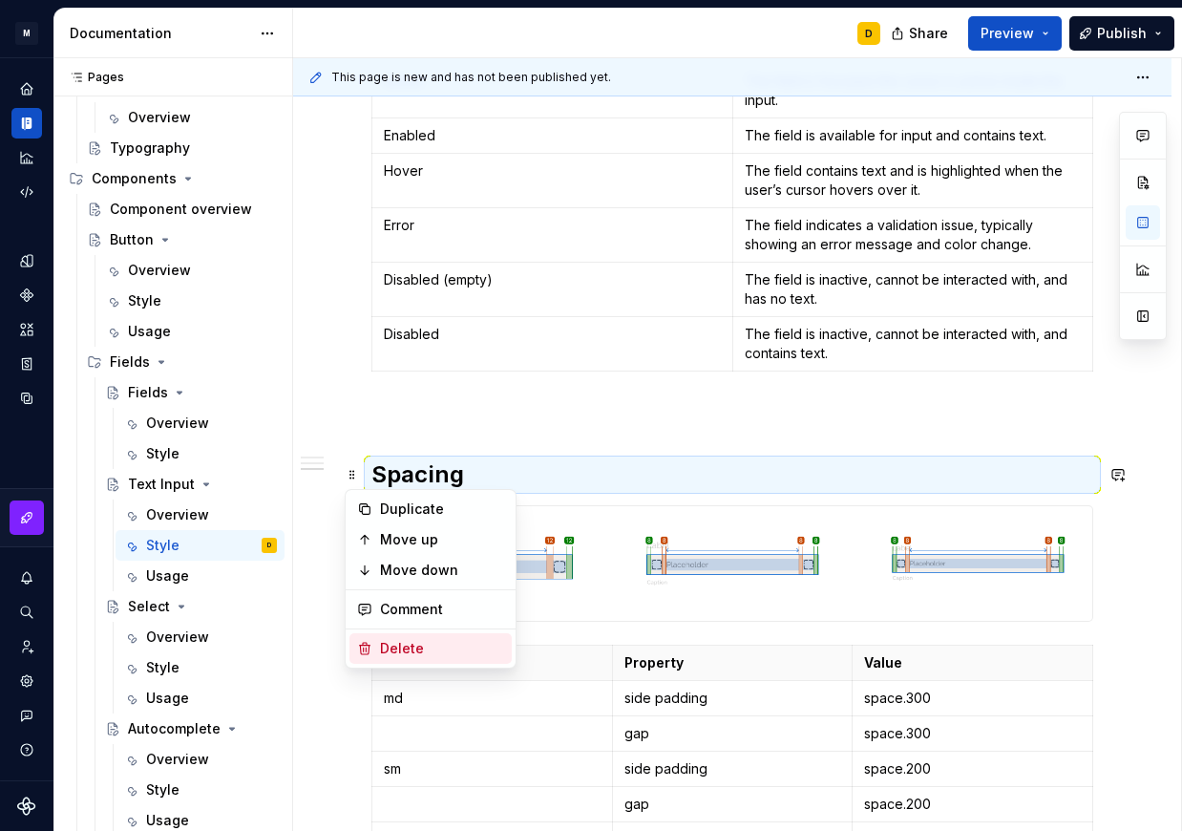
click at [422, 642] on div "Delete" at bounding box center [442, 648] width 124 height 19
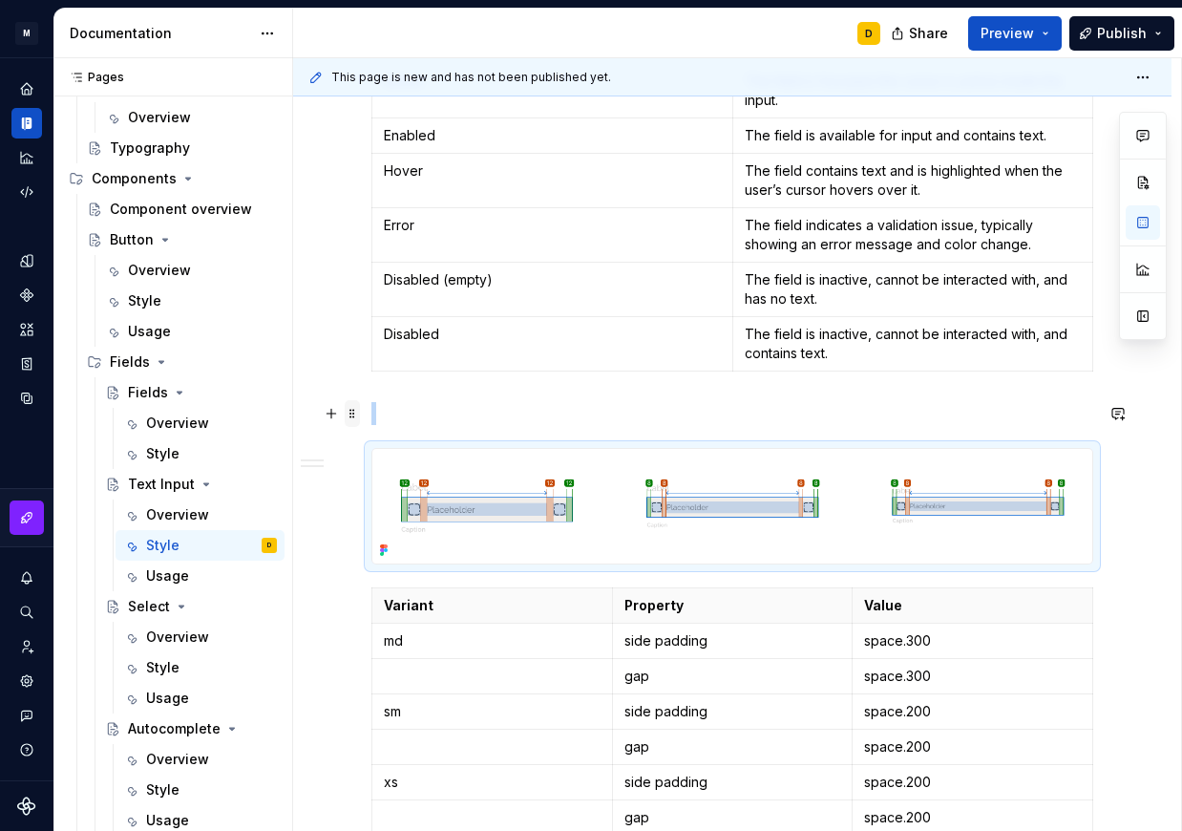
click at [355, 415] on span at bounding box center [352, 413] width 15 height 27
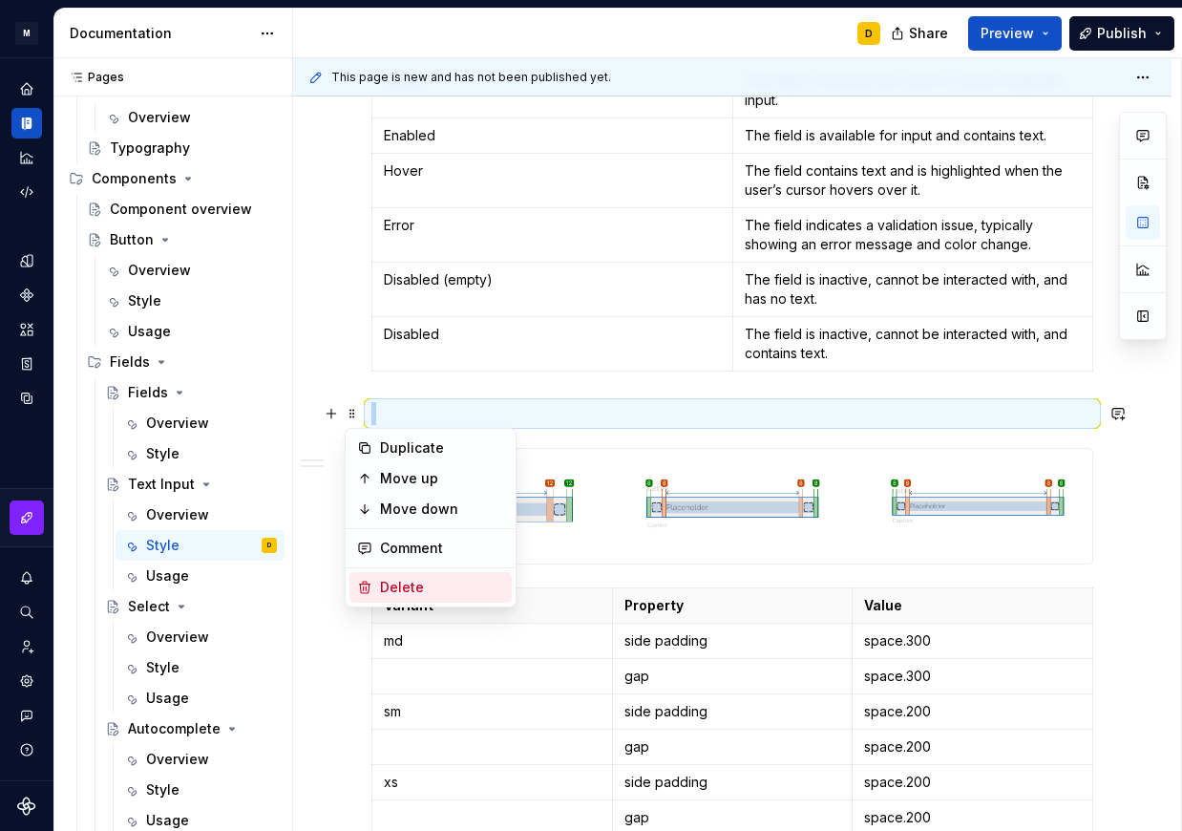
click at [410, 585] on div "Delete" at bounding box center [442, 587] width 124 height 19
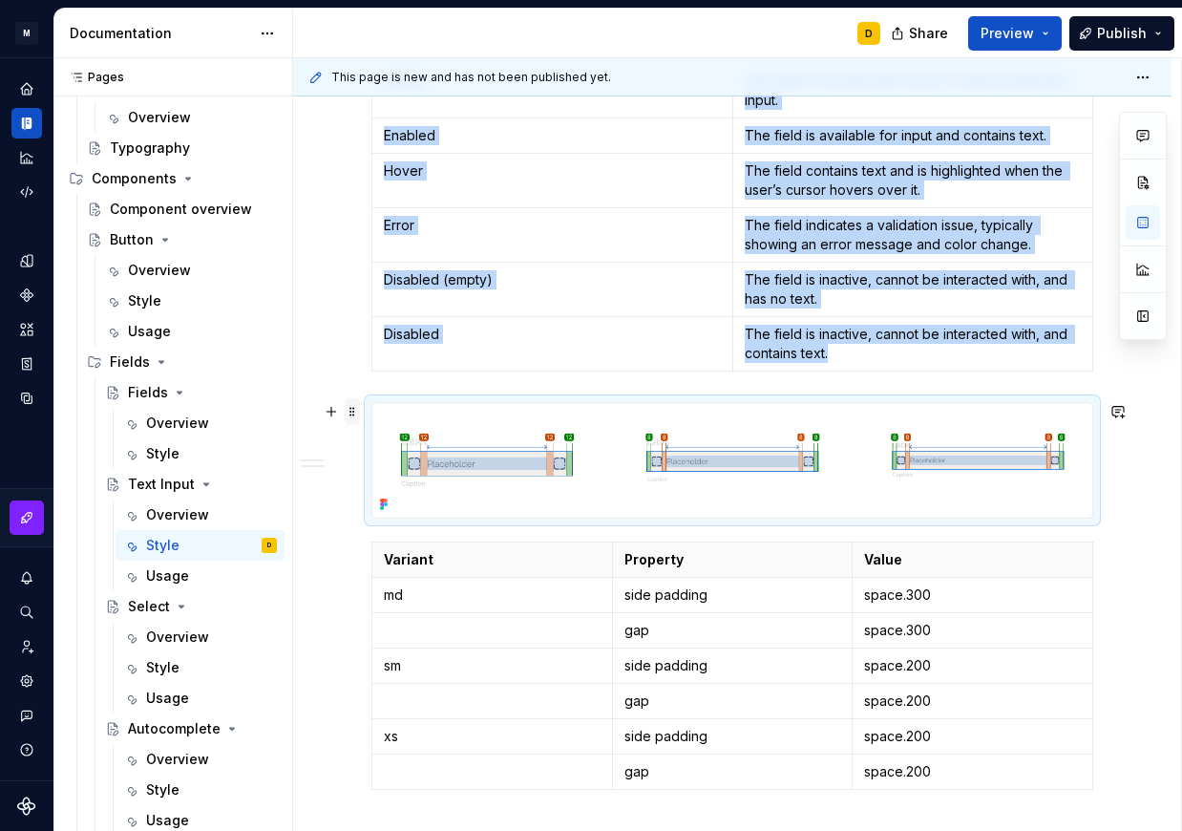
click at [347, 414] on span at bounding box center [352, 411] width 15 height 27
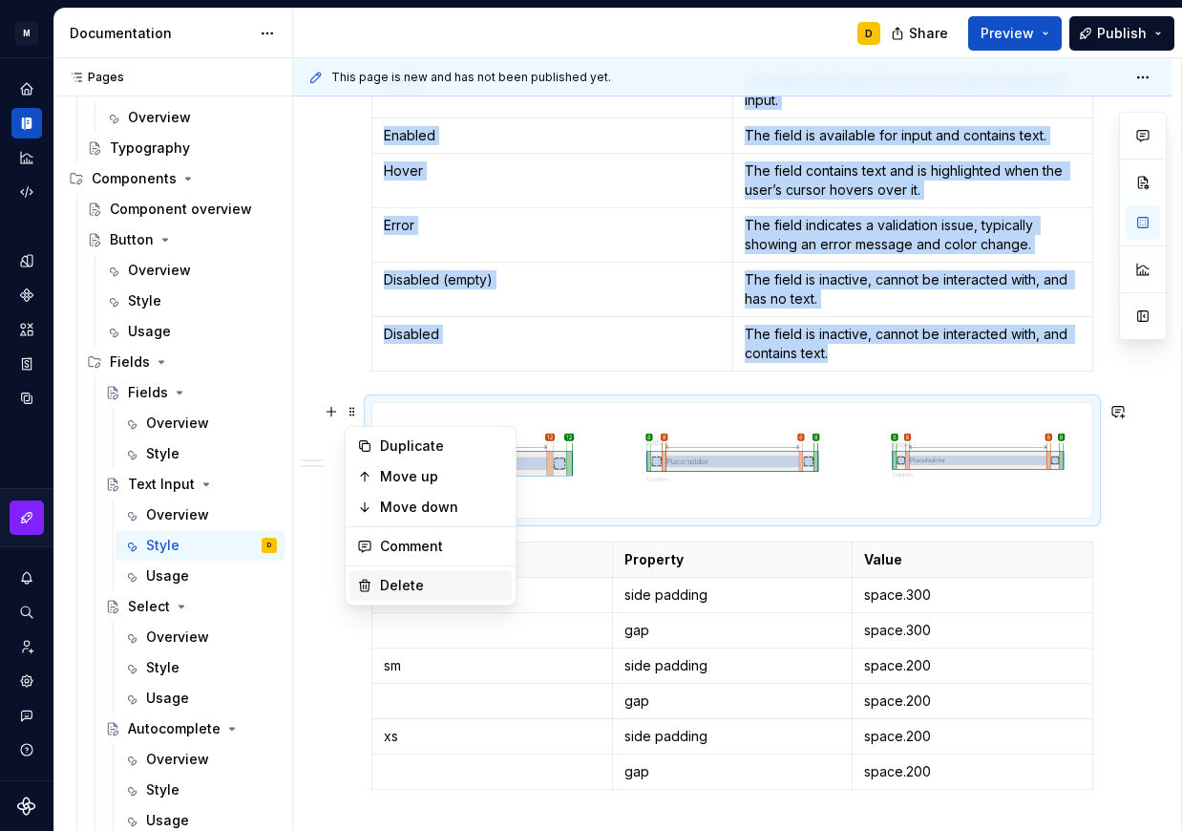
click at [400, 581] on div "Delete" at bounding box center [442, 585] width 124 height 19
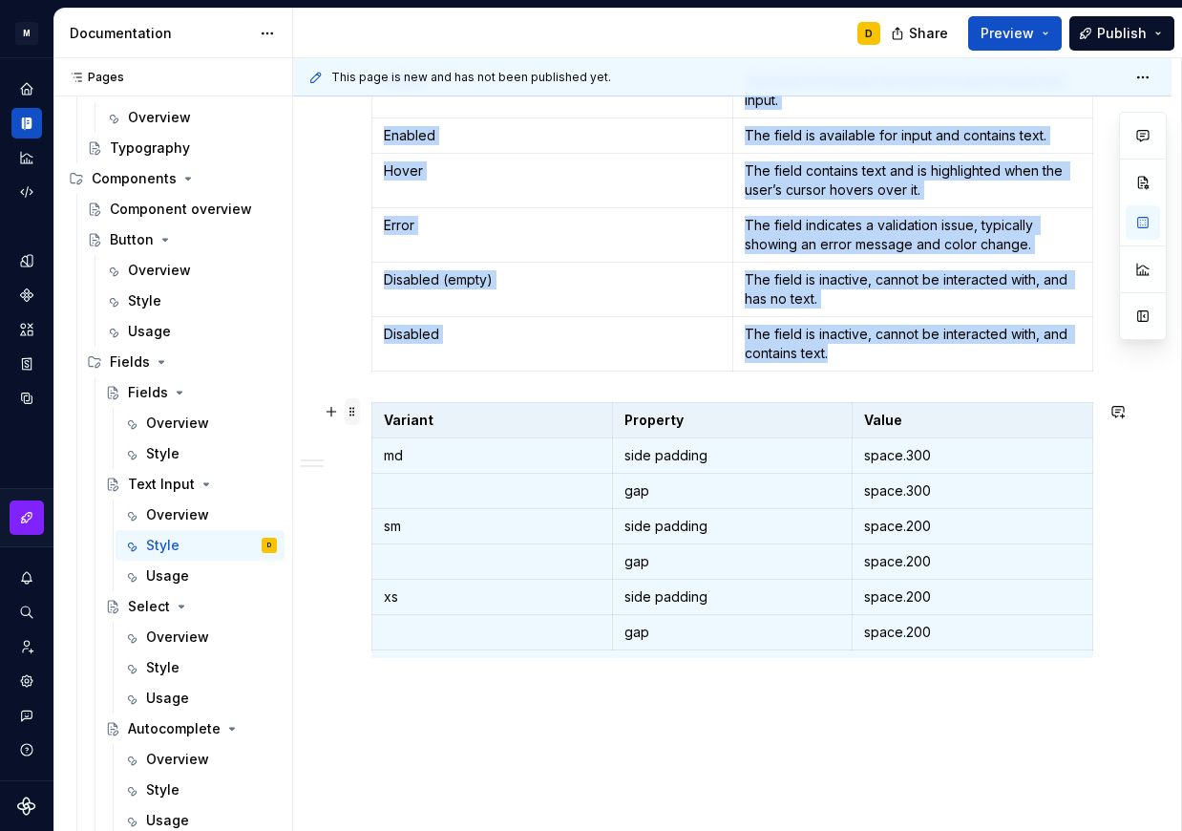
click at [349, 415] on span at bounding box center [352, 411] width 15 height 27
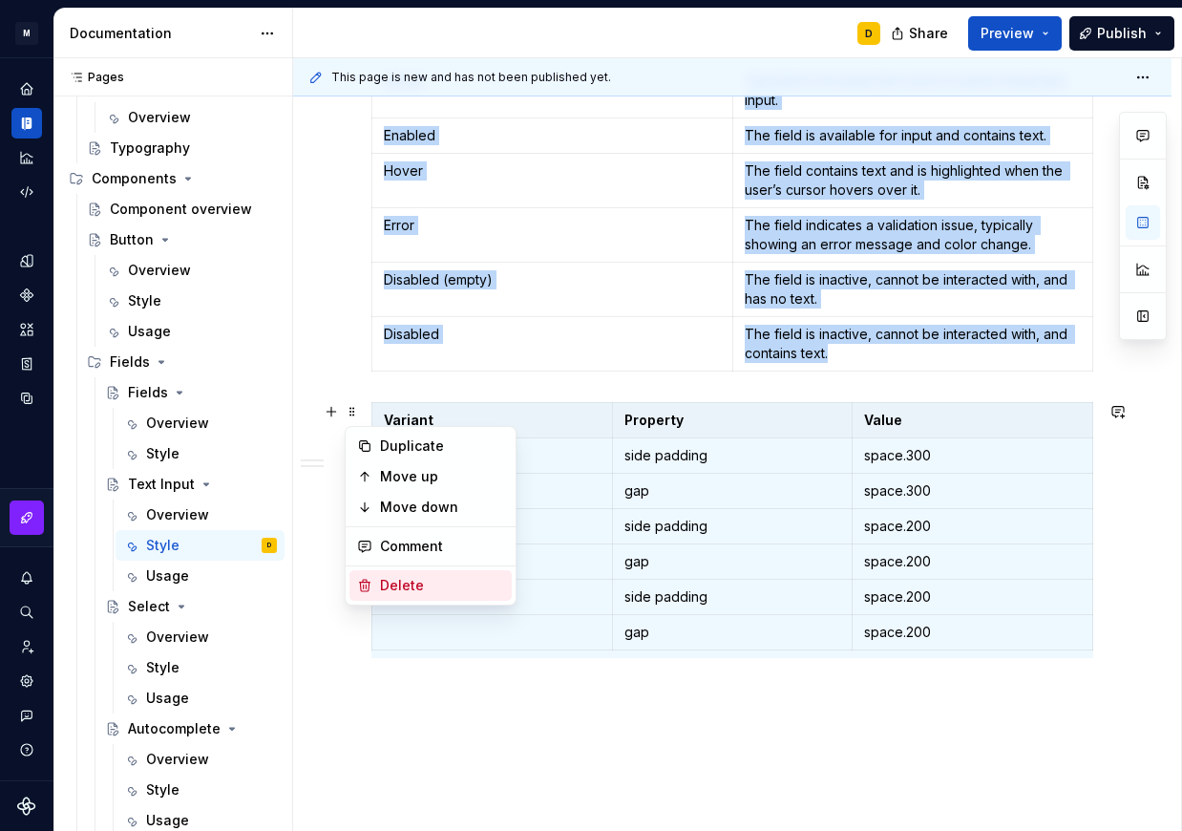
click at [406, 581] on div "Delete" at bounding box center [442, 585] width 124 height 19
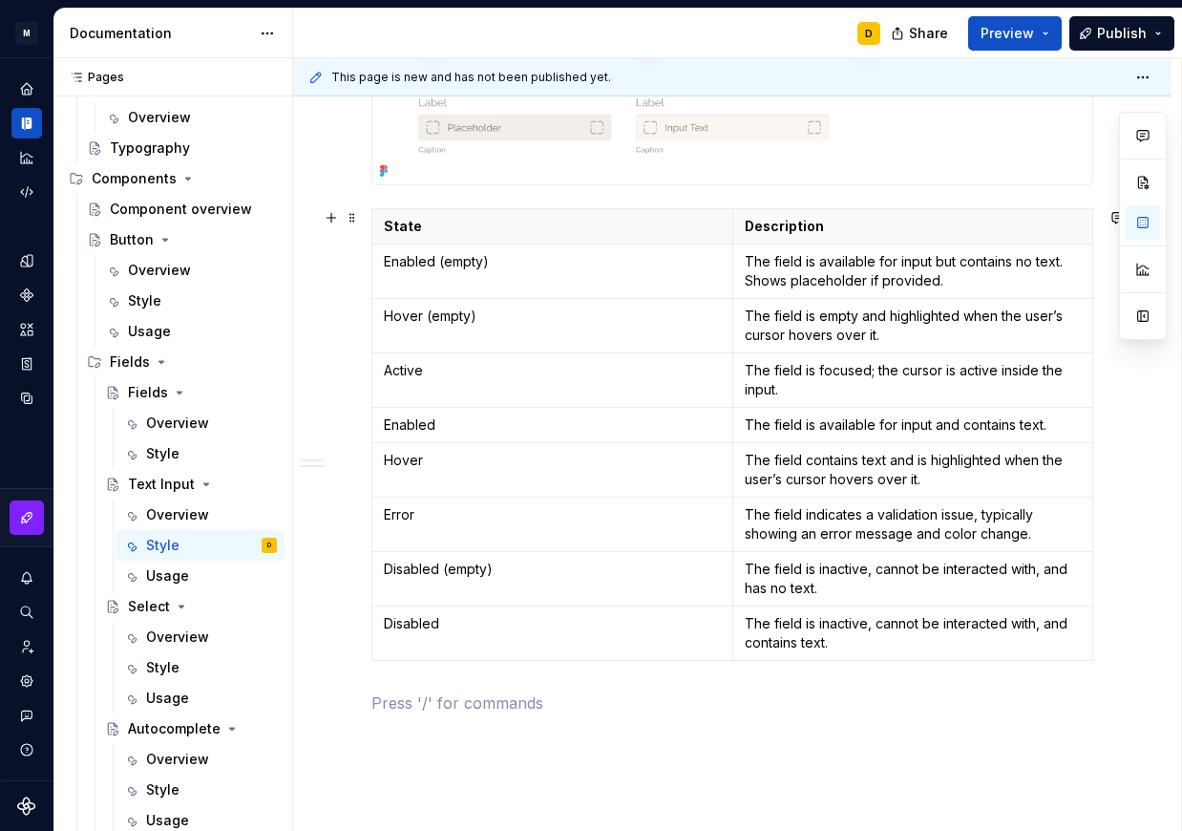
scroll to position [1570, 0]
click at [181, 667] on div "Style" at bounding box center [211, 667] width 131 height 27
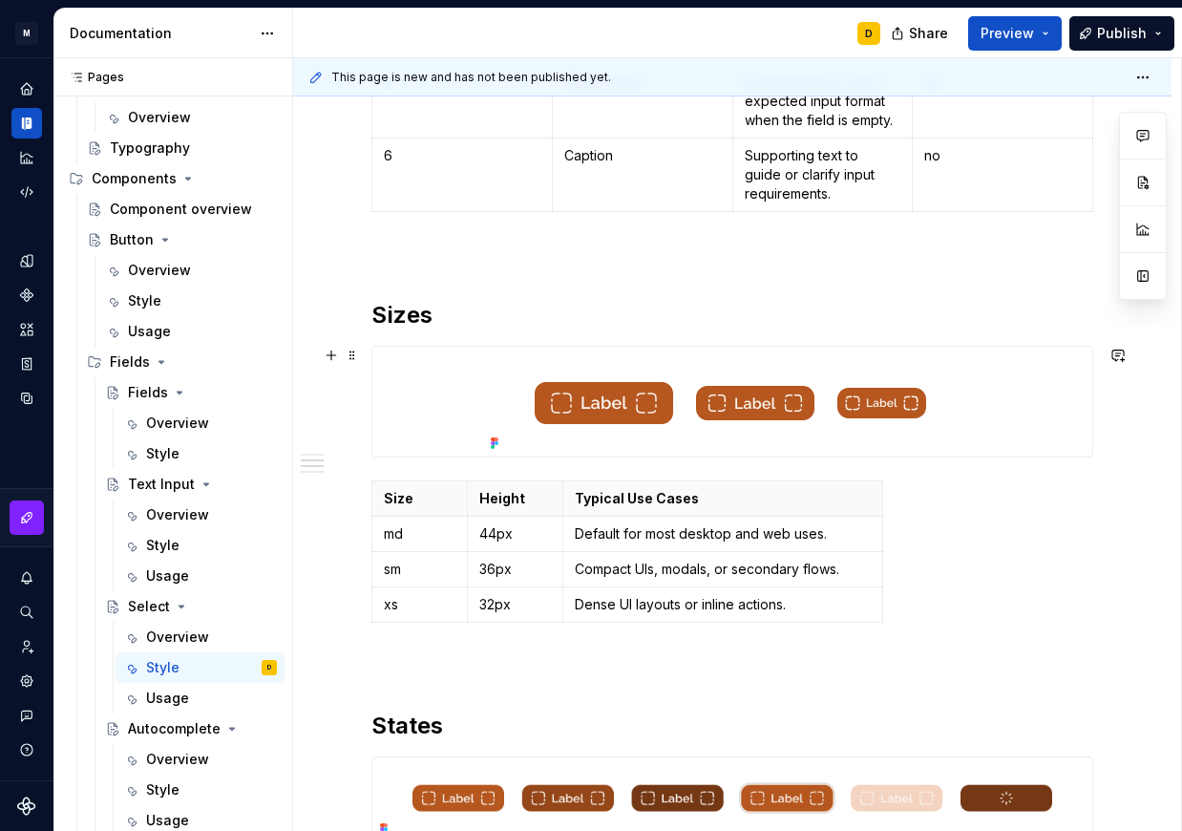
scroll to position [1057, 0]
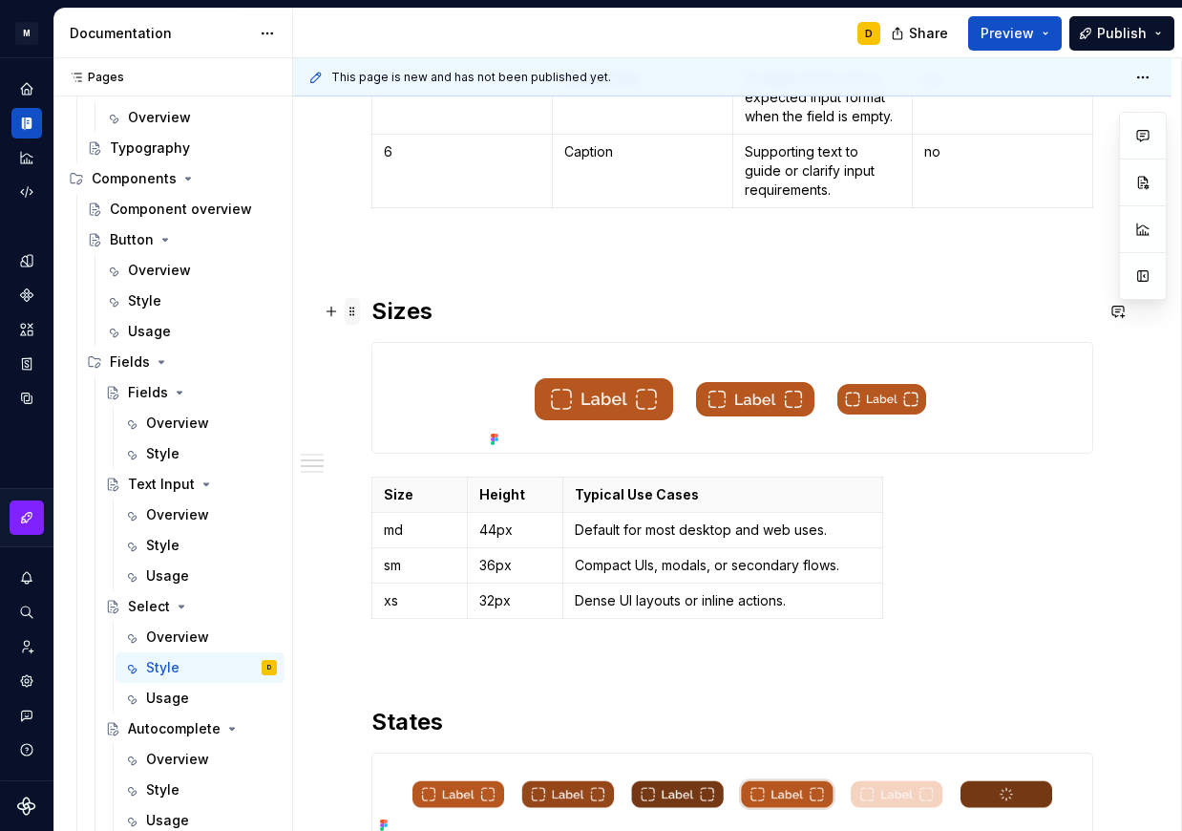
click at [355, 312] on span at bounding box center [352, 311] width 15 height 27
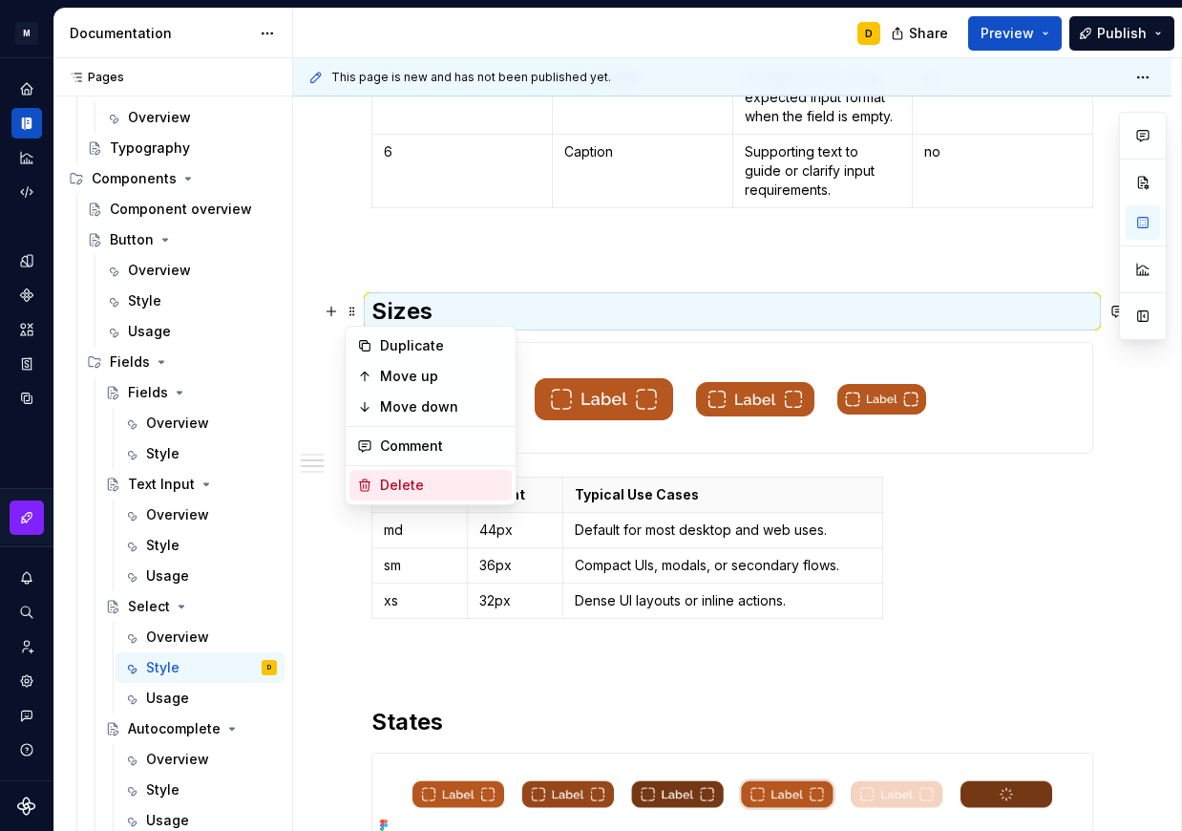
click at [407, 483] on div "Delete" at bounding box center [442, 485] width 124 height 19
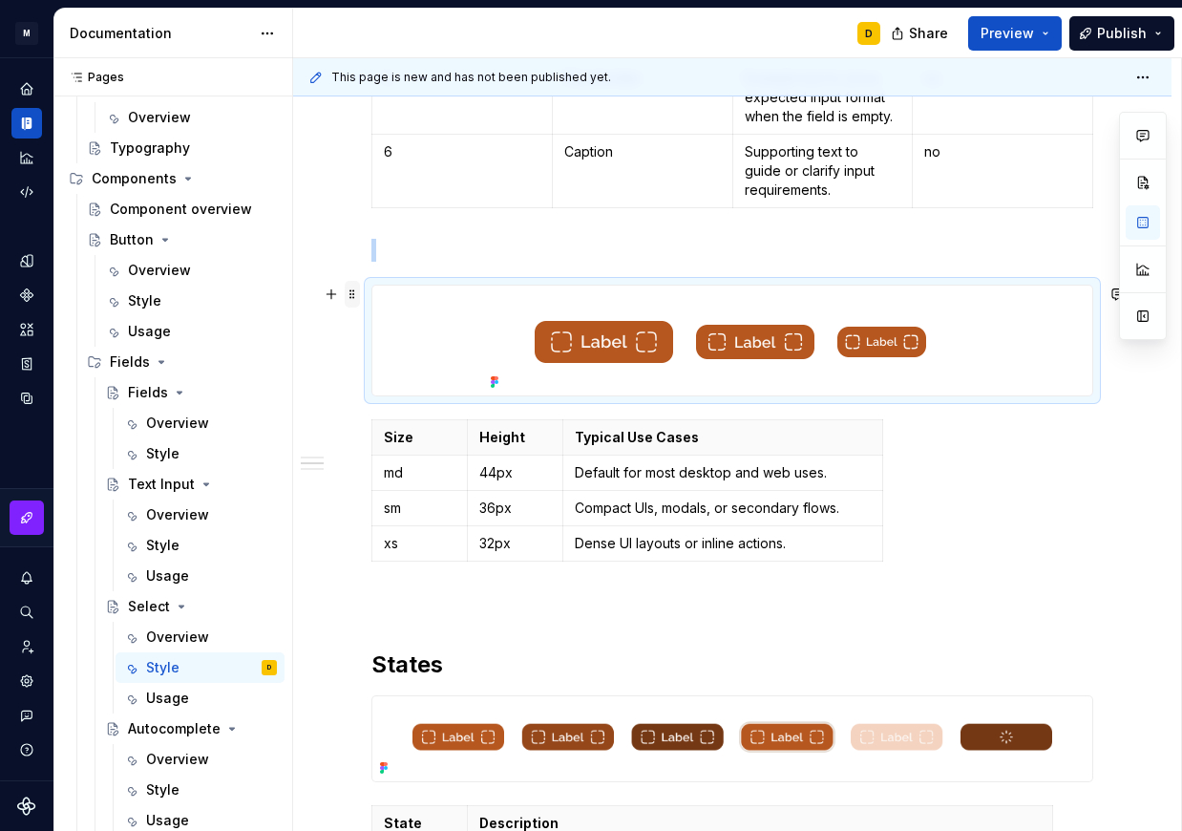
click at [349, 296] on span at bounding box center [352, 294] width 15 height 27
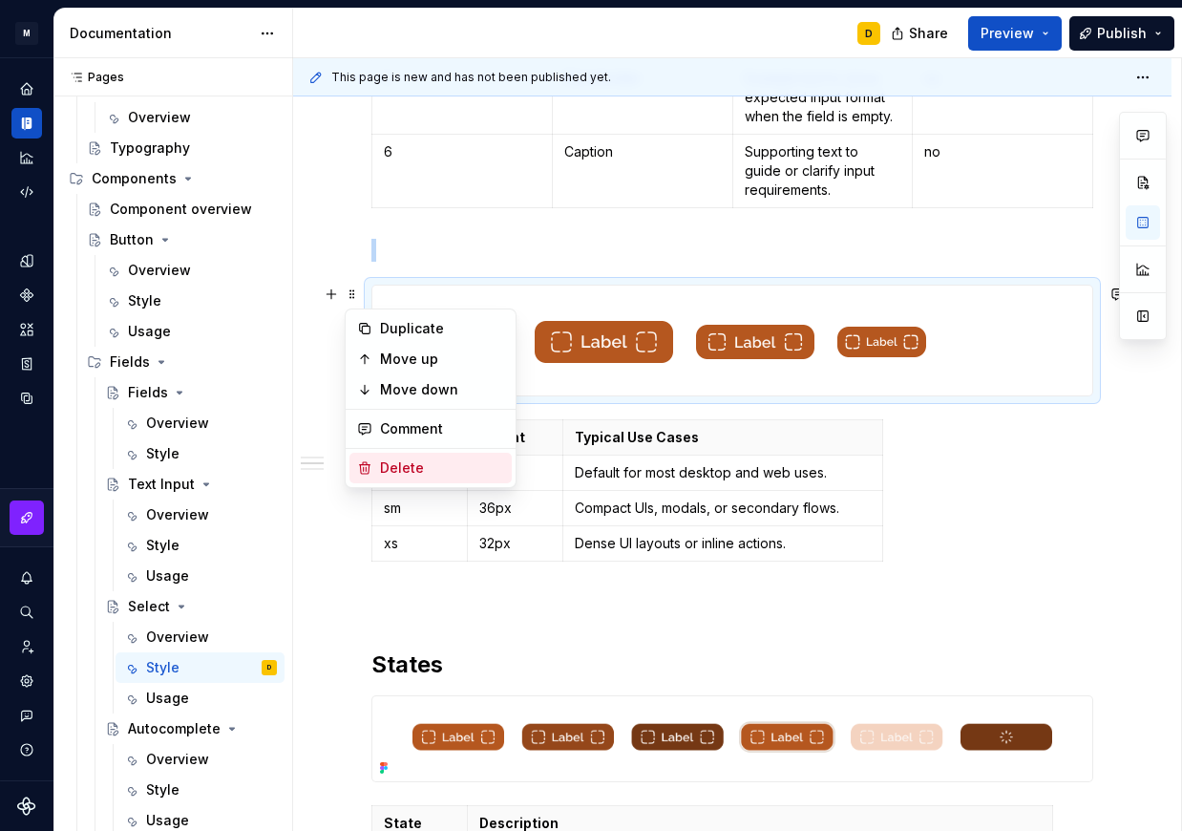
click at [387, 471] on div "Delete" at bounding box center [442, 467] width 124 height 19
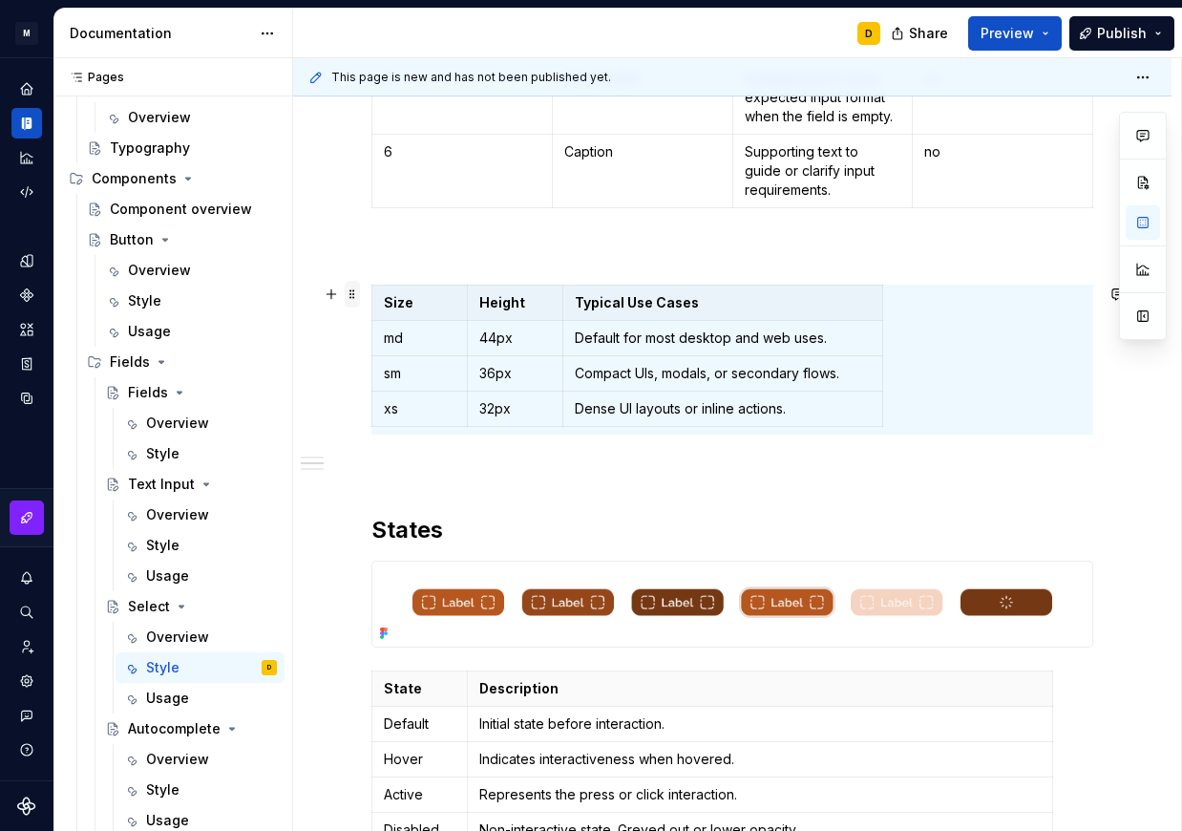
click at [350, 291] on span at bounding box center [352, 294] width 15 height 27
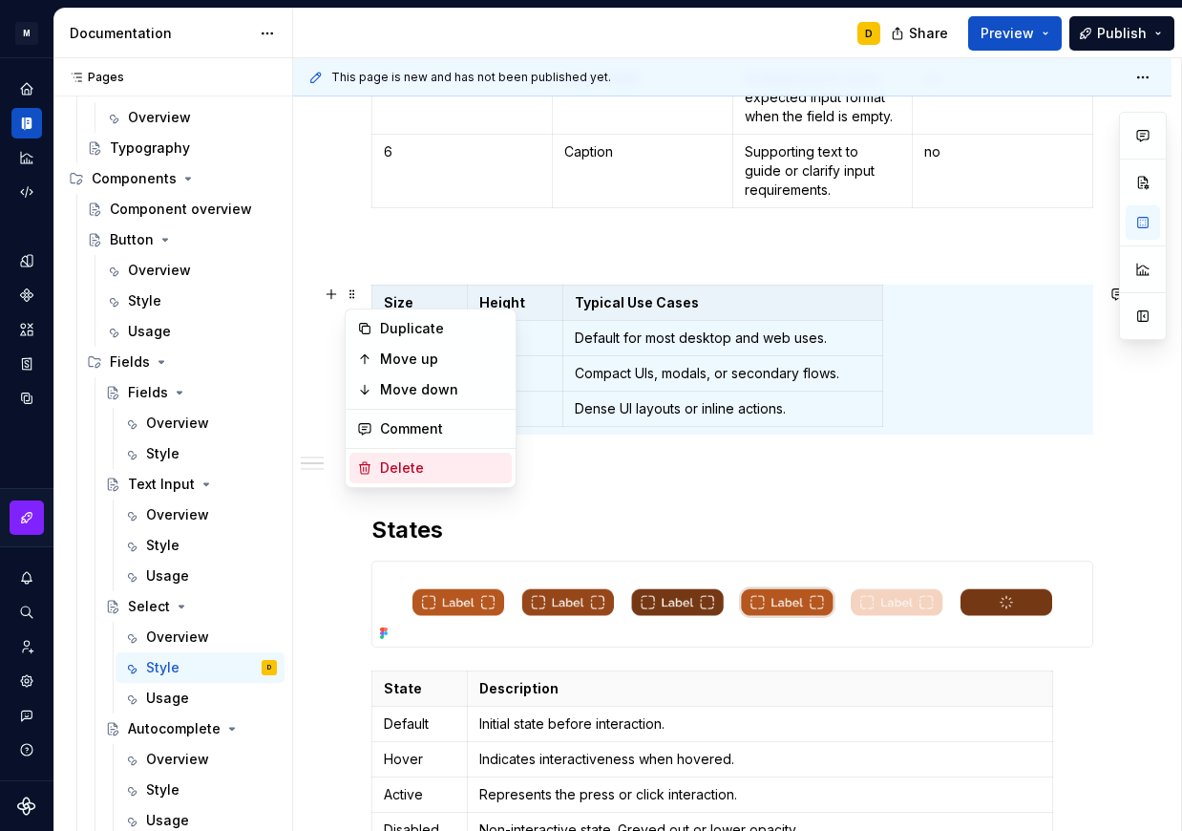
click at [398, 463] on div "Delete" at bounding box center [442, 467] width 124 height 19
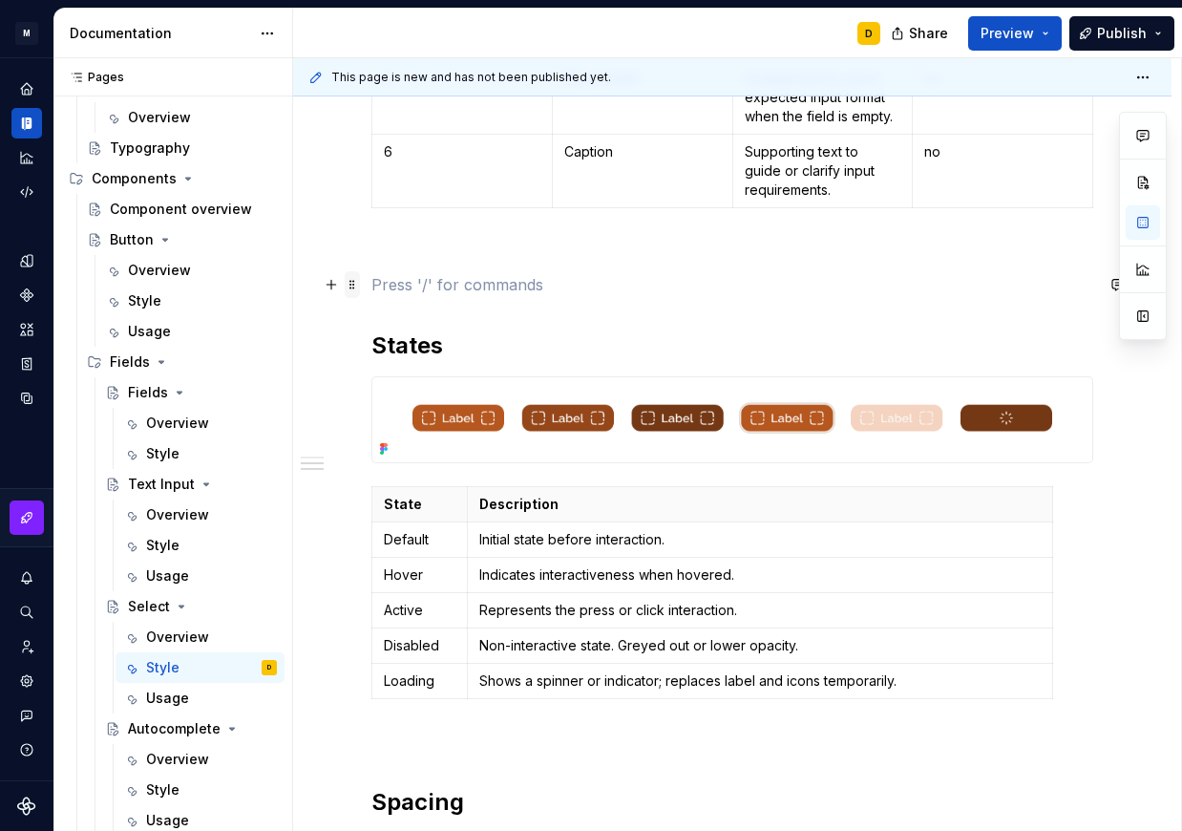
click at [349, 286] on span at bounding box center [352, 284] width 15 height 27
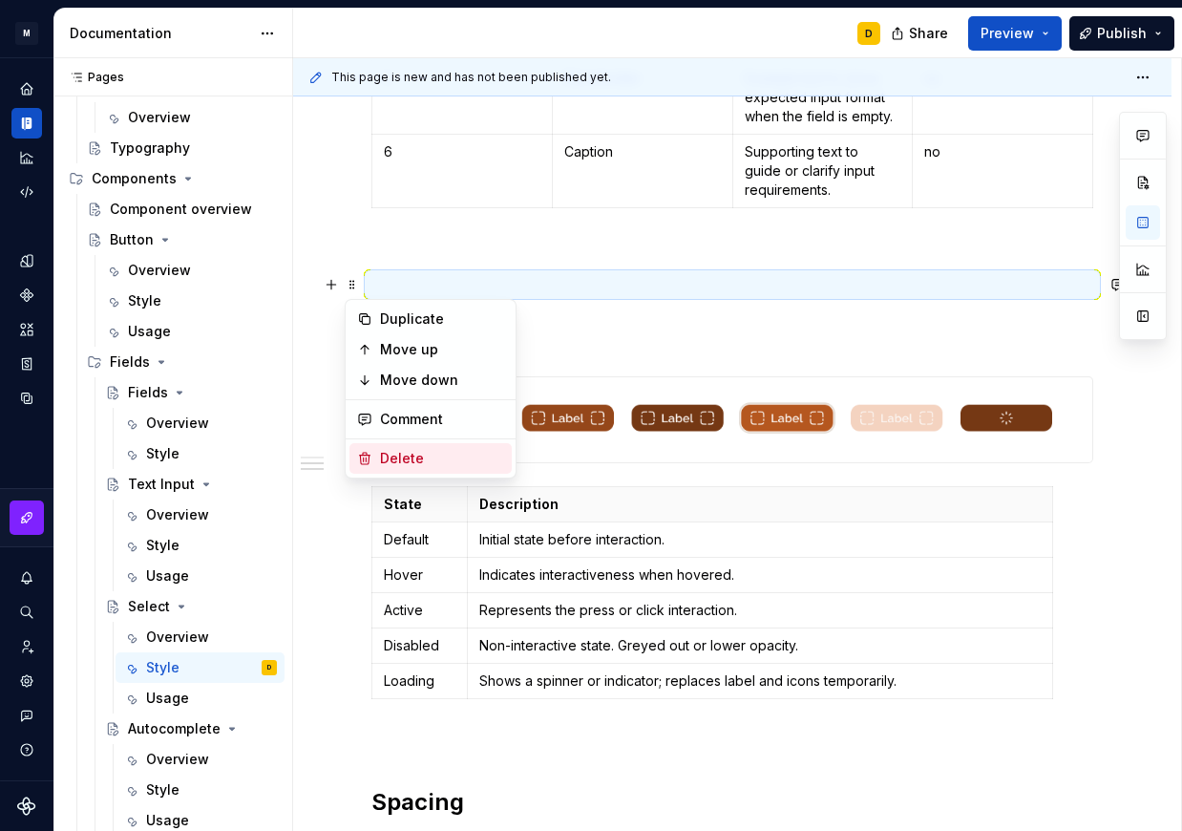
click at [419, 457] on div "Delete" at bounding box center [442, 458] width 124 height 19
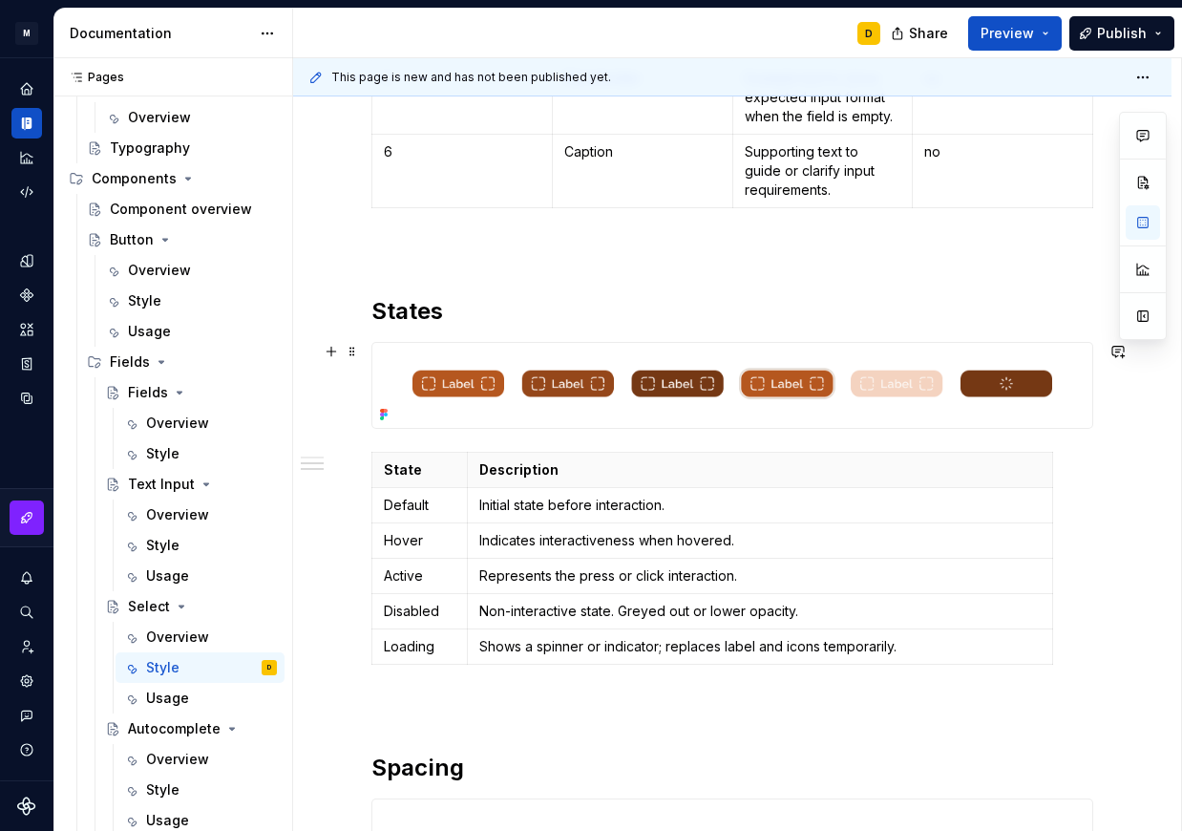
click at [724, 404] on img at bounding box center [732, 385] width 720 height 85
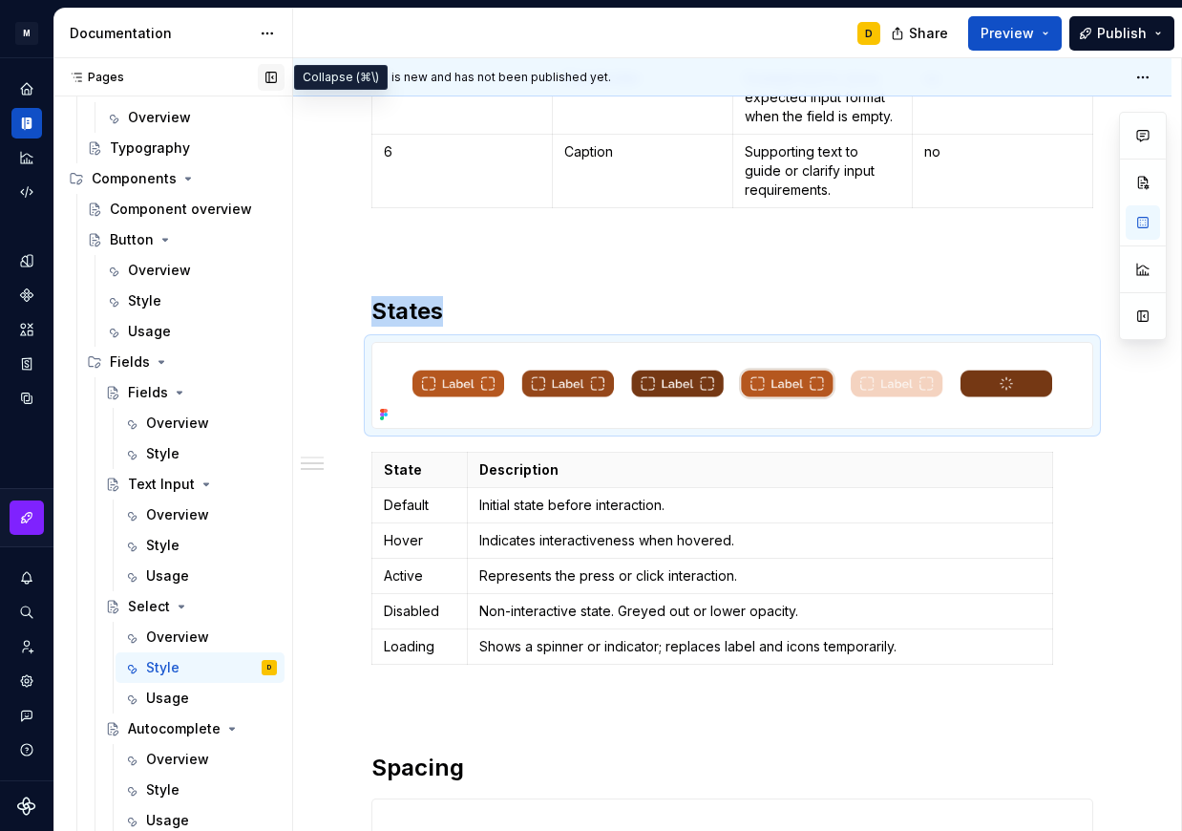
click at [266, 77] on button "button" at bounding box center [271, 77] width 27 height 27
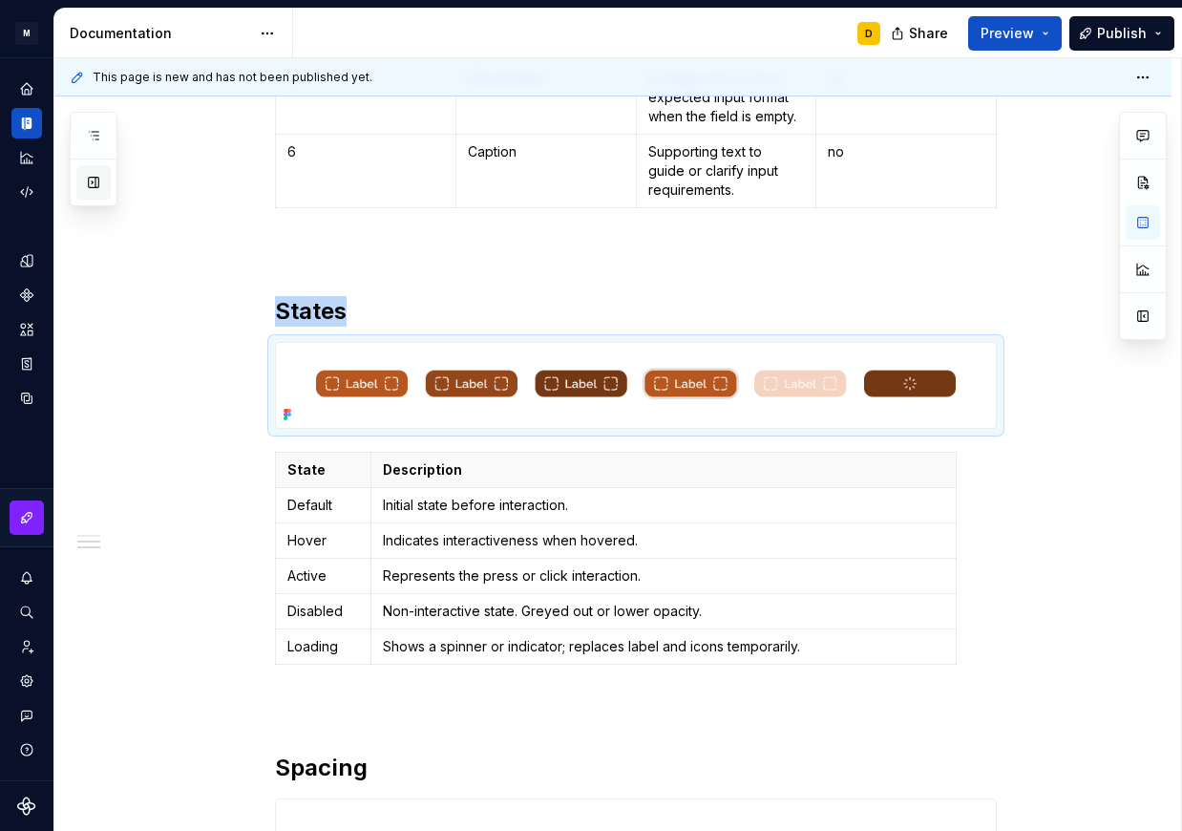
scroll to position [0, 0]
click at [1145, 323] on button "button" at bounding box center [1143, 316] width 34 height 34
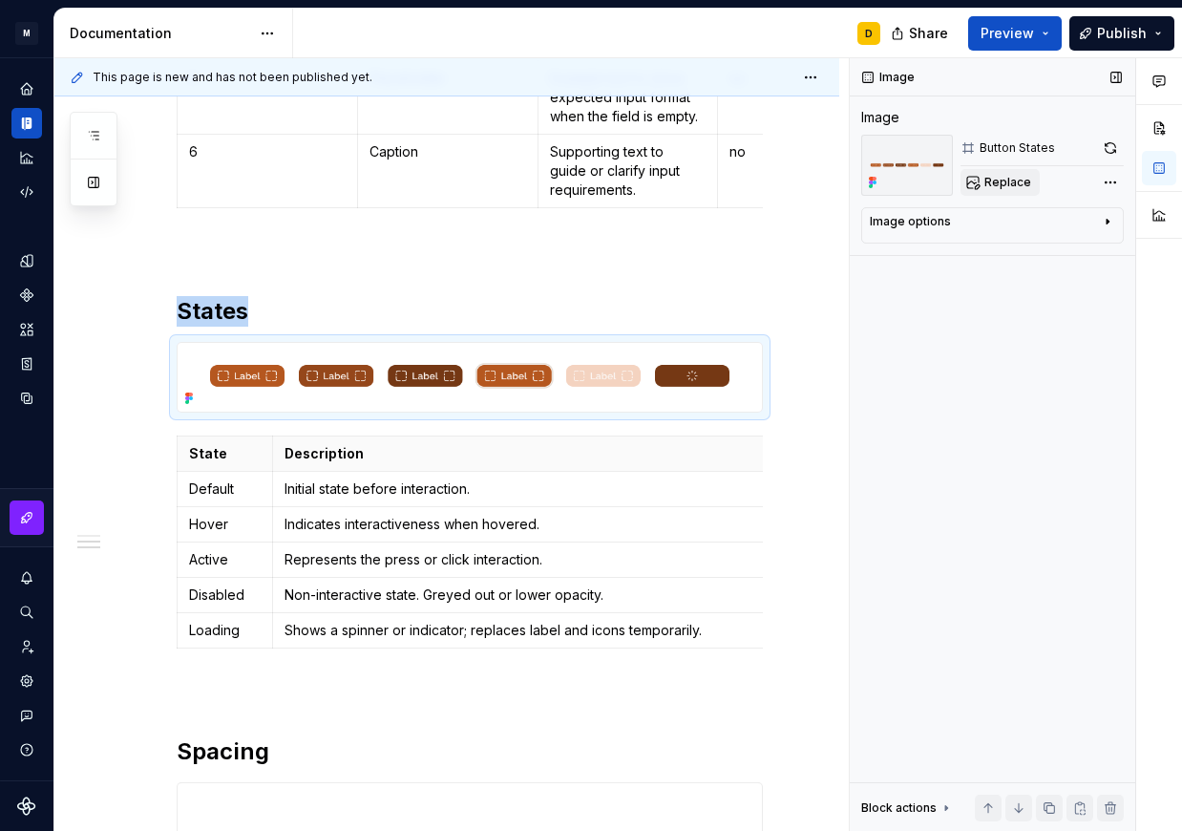
click at [1018, 185] on span "Replace" at bounding box center [1008, 182] width 47 height 15
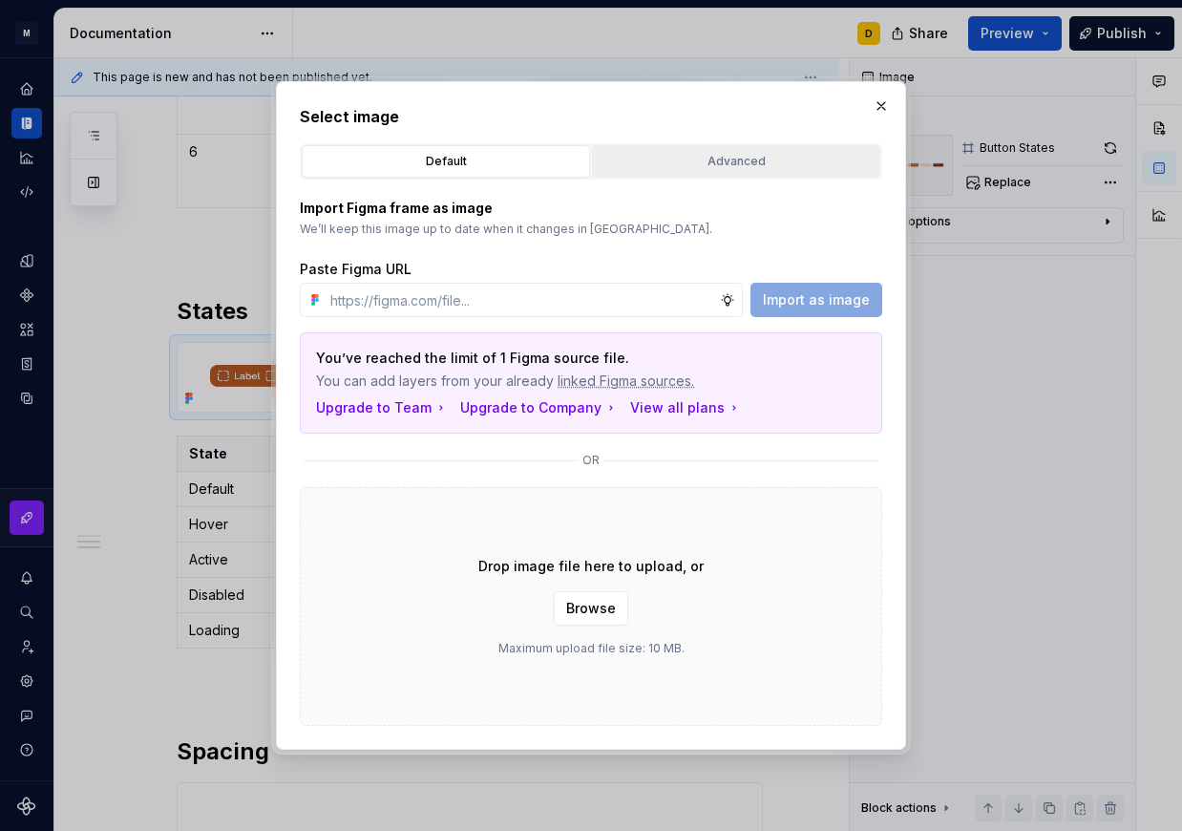
scroll to position [1057, 0]
click at [721, 160] on div "Advanced" at bounding box center [736, 161] width 275 height 19
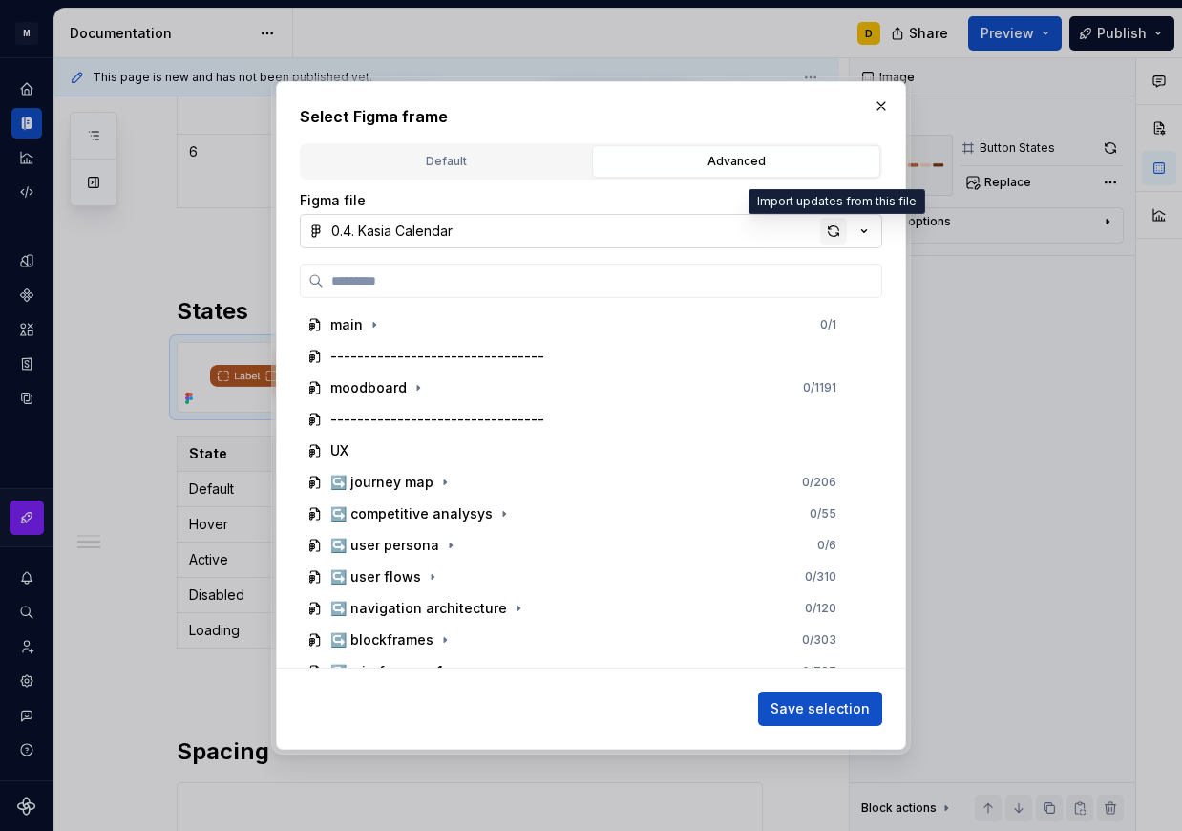
click at [829, 231] on div "button" at bounding box center [833, 231] width 27 height 27
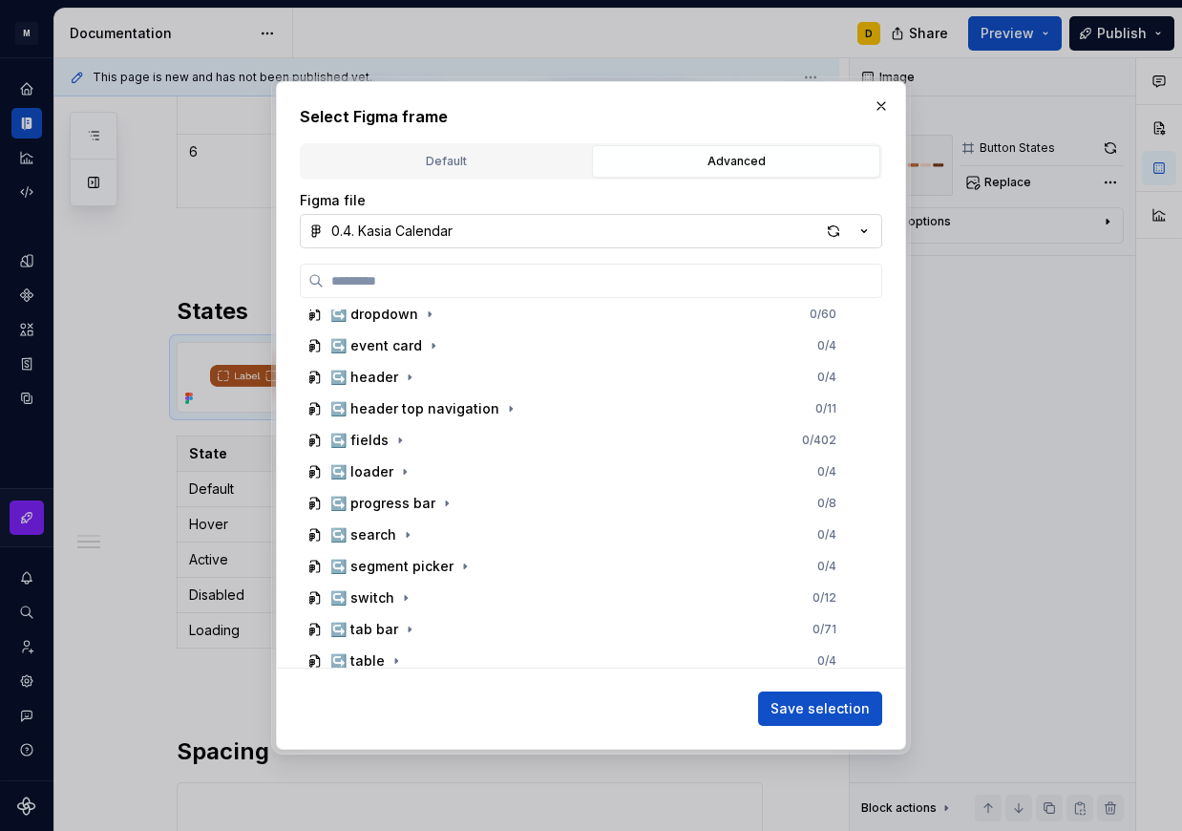
scroll to position [1023, 0]
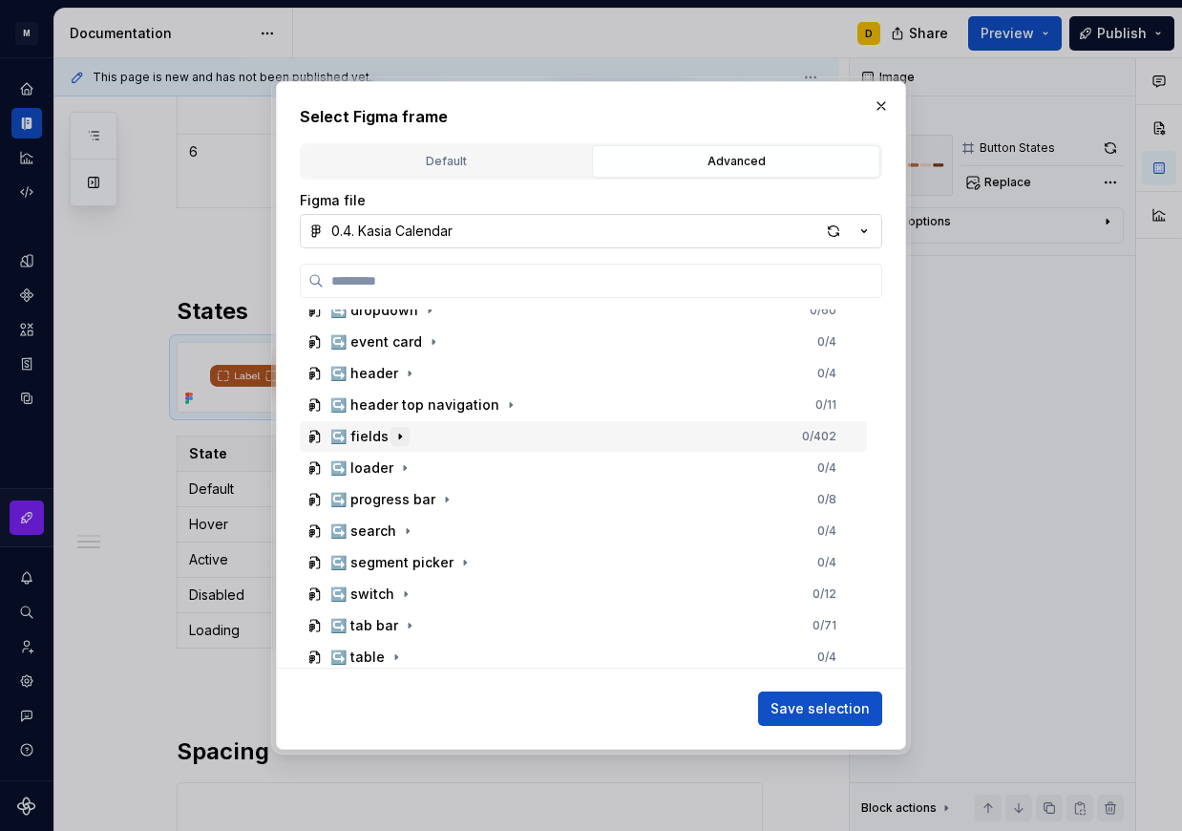
click at [401, 436] on icon "button" at bounding box center [400, 437] width 2 height 5
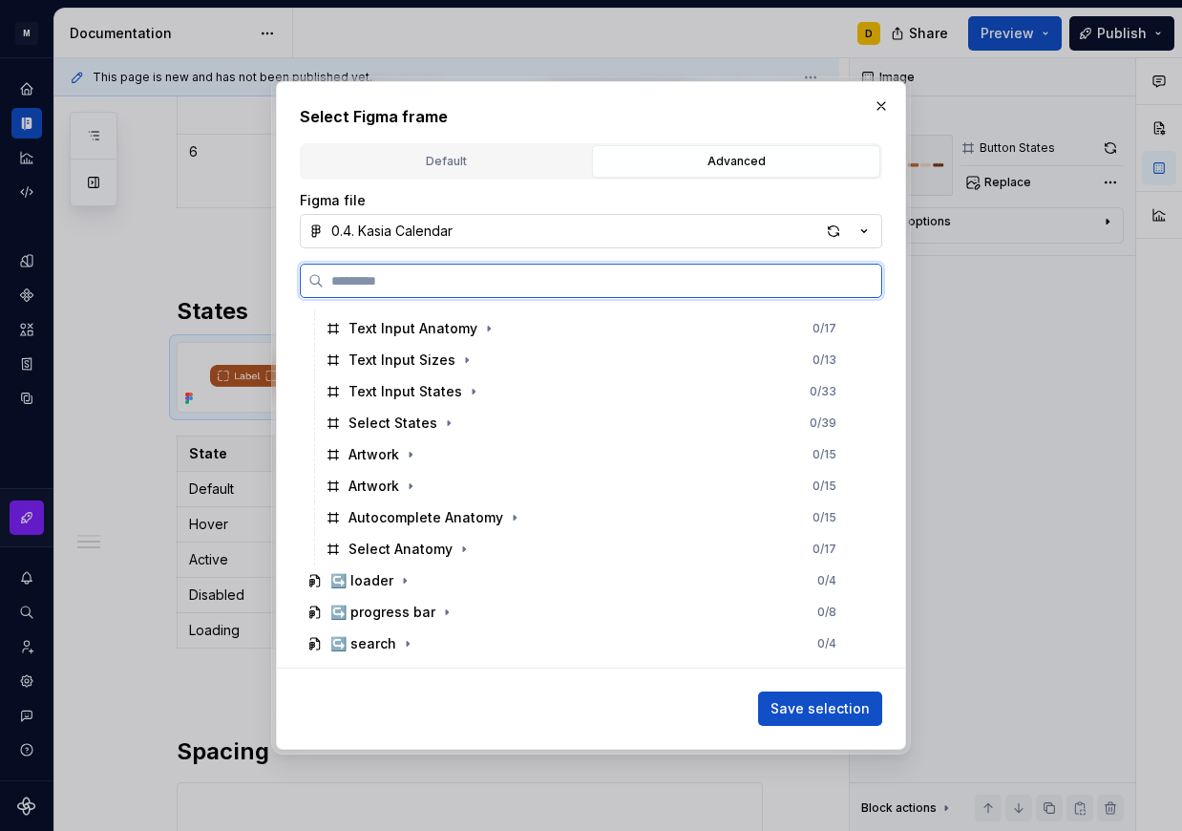
scroll to position [1484, 0]
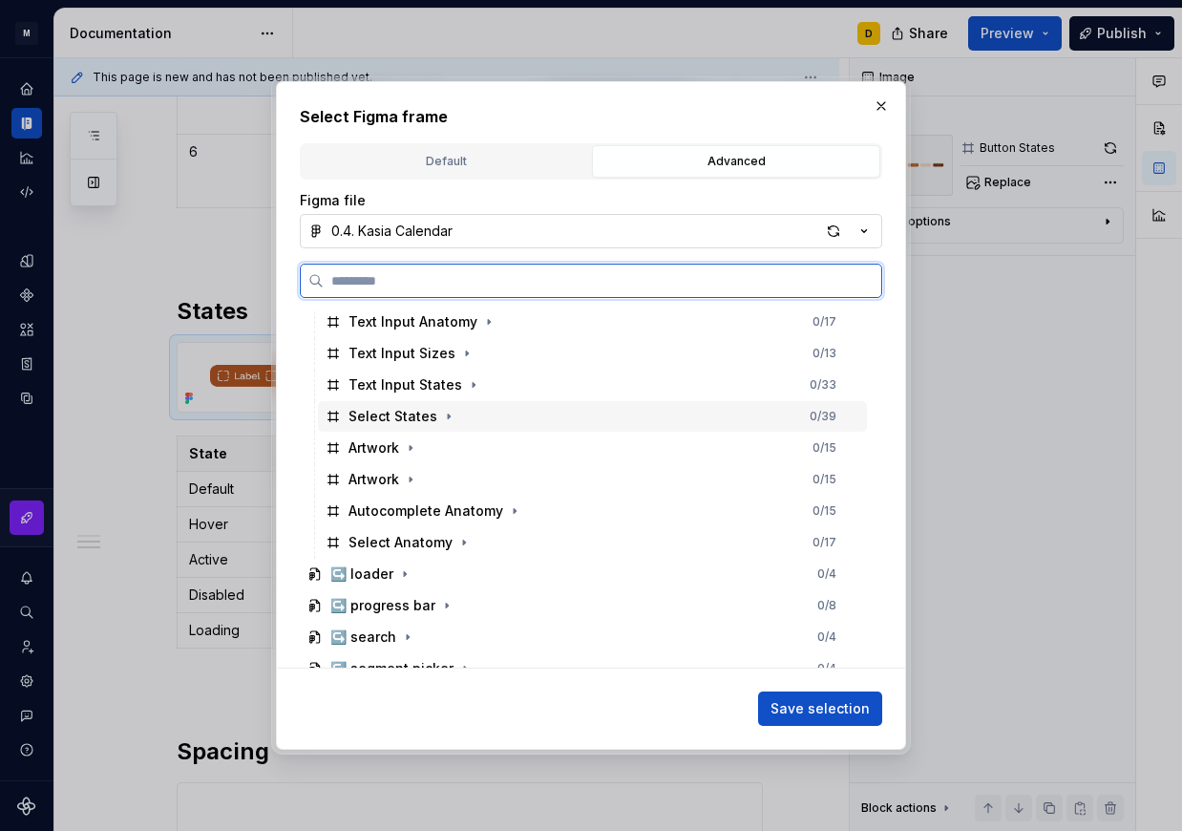
click at [463, 411] on div "Select States 0 / 39" at bounding box center [592, 416] width 549 height 31
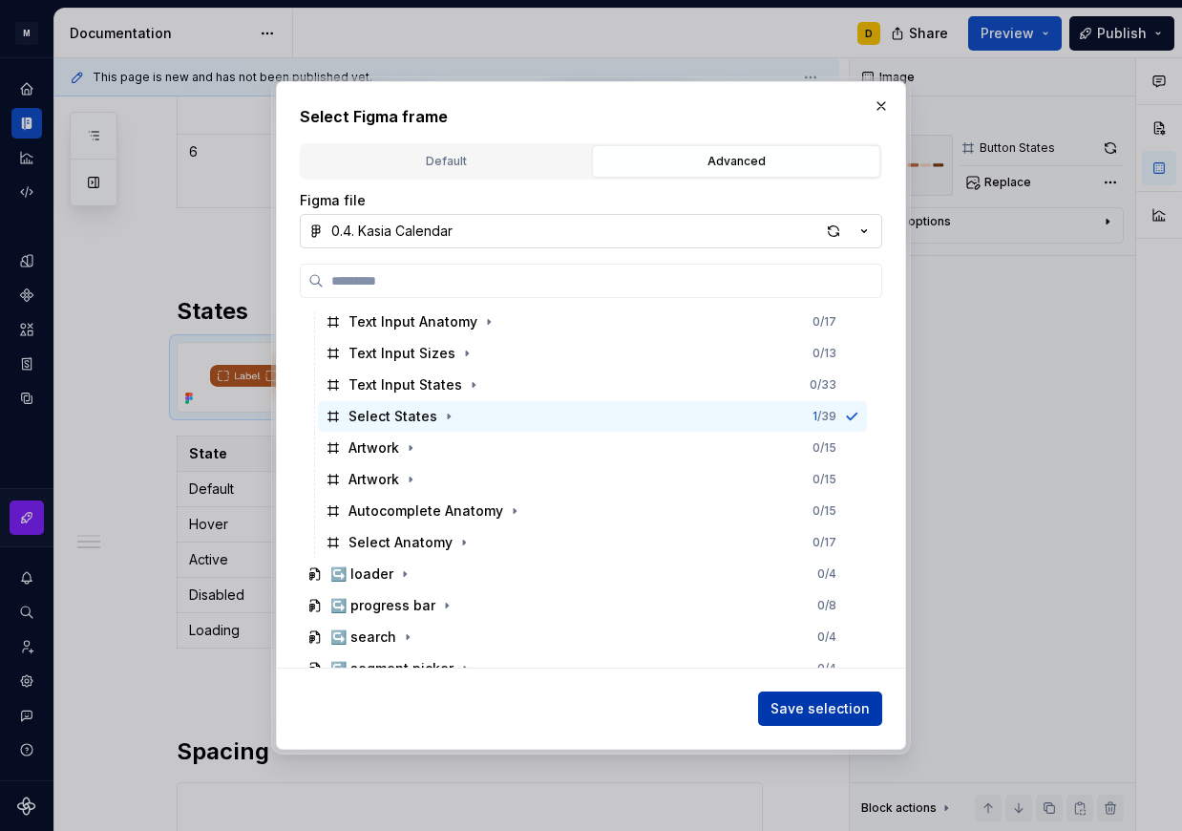
click at [816, 702] on span "Save selection" at bounding box center [820, 708] width 99 height 19
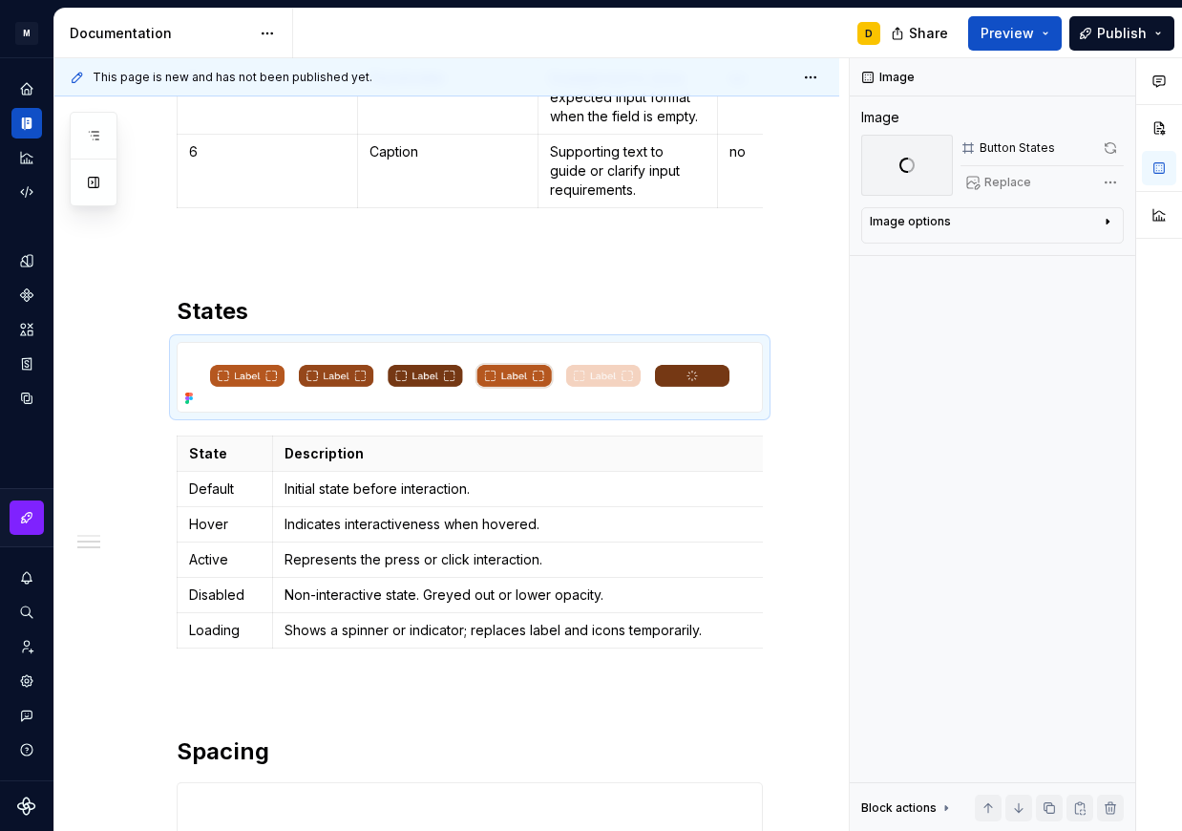
scroll to position [1057, 0]
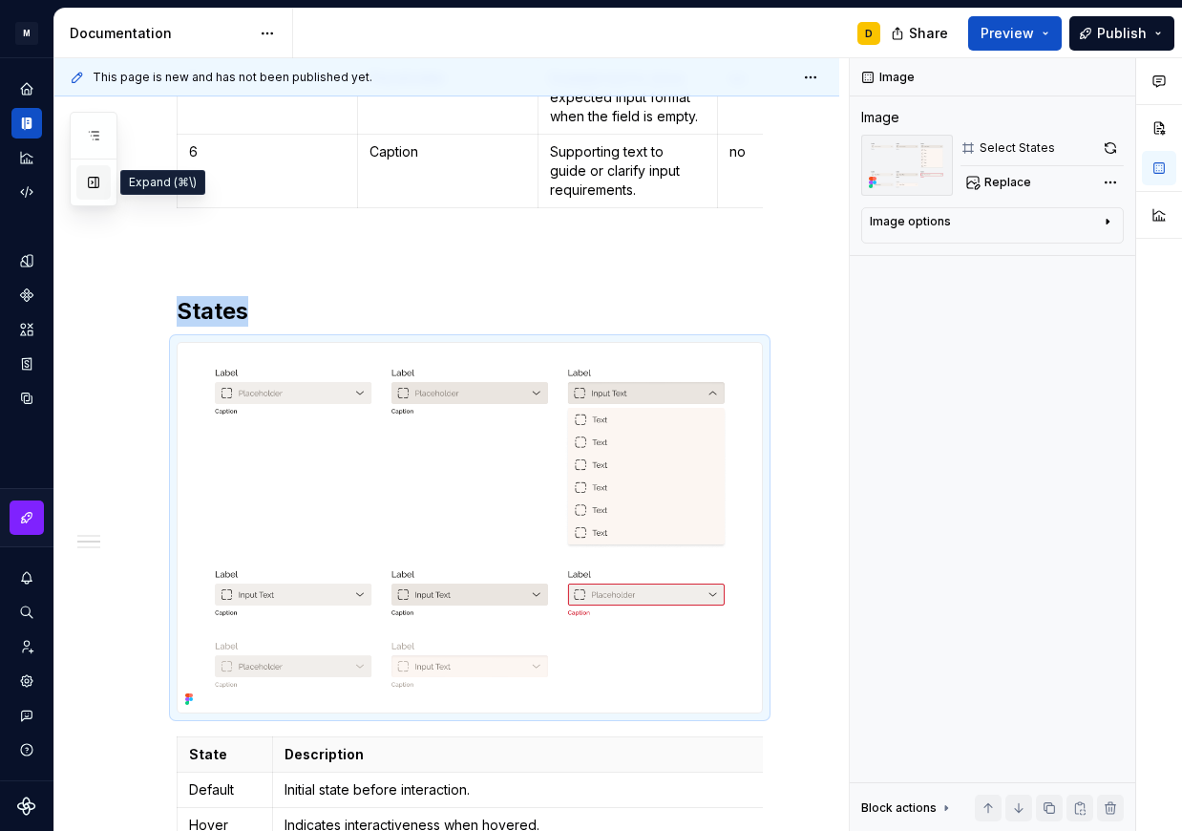
click at [90, 182] on button "button" at bounding box center [93, 182] width 34 height 34
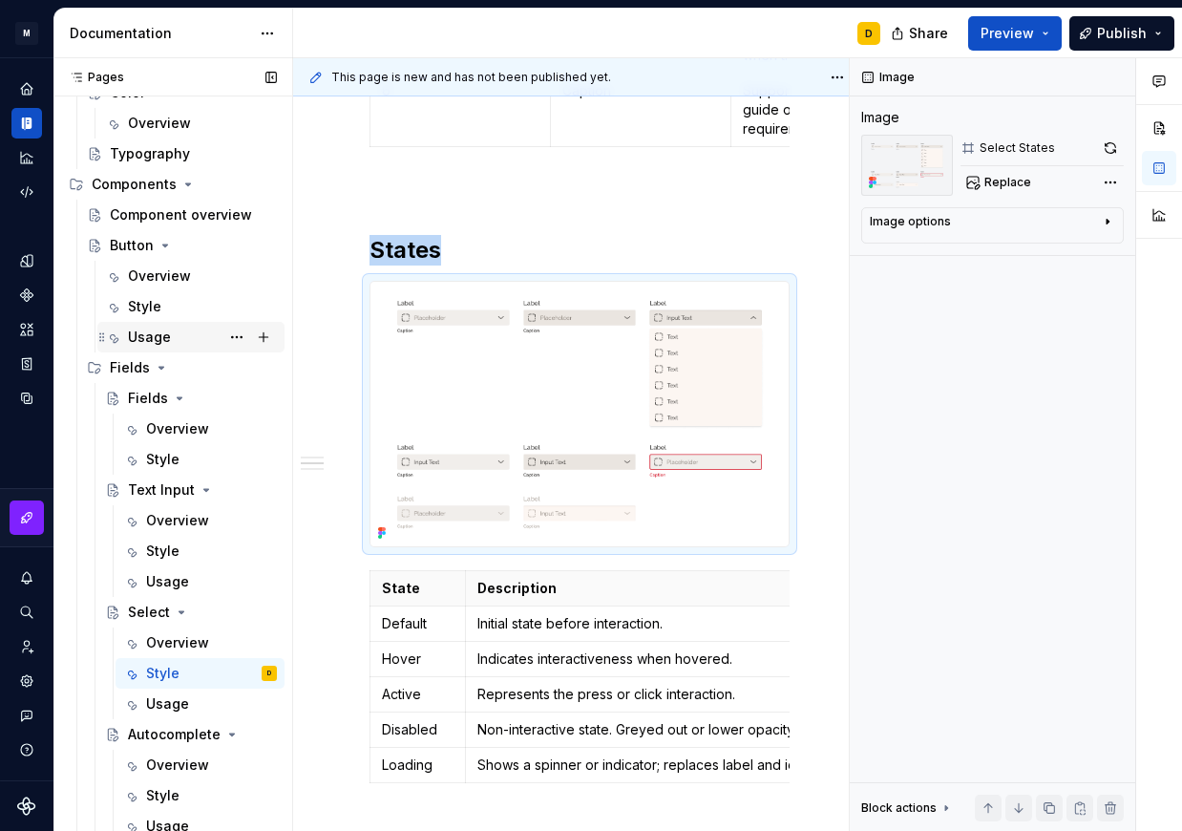
scroll to position [220, 0]
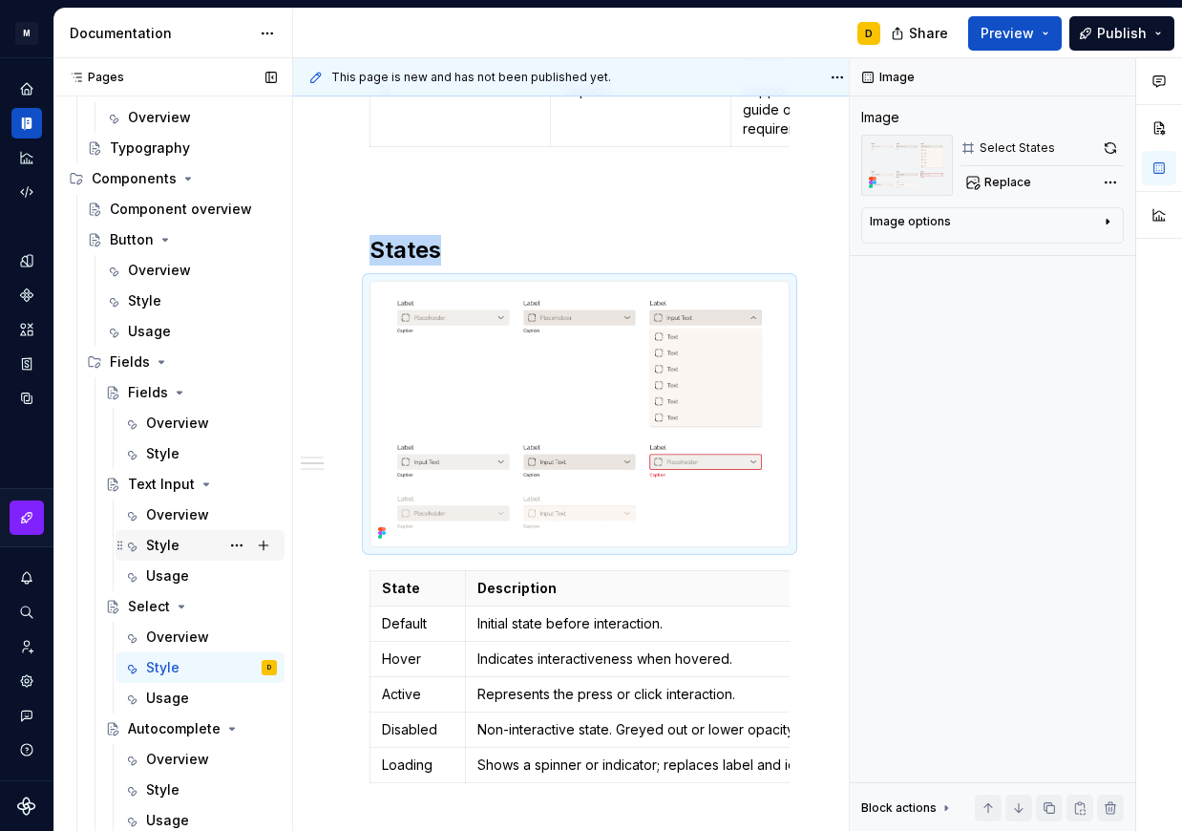
click at [185, 543] on div "Style" at bounding box center [211, 545] width 131 height 27
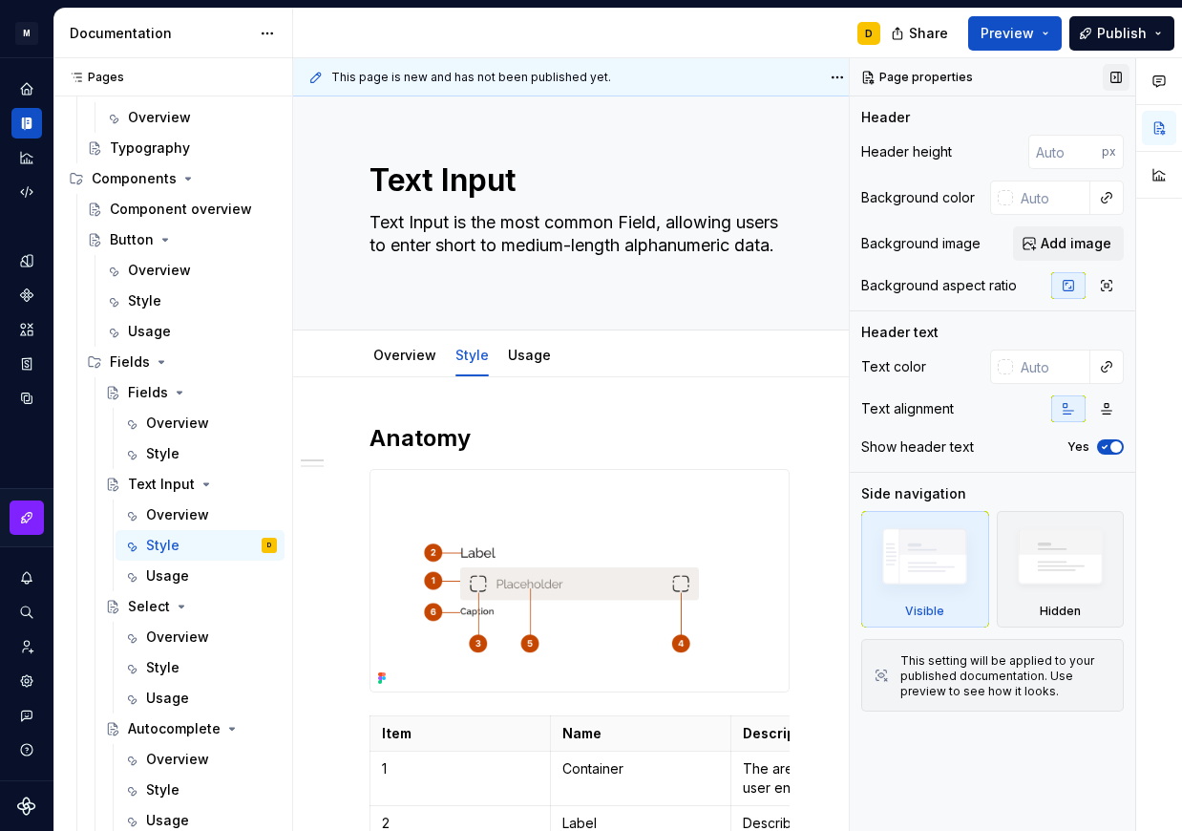
click at [1113, 74] on button "button" at bounding box center [1116, 77] width 27 height 27
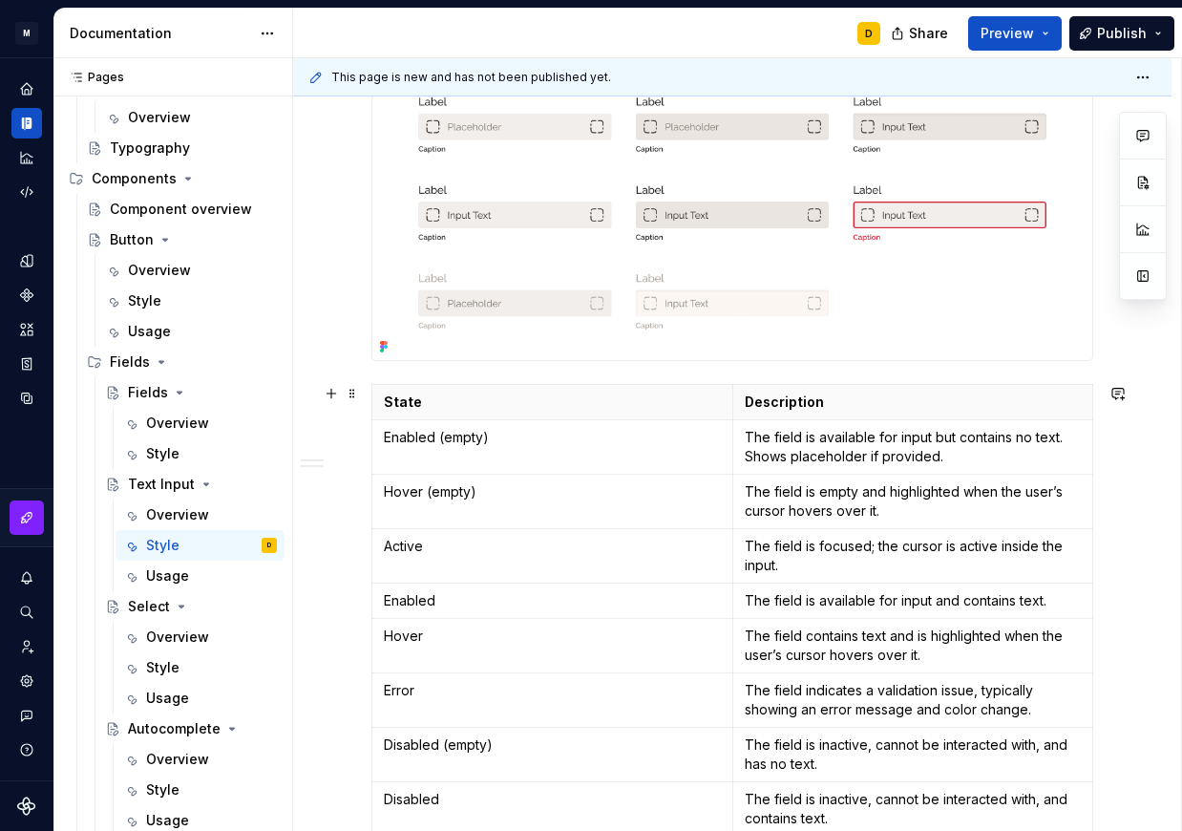
scroll to position [1404, 0]
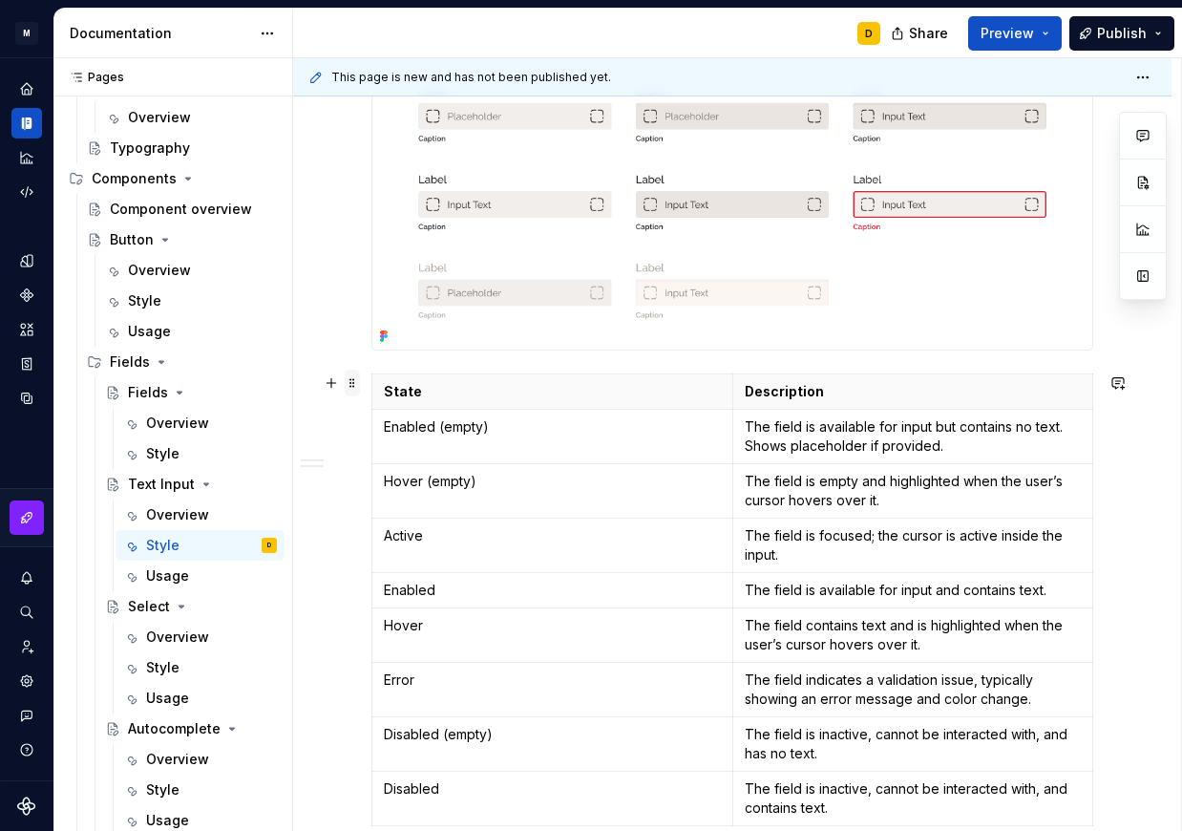
click at [354, 389] on span at bounding box center [352, 383] width 15 height 27
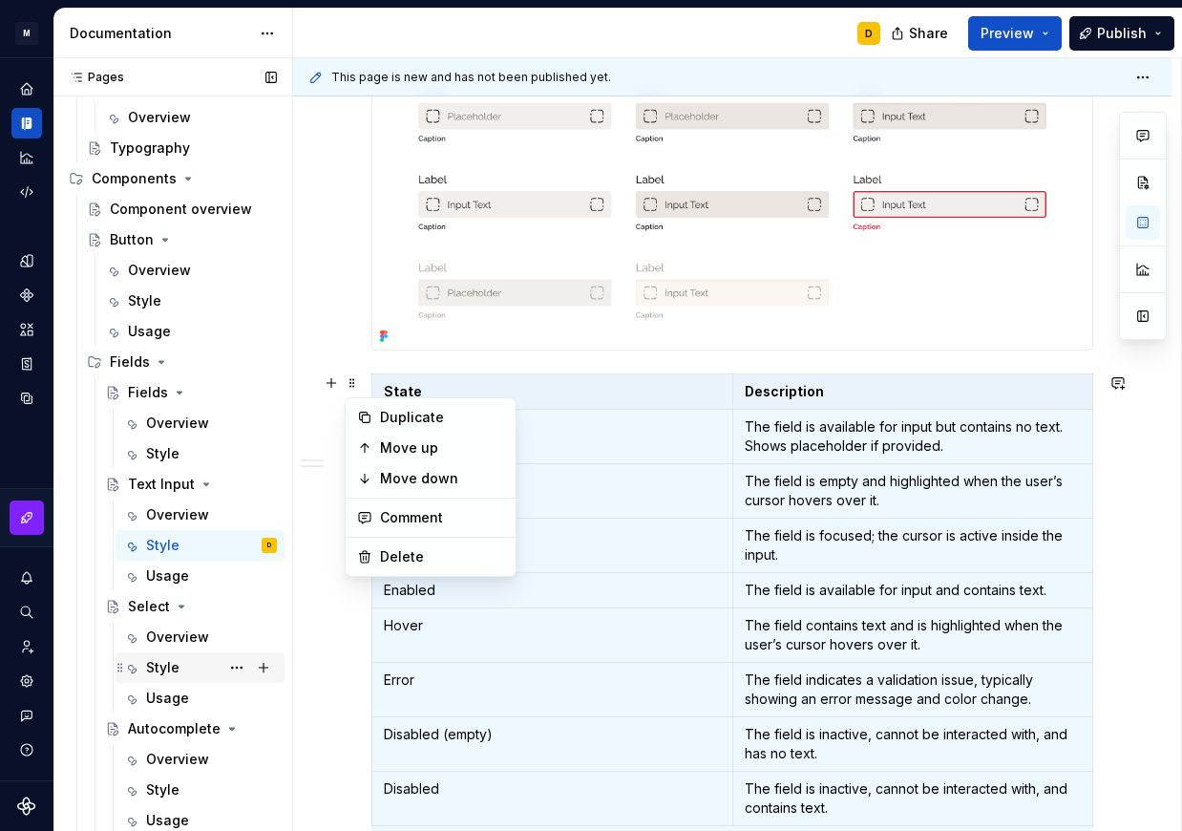
click at [161, 668] on div "Style" at bounding box center [162, 667] width 33 height 19
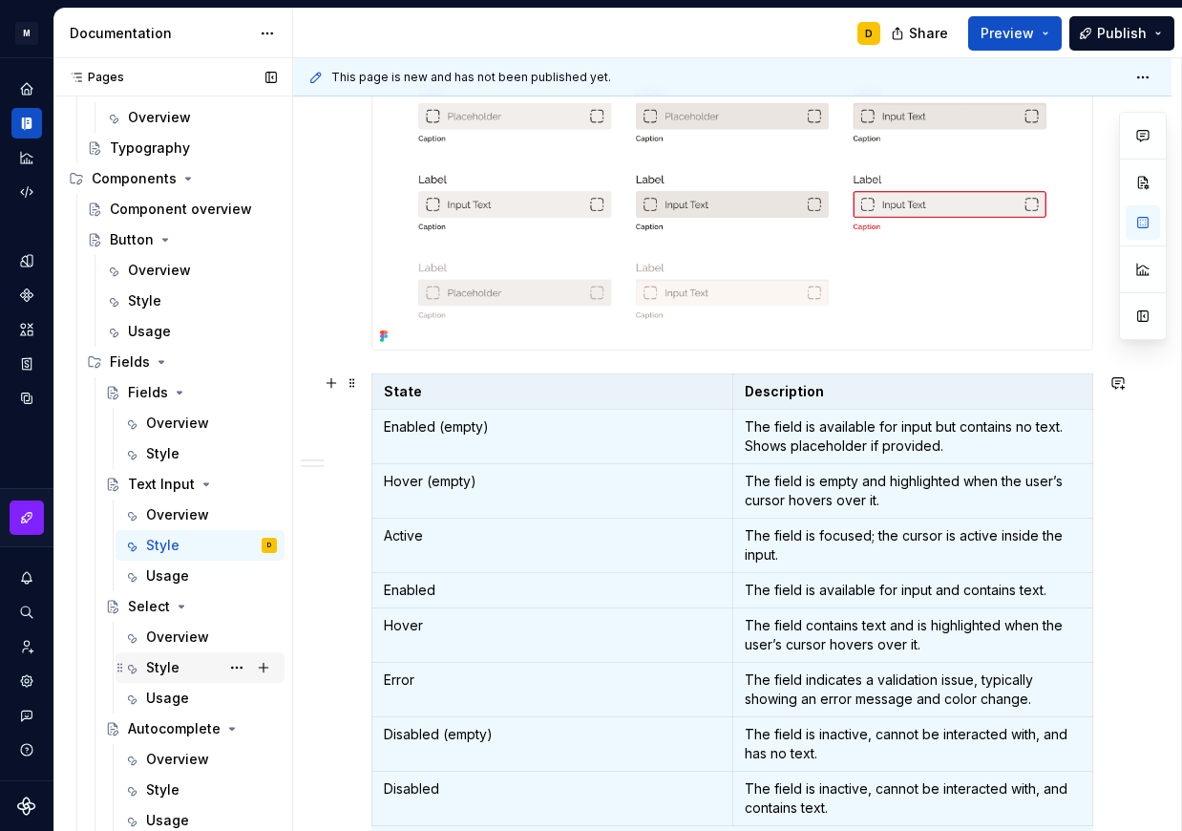
scroll to position [1446, 0]
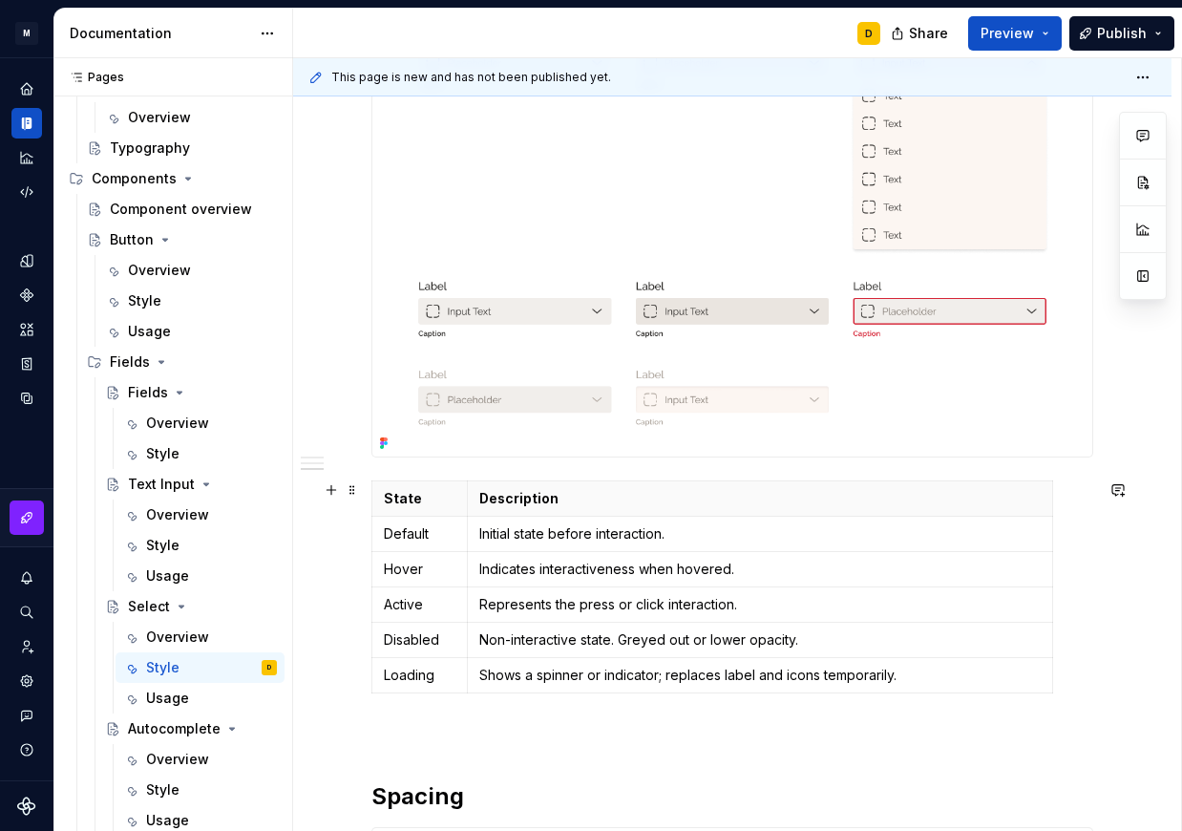
scroll to position [1407, 0]
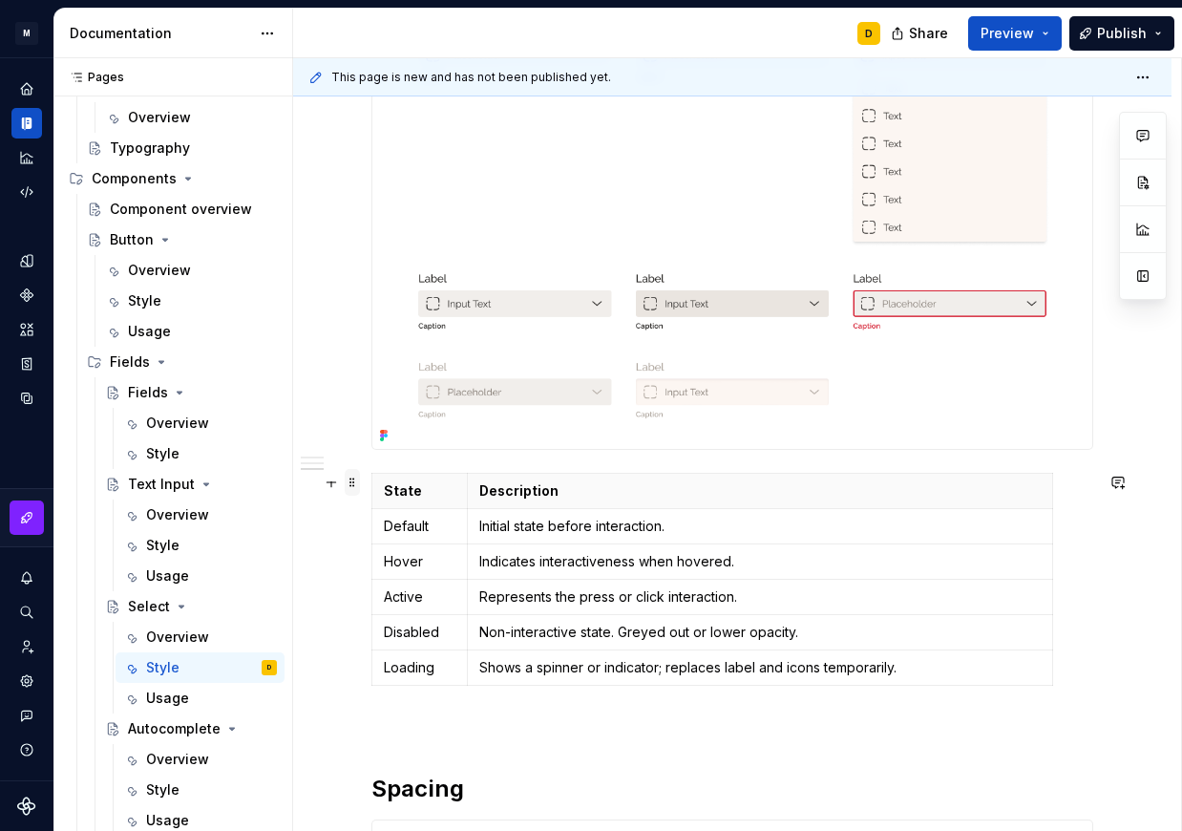
click at [350, 481] on span at bounding box center [352, 482] width 15 height 27
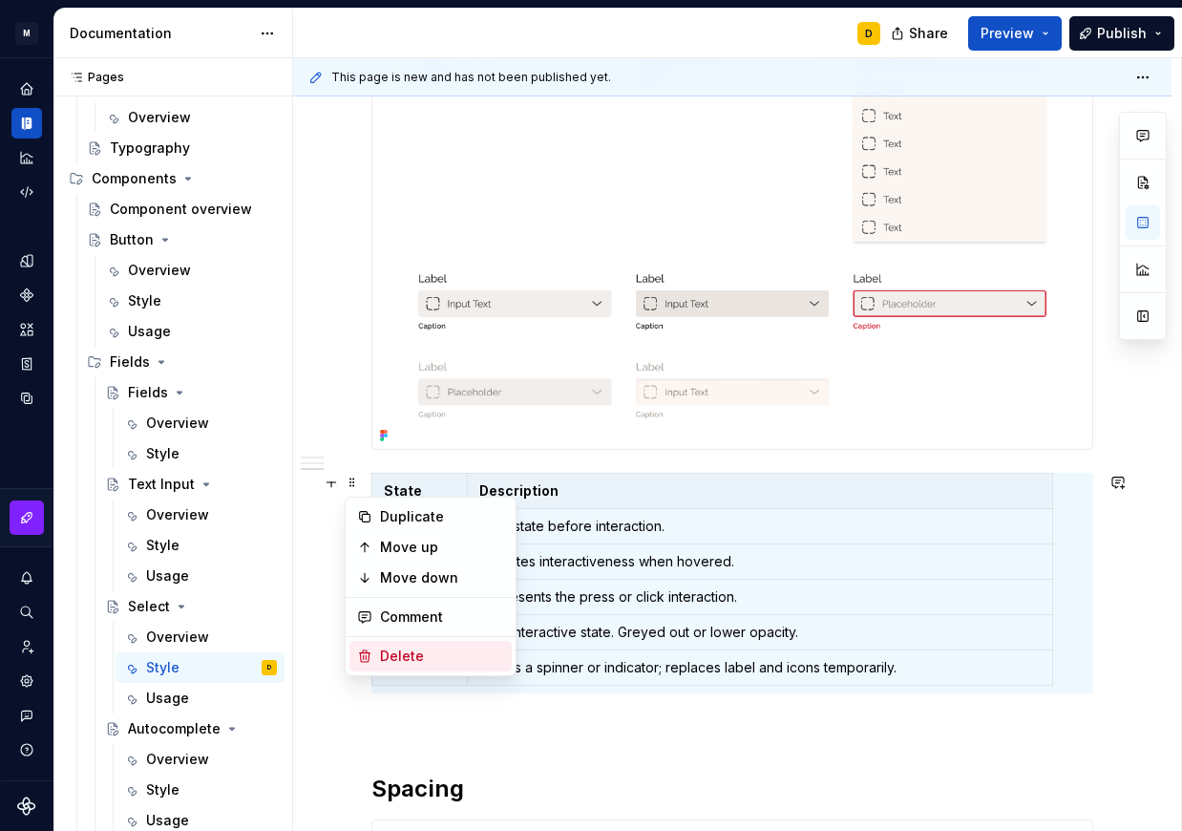
click at [407, 659] on div "Delete" at bounding box center [442, 656] width 124 height 19
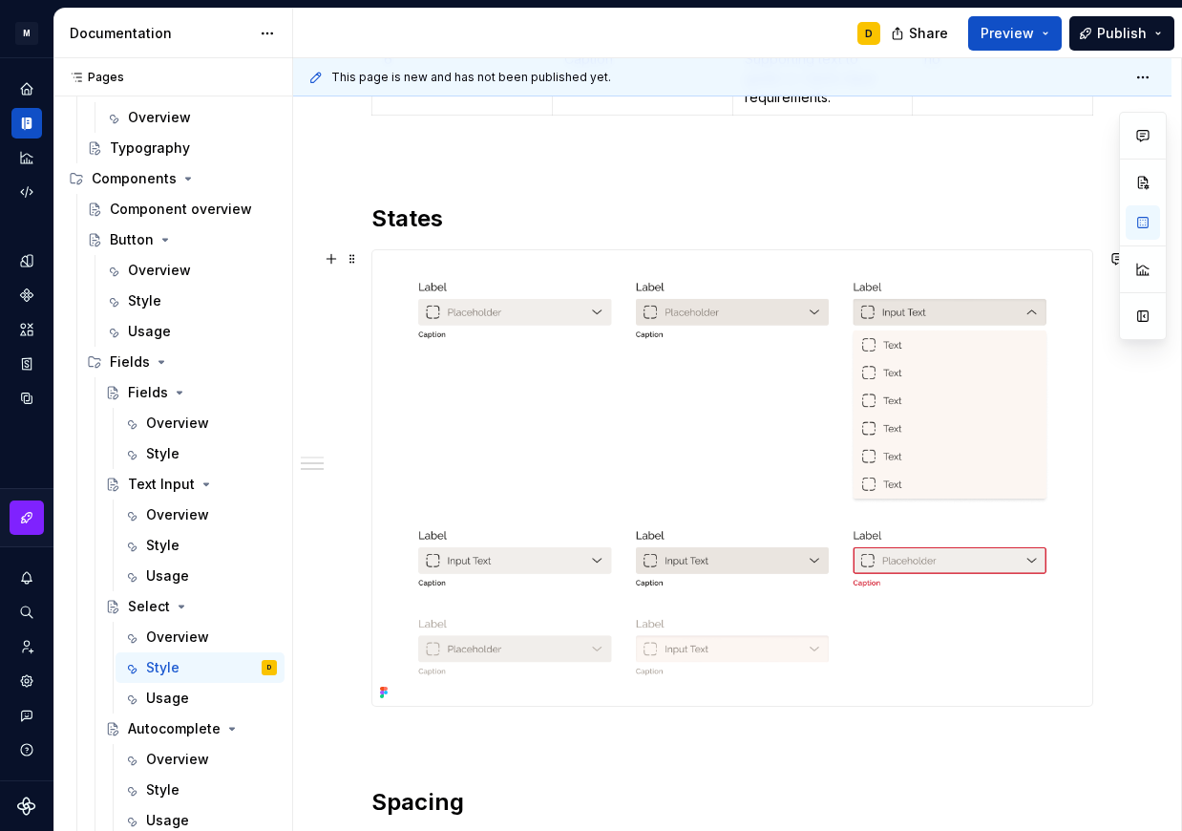
scroll to position [1351, 0]
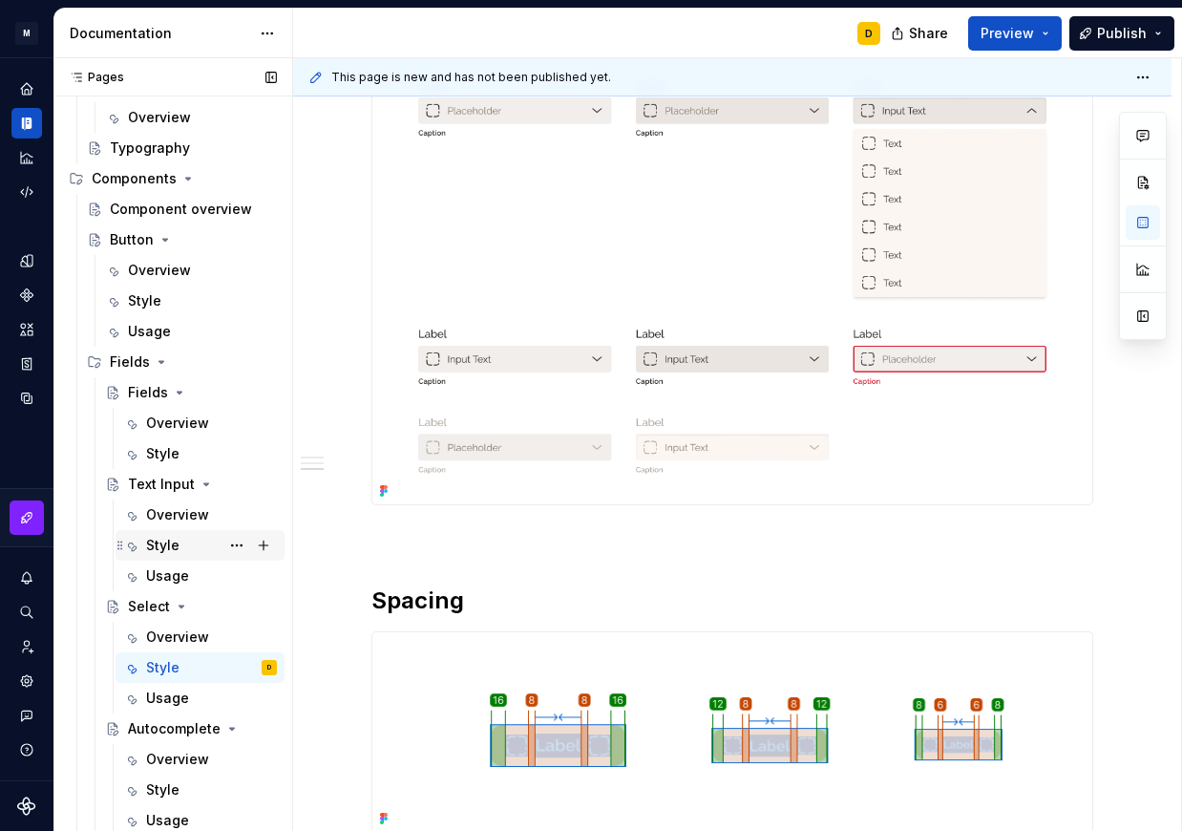
click at [171, 542] on div "Style" at bounding box center [162, 545] width 33 height 19
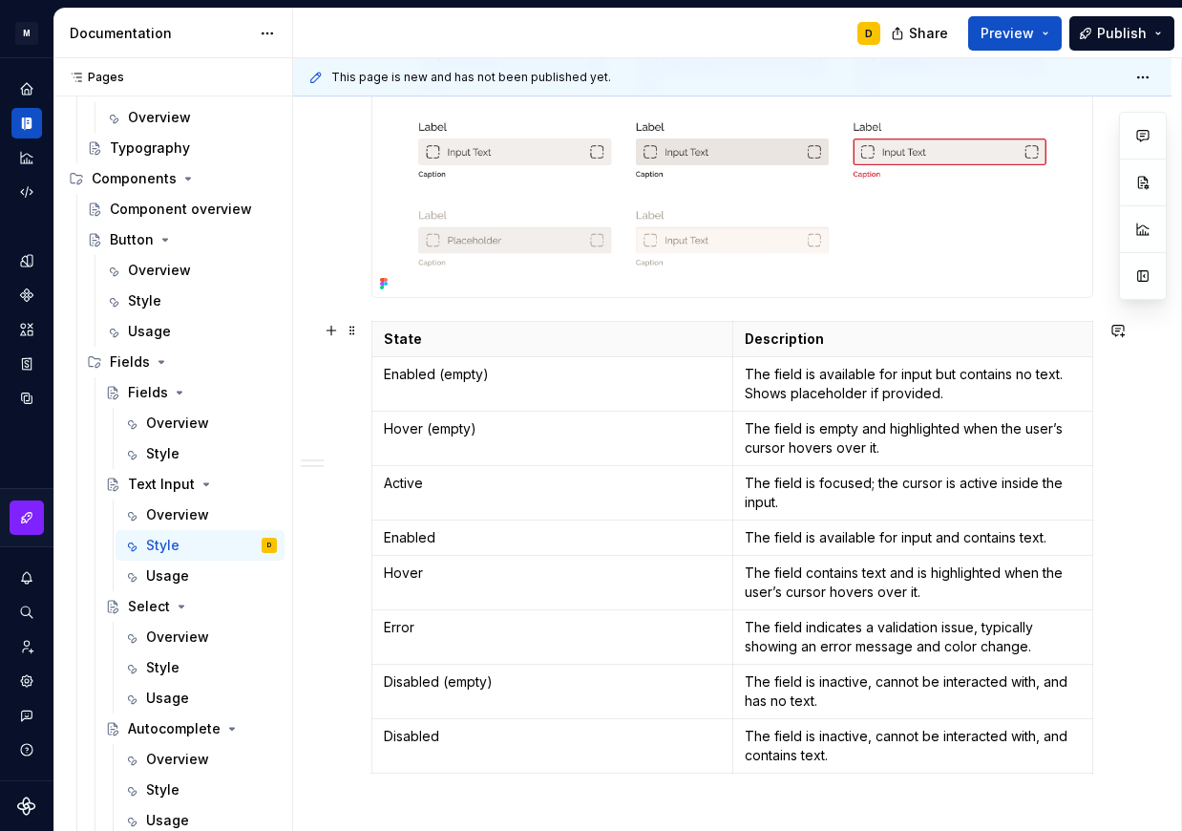
scroll to position [1366, 0]
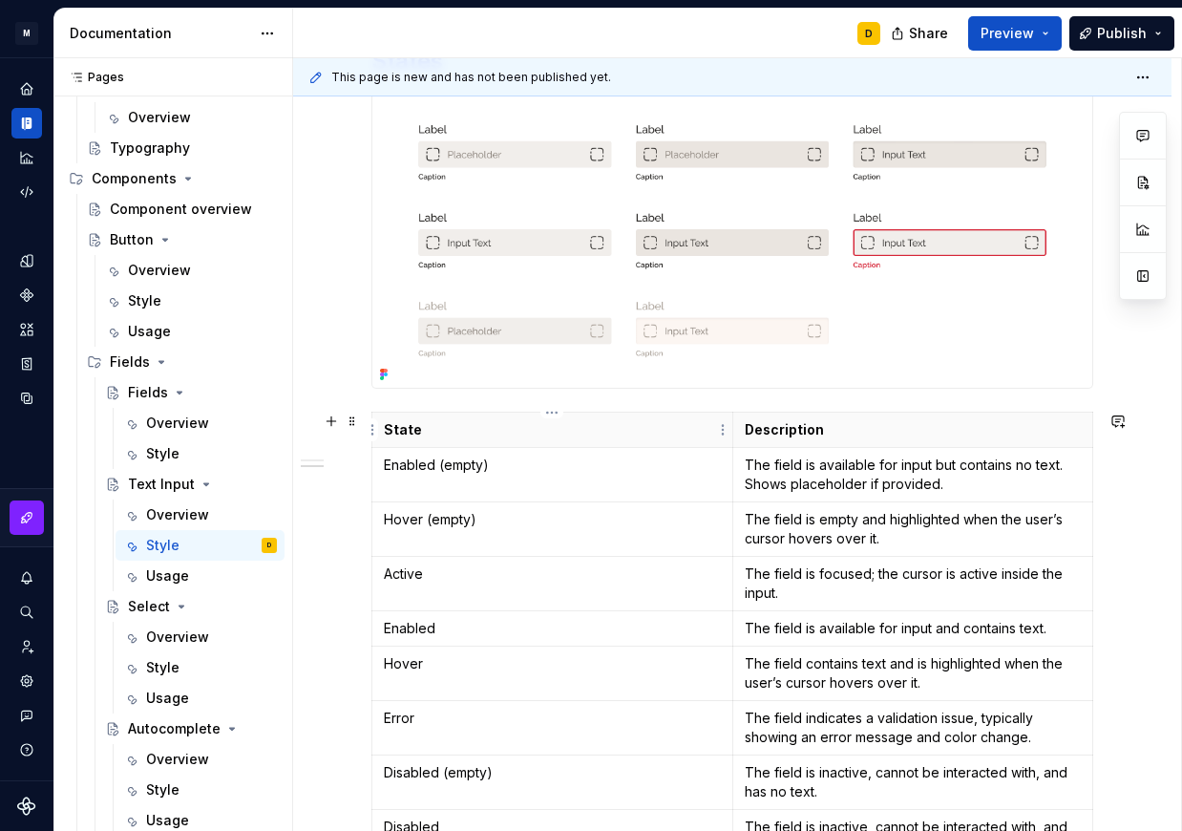
click at [423, 428] on p "State" at bounding box center [552, 429] width 337 height 19
click at [350, 424] on span at bounding box center [352, 421] width 15 height 27
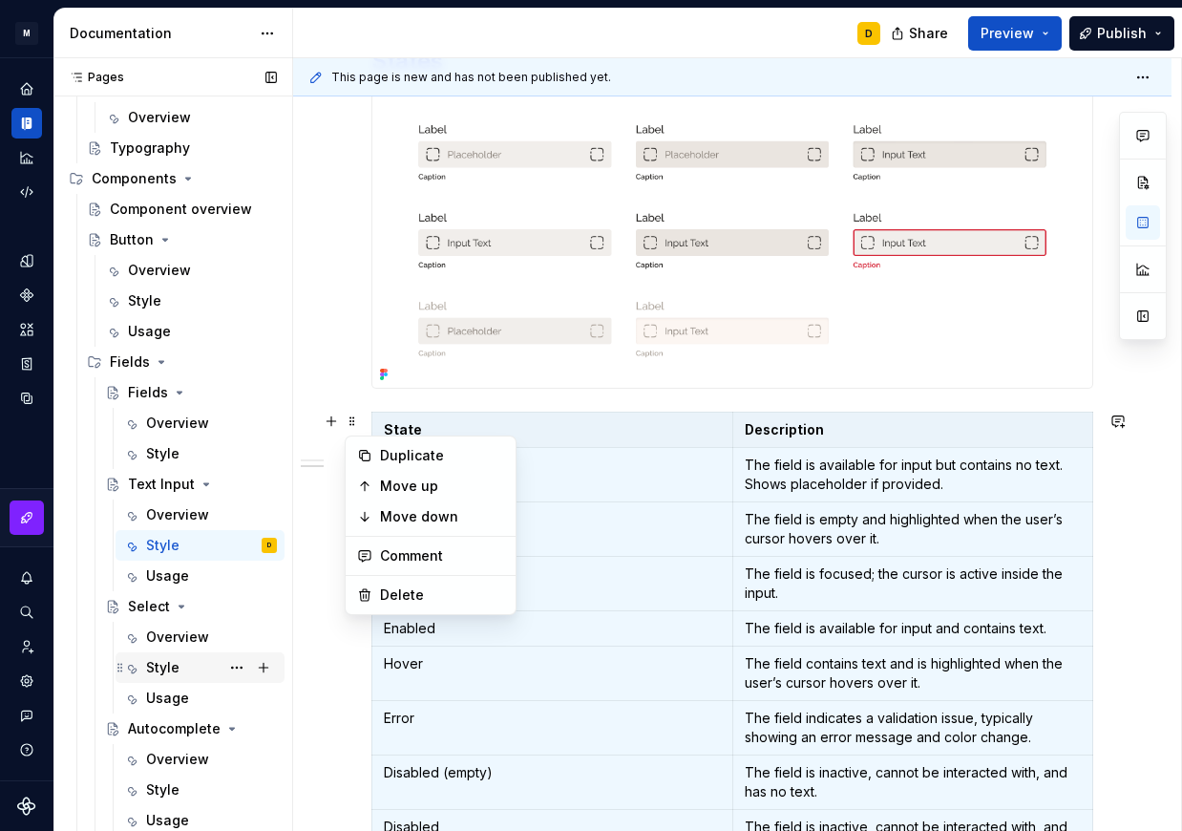
click at [171, 670] on div "Style" at bounding box center [162, 667] width 33 height 19
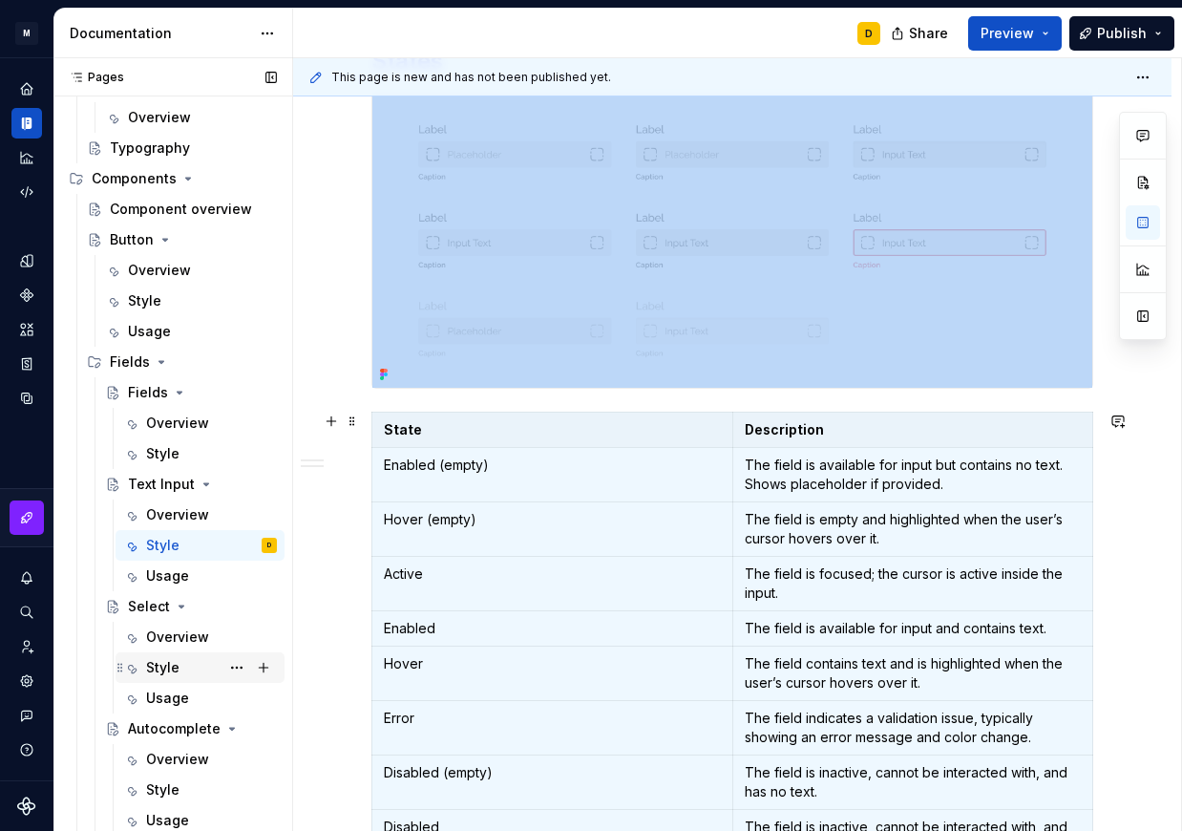
scroll to position [1446, 0]
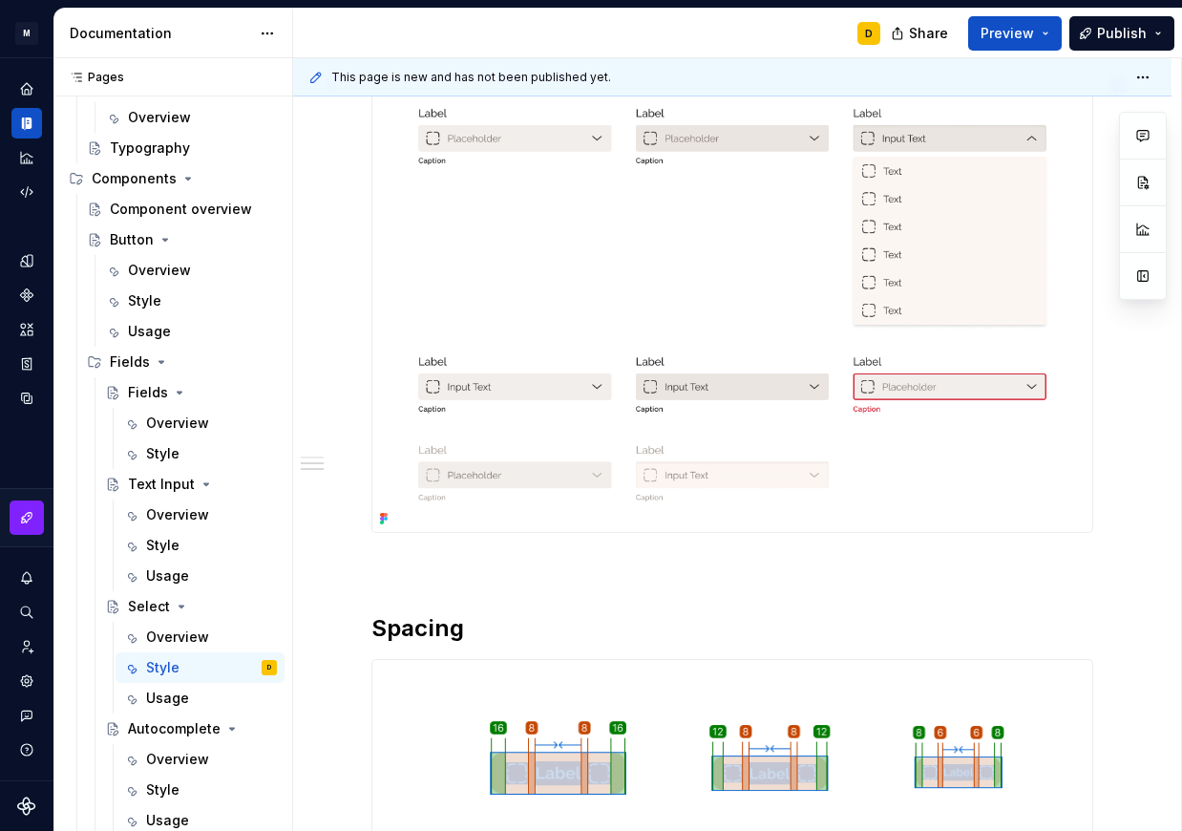
scroll to position [1433, 0]
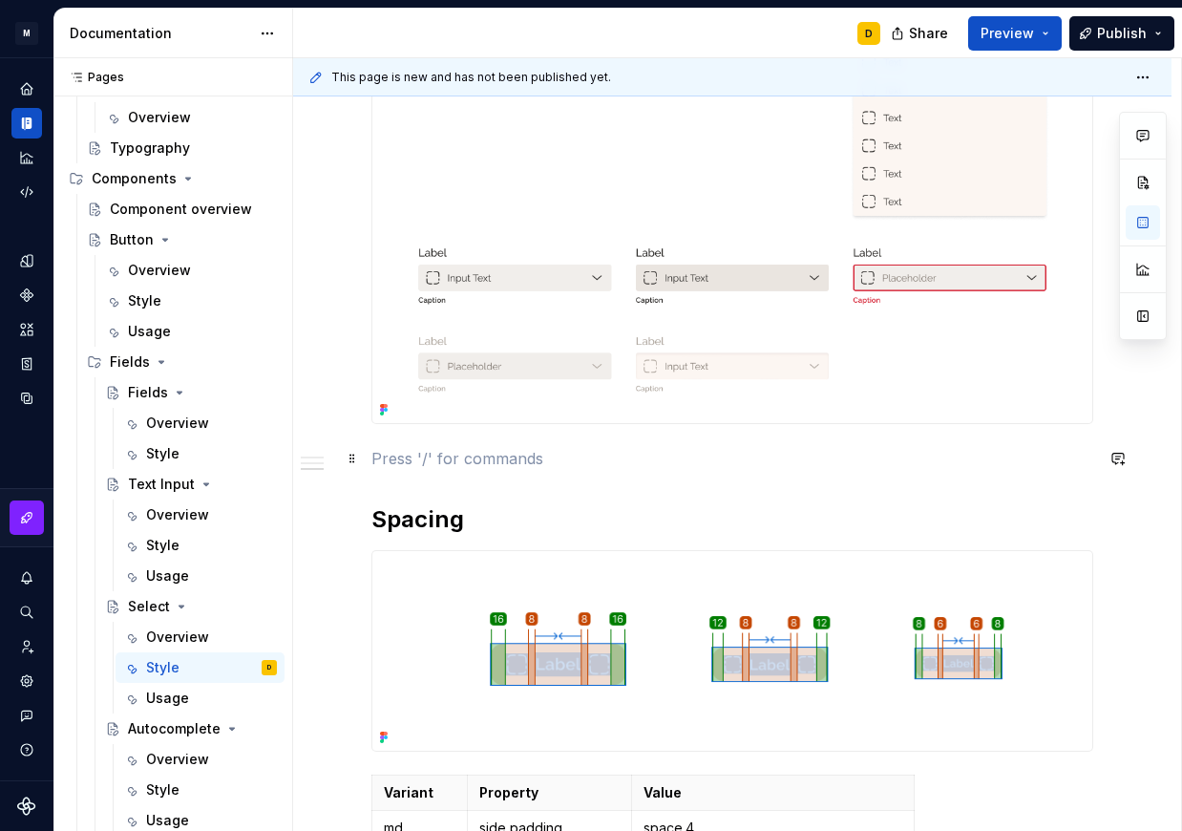
click at [510, 465] on p at bounding box center [733, 458] width 722 height 23
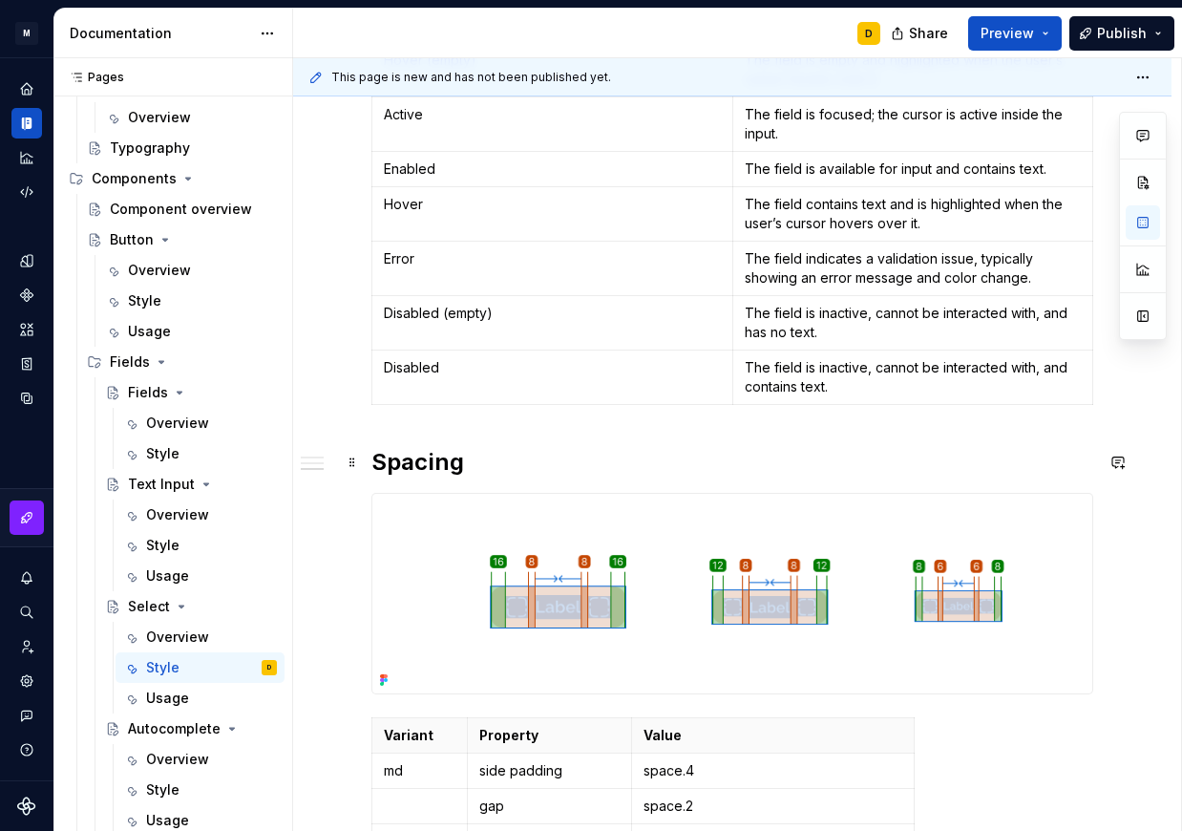
scroll to position [1602, 0]
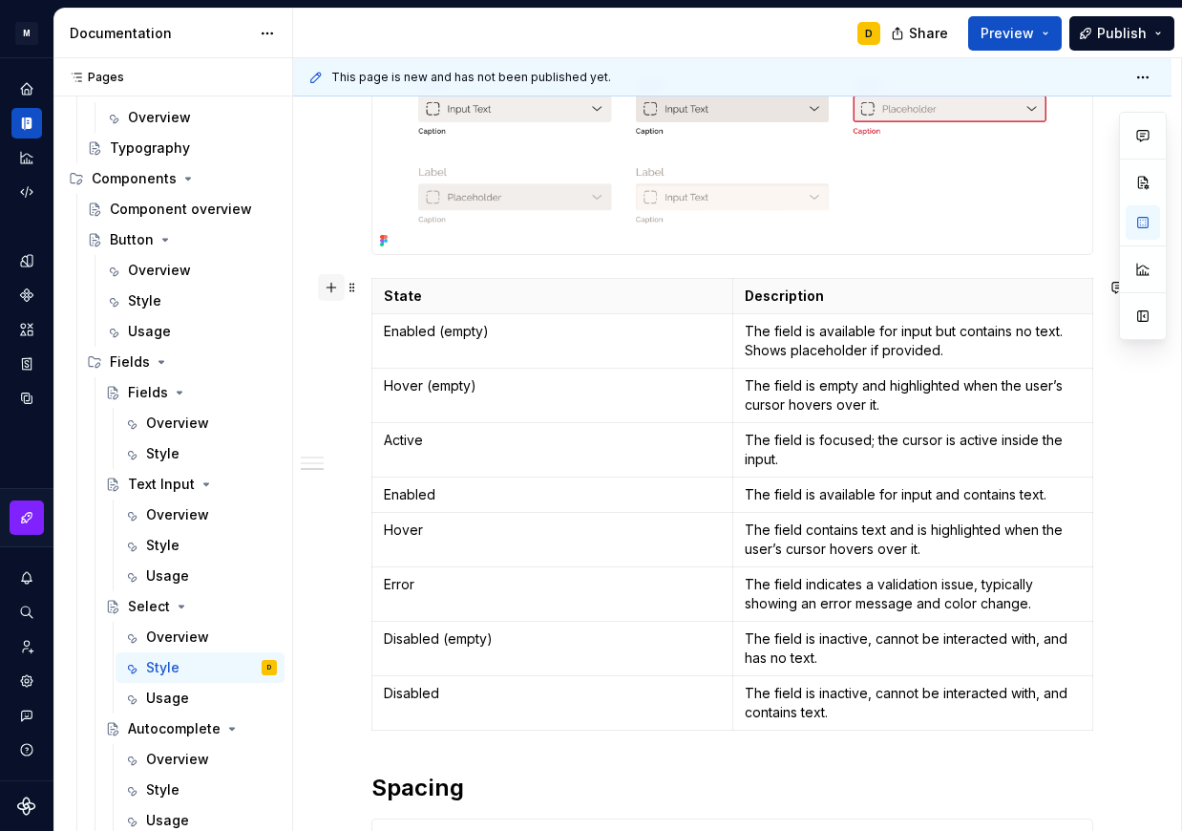
click at [328, 285] on button "button" at bounding box center [331, 287] width 27 height 27
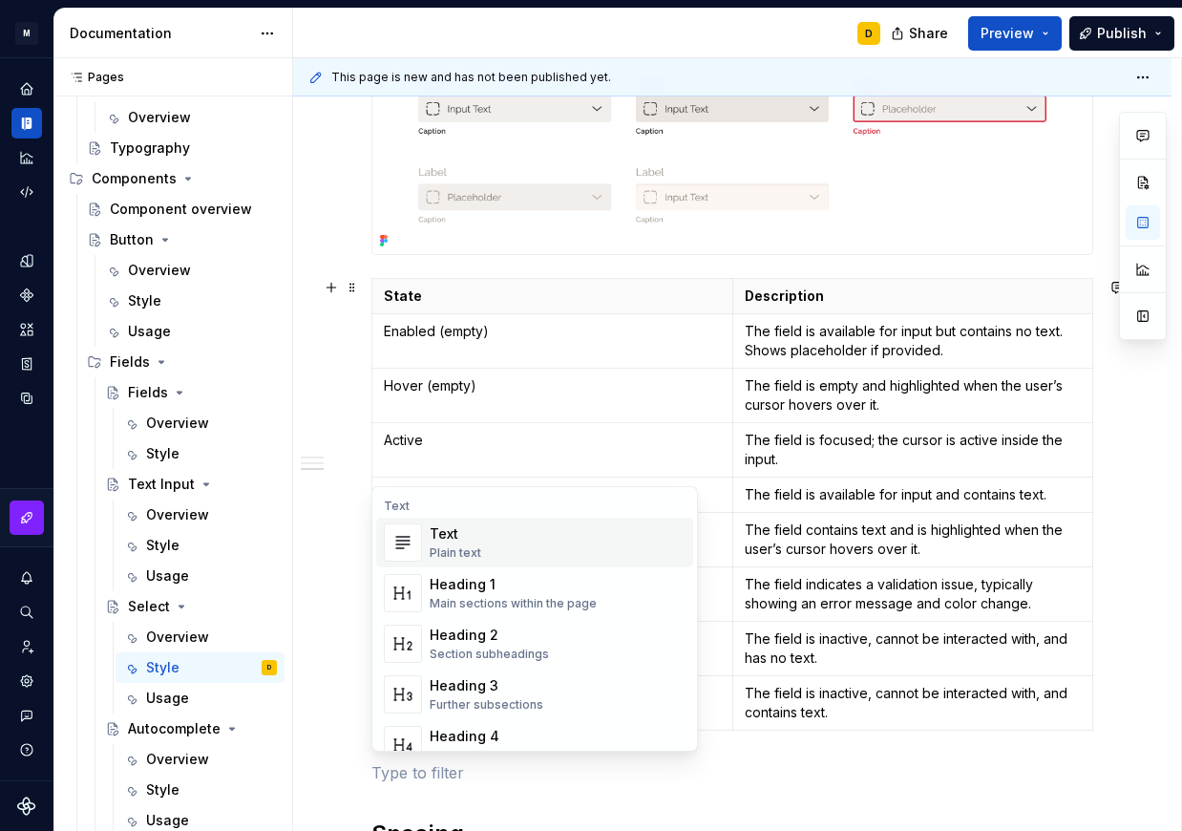
click at [609, 443] on p "Active" at bounding box center [552, 440] width 337 height 19
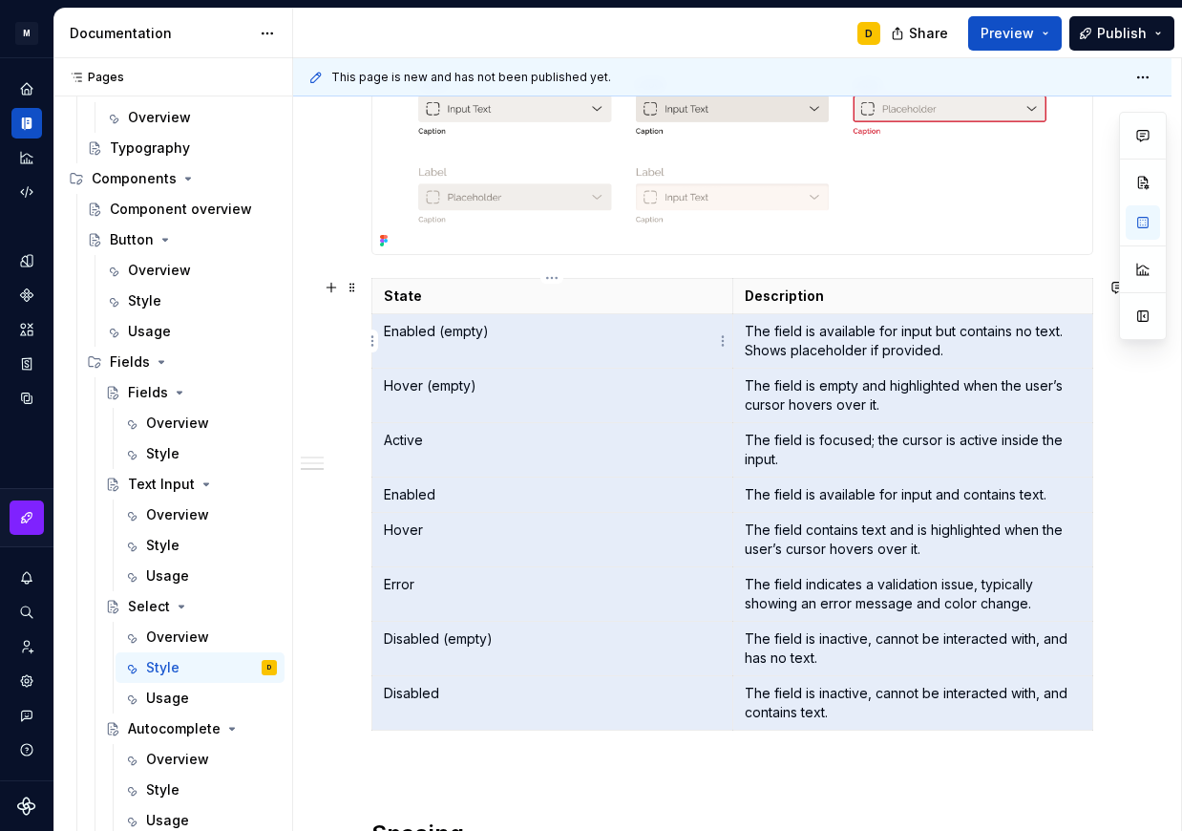
drag, startPoint x: 841, startPoint y: 711, endPoint x: 412, endPoint y: 341, distance: 566.9
click at [412, 341] on tbody "State Description Enabled (empty) The field is available for input but contains…" at bounding box center [732, 504] width 721 height 452
click at [891, 319] on td "The field is available for input but contains no text. Shows placeholder if pro…" at bounding box center [913, 340] width 361 height 54
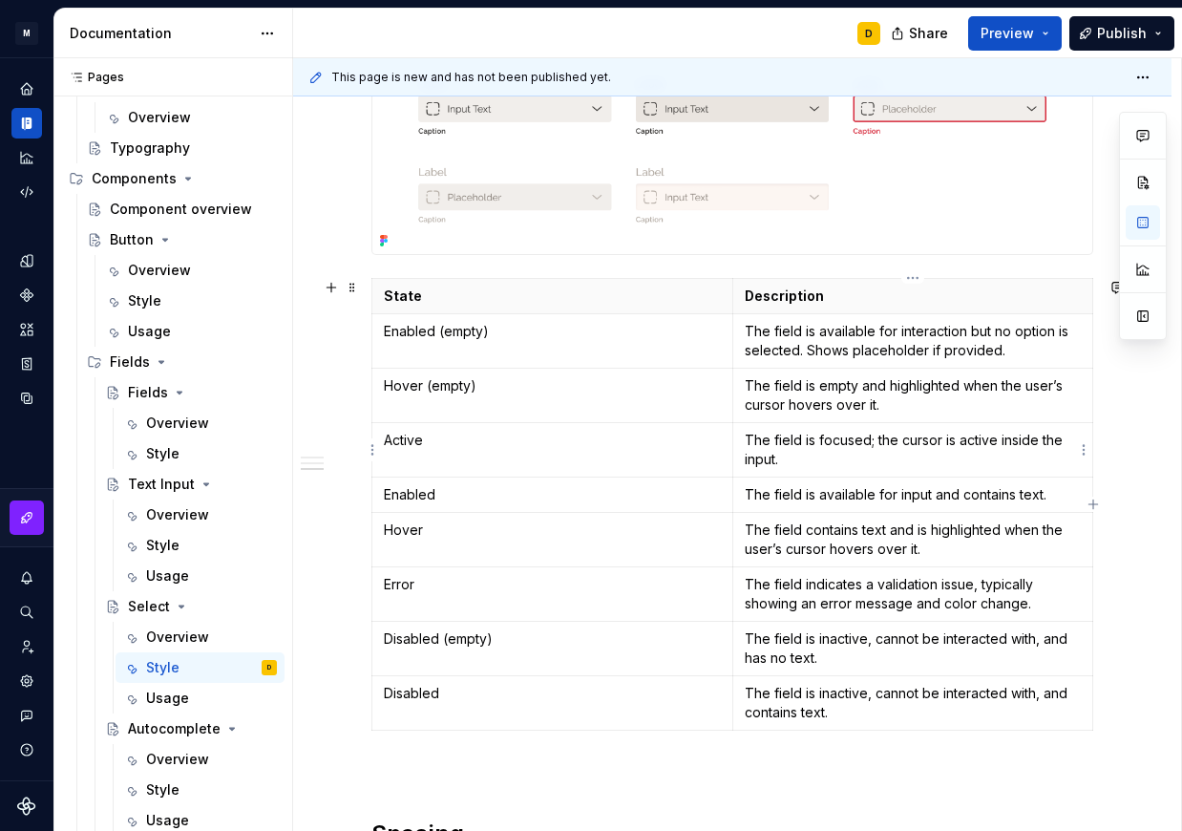
click at [799, 454] on p "The field is focused; the cursor is active inside the input." at bounding box center [913, 450] width 337 height 38
click at [794, 500] on p "The field is available for input and contains text." at bounding box center [913, 494] width 337 height 19
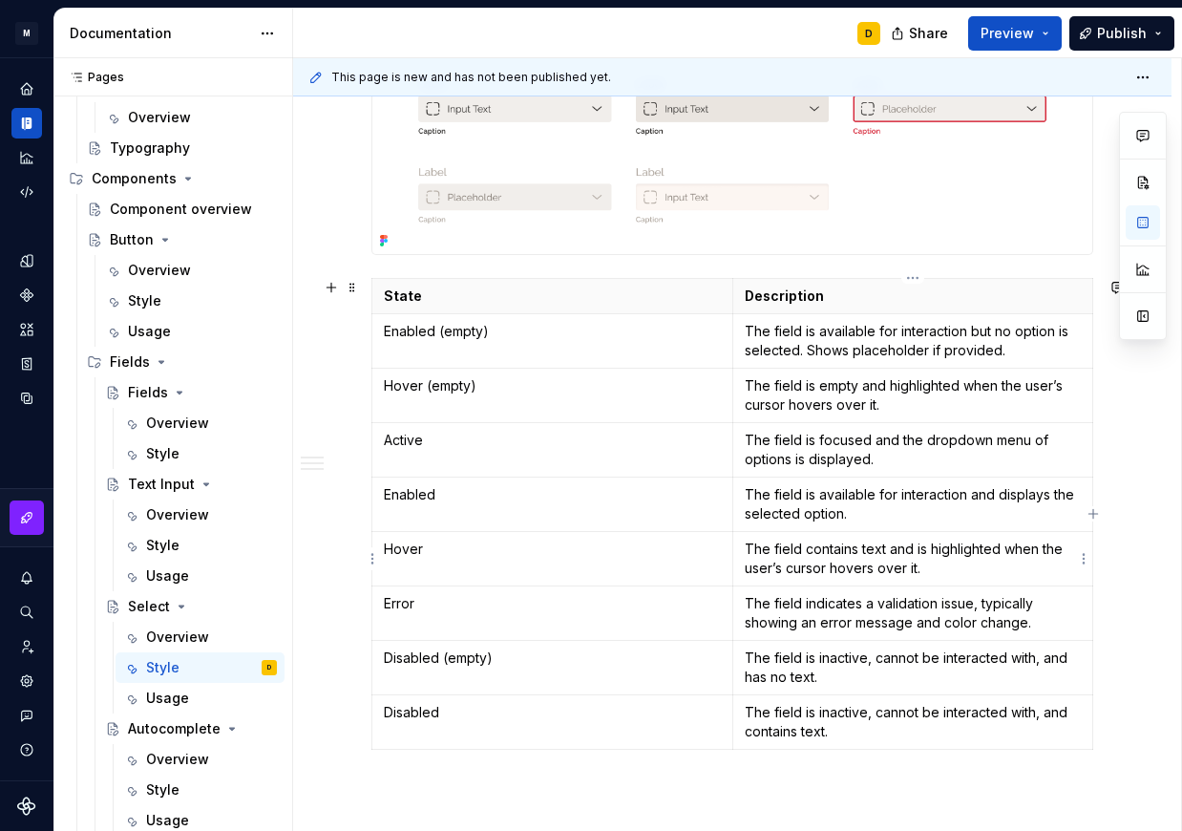
click at [873, 572] on p "The field contains text and is highlighted when the user’s cursor hovers over i…" at bounding box center [913, 559] width 337 height 38
click at [796, 607] on p "The field indicates a validation issue, typically showing an error message and …" at bounding box center [913, 613] width 337 height 38
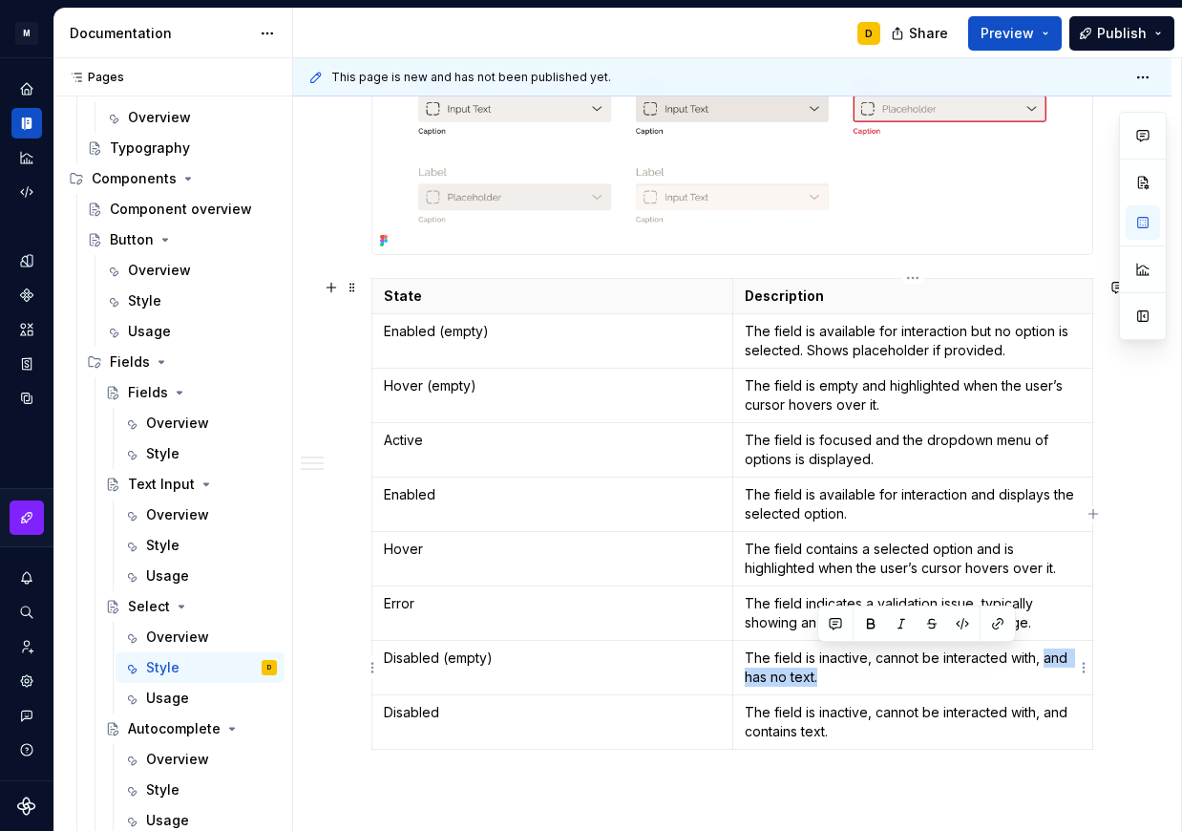
drag, startPoint x: 901, startPoint y: 675, endPoint x: 1045, endPoint y: 656, distance: 145.5
click at [1045, 656] on p "The field is inactive, cannot be interacted with, and has no text." at bounding box center [913, 668] width 337 height 38
click at [862, 730] on p "The field is inactive, cannot be interacted with, and contains text." at bounding box center [913, 722] width 337 height 38
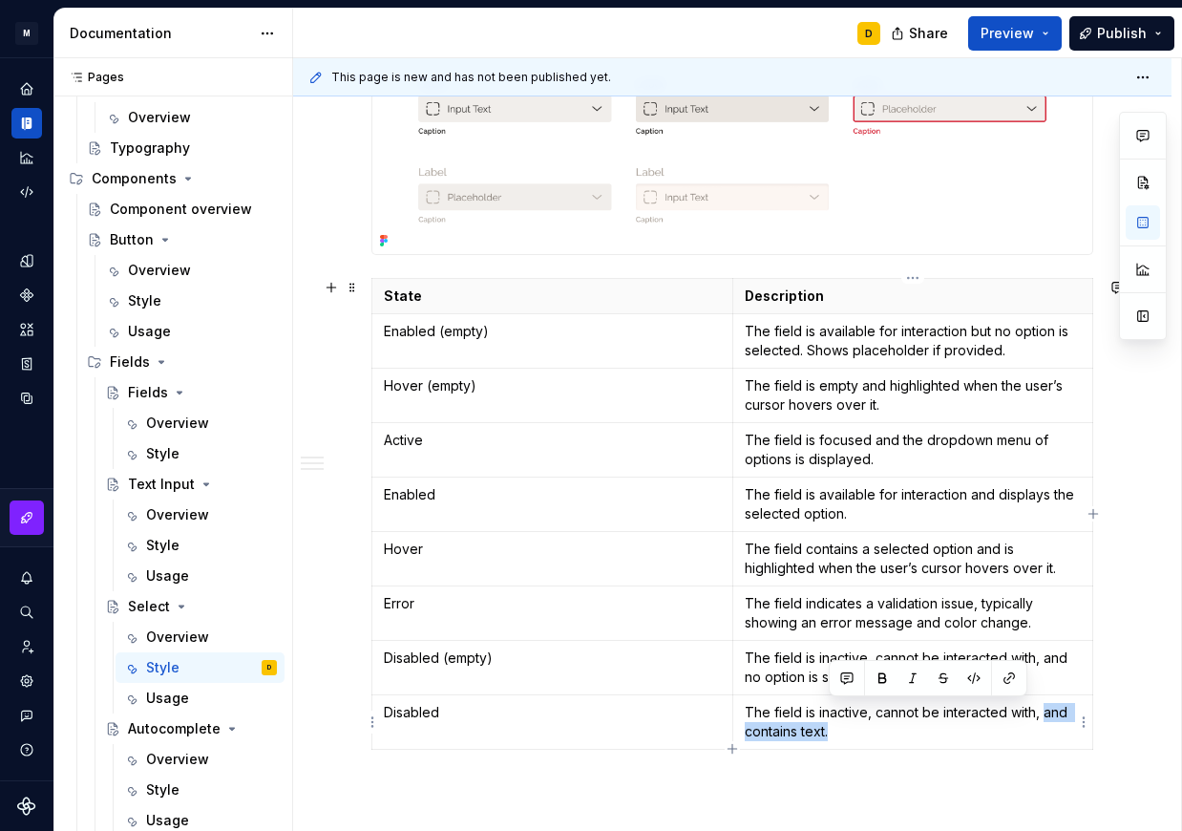
drag, startPoint x: 866, startPoint y: 728, endPoint x: 1046, endPoint y: 706, distance: 180.9
click at [1046, 706] on p "The field is inactive, cannot be interacted with, and contains text." at bounding box center [913, 722] width 337 height 38
click at [936, 670] on p "The field is inactive, cannot be interacted with, and no option is selected." at bounding box center [913, 668] width 337 height 38
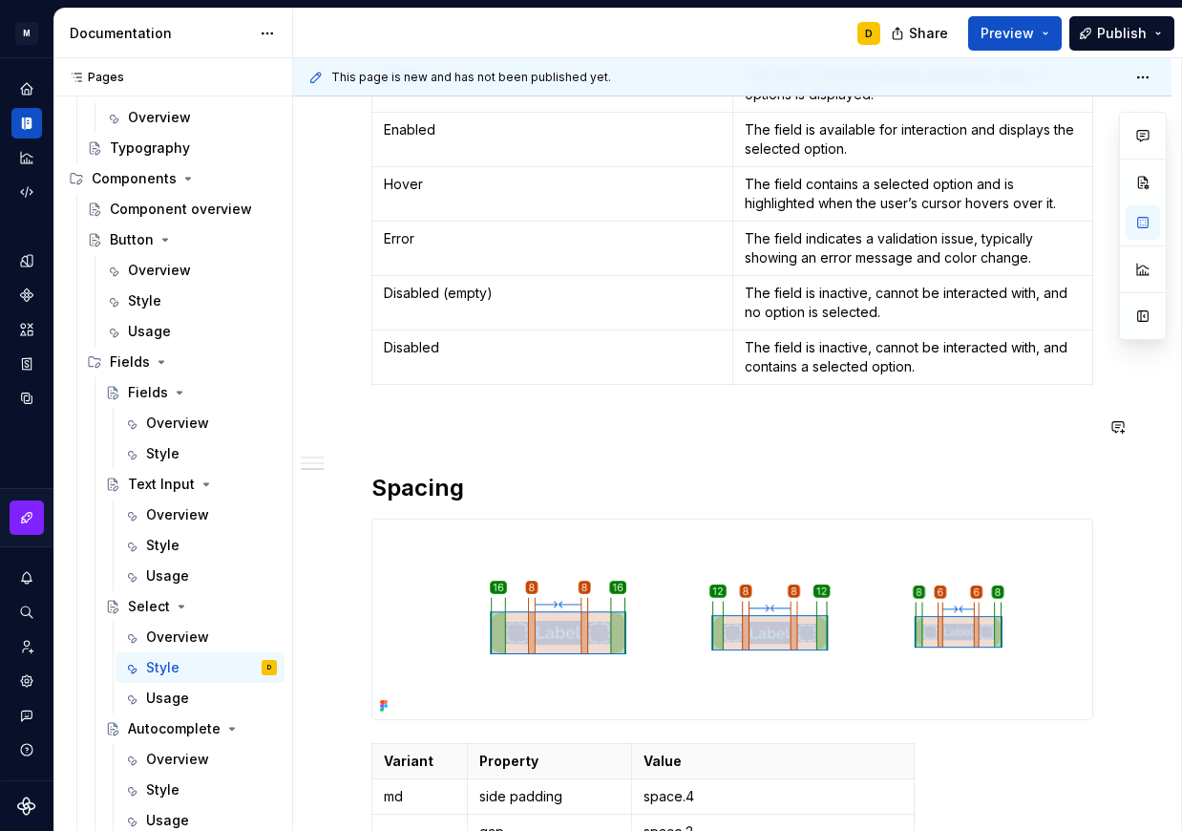
scroll to position [2147, 0]
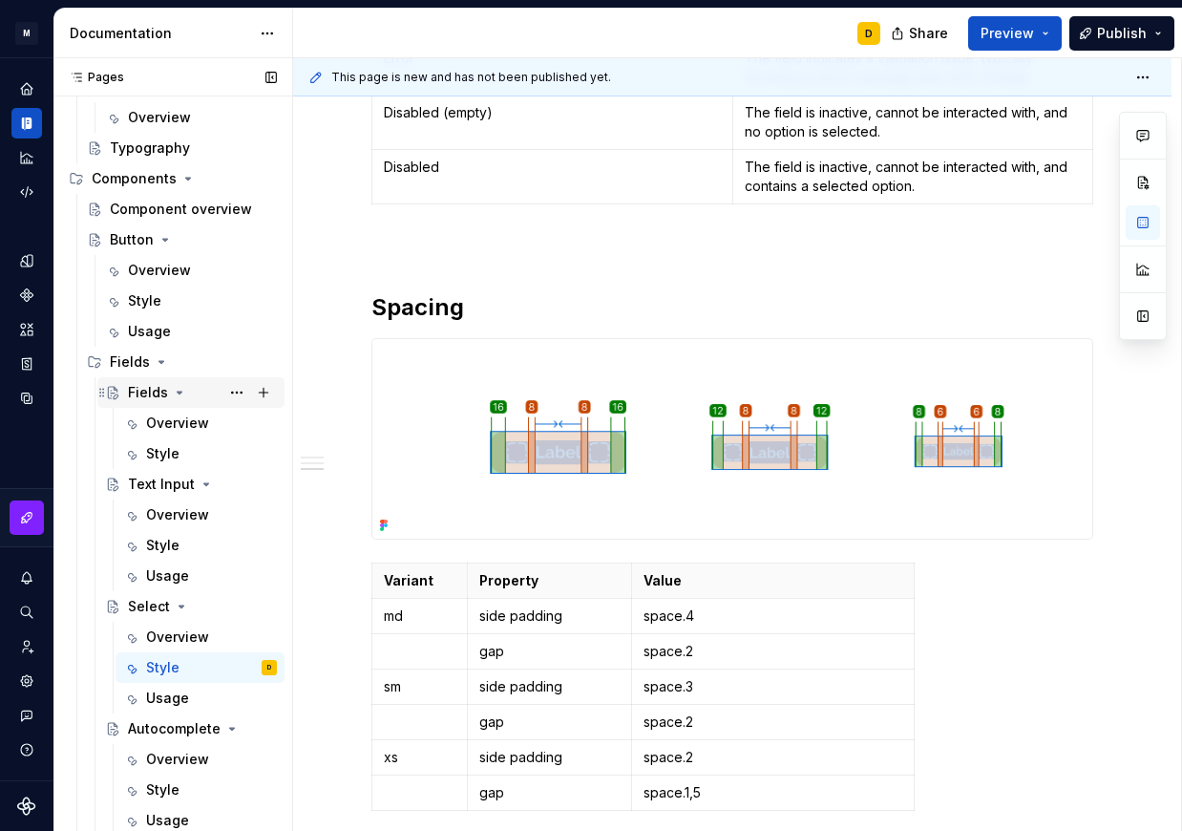
click at [181, 388] on icon "Page tree" at bounding box center [179, 392] width 15 height 15
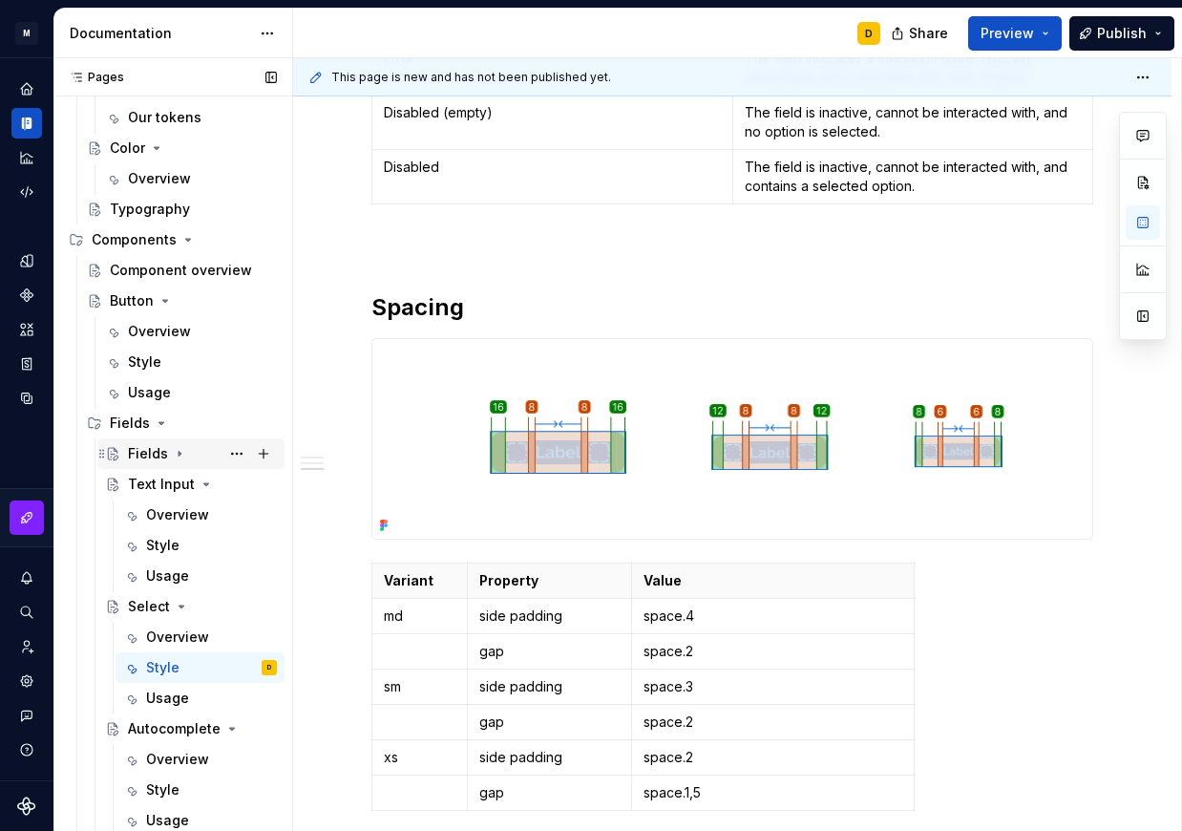
scroll to position [159, 0]
click at [179, 453] on icon "Page tree" at bounding box center [180, 454] width 2 height 5
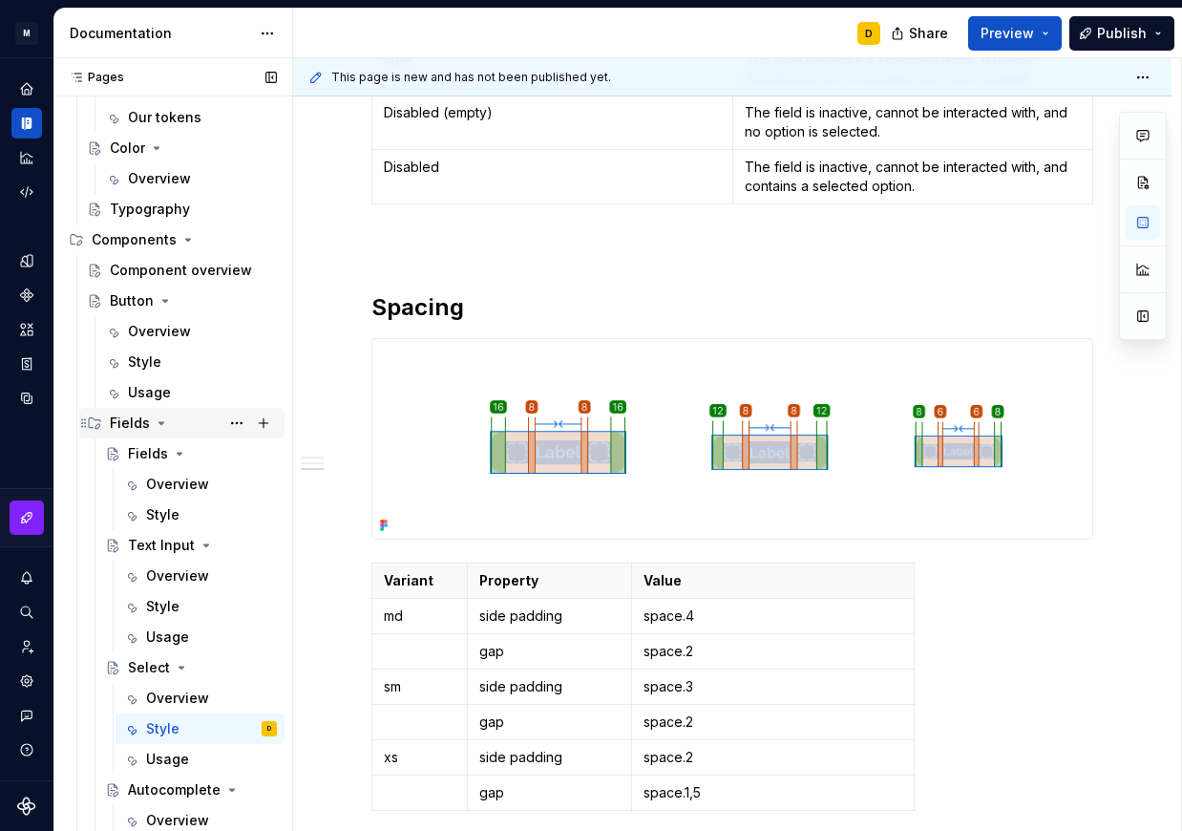
scroll to position [220, 0]
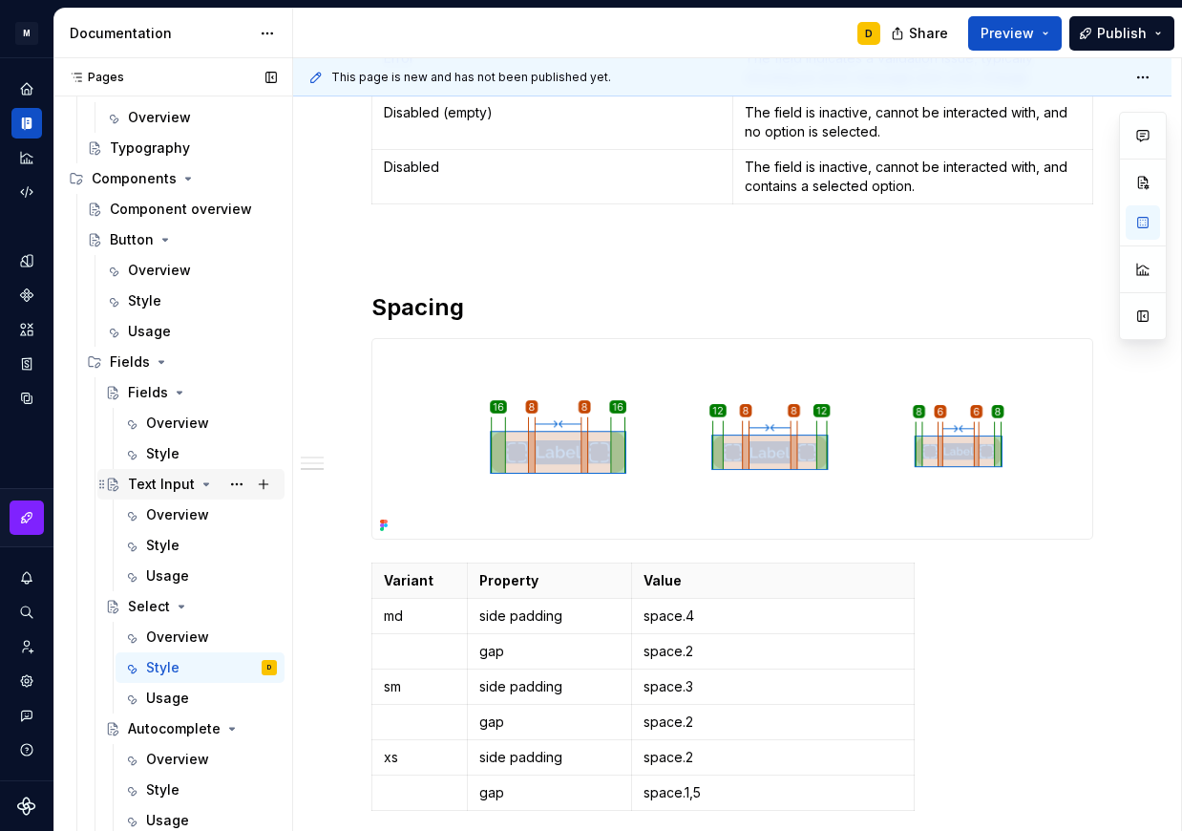
click at [157, 479] on div "Text Input" at bounding box center [161, 484] width 67 height 19
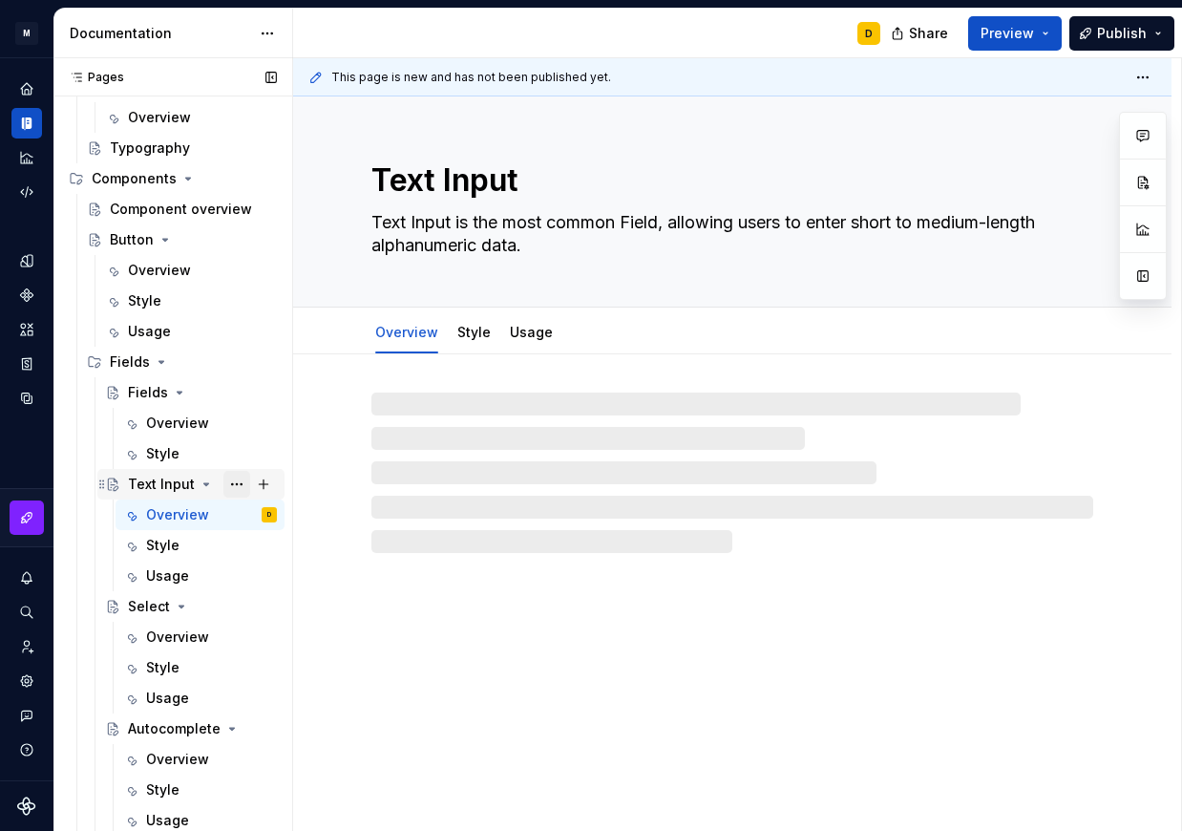
click at [225, 483] on button "Page tree" at bounding box center [236, 484] width 27 height 27
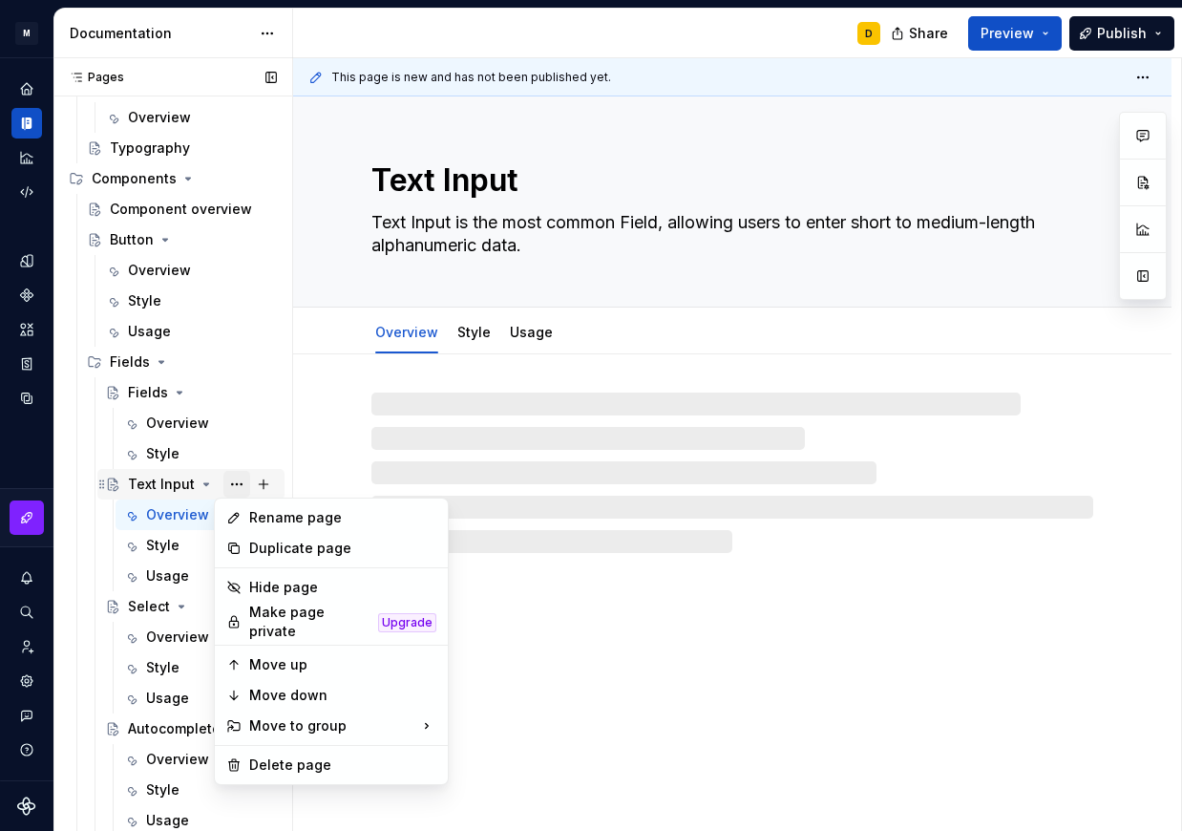
scroll to position [220, 0]
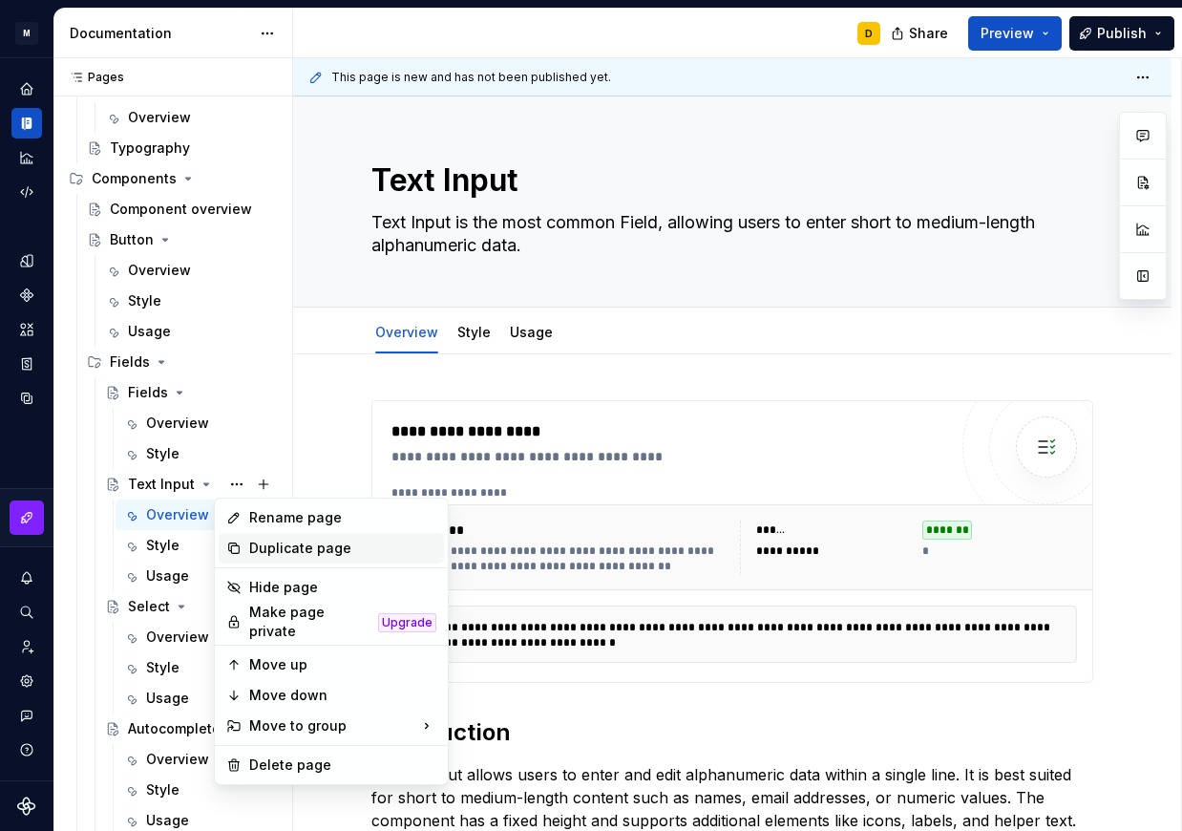
click at [262, 547] on div "Duplicate page" at bounding box center [342, 548] width 187 height 19
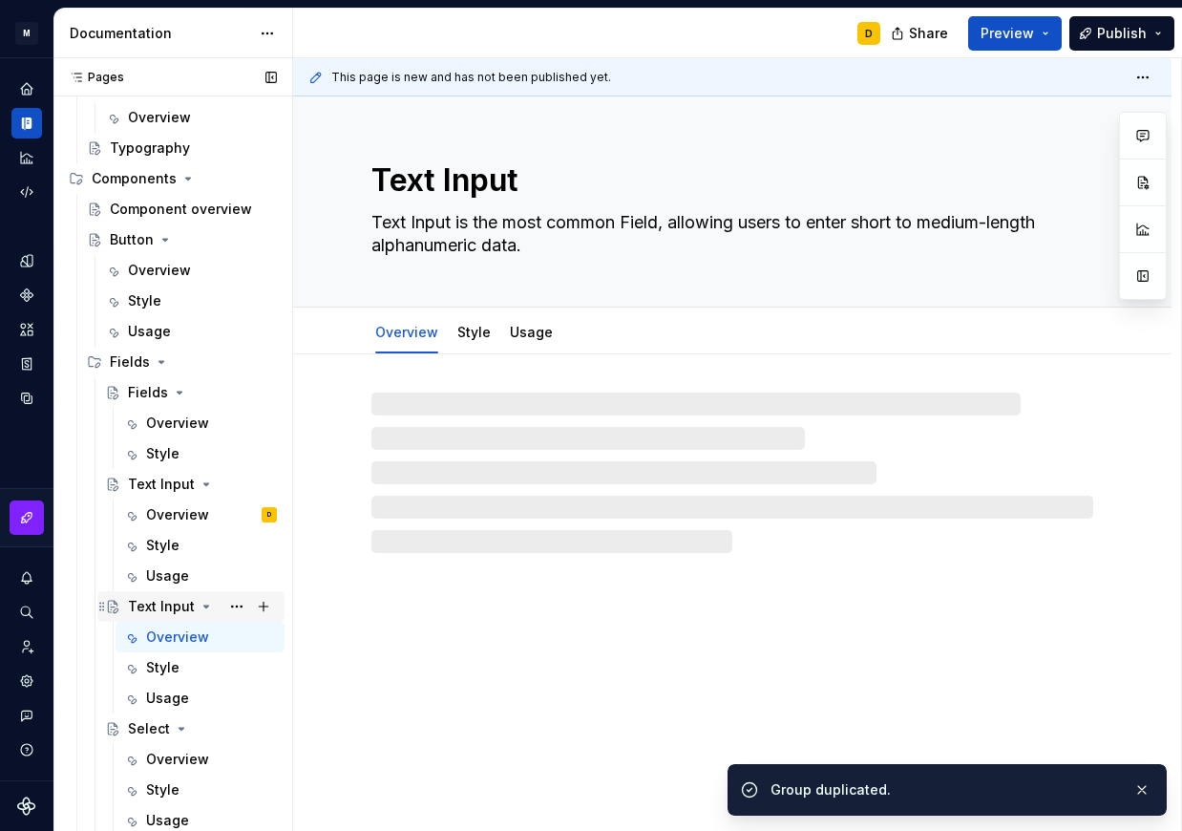
click at [151, 600] on div "Text Input" at bounding box center [161, 606] width 67 height 19
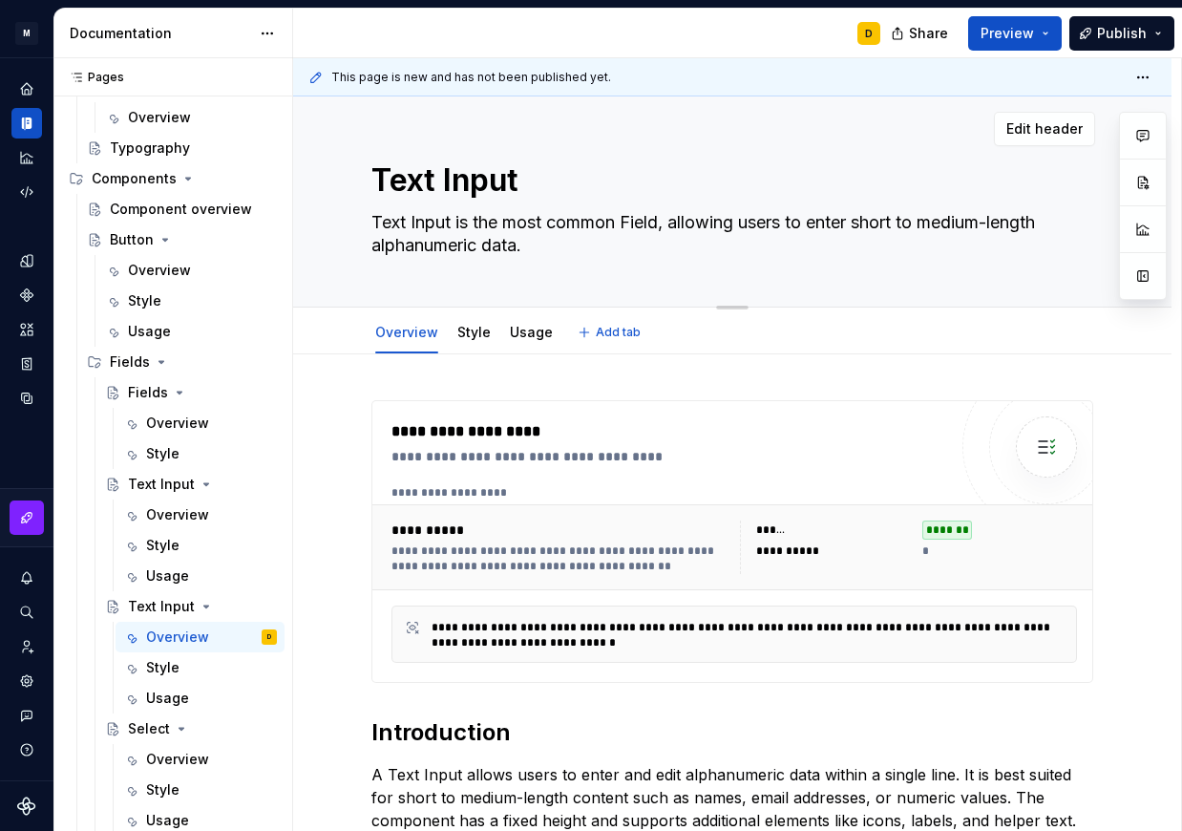
click at [538, 186] on textarea "Text Input" at bounding box center [729, 181] width 722 height 46
type textarea "*"
type textarea "M"
type textarea "*"
type textarea "Me"
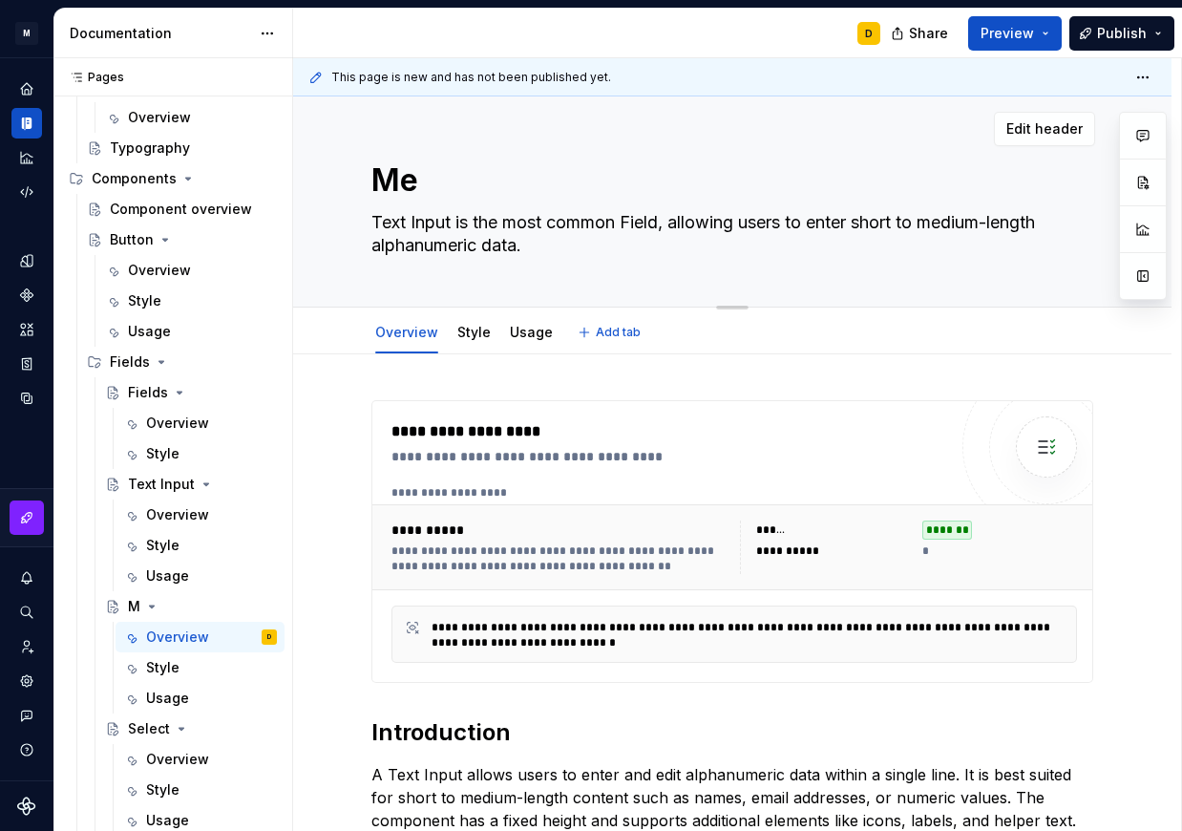
type textarea "*"
type textarea "Men"
type textarea "*"
type textarea "Menu"
type textarea "*"
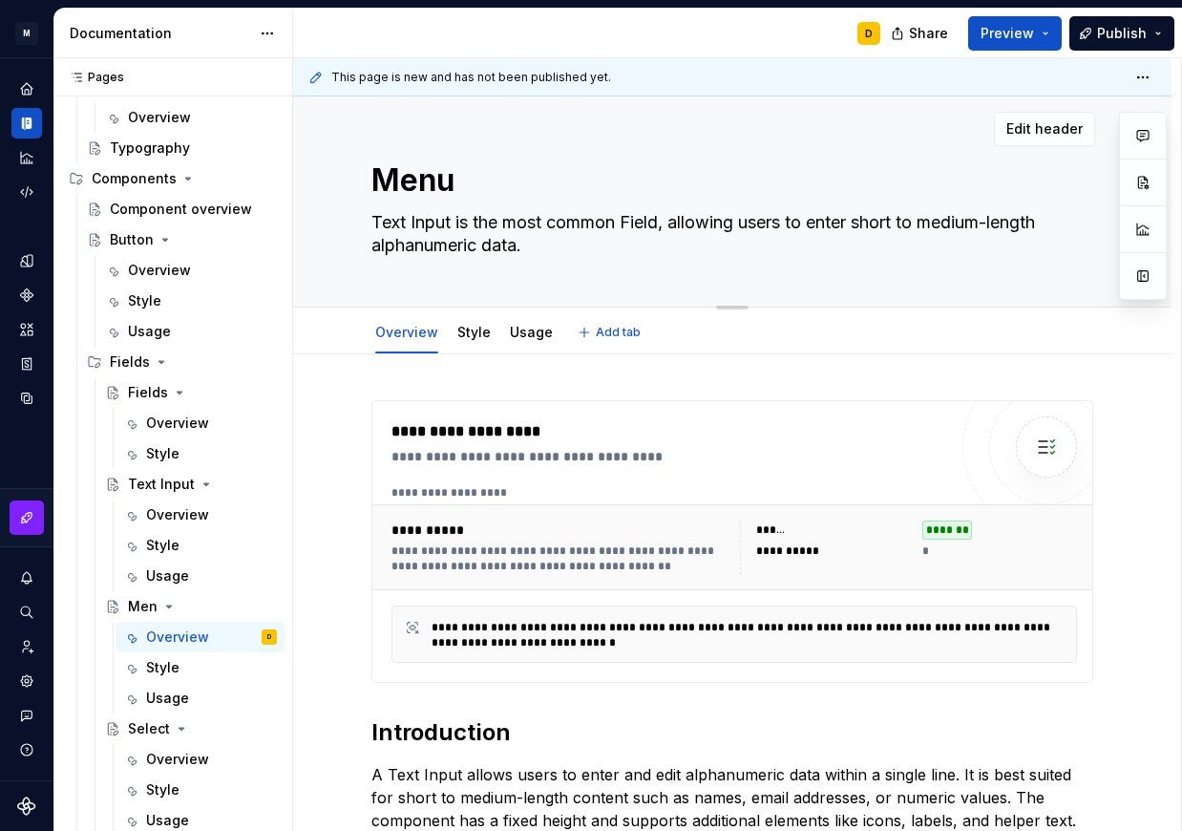
type textarea "Menu"
type textarea "*"
type textarea "Menu O"
type textarea "*"
type textarea "Menu Op"
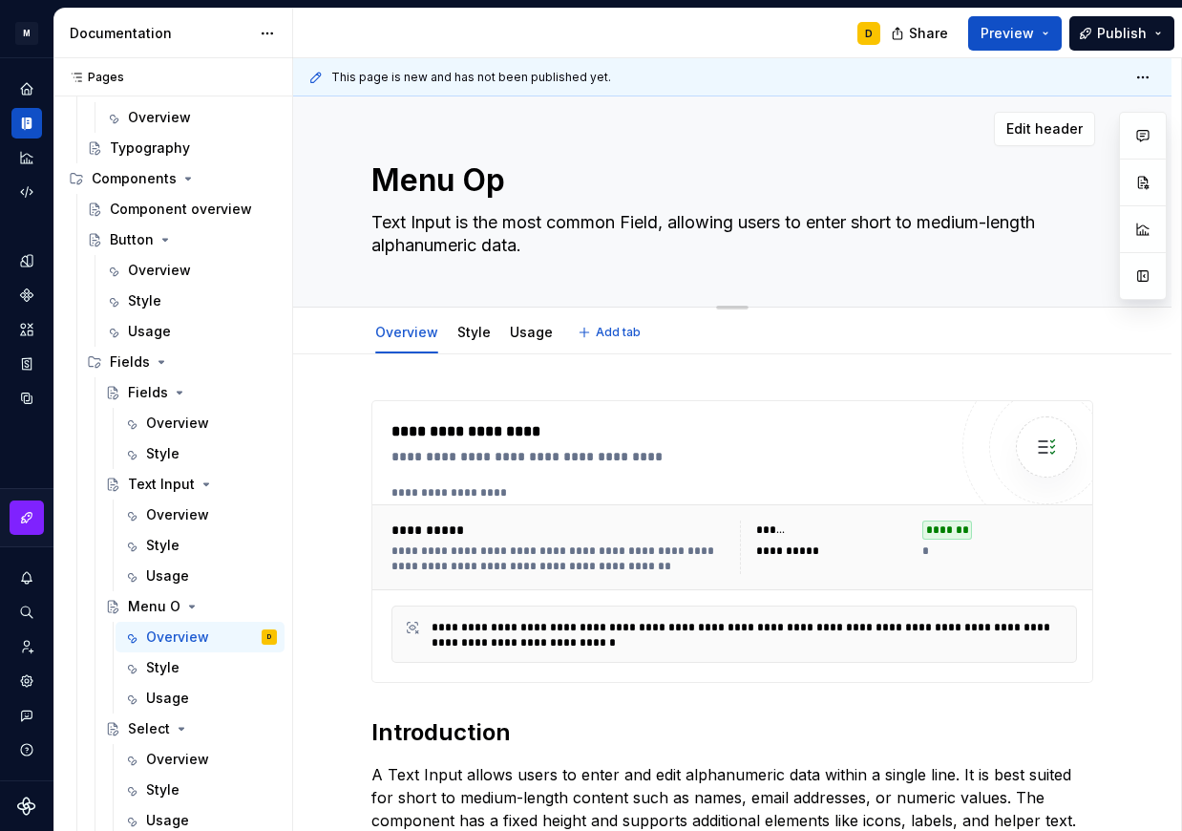
type textarea "*"
type textarea "Menu Opt"
type textarea "*"
type textarea "Menu Opti"
type textarea "*"
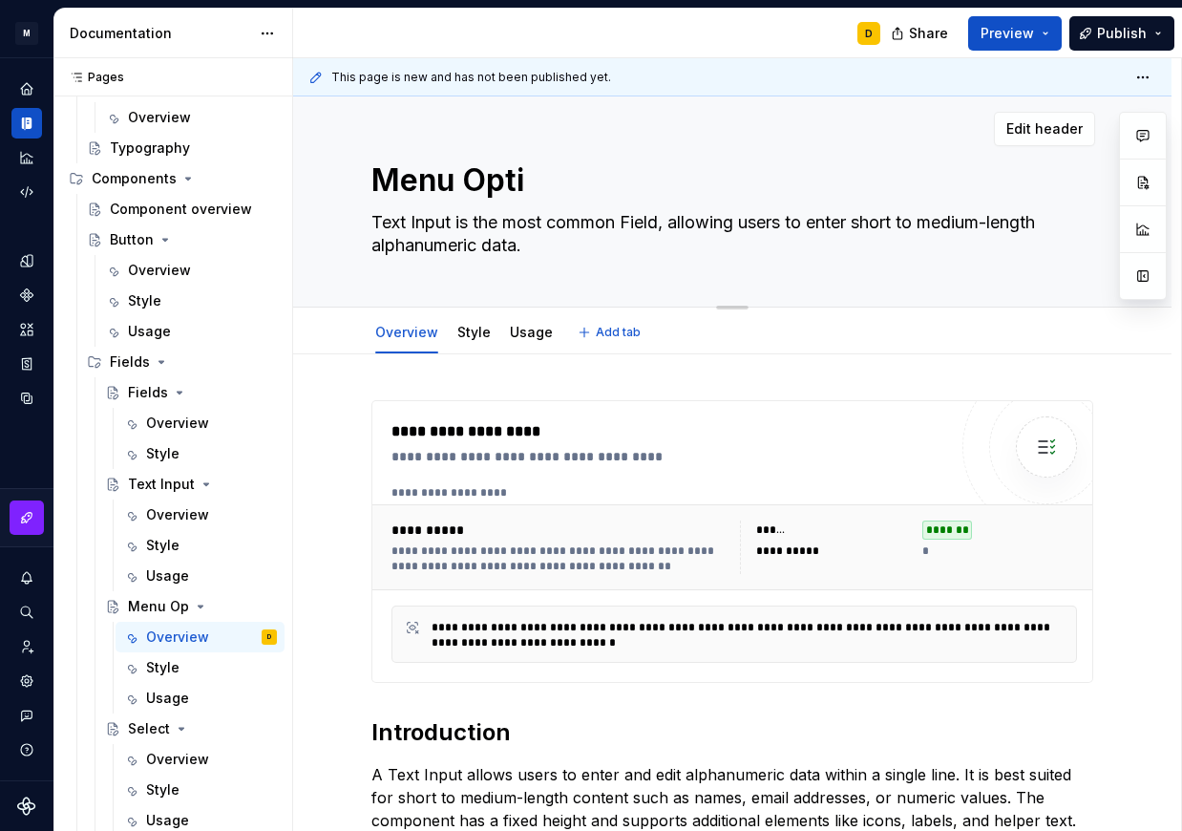
type textarea "Menu Optio"
type textarea "*"
type textarea "Menu Option"
type textarea "*"
type textarea "Menu Option"
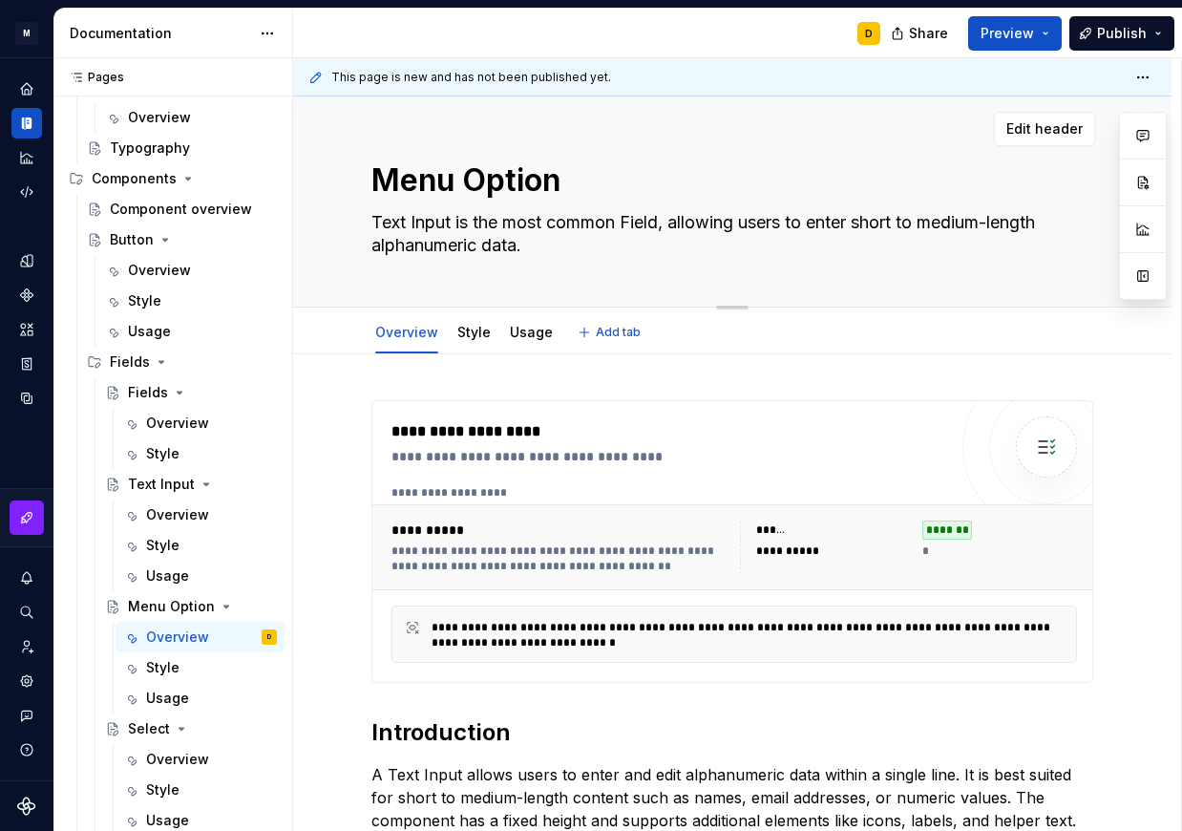
click at [513, 216] on textarea "Text Input is the most common Field, allowing users to enter short to medium-le…" at bounding box center [729, 233] width 722 height 53
click at [204, 484] on icon "Page tree" at bounding box center [206, 484] width 5 height 2
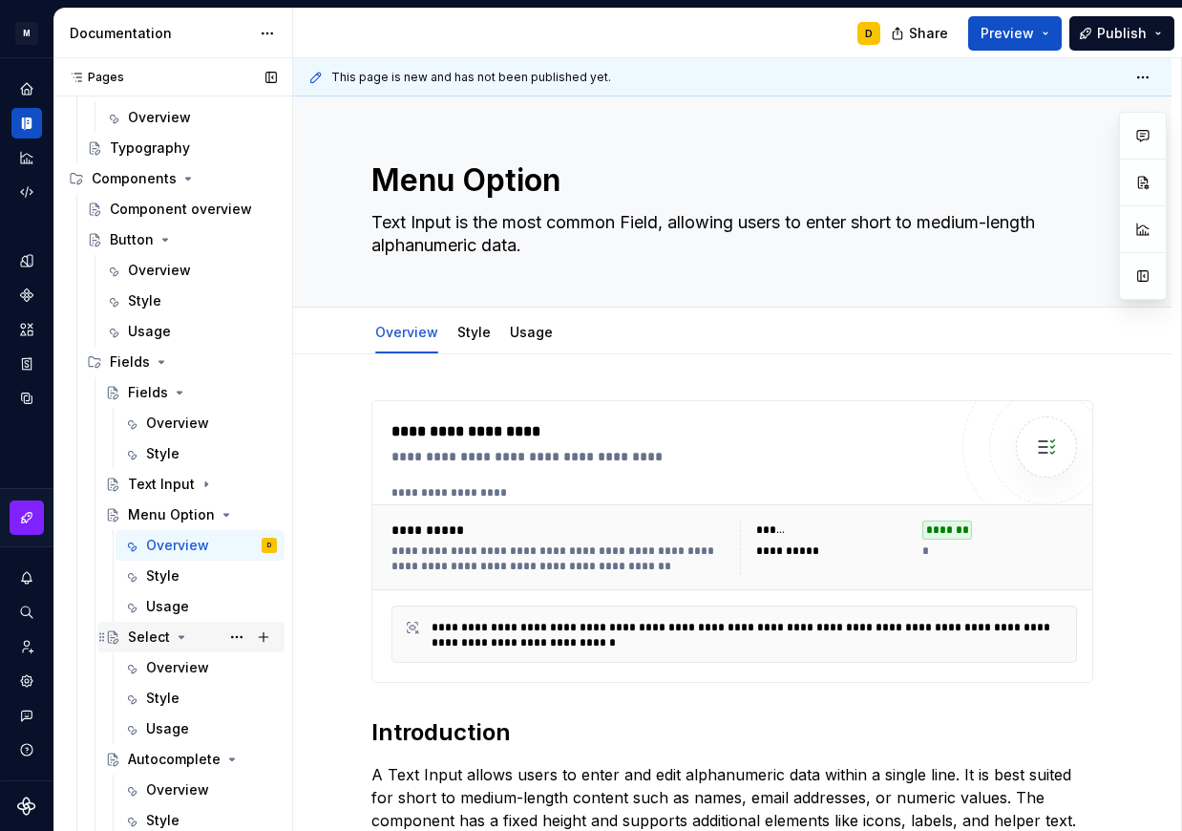
click at [180, 637] on icon "Page tree" at bounding box center [182, 637] width 5 height 2
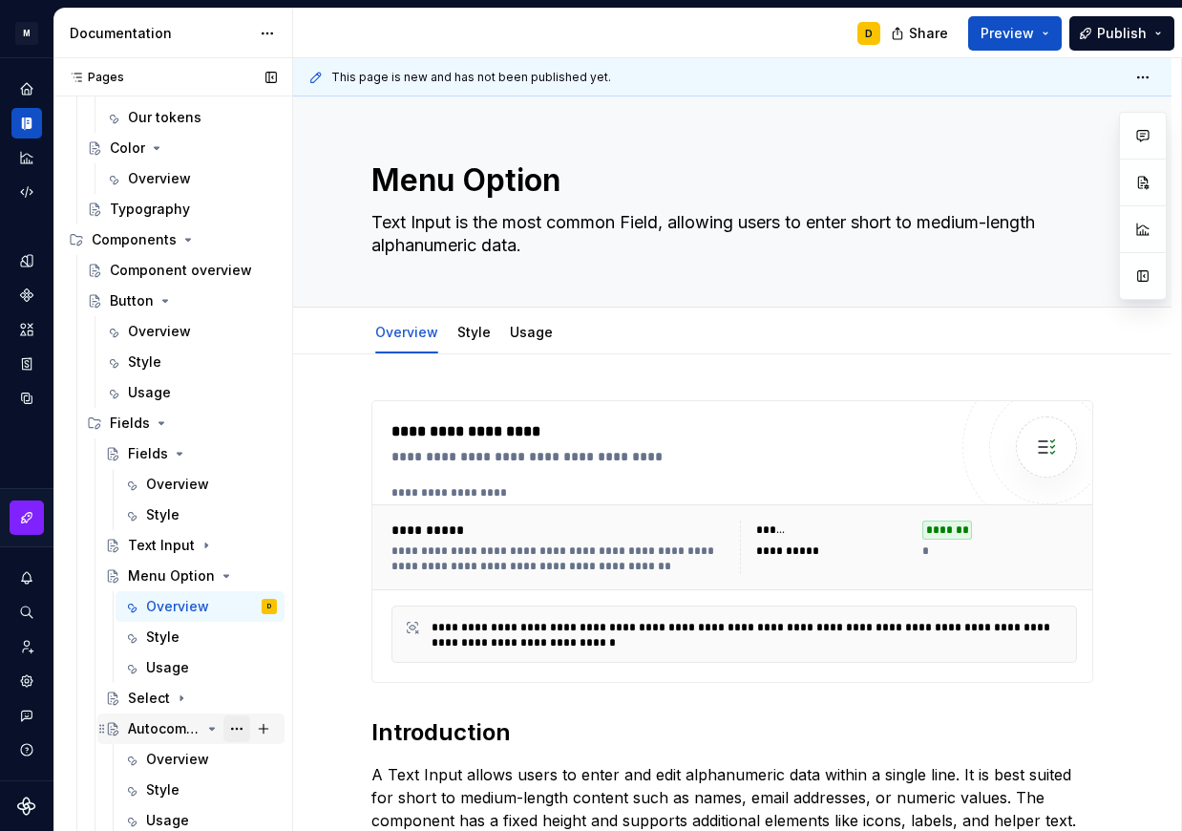
click at [227, 729] on button "Page tree" at bounding box center [236, 728] width 27 height 27
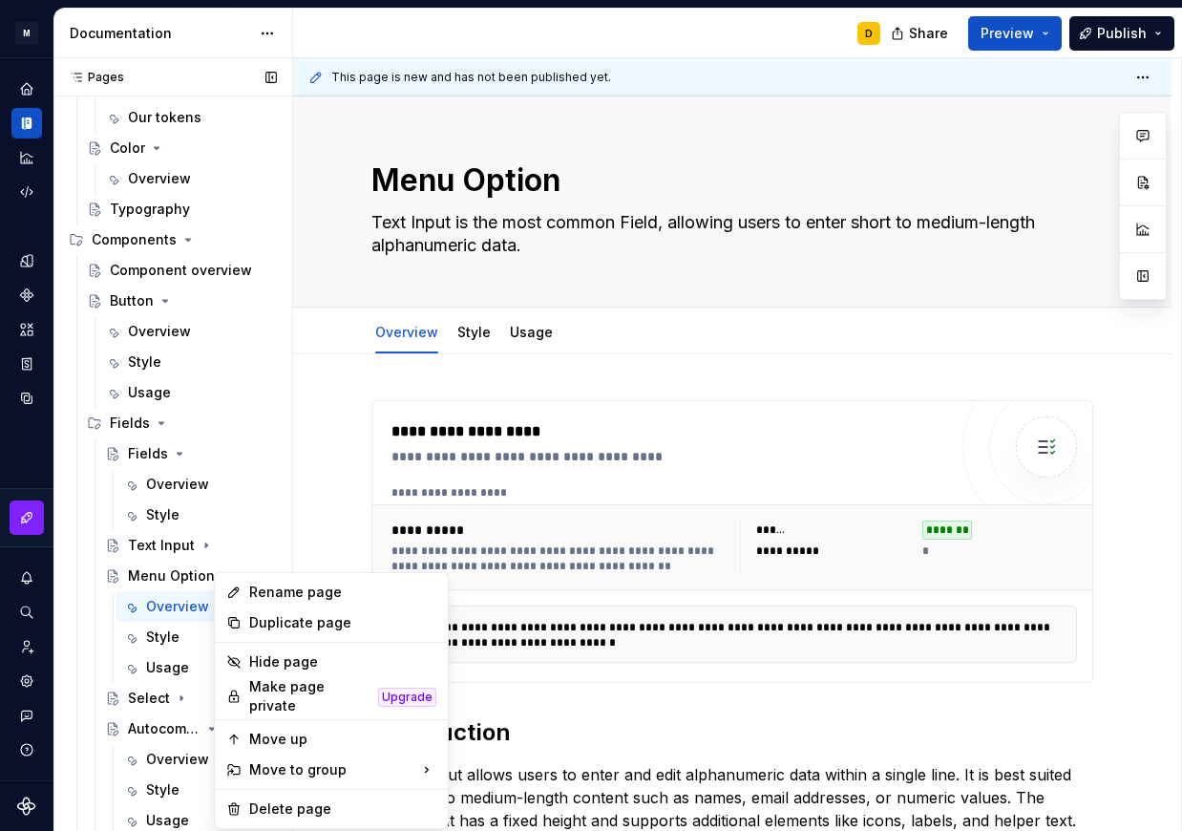
click at [63, 668] on div "Pages Pages Add Accessibility guide for tree Page tree. Navigate the tree with …" at bounding box center [172, 448] width 239 height 781
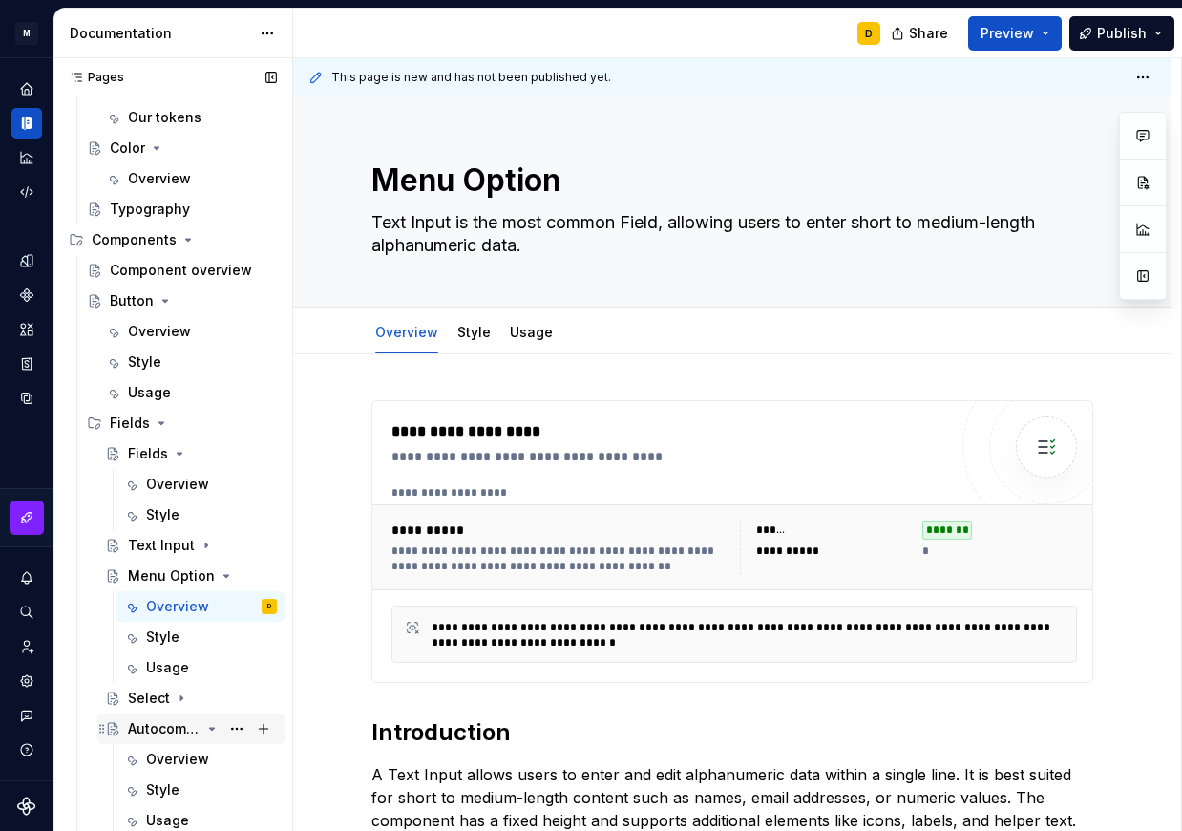
click at [204, 724] on icon "Page tree" at bounding box center [211, 728] width 15 height 15
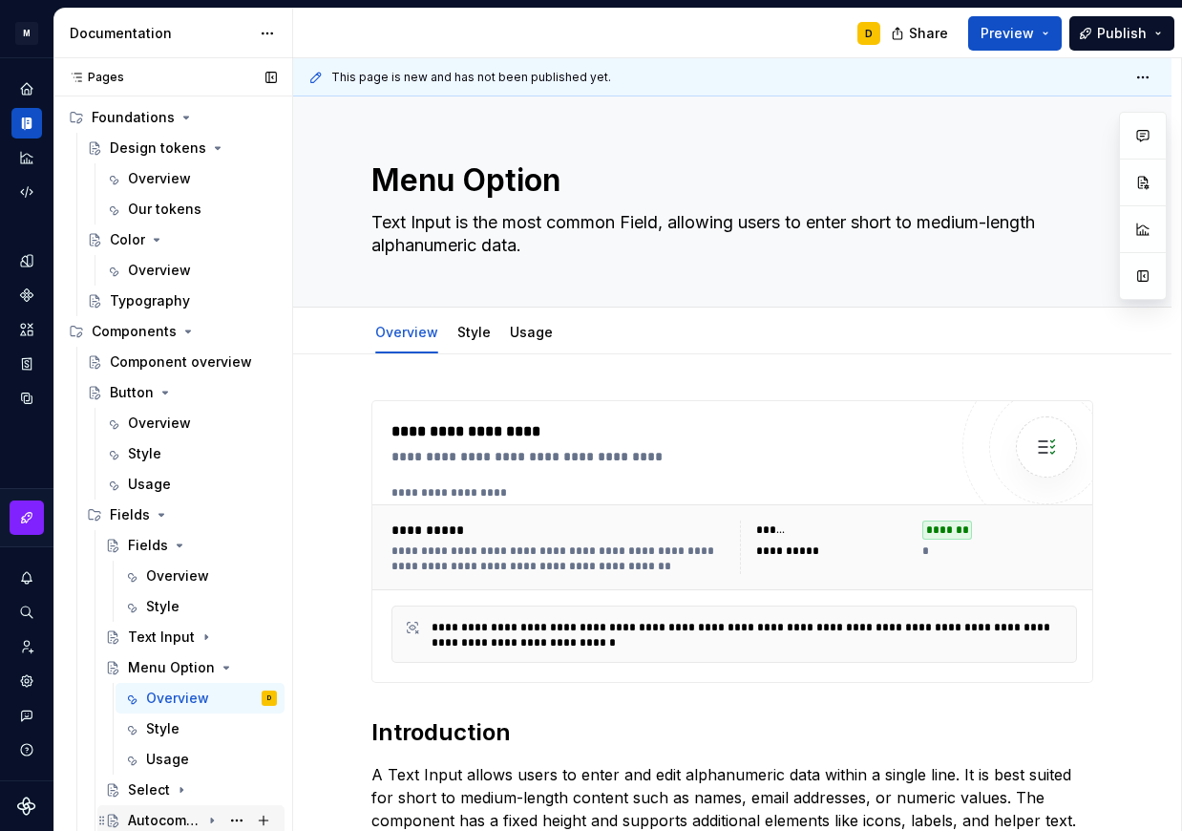
scroll to position [67, 0]
click at [204, 671] on icon "Page tree" at bounding box center [211, 667] width 15 height 15
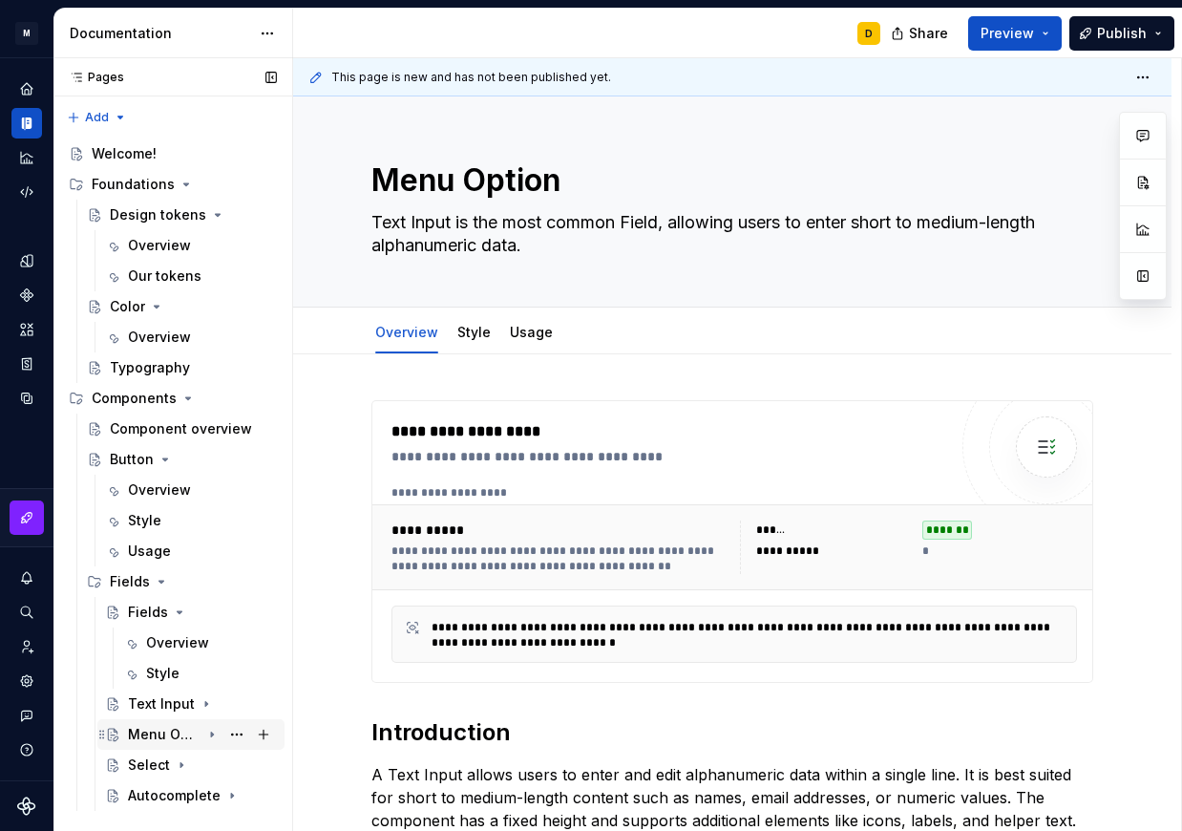
scroll to position [0, 0]
click at [176, 610] on icon "Page tree" at bounding box center [179, 612] width 15 height 15
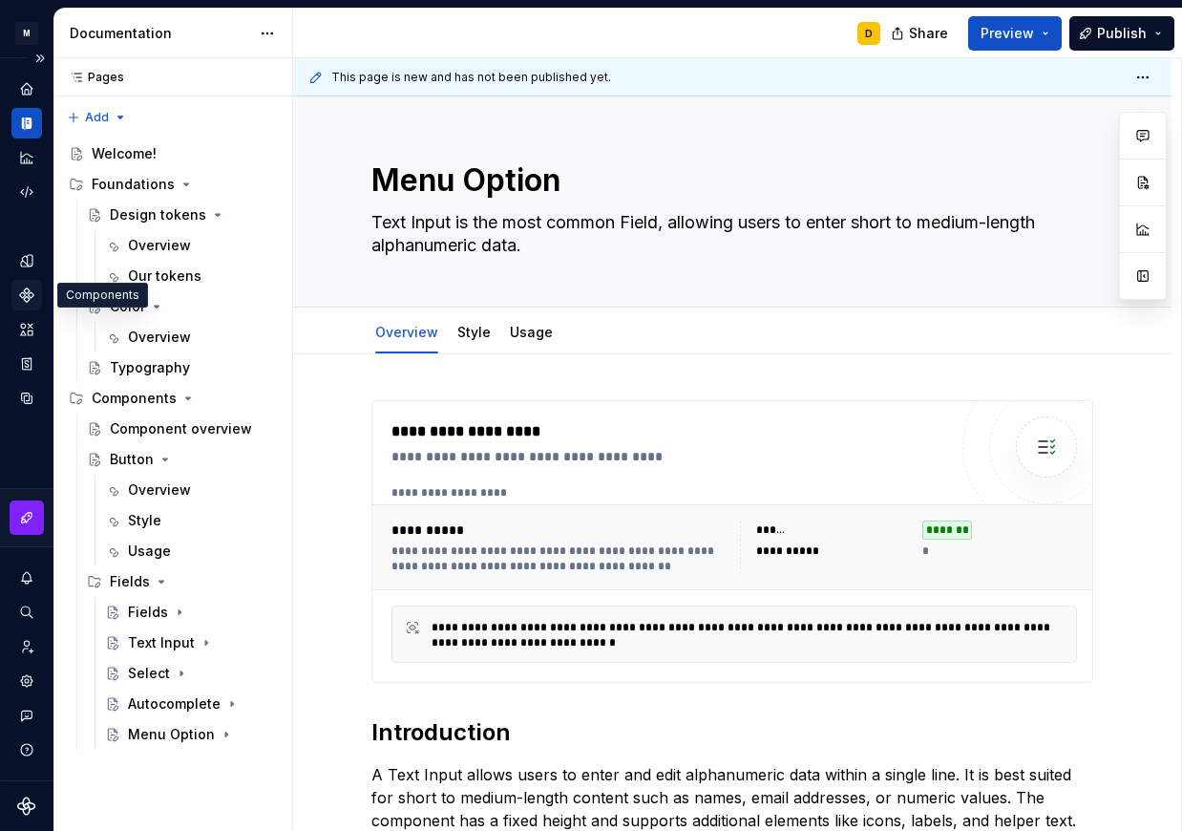
click at [23, 290] on icon "Components" at bounding box center [26, 295] width 17 height 17
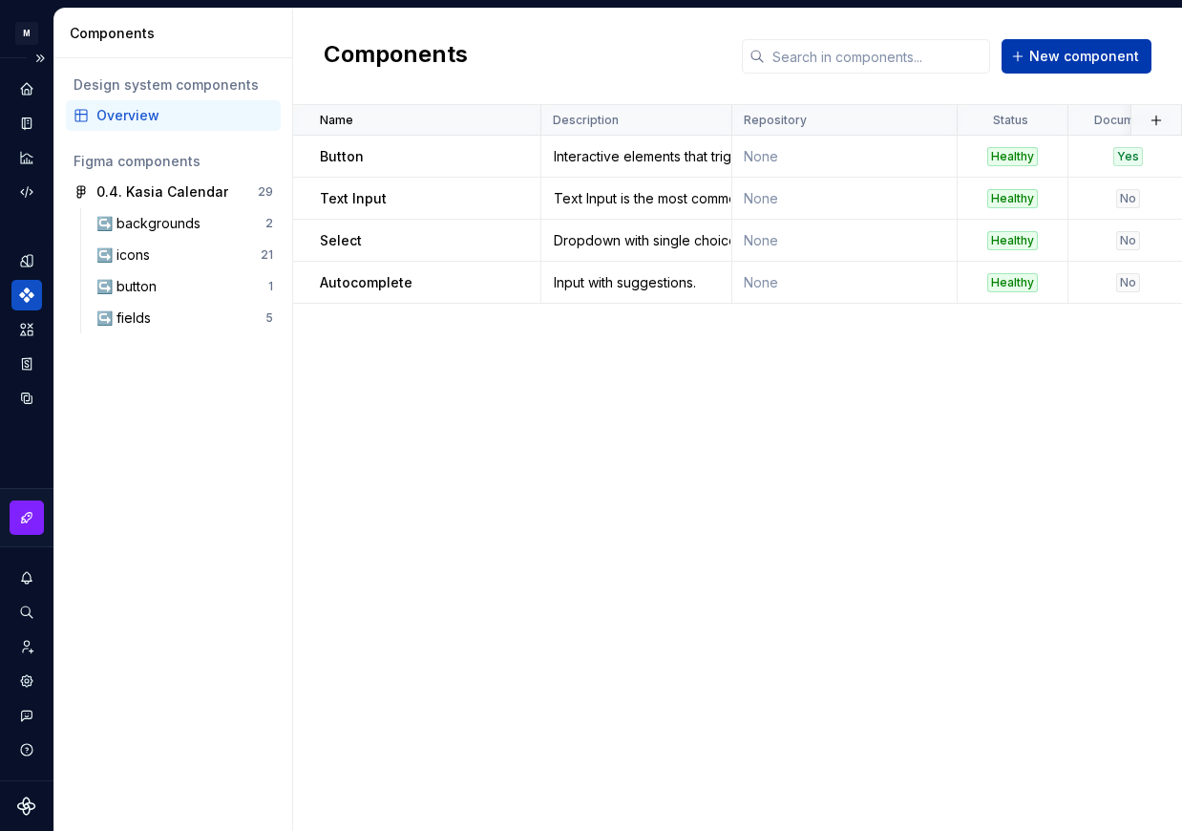
click at [1081, 53] on span "New component" at bounding box center [1085, 56] width 110 height 19
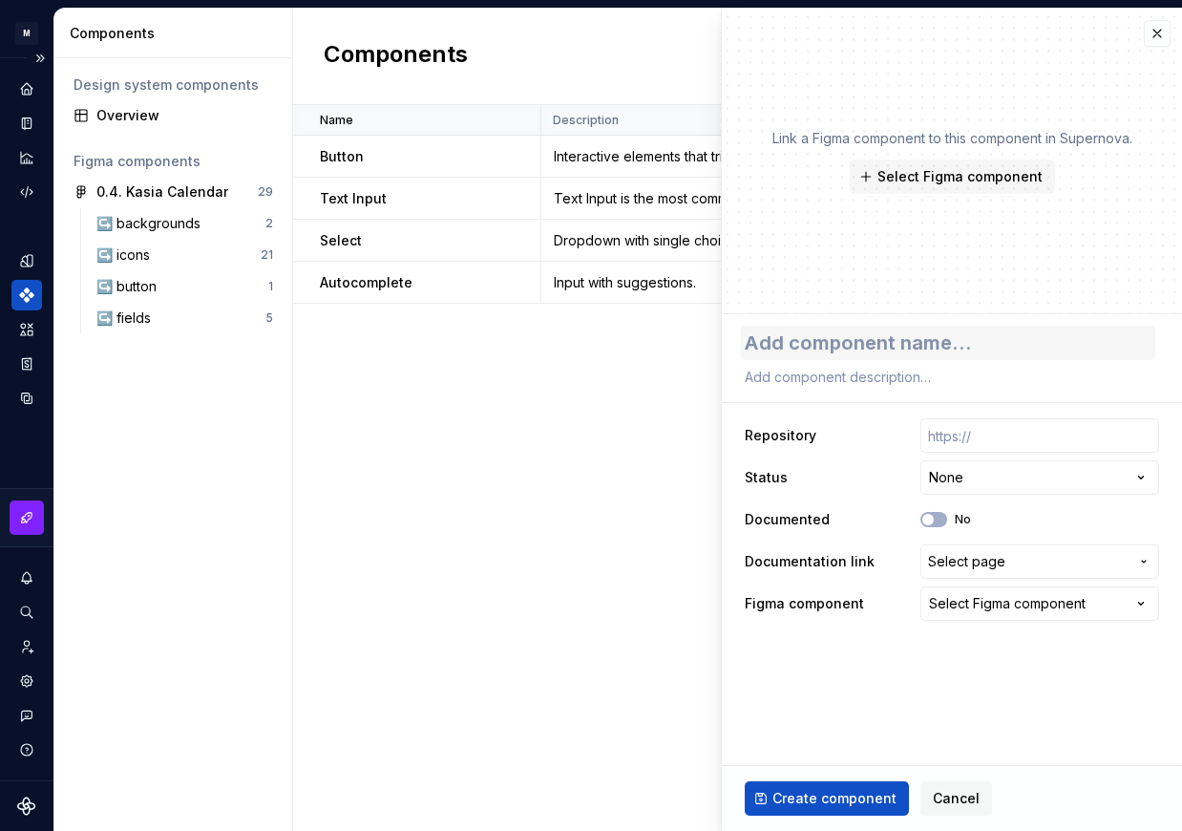
click at [834, 349] on textarea at bounding box center [948, 343] width 415 height 34
type textarea "*"
type textarea "M"
type textarea "*"
type textarea "Me"
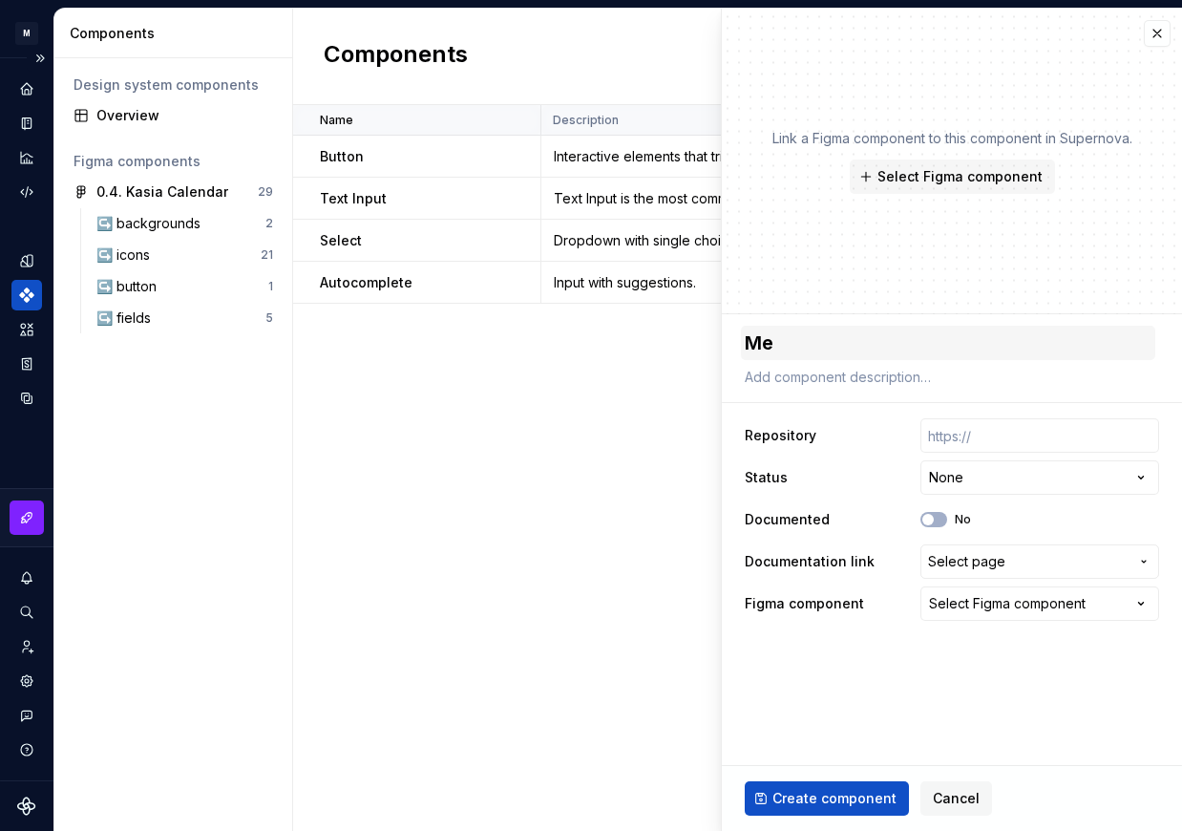
type textarea "*"
type textarea "Men"
type textarea "*"
type textarea "Menu"
type textarea "*"
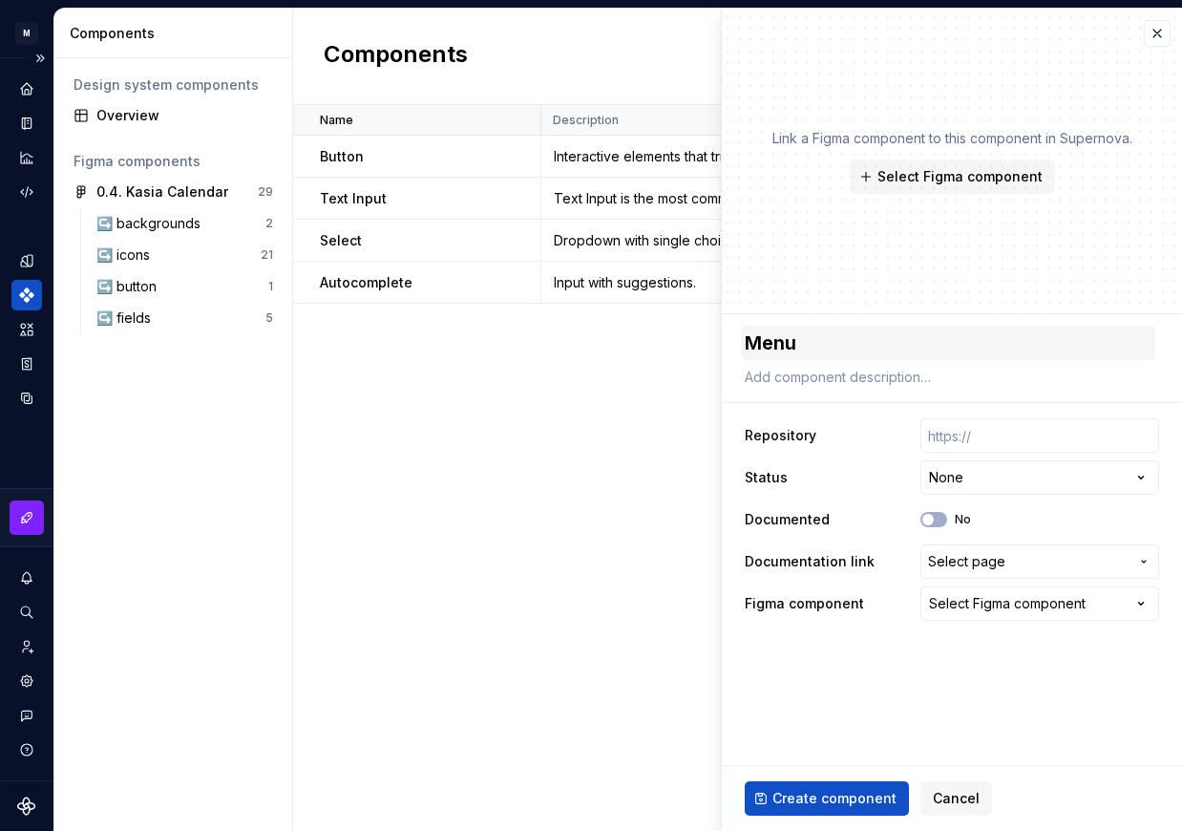
type textarea "Menu"
type textarea "*"
type textarea "Menu O"
type textarea "*"
type textarea "Menu Op"
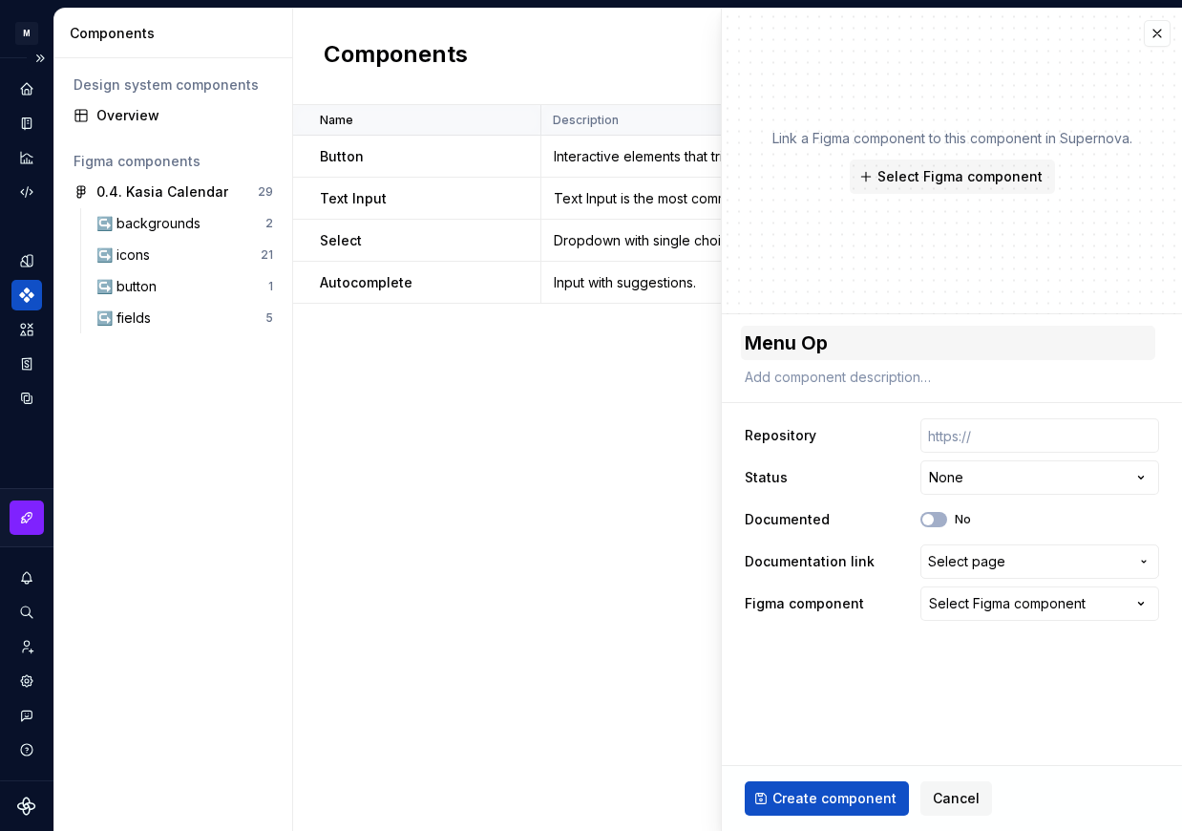
type textarea "*"
type textarea "Menu Opt"
type textarea "*"
type textarea "Menu Opti"
type textarea "*"
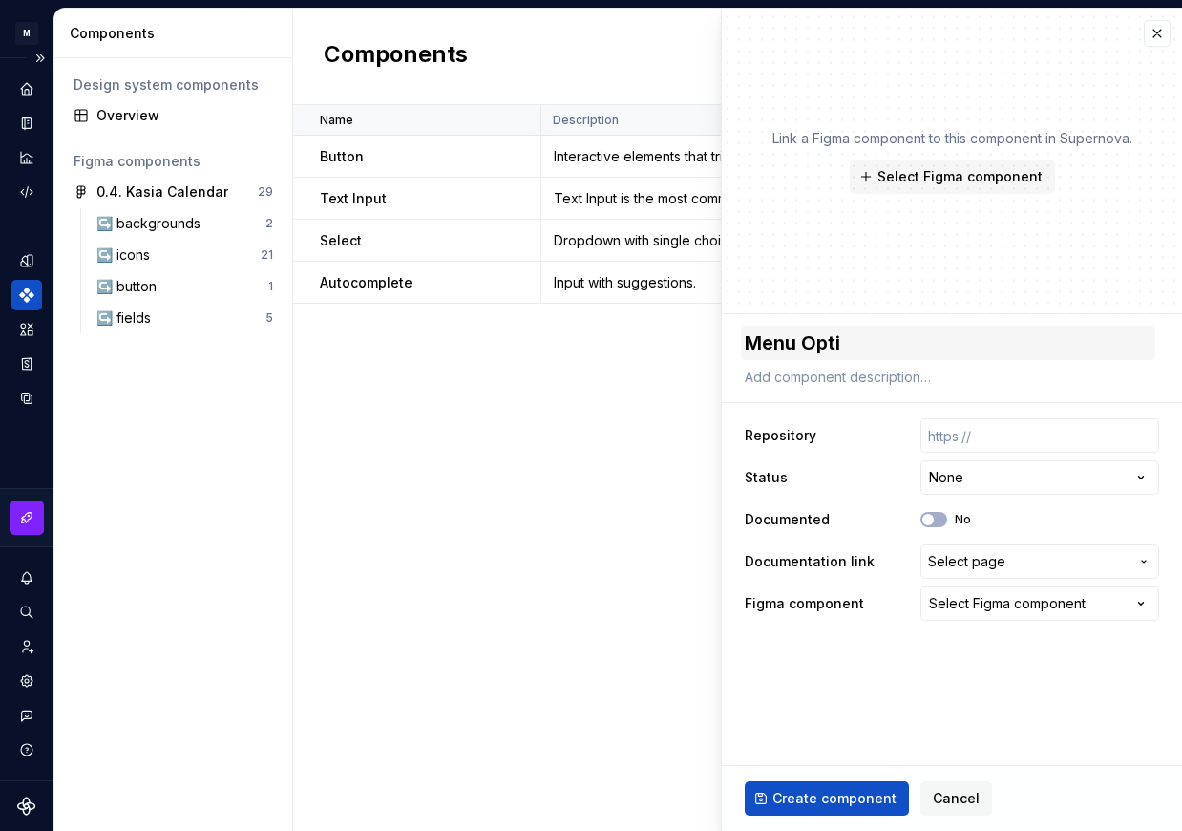
type textarea "Menu Optio"
type textarea "*"
type textarea "Menu Option"
click at [1013, 178] on span "Select Figma component" at bounding box center [960, 176] width 165 height 19
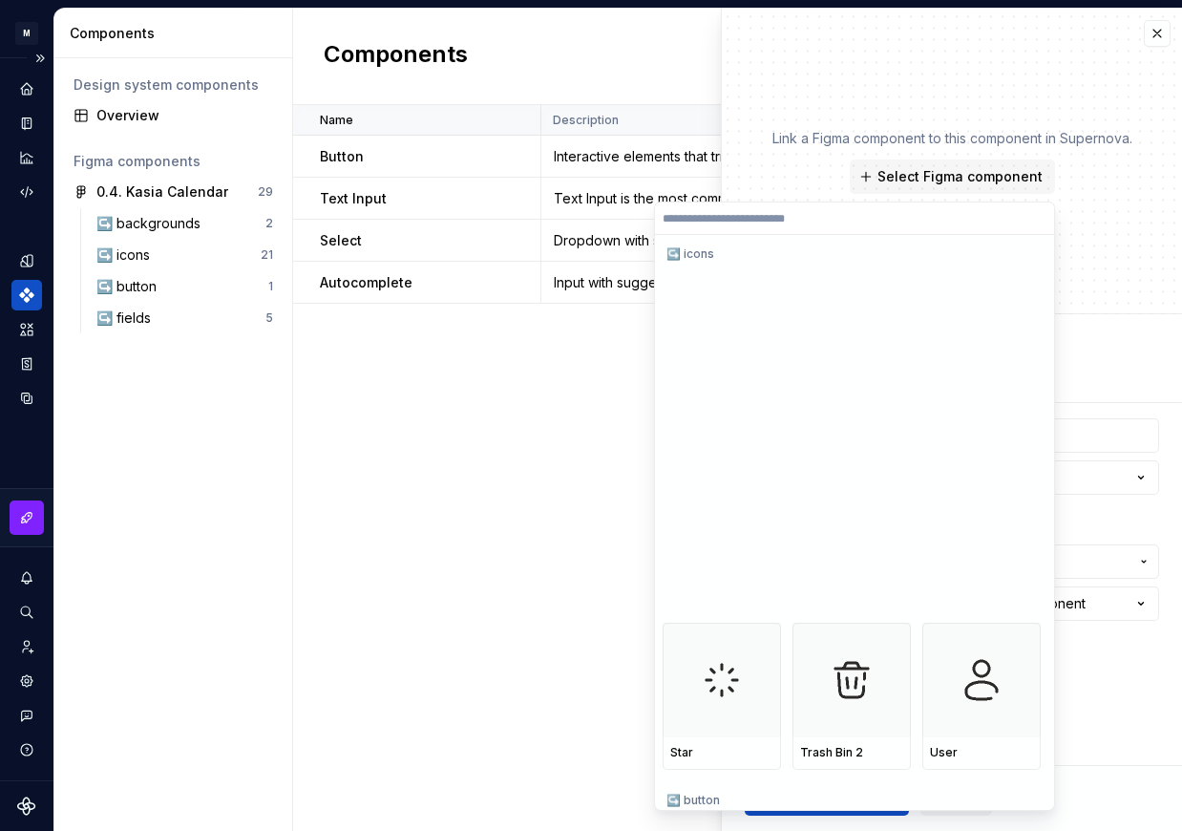
scroll to position [1196, 0]
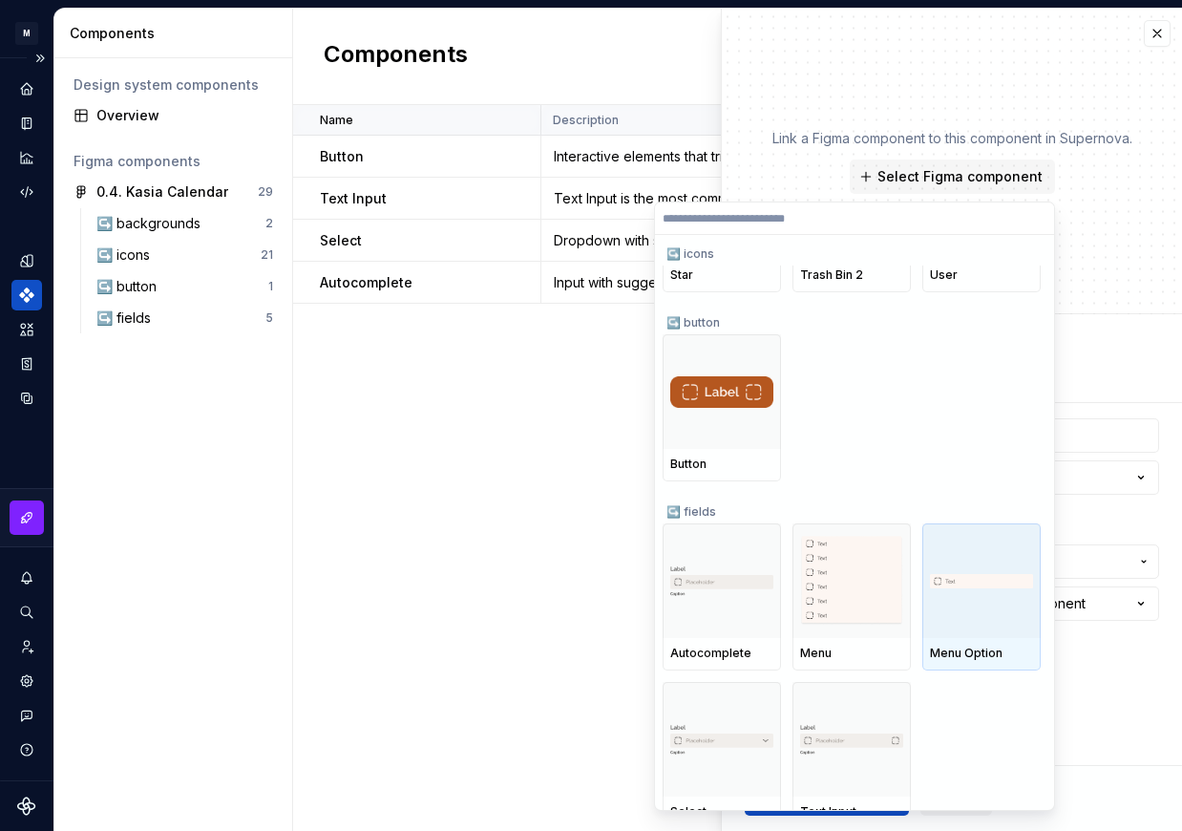
click at [988, 591] on div at bounding box center [982, 580] width 118 height 115
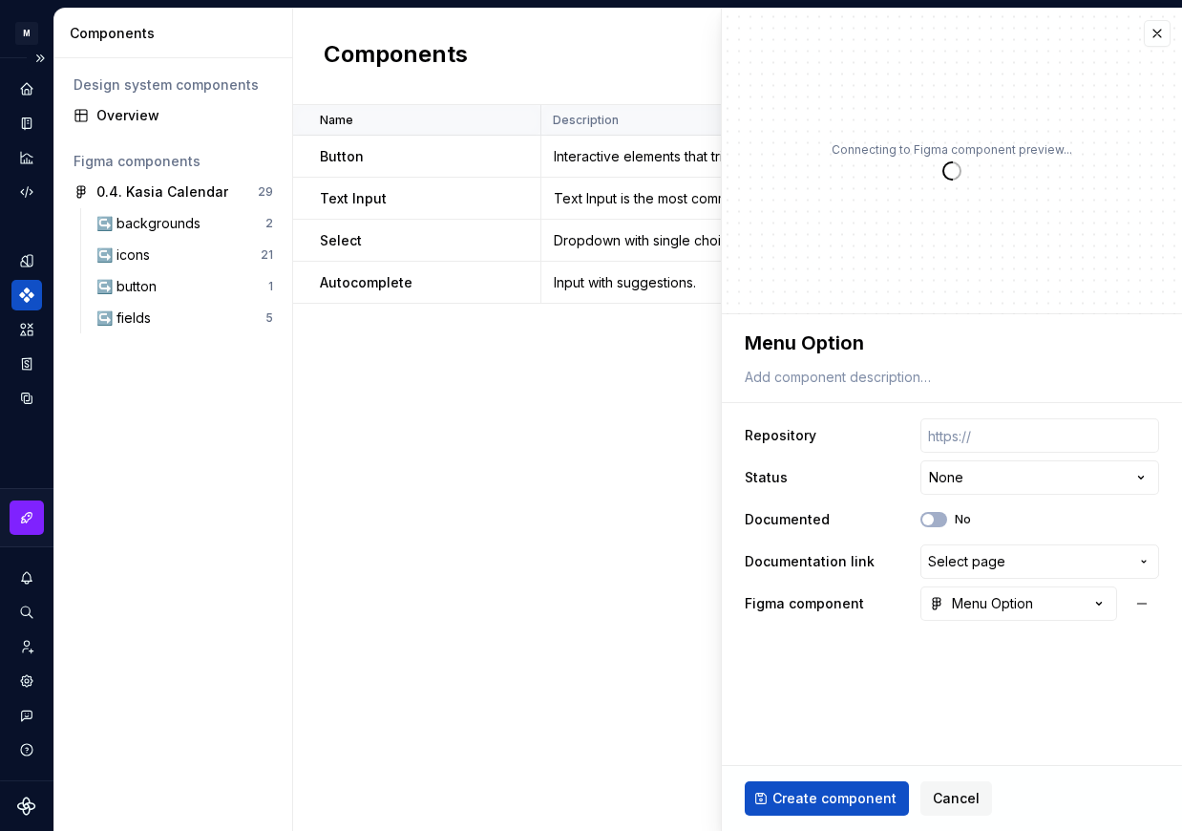
type textarea "*"
click at [1061, 479] on html "**********" at bounding box center [591, 415] width 1182 height 831
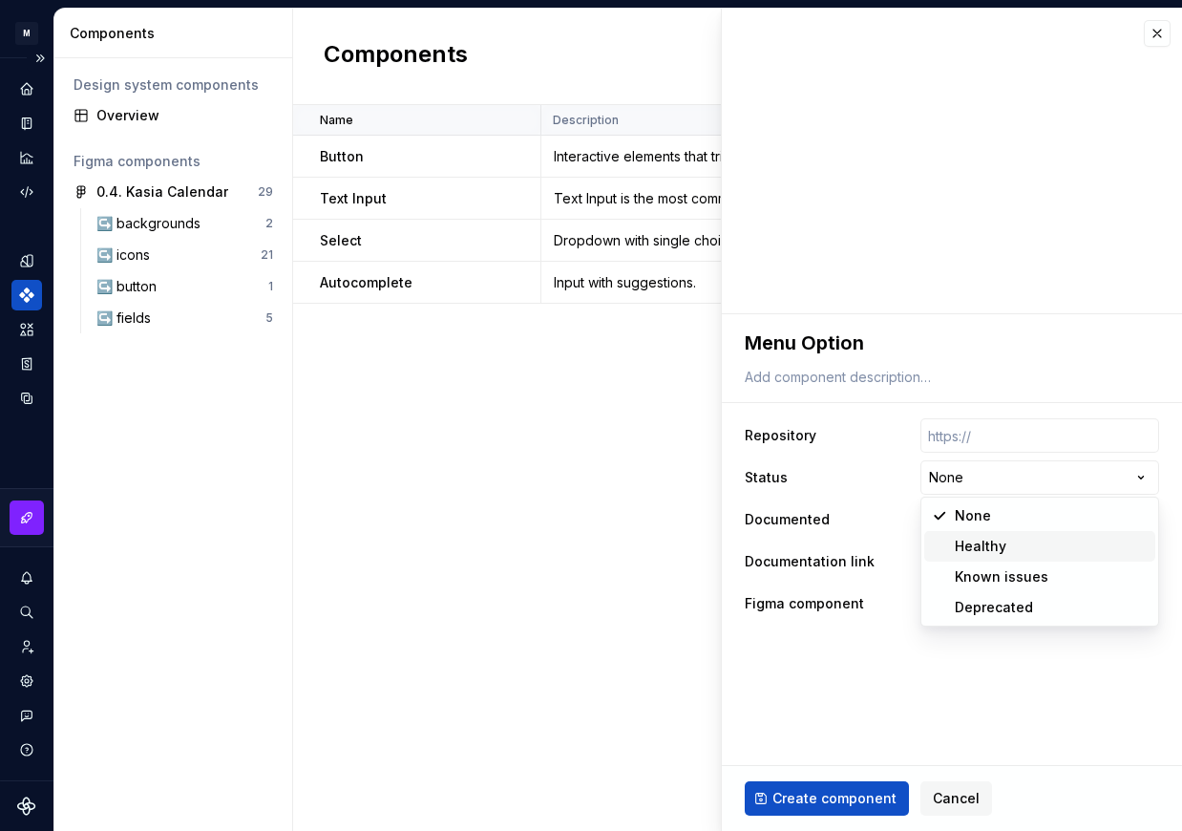
select select "**********"
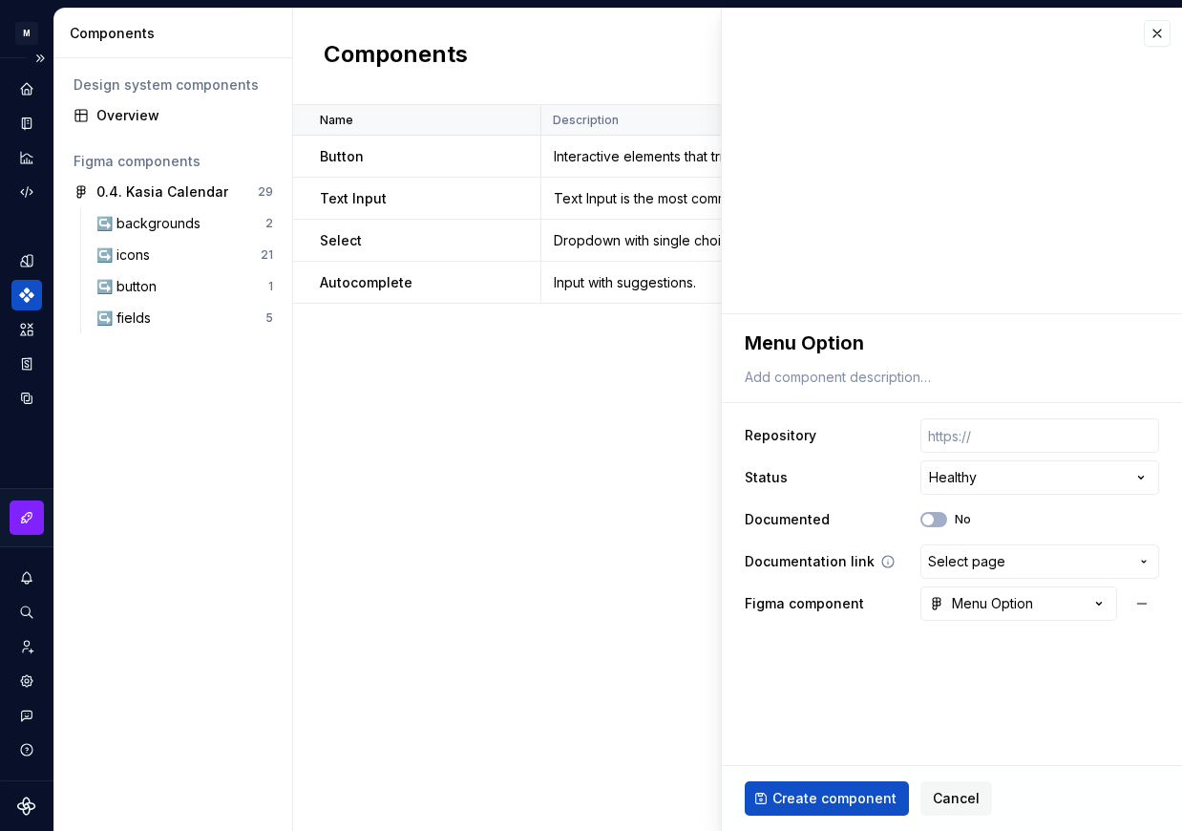
click at [993, 574] on button "Select page" at bounding box center [1040, 561] width 239 height 34
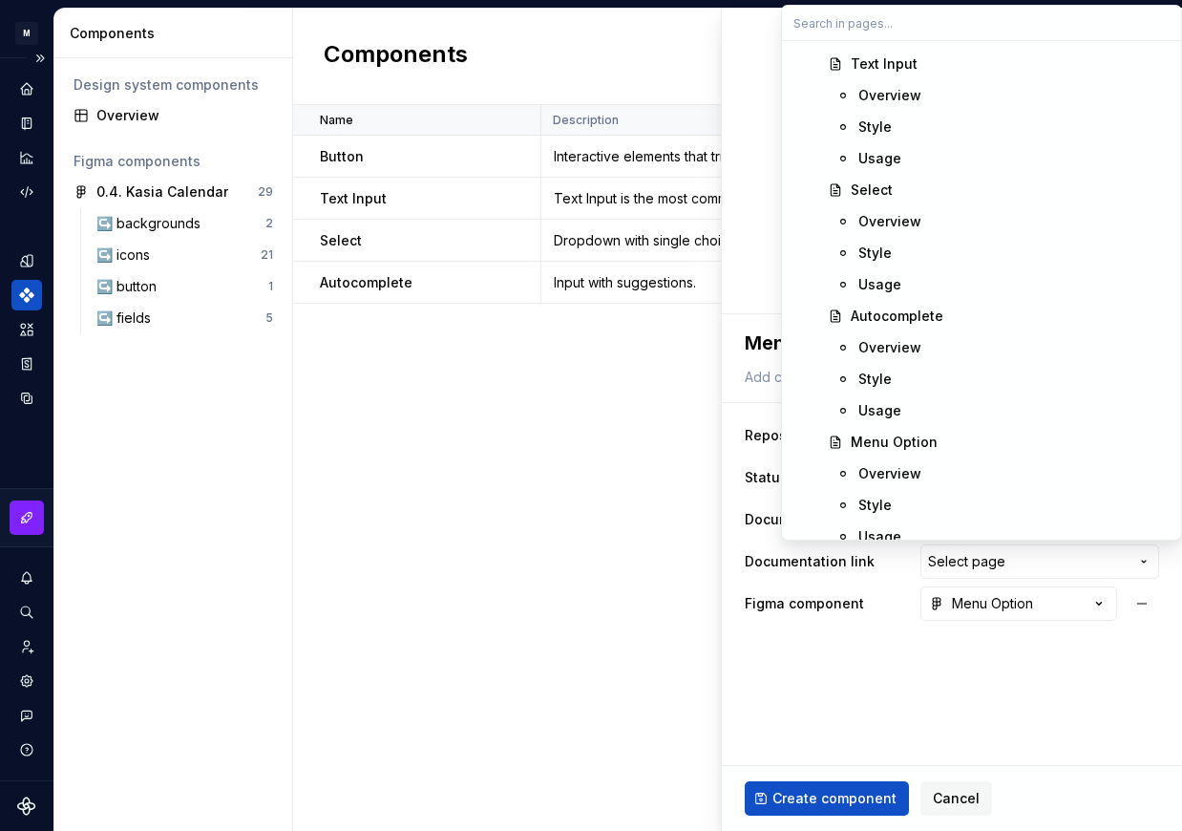
scroll to position [611, 0]
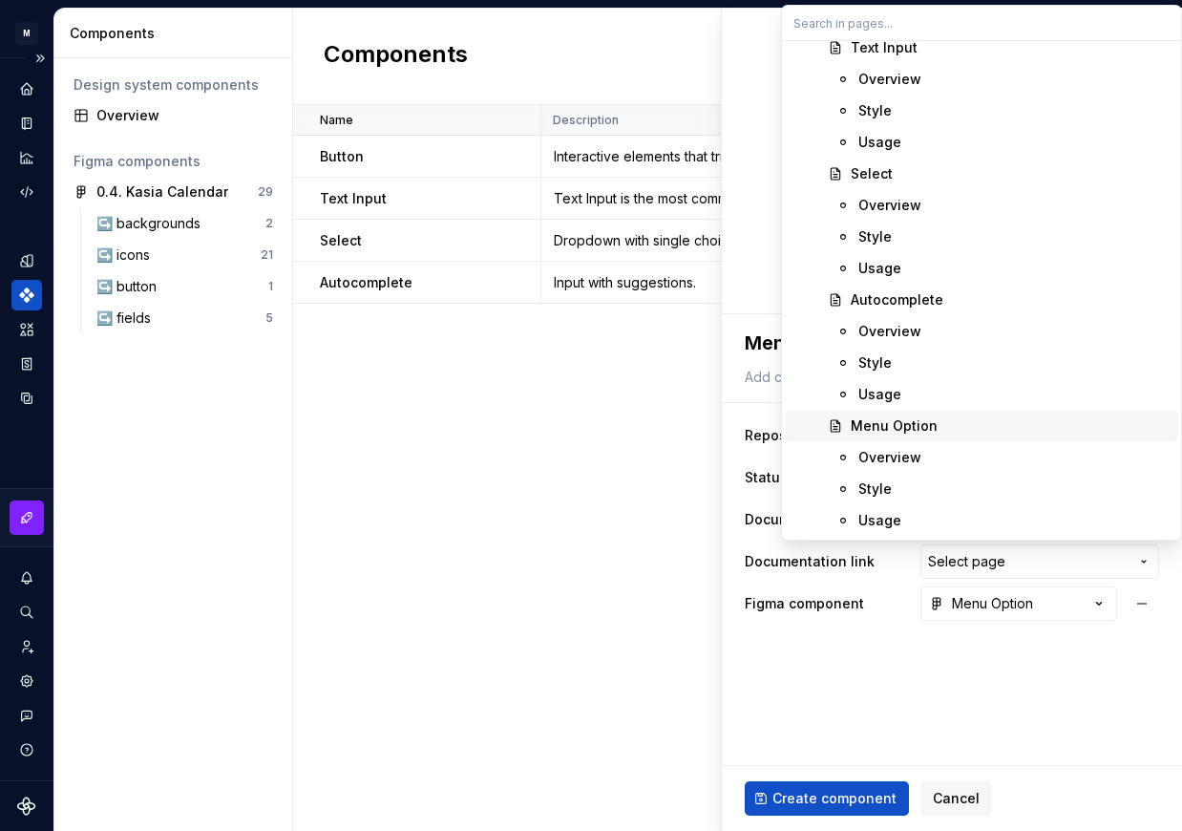
click at [931, 421] on div "Menu Option" at bounding box center [894, 425] width 87 height 19
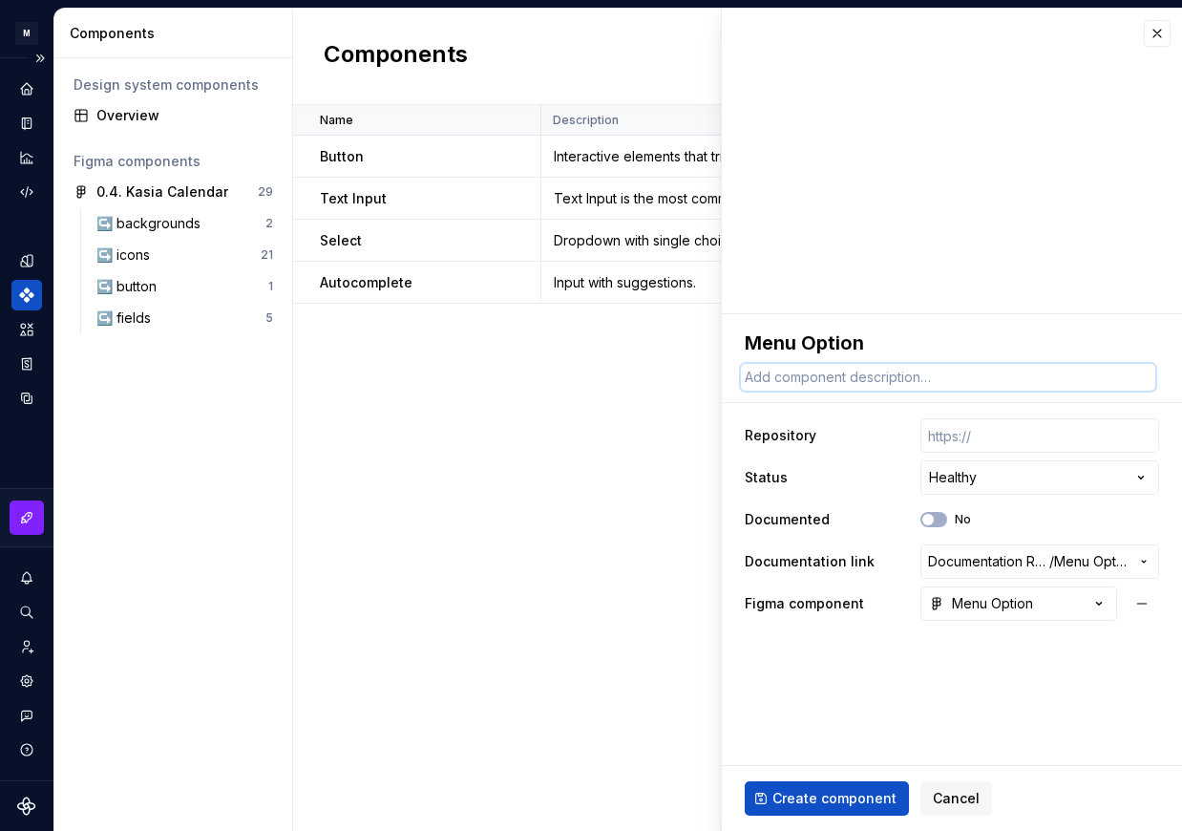
click at [833, 388] on textarea at bounding box center [948, 377] width 415 height 27
paste textarea "Selectable item within a dropdown menu, used in components like Select and Auto…"
type textarea "*"
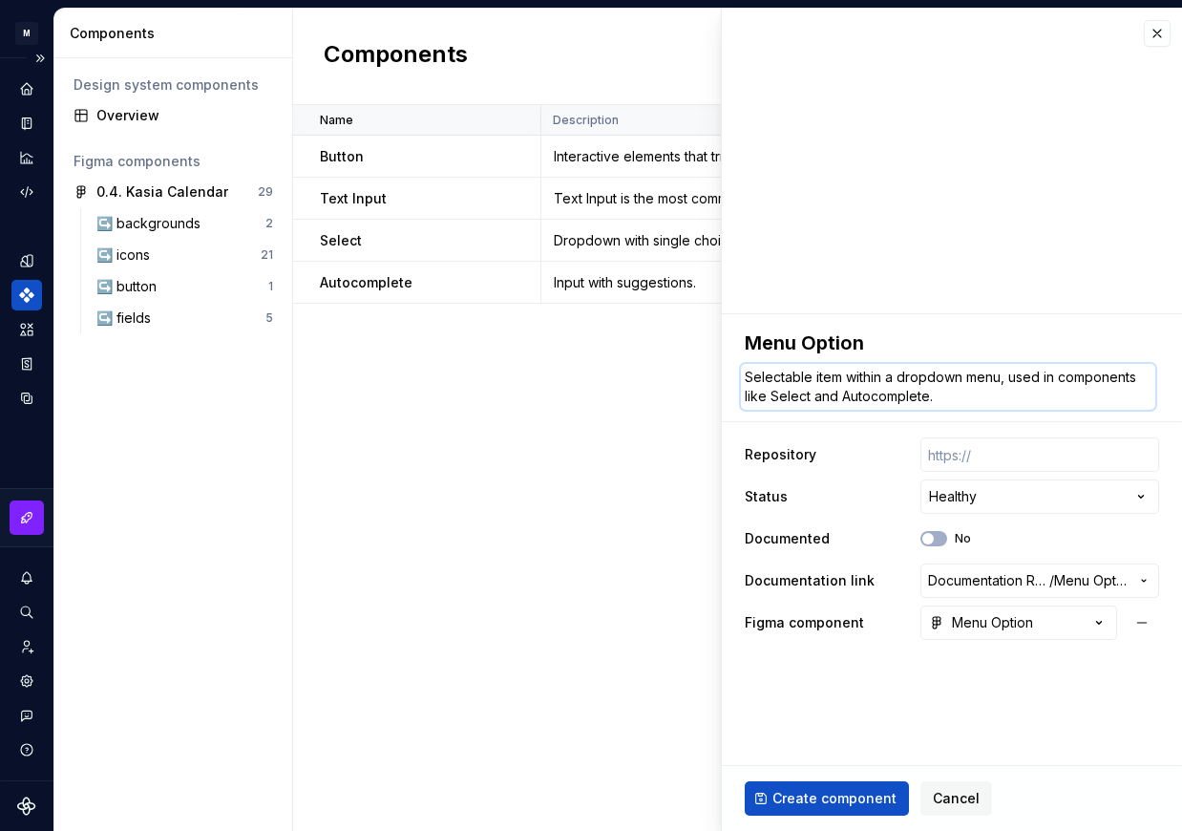
type textarea "Selectable item within a dropdown menu, used in components like Select and Auto…"
click at [815, 715] on fieldset "**********" at bounding box center [952, 572] width 460 height 517
click at [823, 792] on span "Create component" at bounding box center [835, 798] width 124 height 19
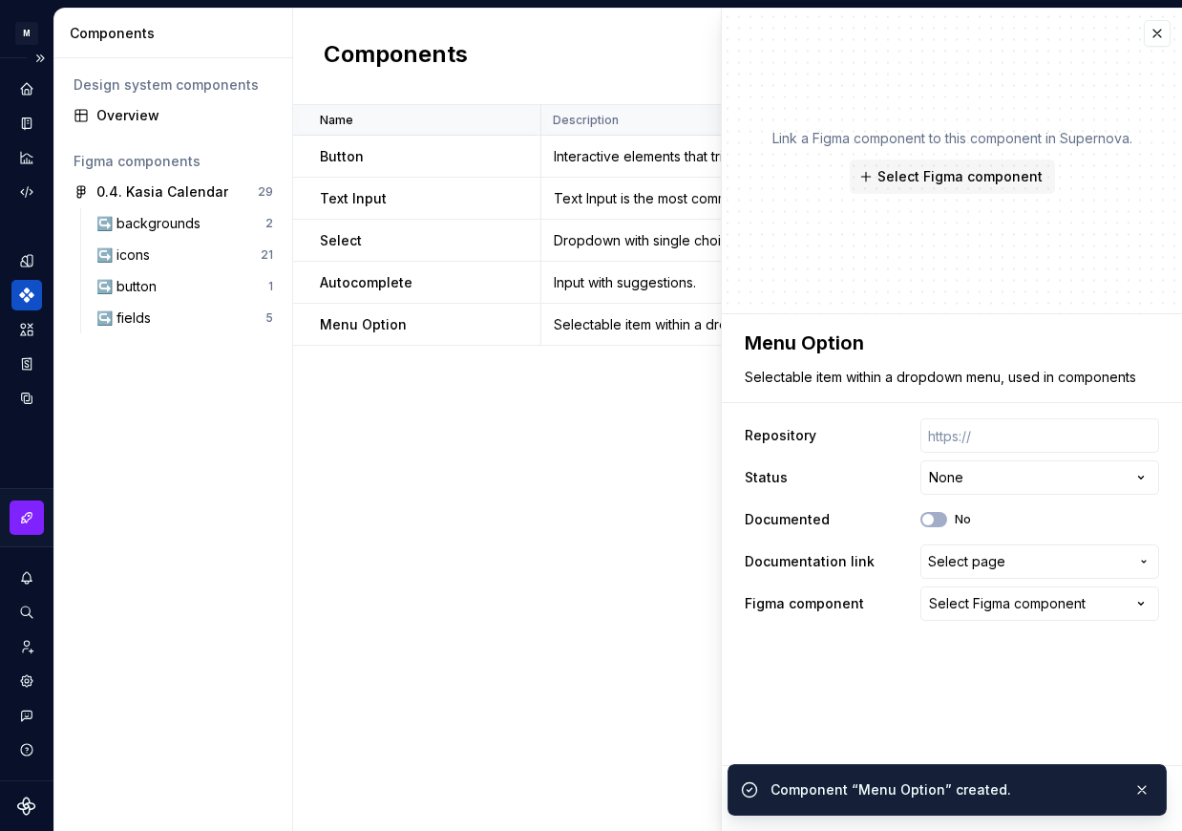
type textarea "*"
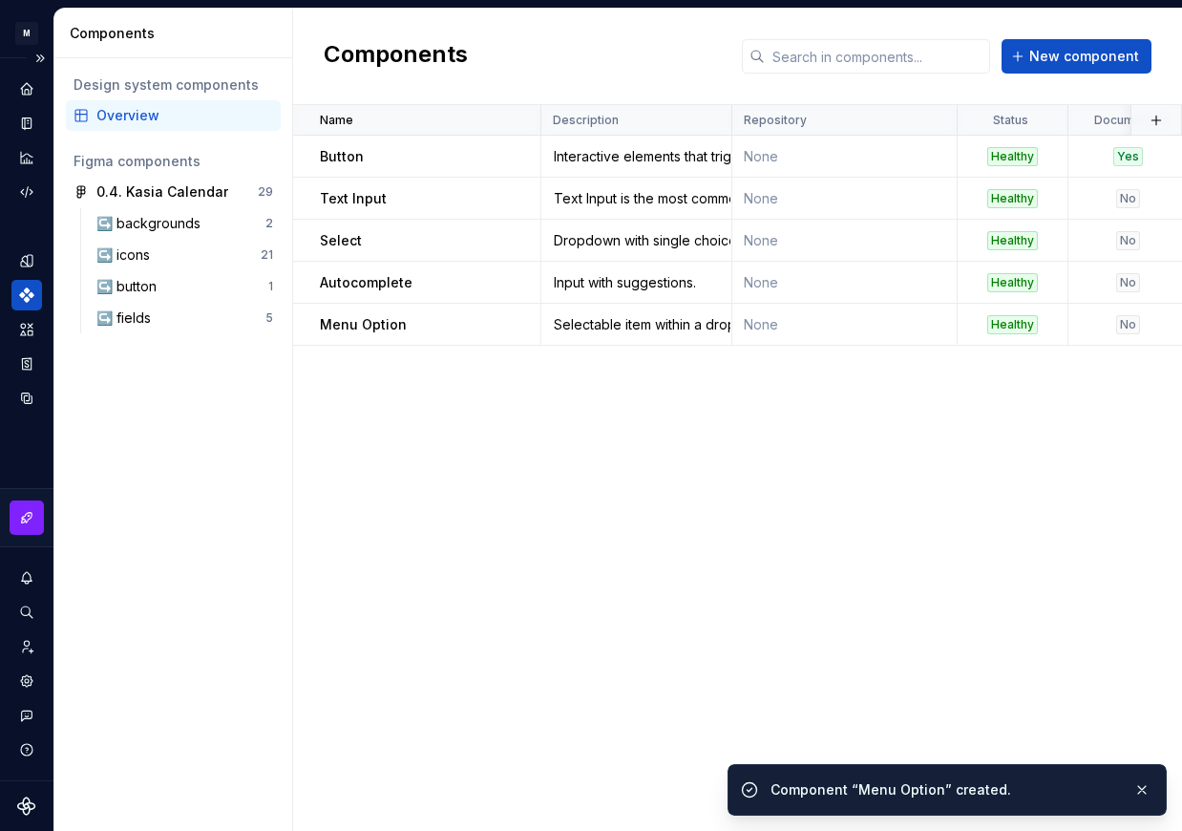
click at [448, 438] on div "Name Description Repository Status Documented Documentation link Figma componen…" at bounding box center [737, 468] width 889 height 726
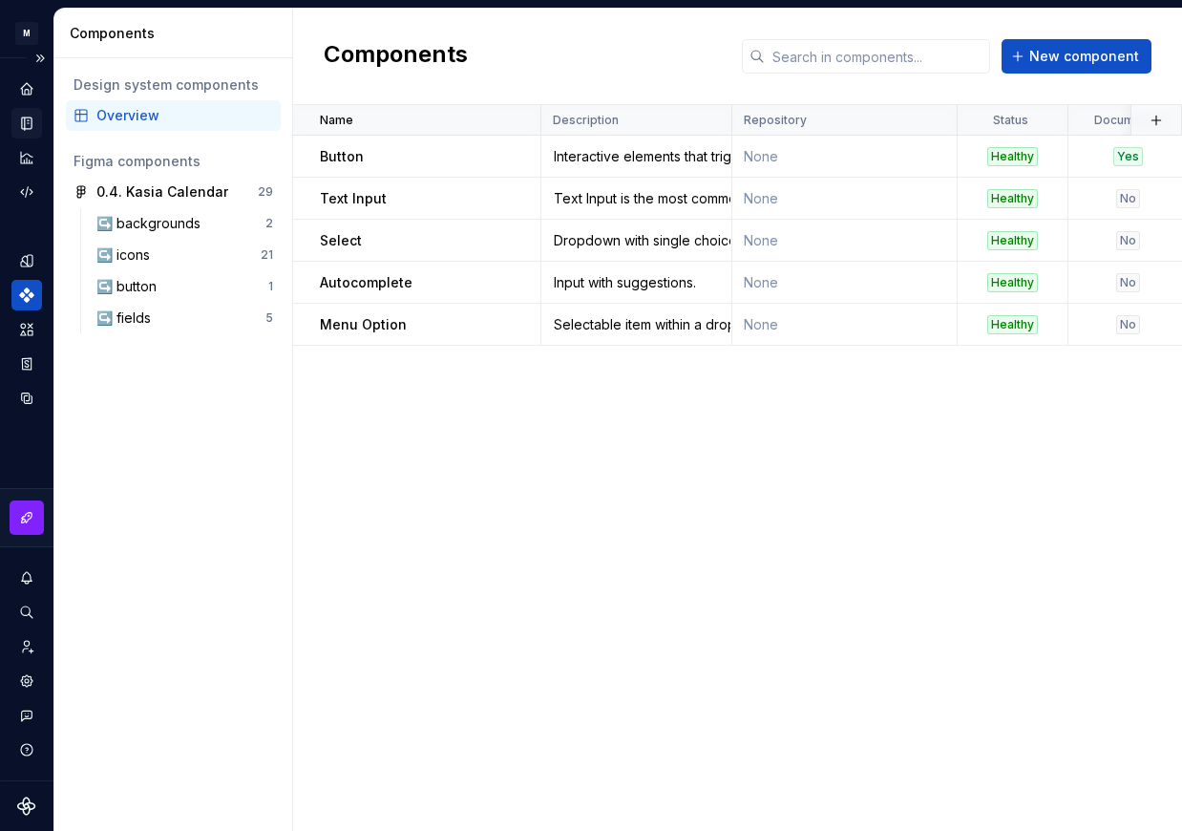
click at [25, 119] on icon "Documentation" at bounding box center [27, 123] width 10 height 12
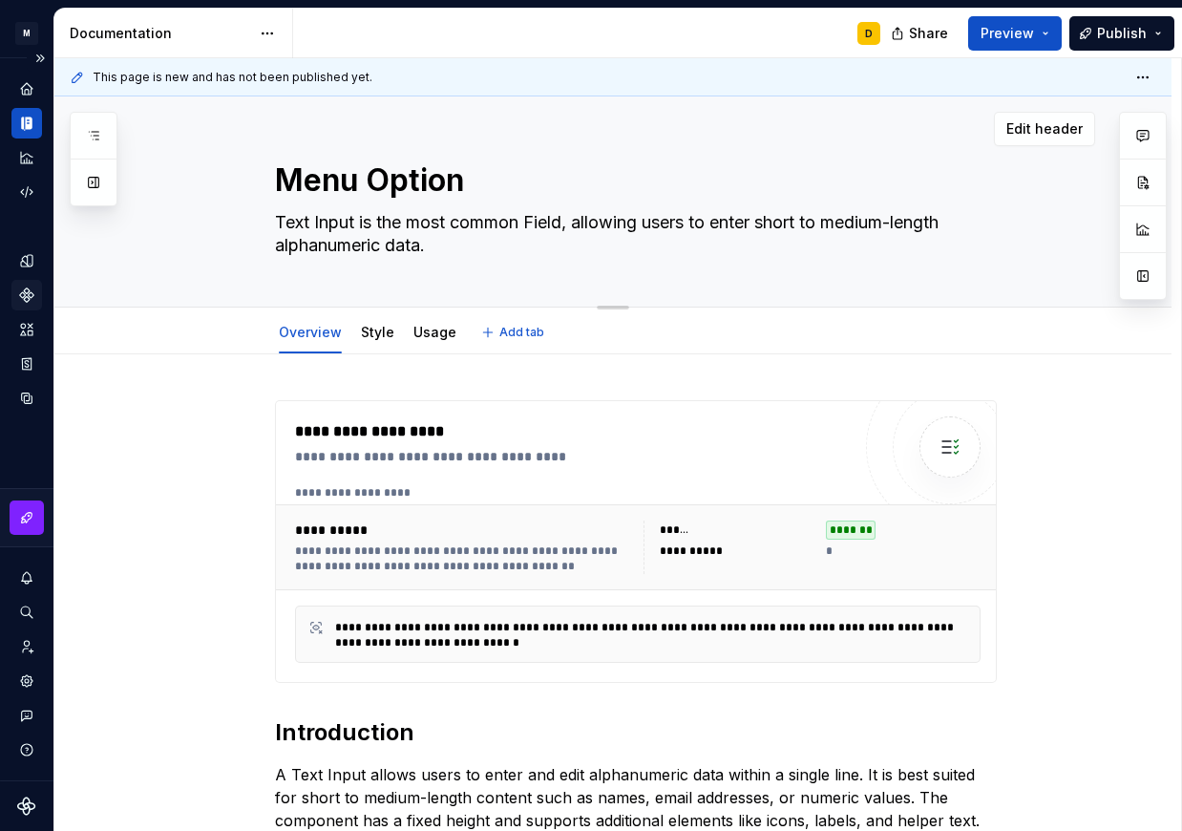
click at [435, 243] on textarea "Text Input is the most common Field, allowing users to enter short to medium-le…" at bounding box center [632, 233] width 722 height 53
click at [436, 245] on textarea "Text Input is the most common Field, allowing users to enter short to medium-le…" at bounding box center [632, 233] width 722 height 53
drag, startPoint x: 435, startPoint y: 244, endPoint x: 277, endPoint y: 218, distance: 159.7
click at [277, 218] on textarea "Text Input is the most common Field, allowing users to enter short to medium-le…" at bounding box center [632, 233] width 722 height 53
paste textarea "Selectable item within a dropdown menu, used in components like Select and Auto…"
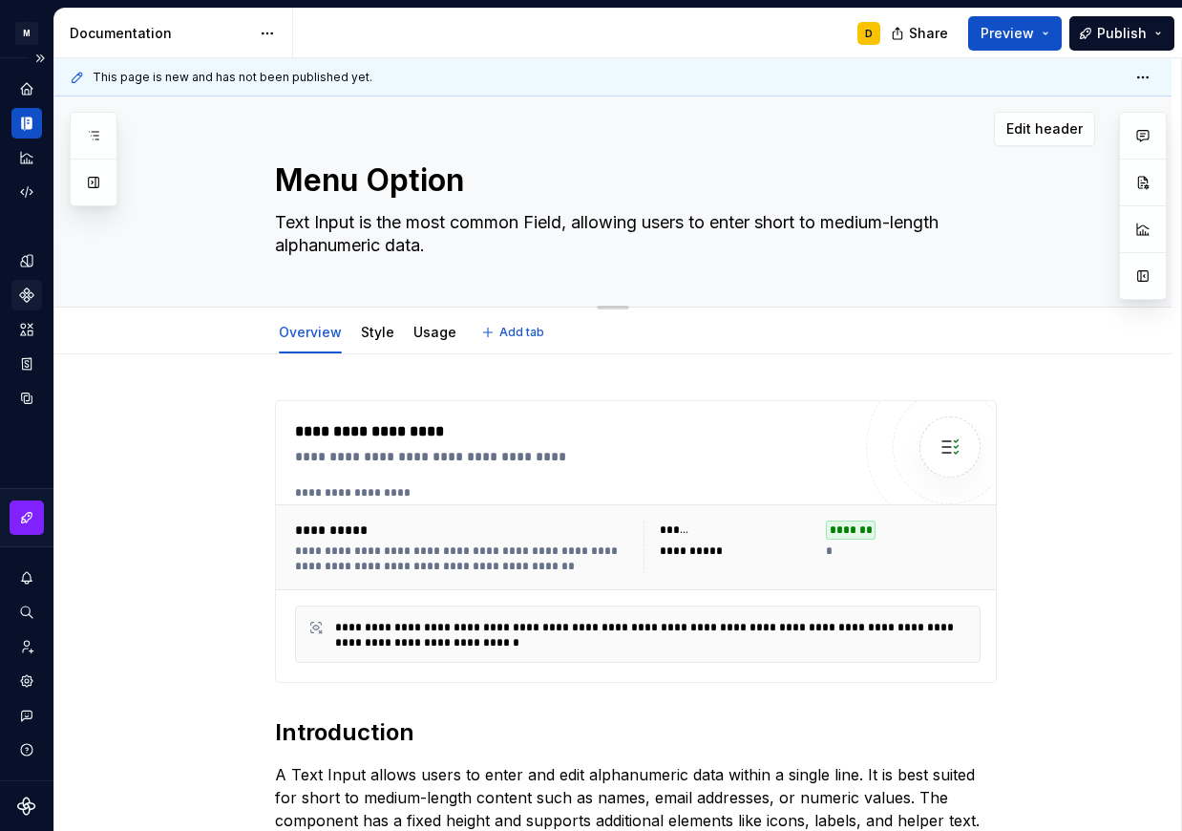
type textarea "*"
type textarea "Selectable item within a dropdown menu, used in components like Select and Auto…"
type textarea "*"
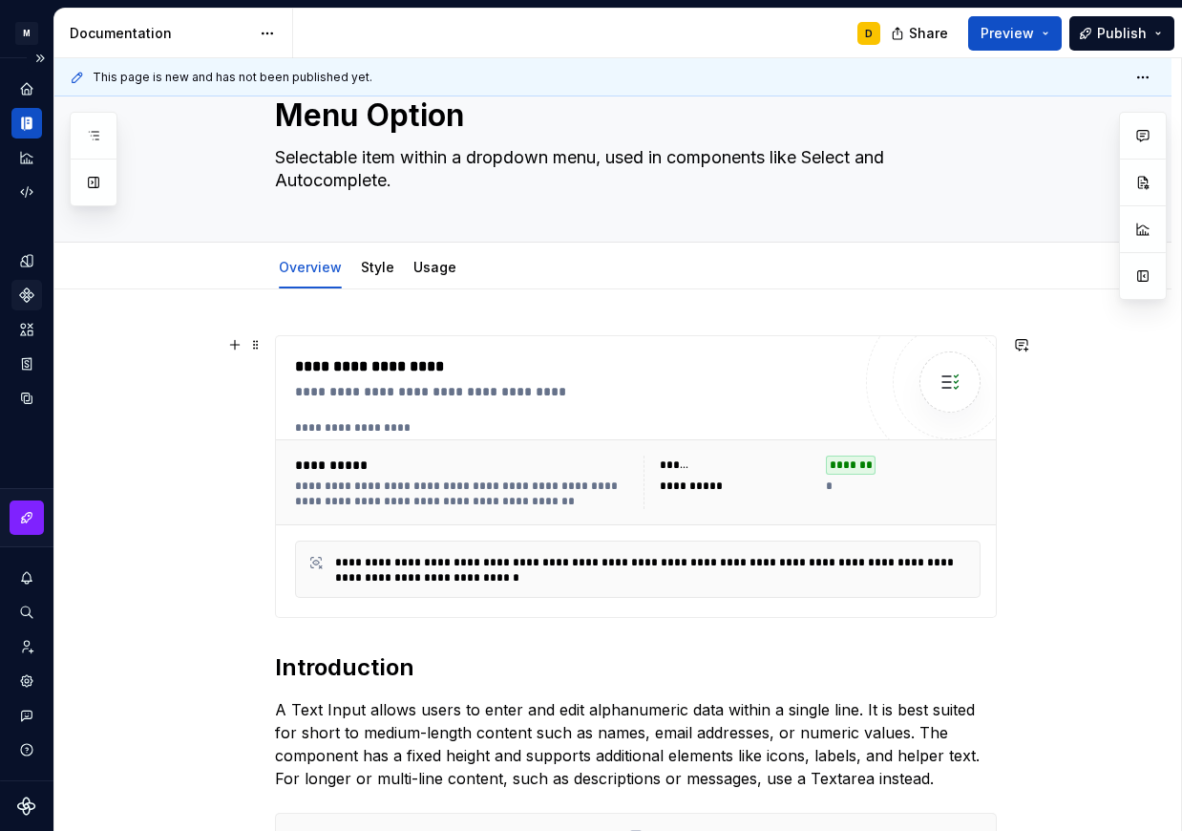
scroll to position [68, 0]
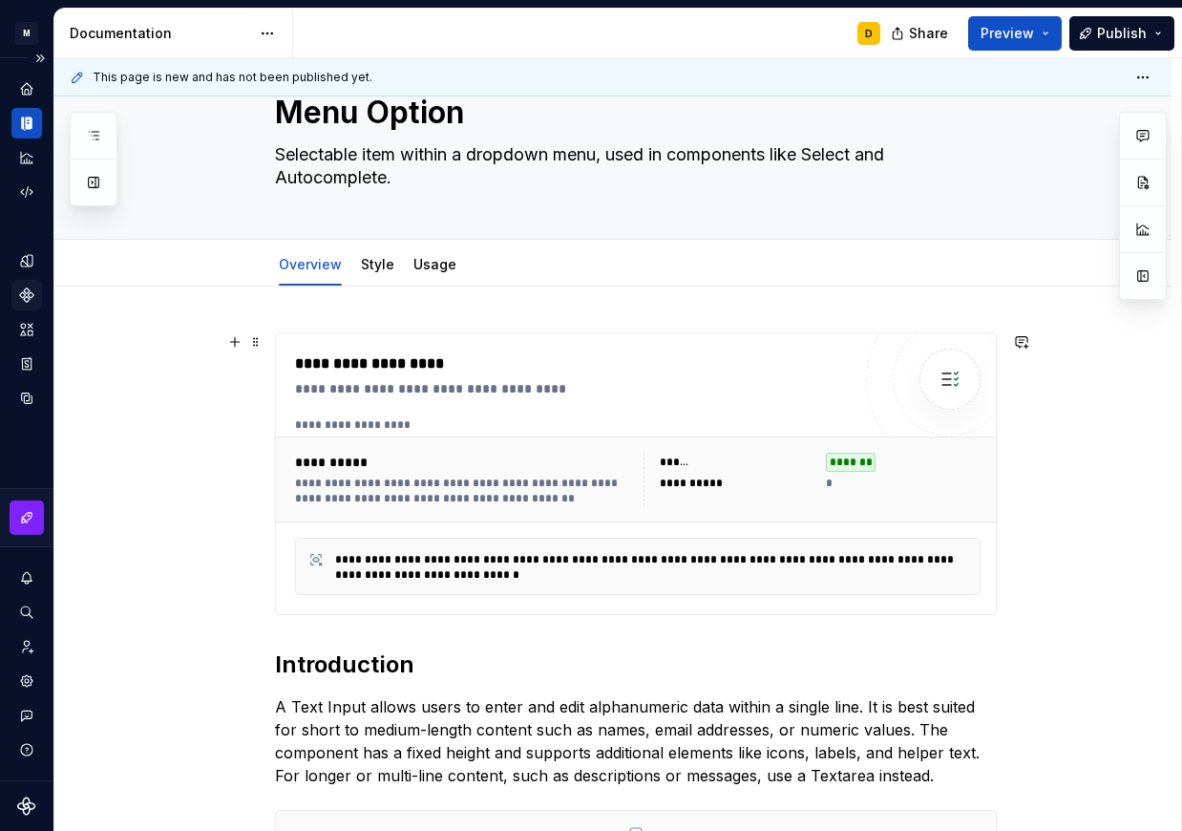
type textarea "Selectable item within a dropdown menu, used in components like Select and Auto…"
click at [579, 461] on div "**********" at bounding box center [463, 462] width 337 height 19
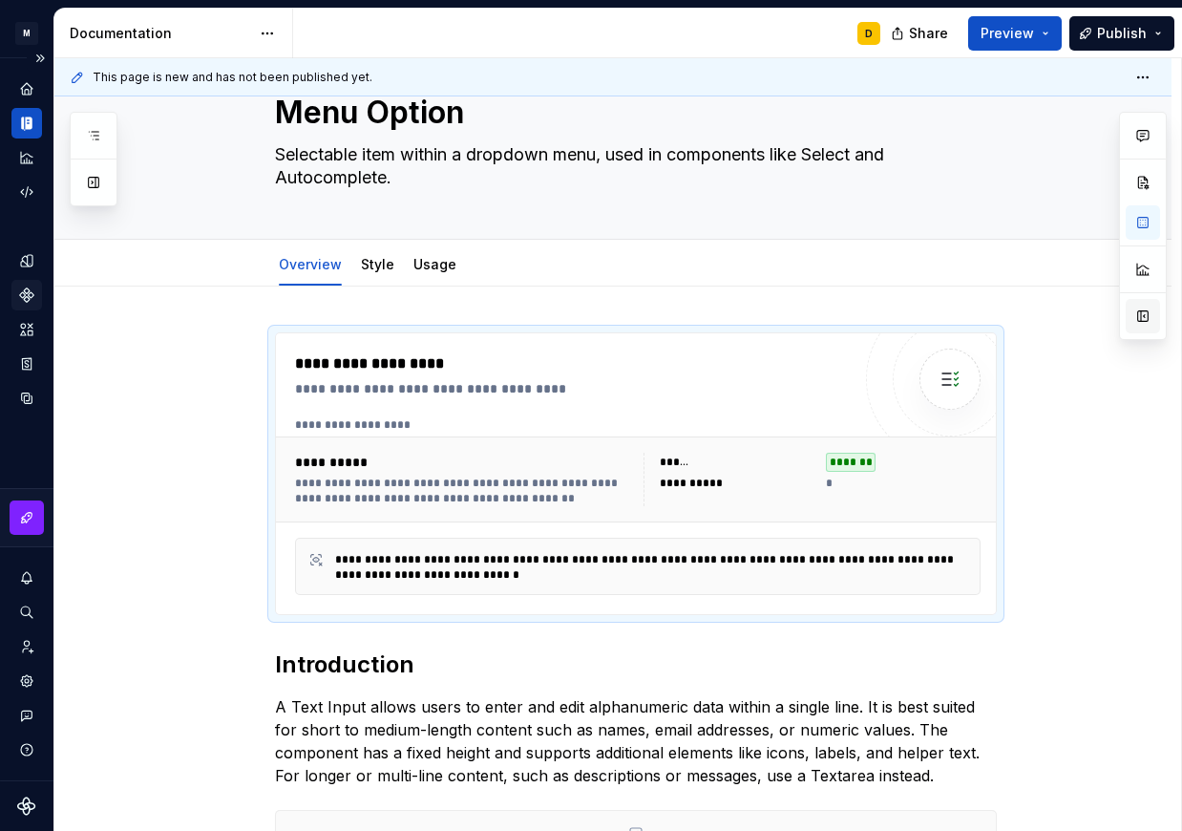
click at [1137, 325] on button "button" at bounding box center [1143, 316] width 34 height 34
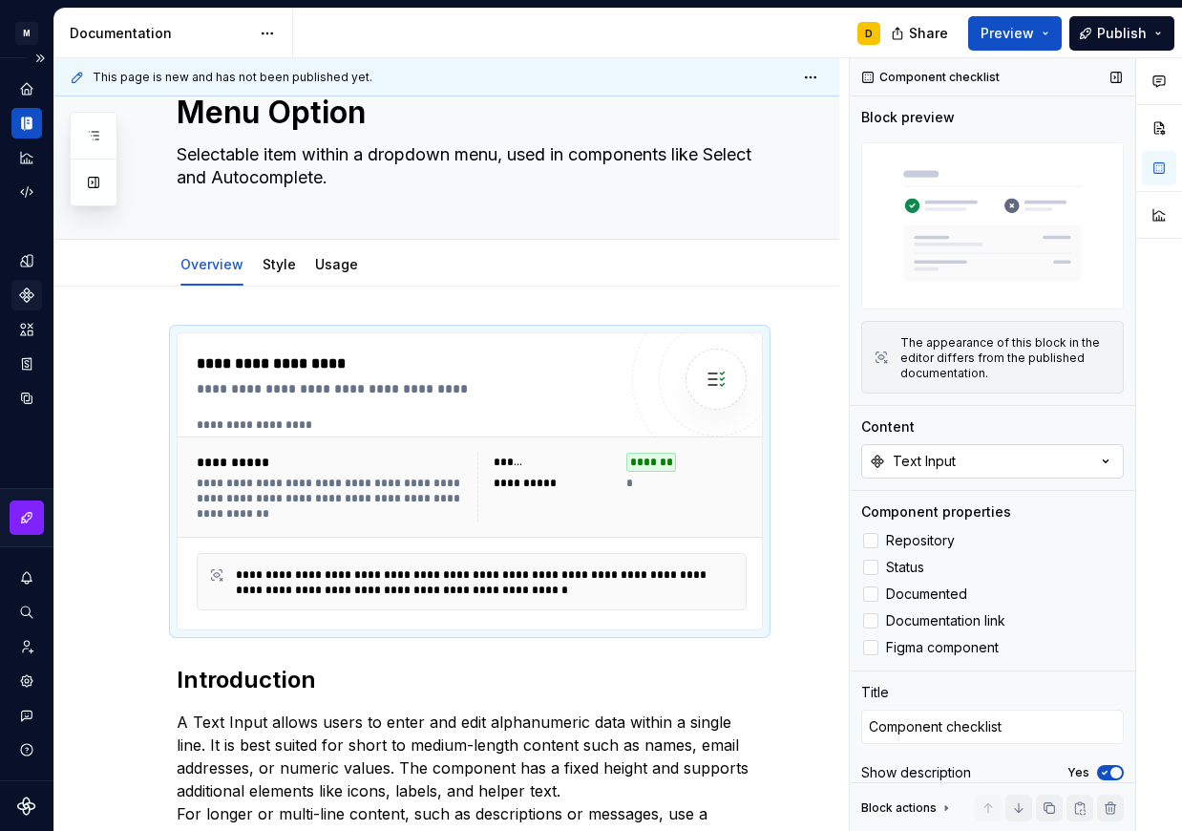
click at [997, 459] on button "Text Input" at bounding box center [993, 461] width 263 height 34
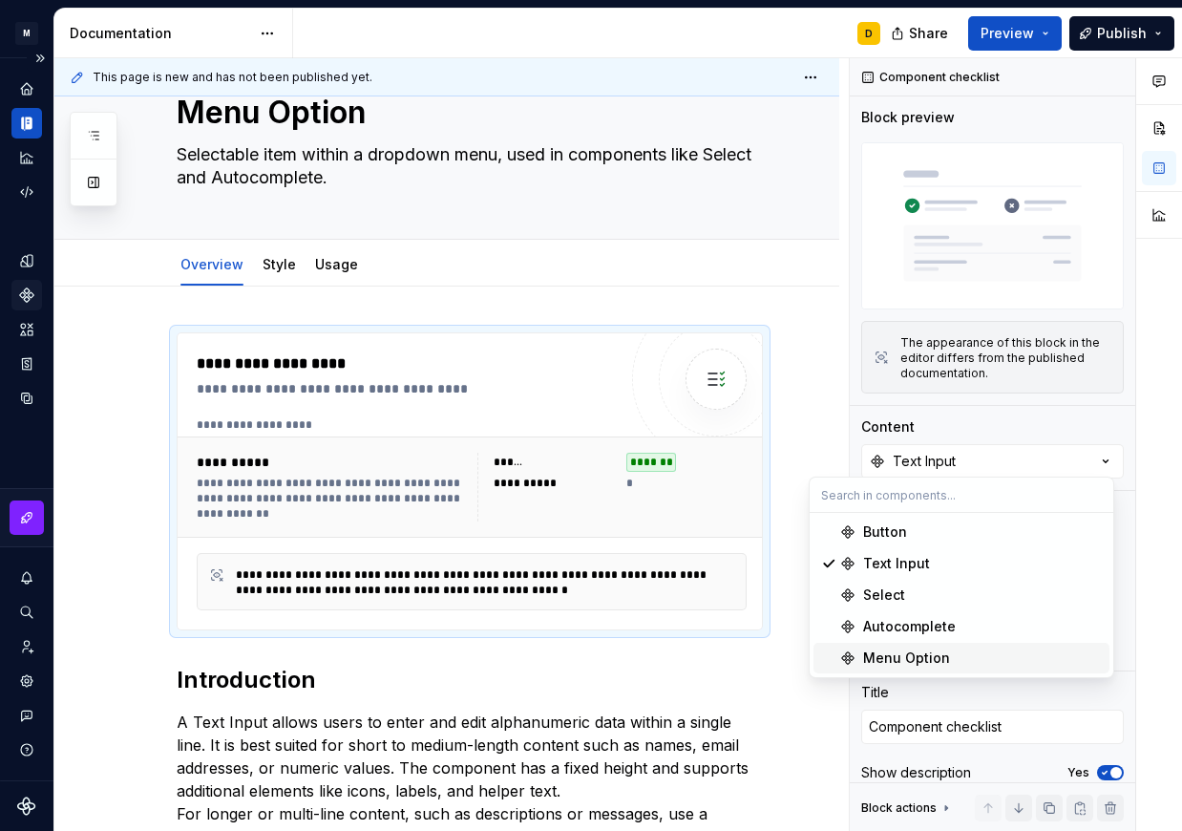
click at [899, 657] on div "Menu Option" at bounding box center [906, 658] width 87 height 19
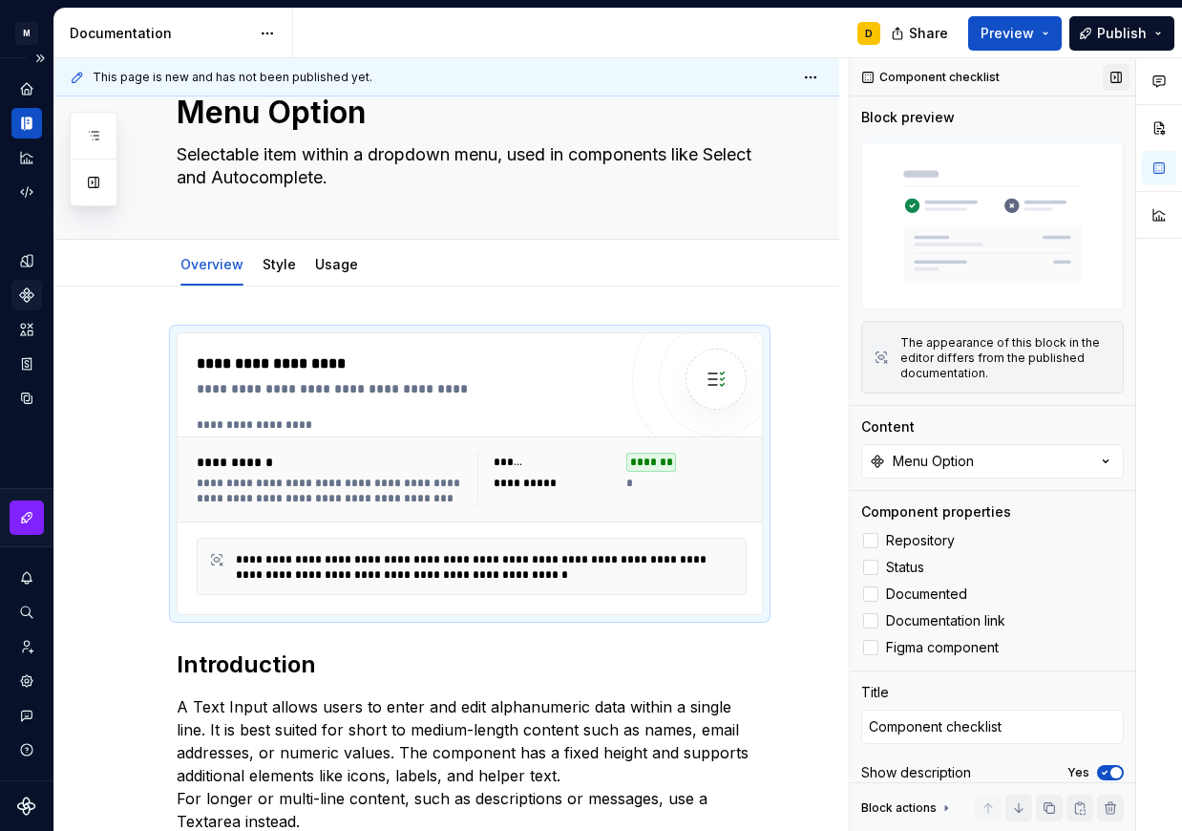
click at [1106, 74] on button "button" at bounding box center [1116, 77] width 27 height 27
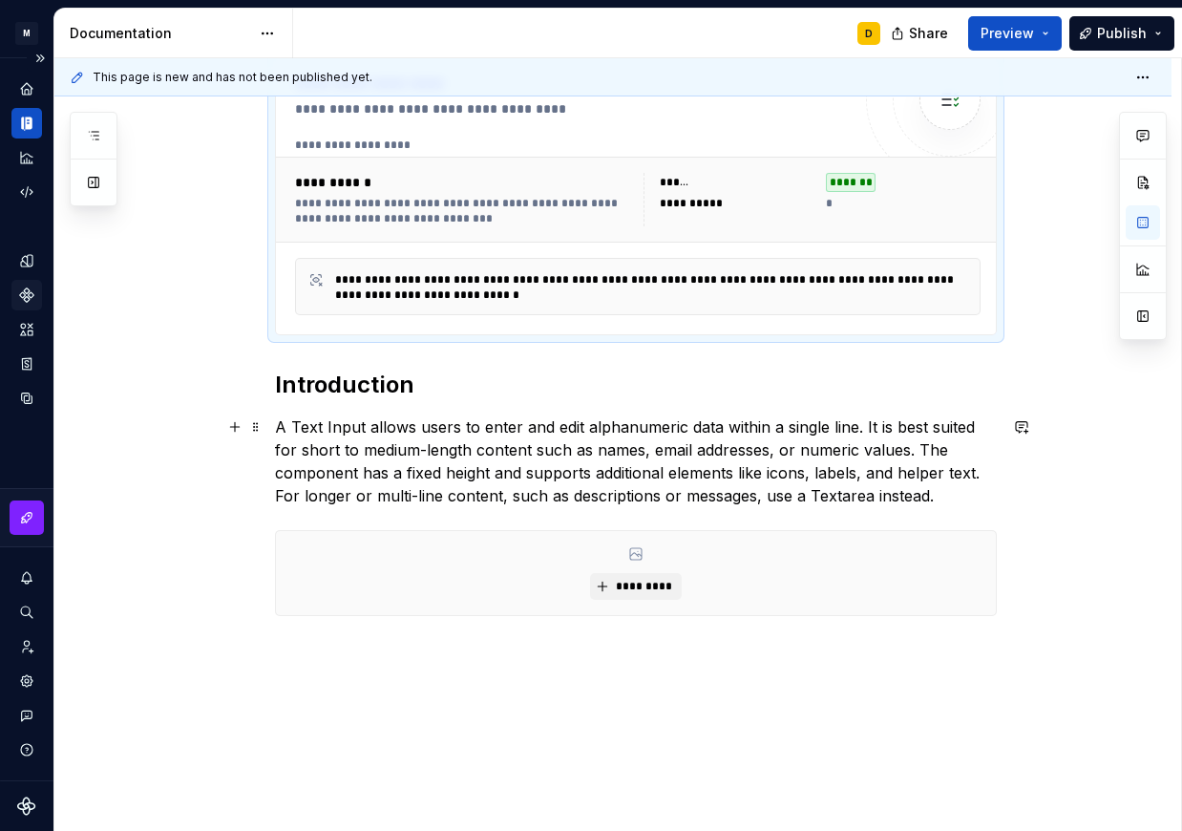
scroll to position [350, 0]
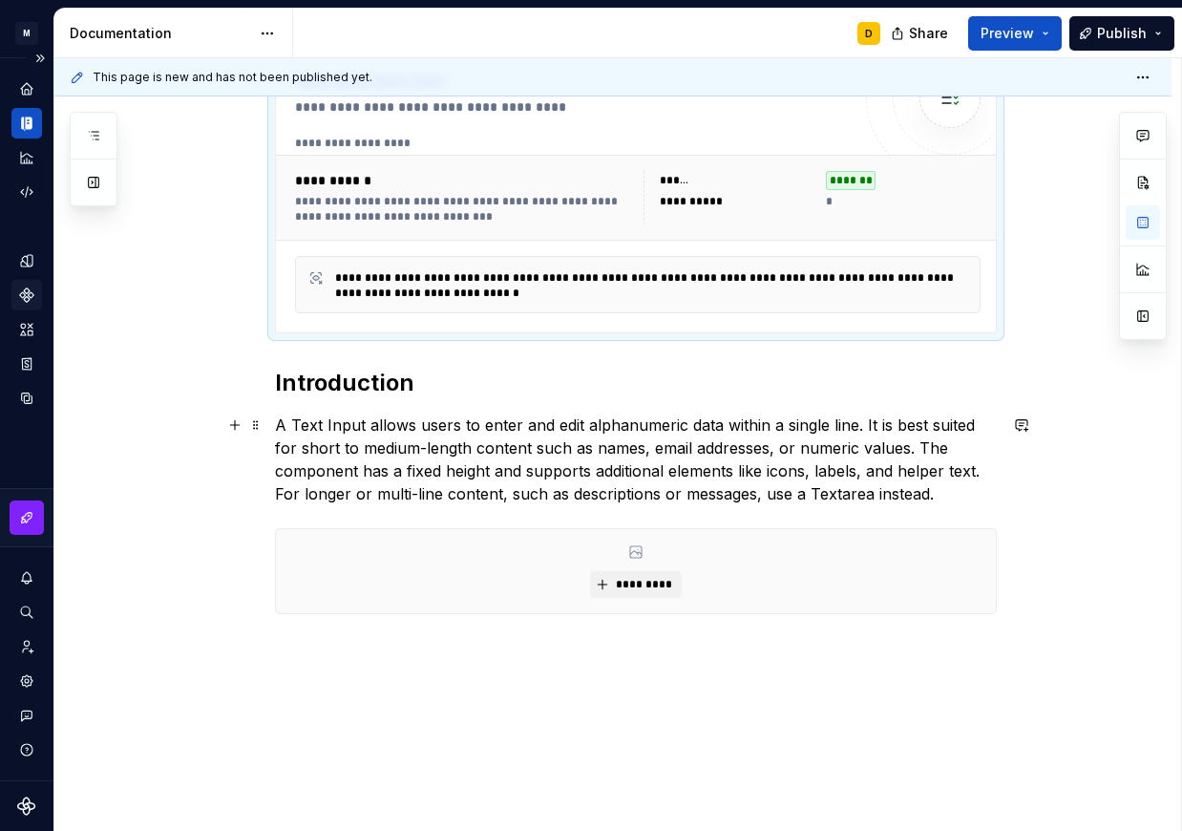
click at [372, 458] on p "A Text Input allows users to enter and edit alphanumeric data within a single l…" at bounding box center [636, 460] width 722 height 92
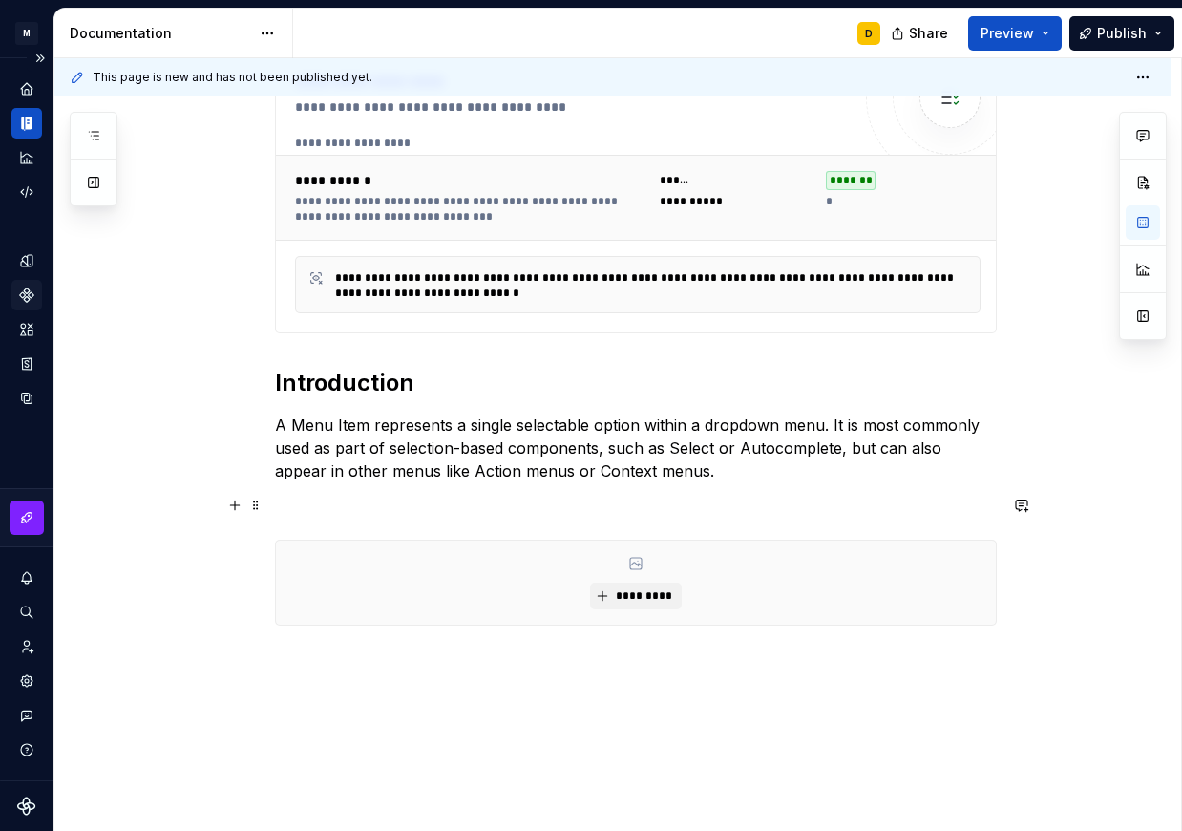
click at [315, 507] on p at bounding box center [636, 505] width 722 height 23
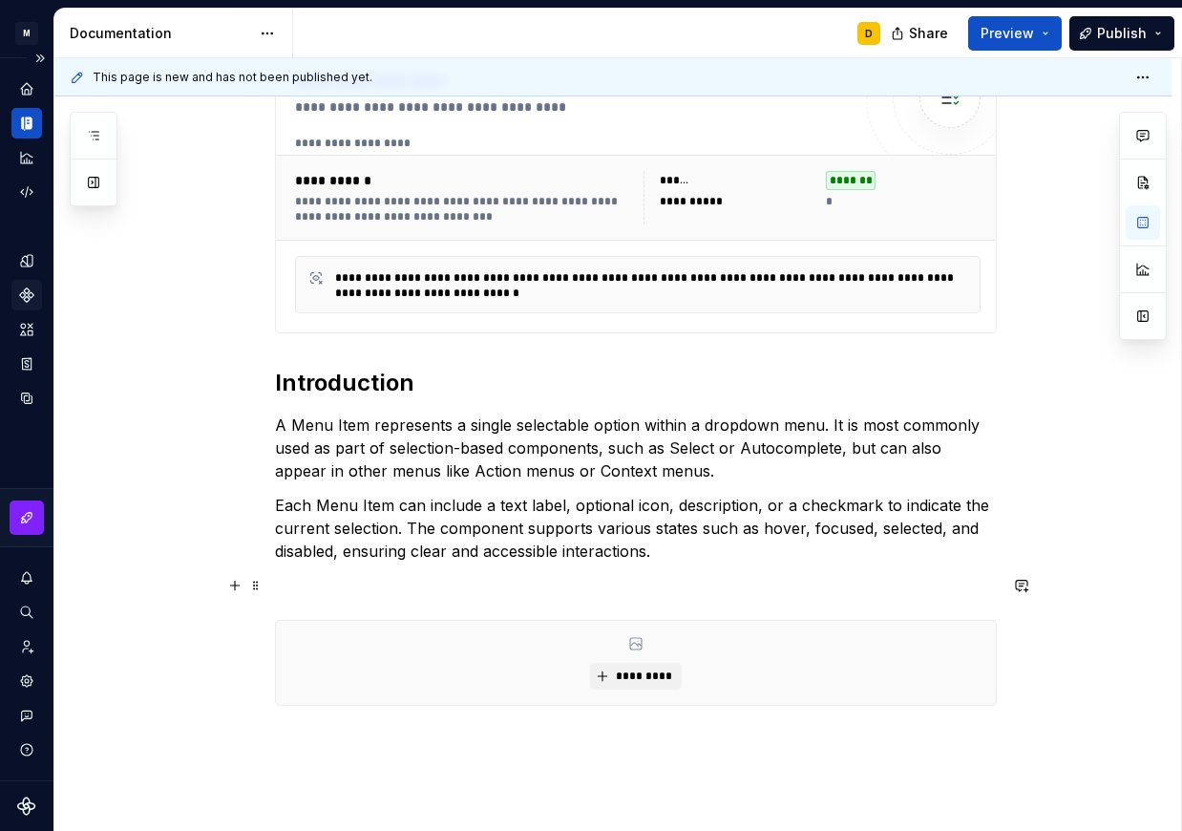
click at [304, 589] on p at bounding box center [636, 585] width 722 height 23
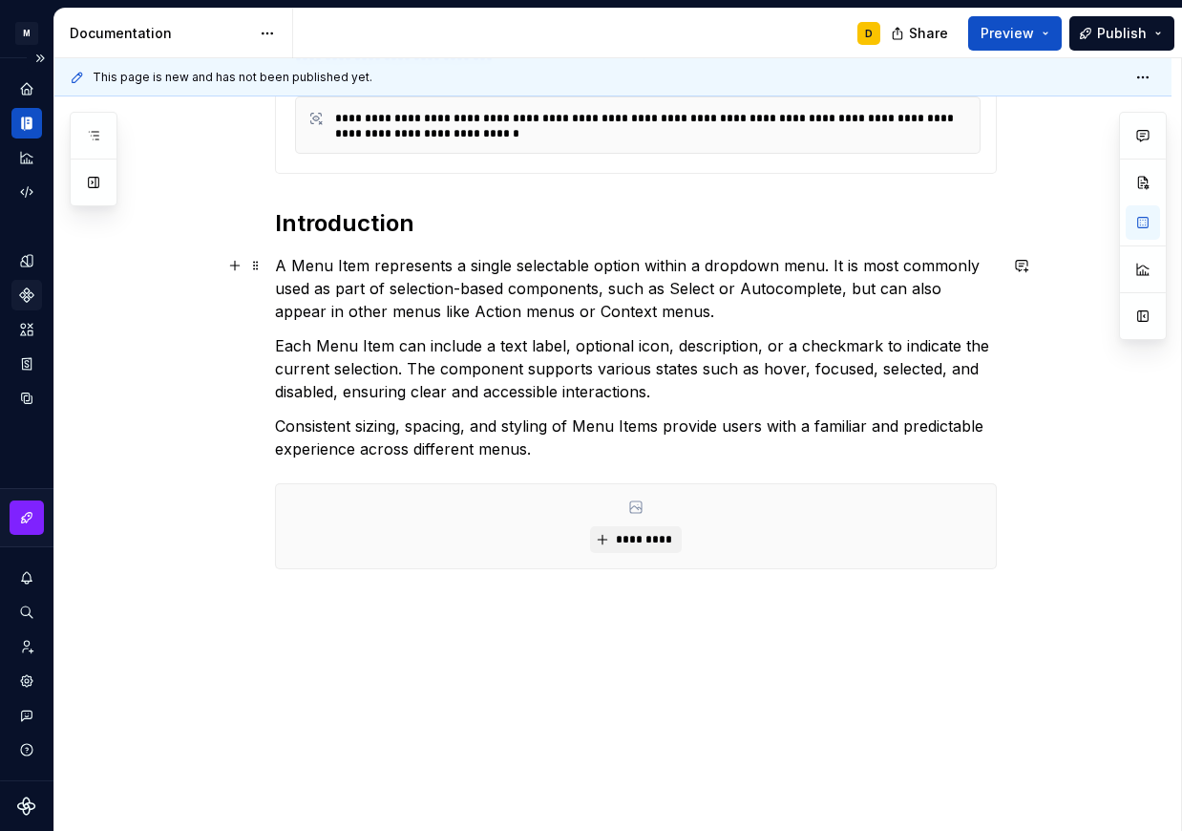
scroll to position [0, 0]
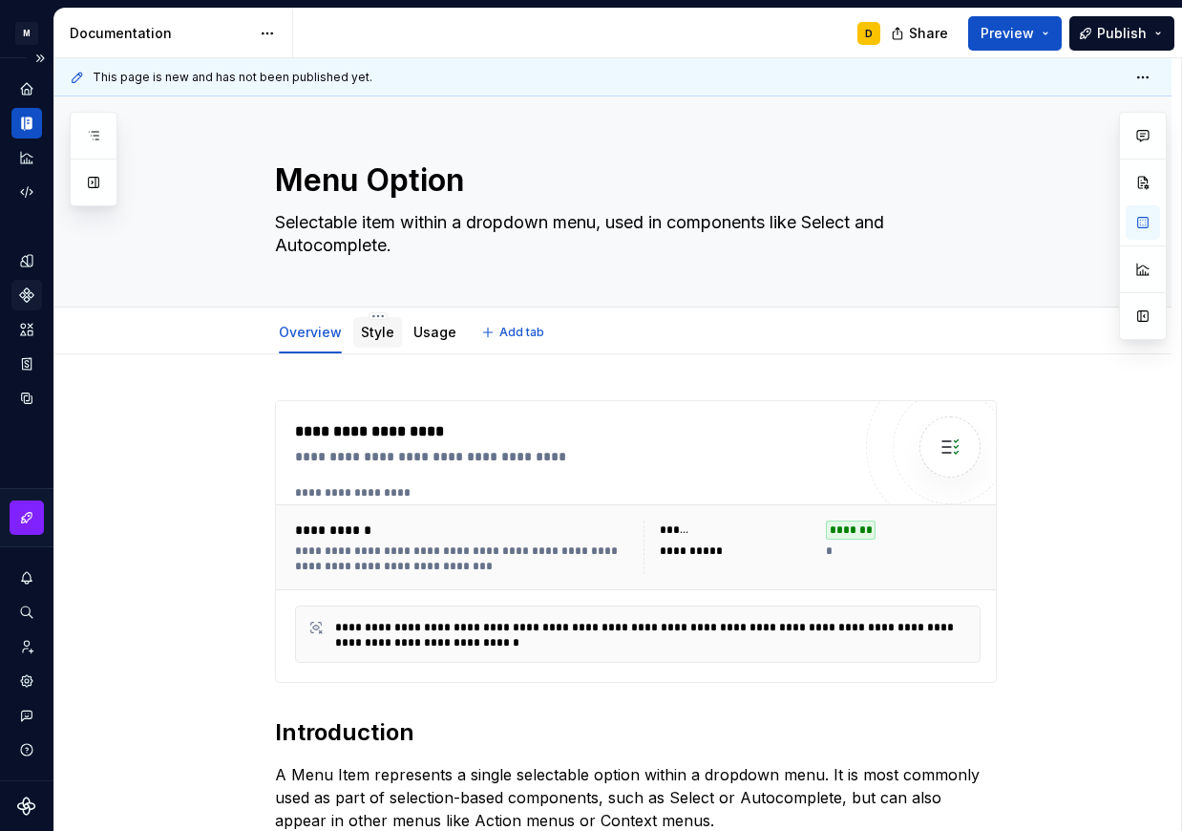
click at [377, 331] on link "Style" at bounding box center [377, 332] width 33 height 16
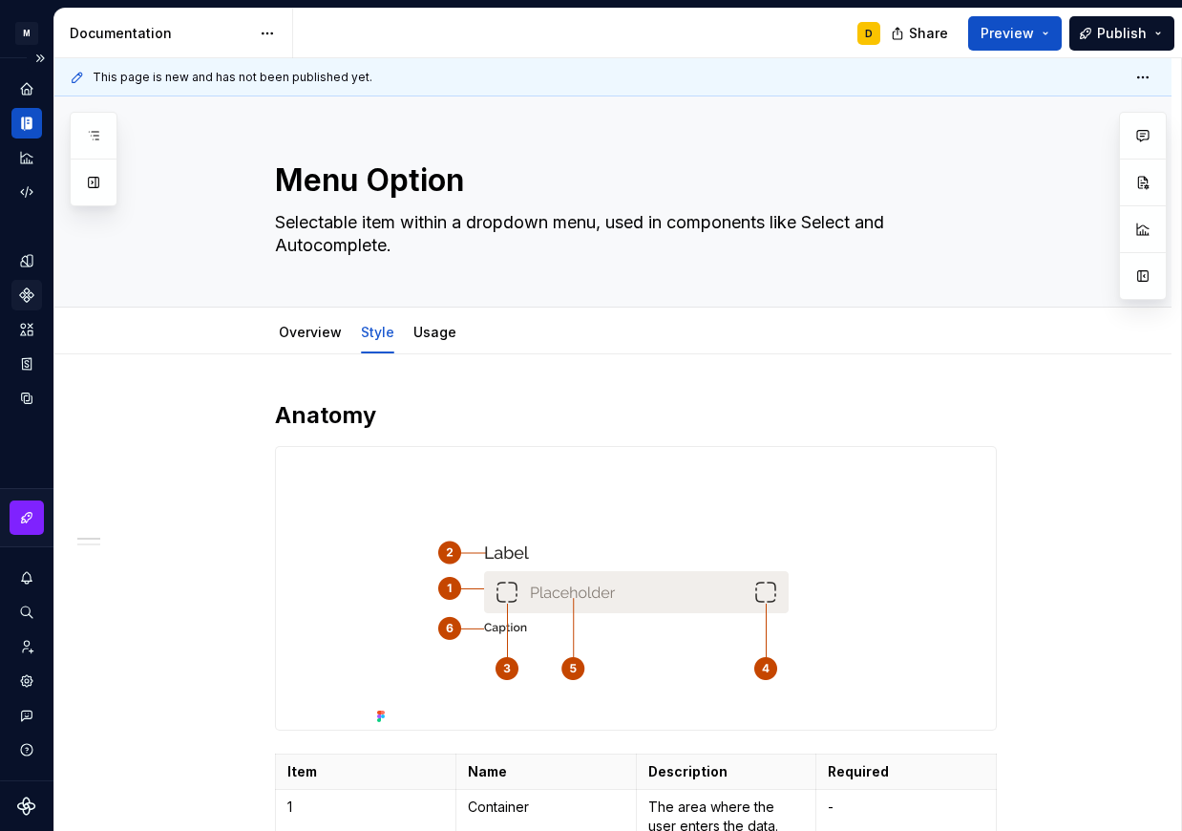
type textarea "*"
